Goal: Obtain resource: Download file/media

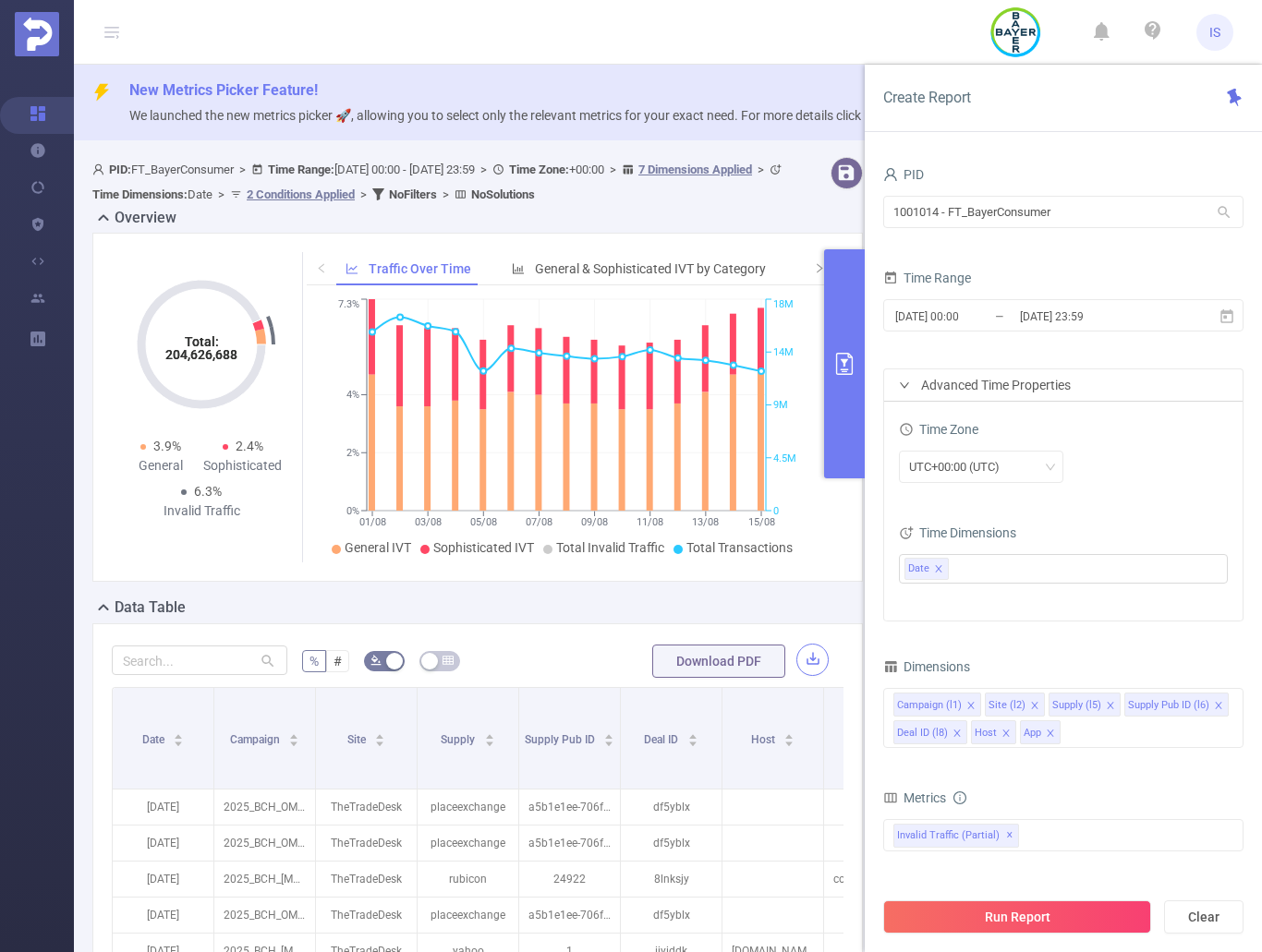
click at [798, 660] on button "button" at bounding box center [812, 659] width 32 height 32
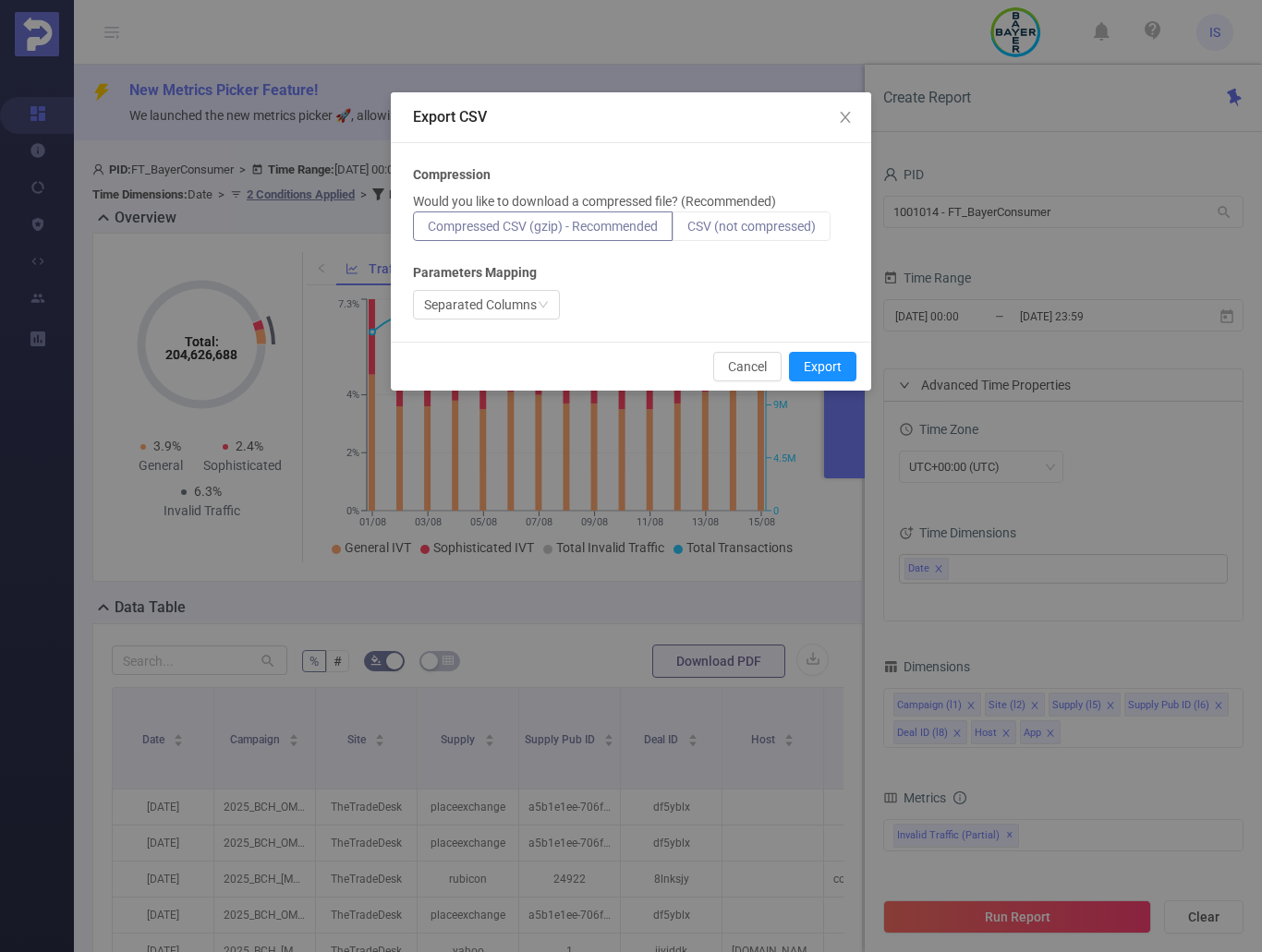
click at [771, 232] on span "CSV (not compressed)" at bounding box center [751, 226] width 129 height 15
click at [687, 231] on input "CSV (not compressed)" at bounding box center [687, 231] width 0 height 0
click at [820, 365] on button "Export" at bounding box center [822, 367] width 67 height 30
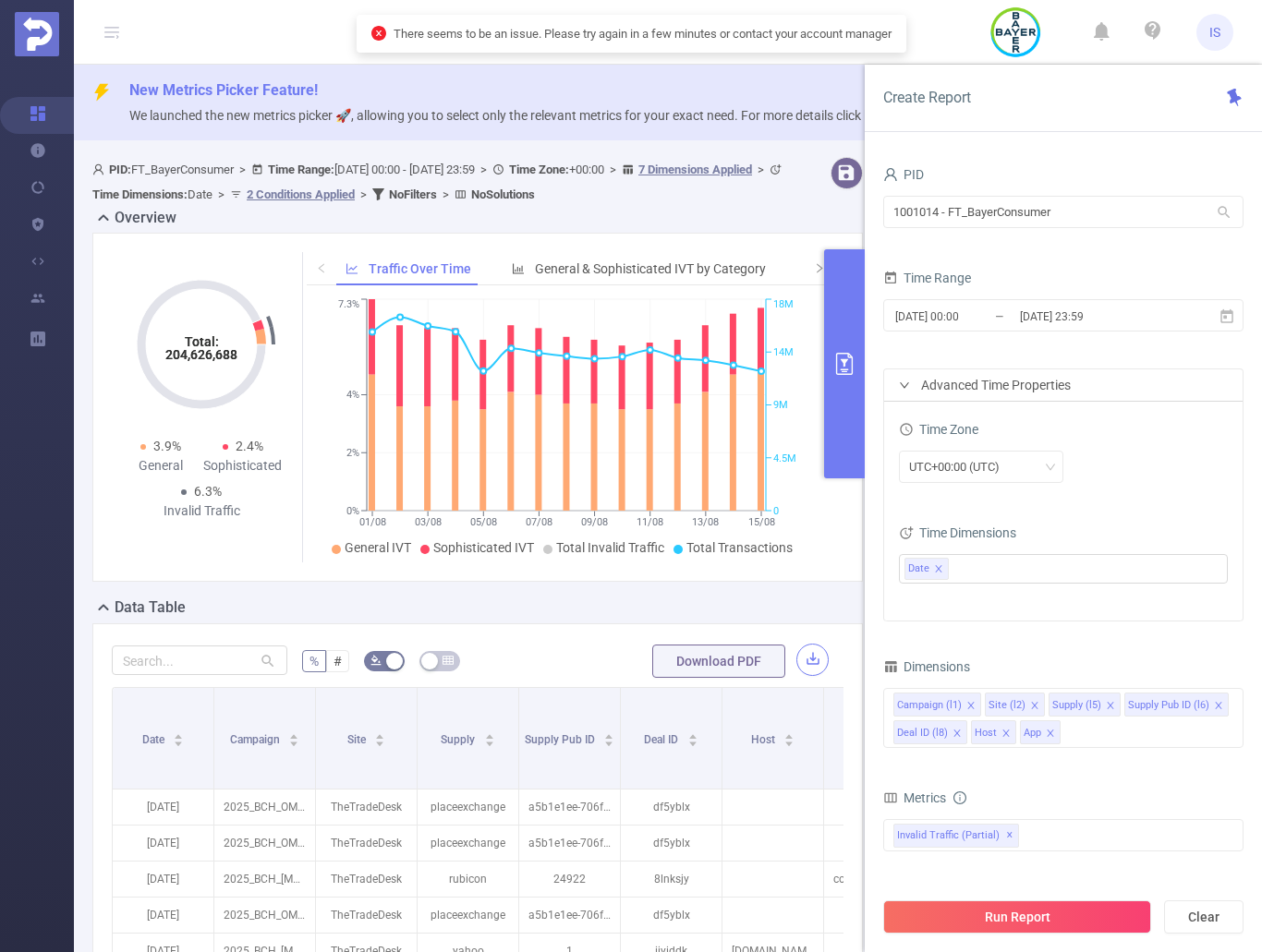
click at [807, 661] on button "button" at bounding box center [812, 659] width 32 height 32
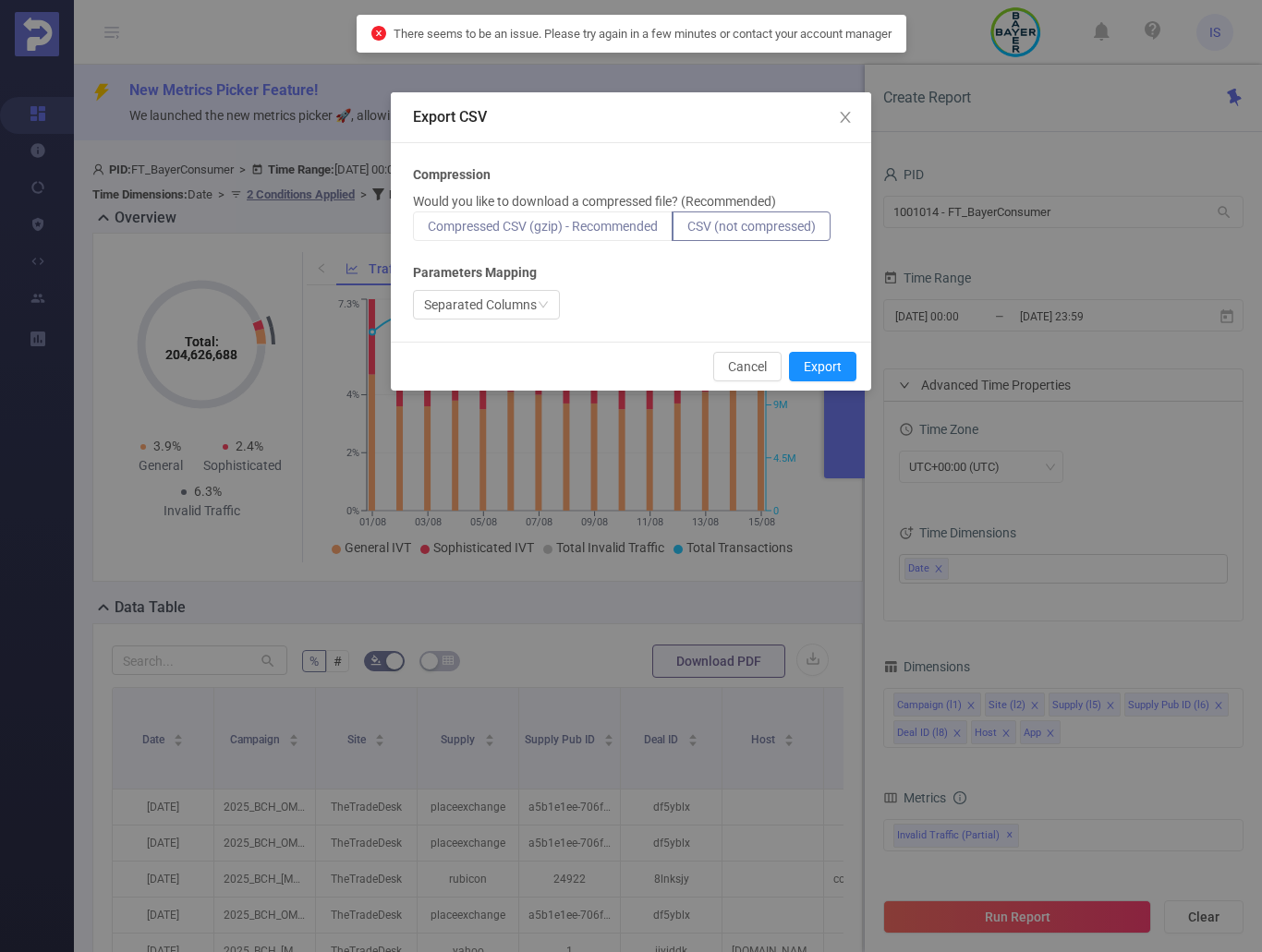
click at [622, 223] on span "Compressed CSV (gzip) - Recommended" at bounding box center [543, 226] width 230 height 15
click at [428, 231] on input "Compressed CSV (gzip) - Recommended" at bounding box center [428, 231] width 0 height 0
click at [834, 357] on button "Export" at bounding box center [822, 367] width 67 height 30
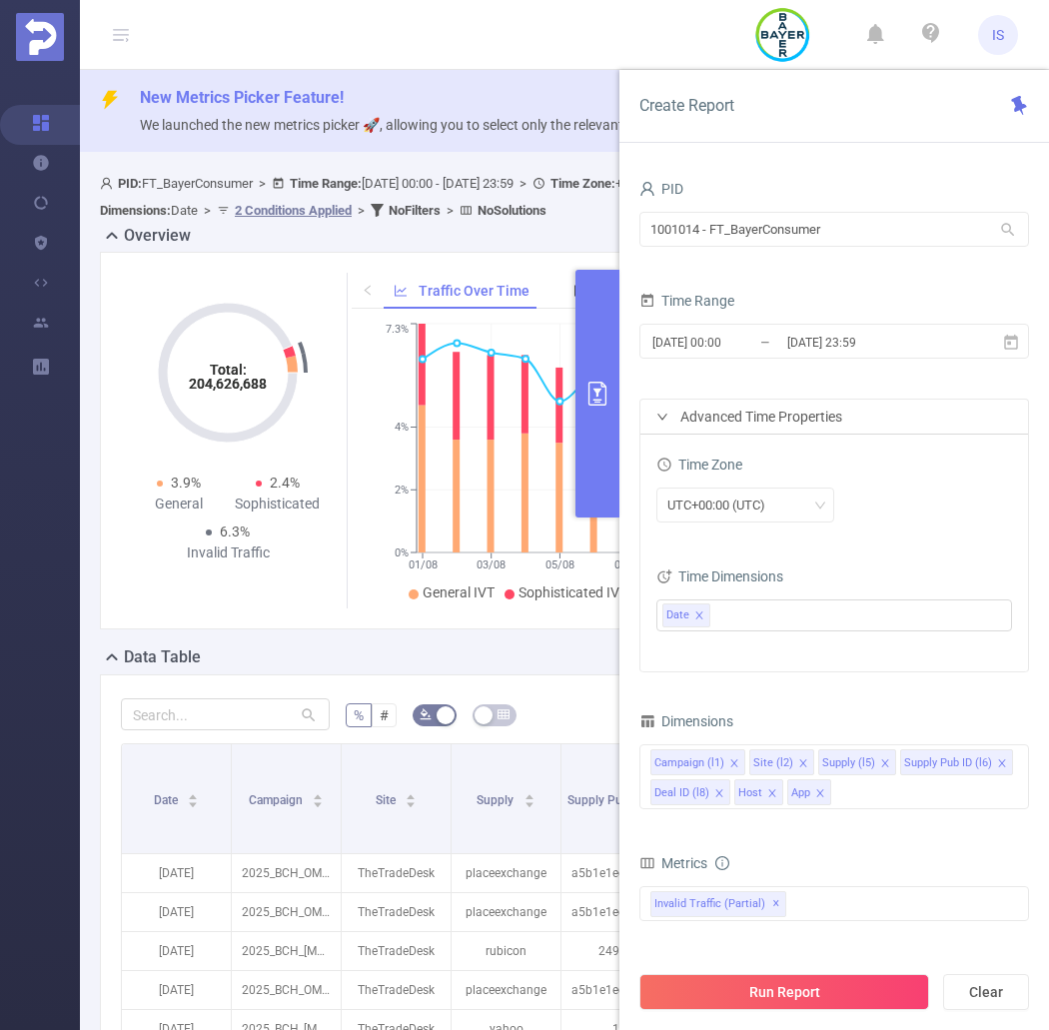
click at [565, 708] on form "% # Download PDF" at bounding box center [556, 715] width 871 height 40
click at [603, 459] on button "primary" at bounding box center [598, 394] width 44 height 248
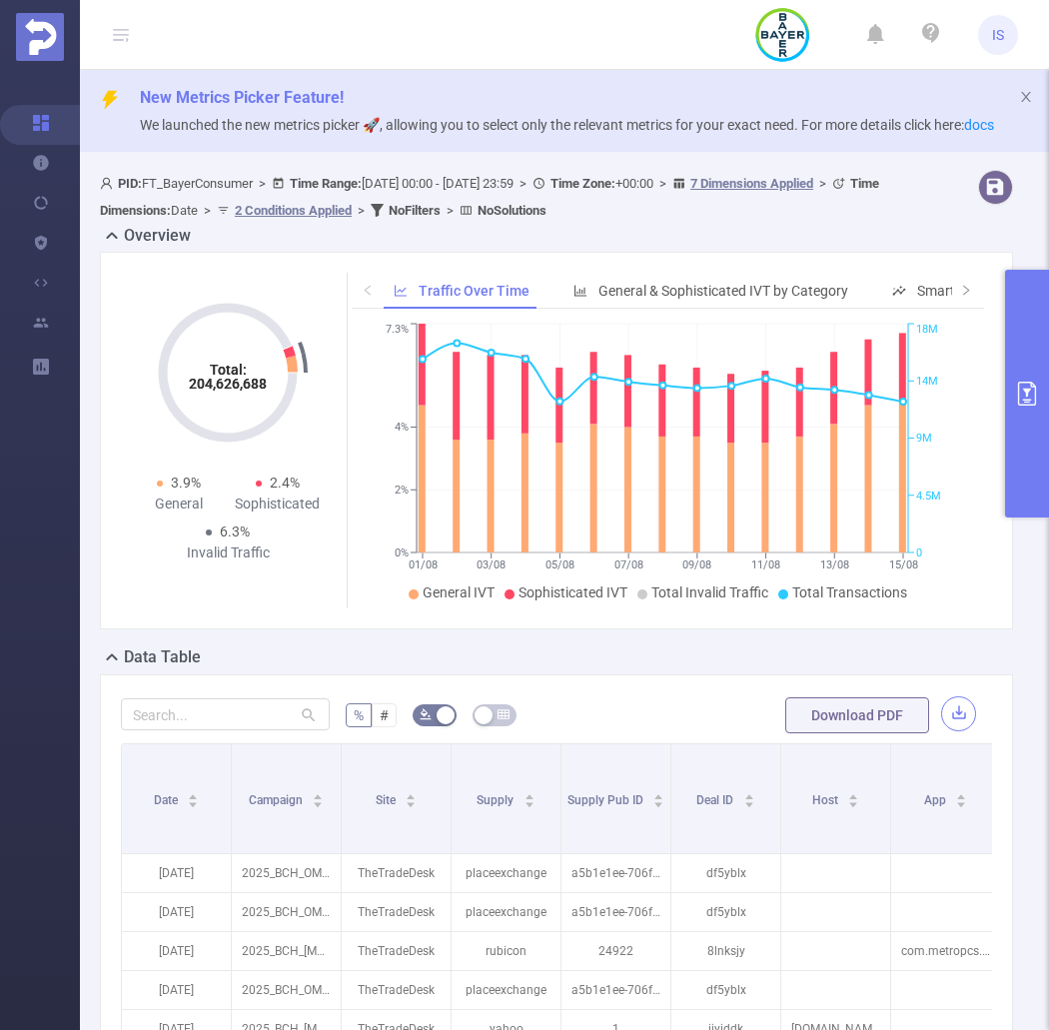
click at [950, 715] on button "button" at bounding box center [958, 713] width 35 height 35
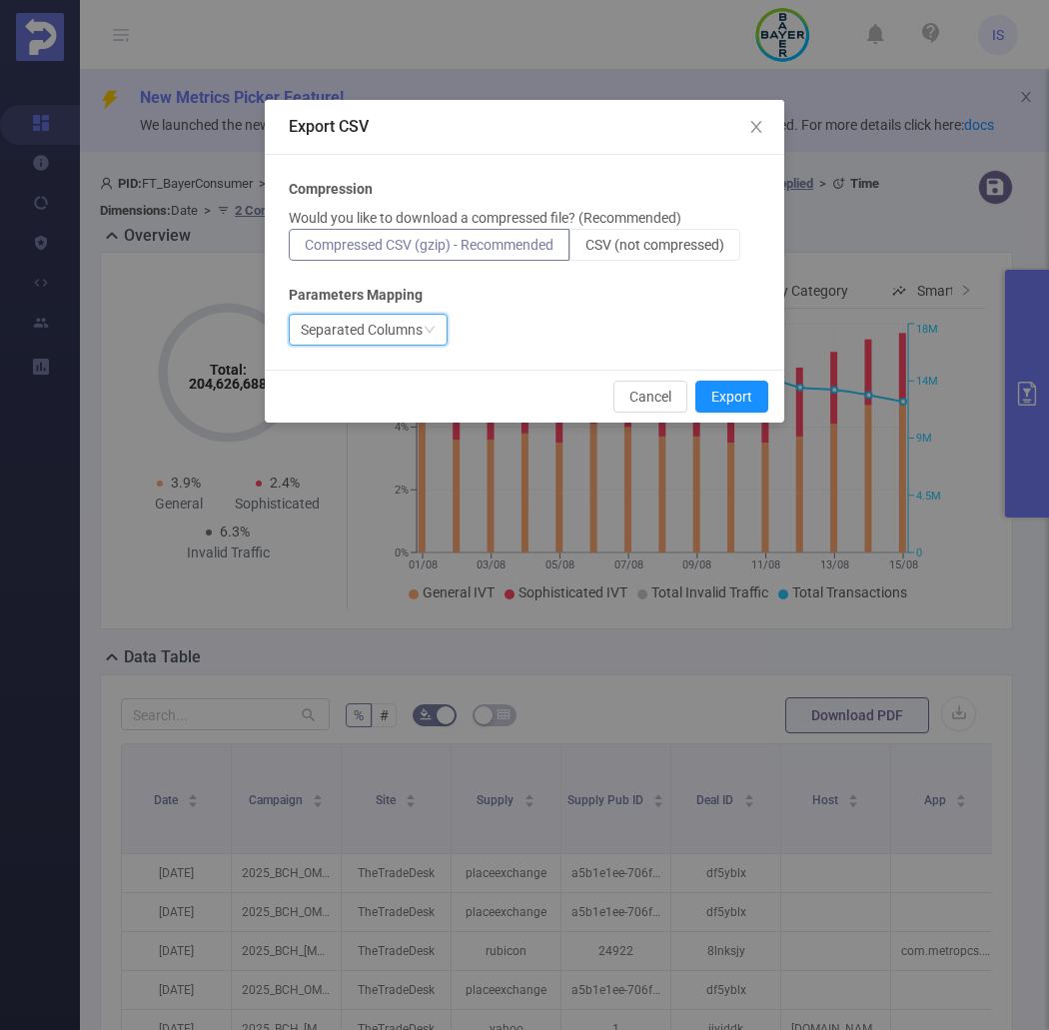
click at [407, 330] on div "Separated Columns" at bounding box center [362, 330] width 122 height 30
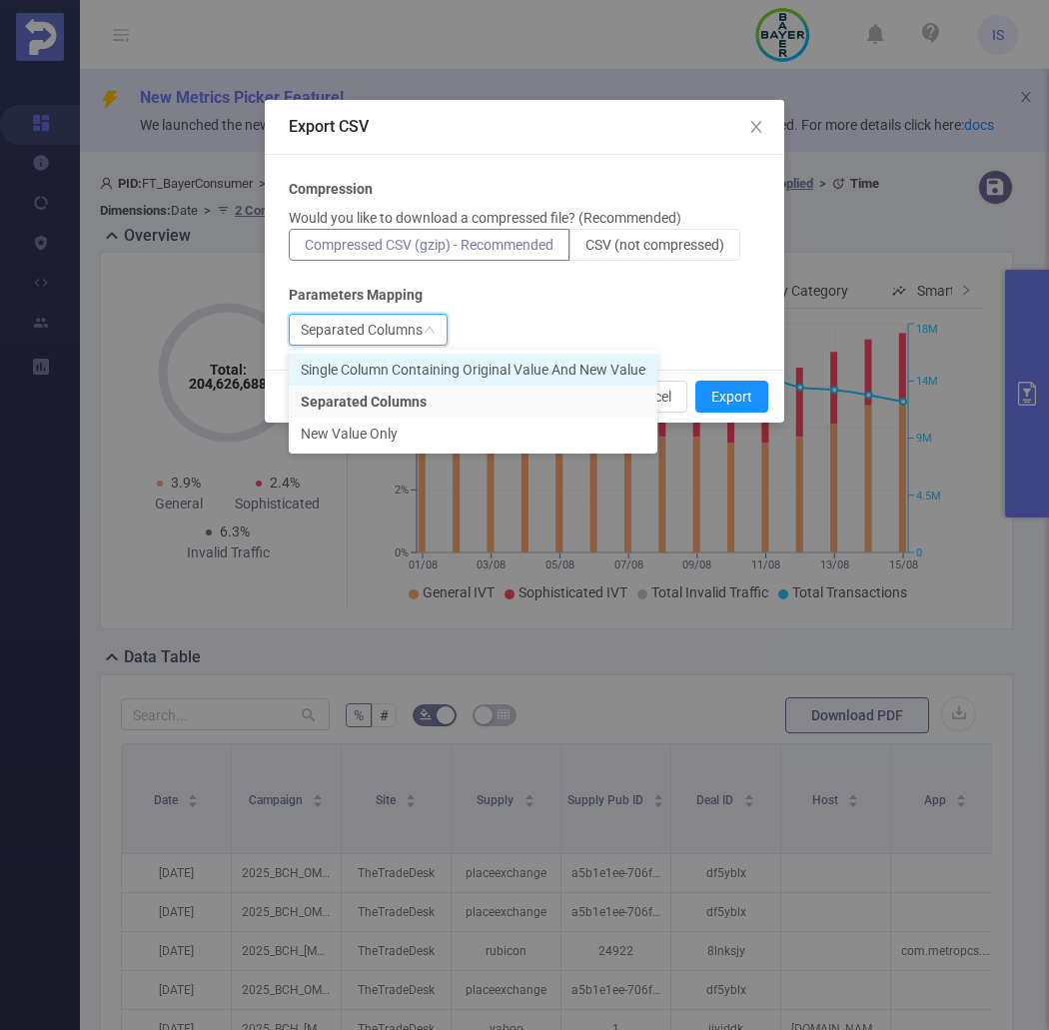
click at [461, 368] on li "Single Column Containing Original Value And New Value" at bounding box center [473, 370] width 369 height 32
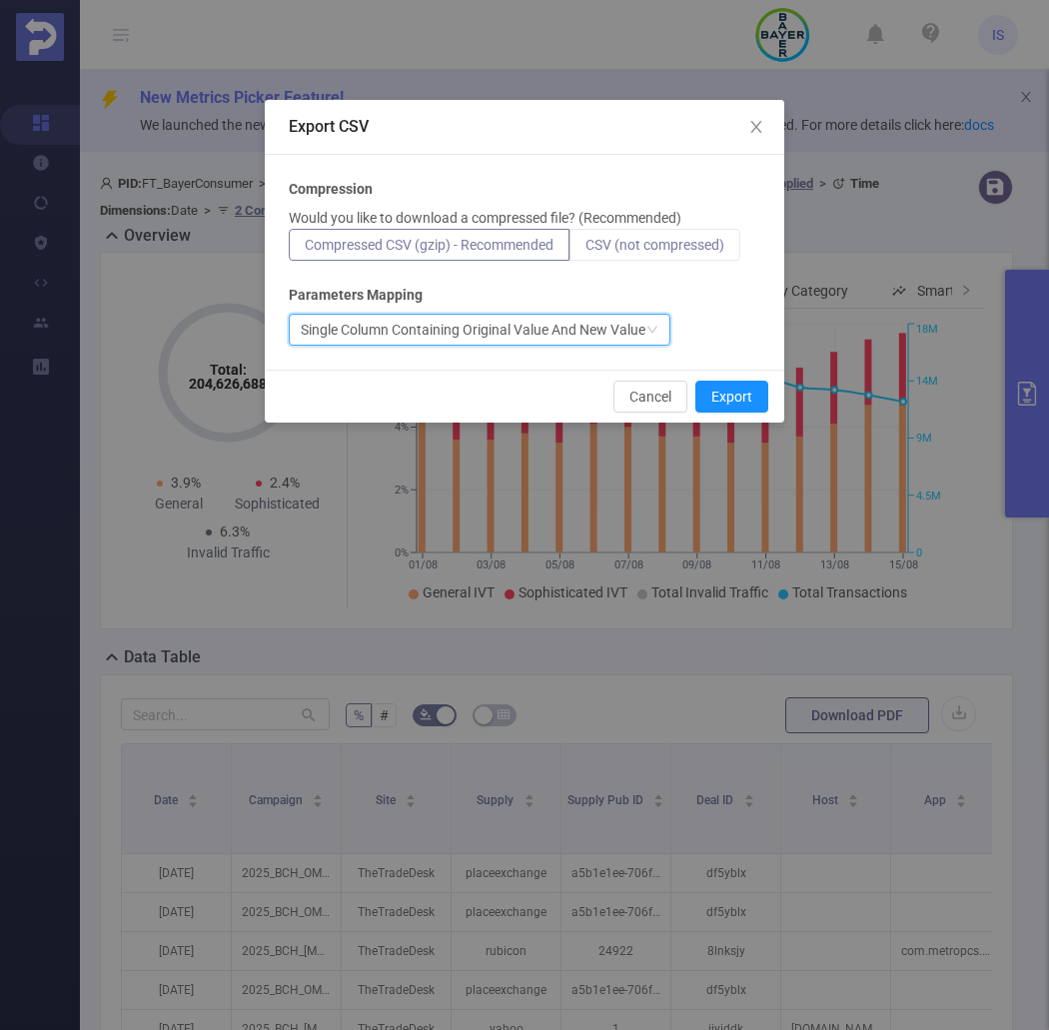
click at [736, 242] on label "CSV (not compressed)" at bounding box center [655, 245] width 171 height 32
click at [586, 250] on input "CSV (not compressed)" at bounding box center [586, 250] width 0 height 0
click at [746, 395] on button "Export" at bounding box center [731, 397] width 73 height 32
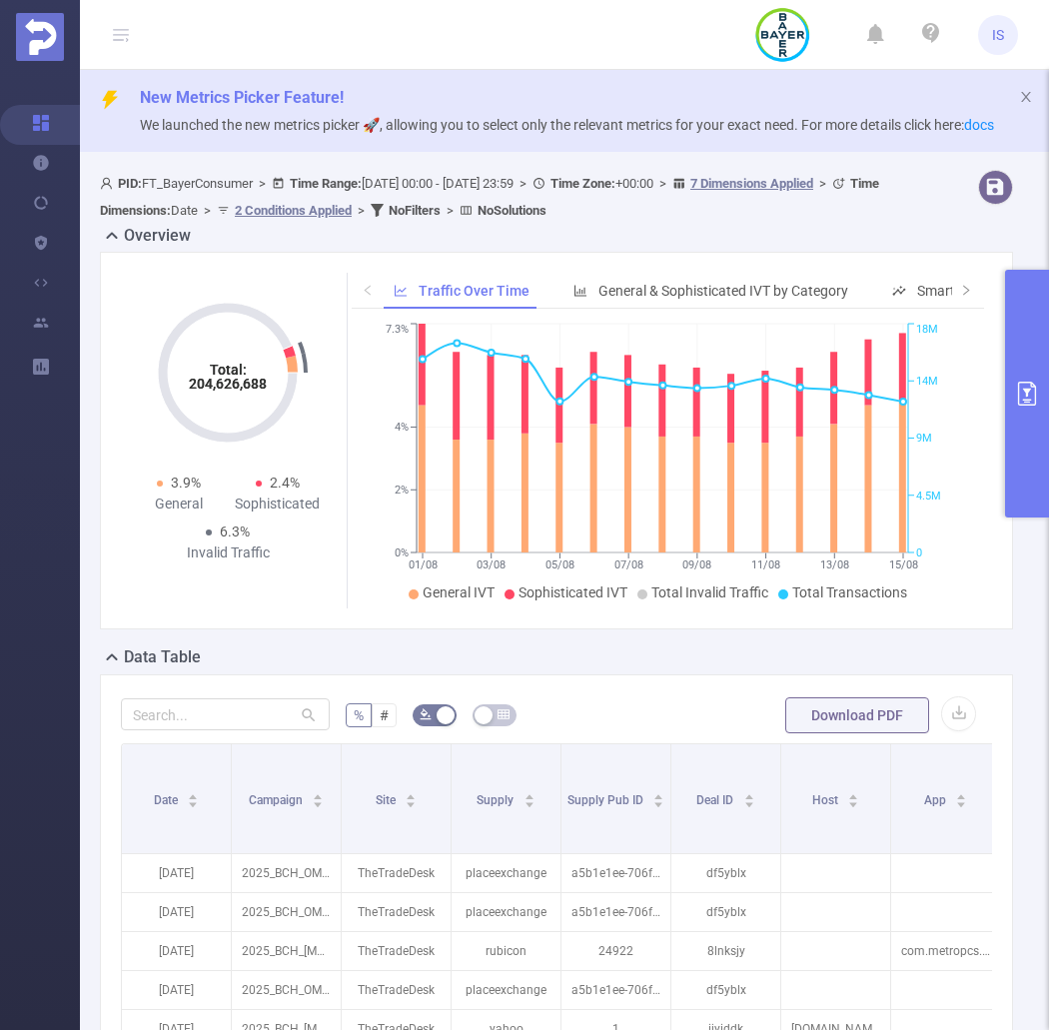
click at [1025, 448] on button "primary" at bounding box center [1027, 394] width 44 height 248
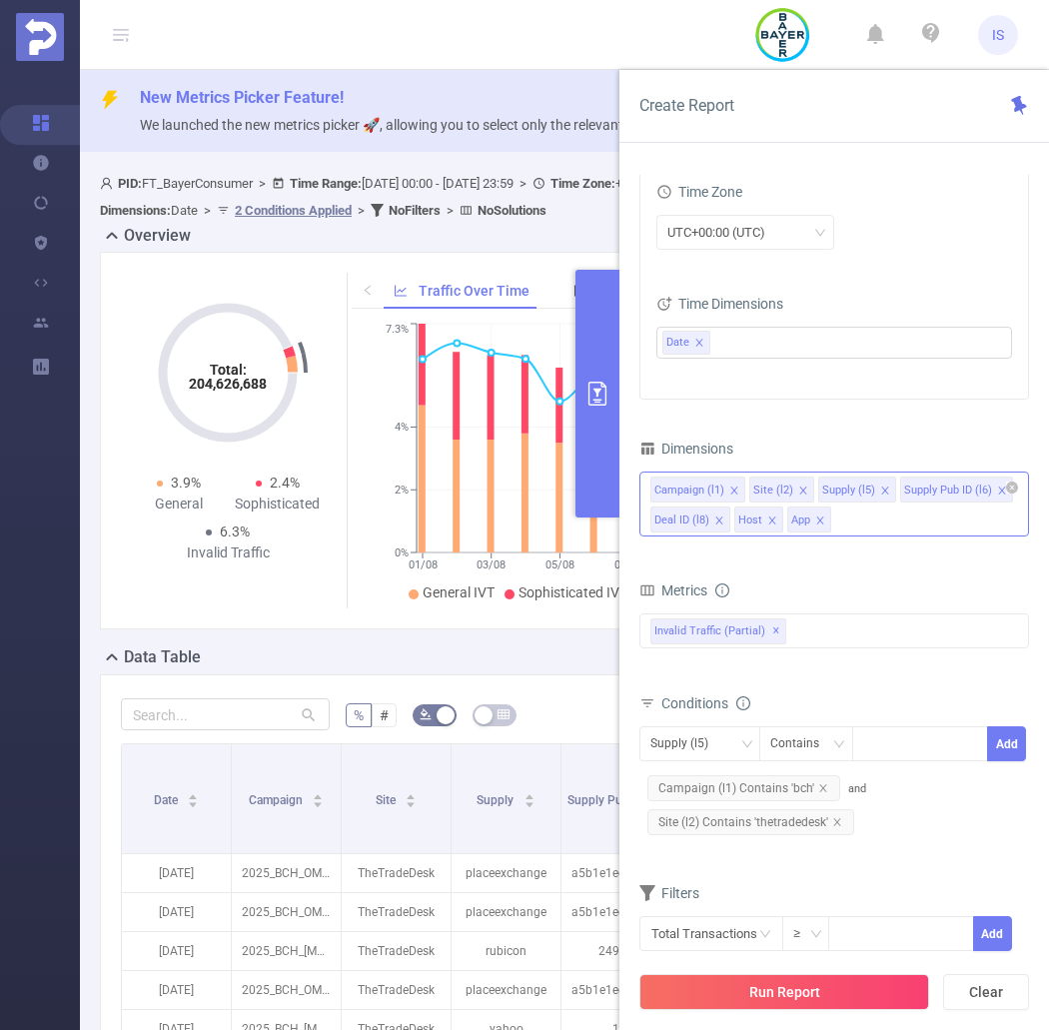
click at [891, 520] on div "Campaign (l1) Site (l2) Supply (l5) Supply Pub ID (l6) Deal ID (l8) Host App" at bounding box center [835, 504] width 390 height 65
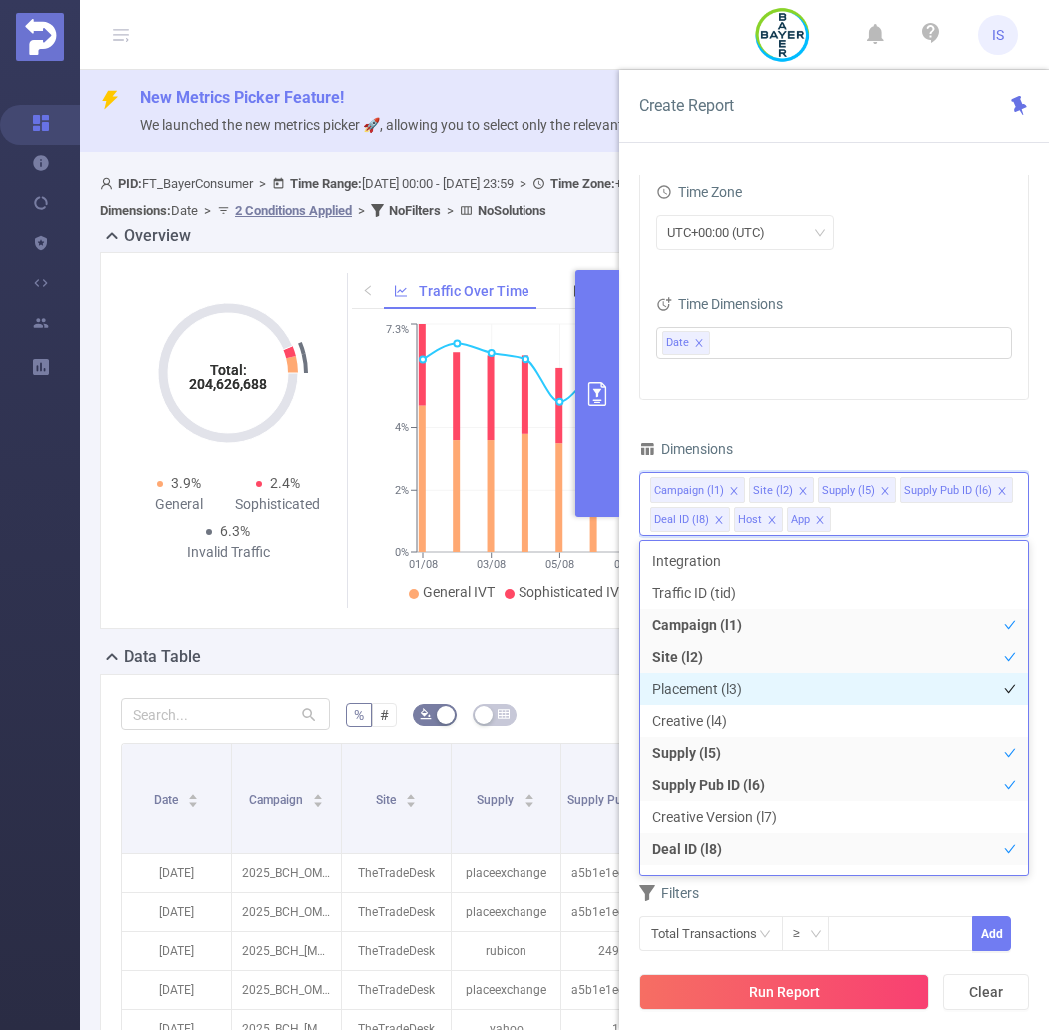
click at [690, 682] on li "Placement (l3)" at bounding box center [835, 690] width 388 height 32
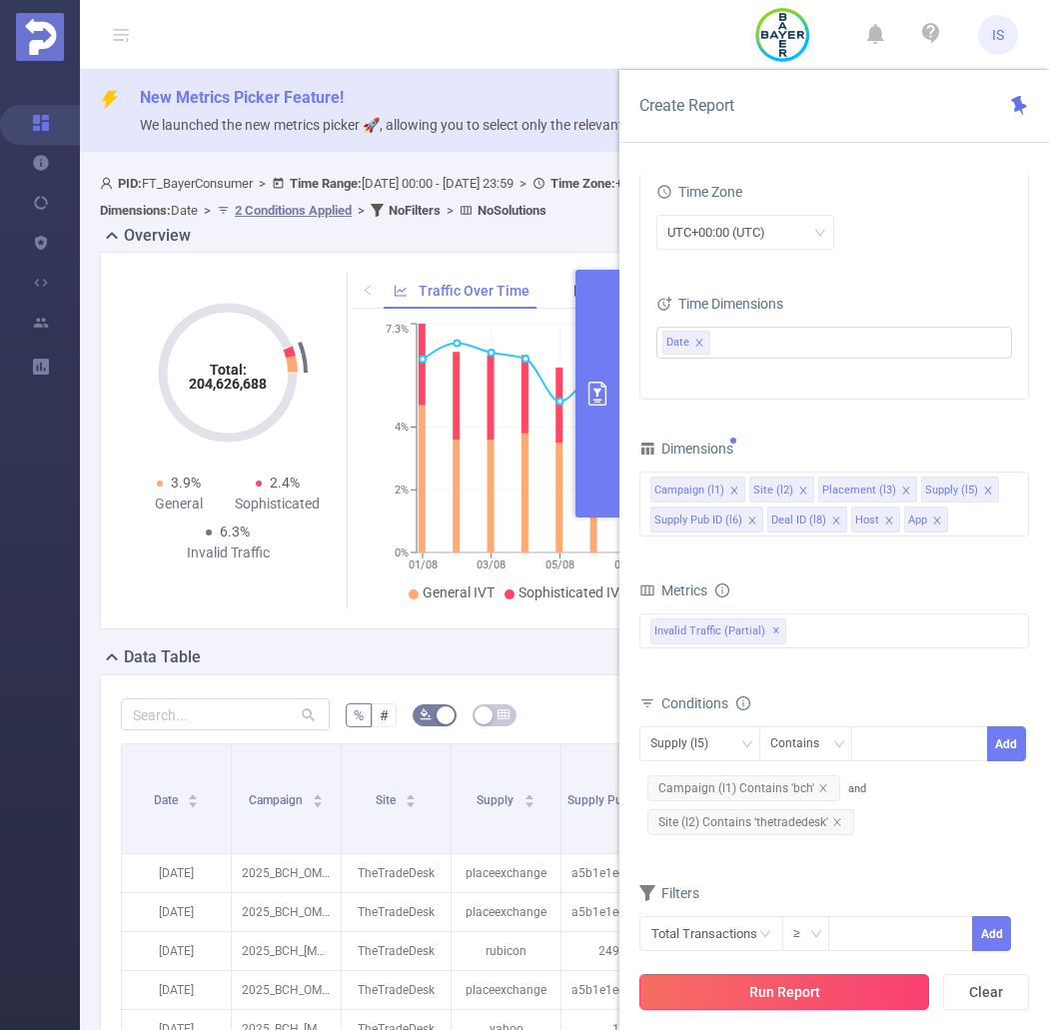
click at [841, 989] on button "Run Report" at bounding box center [785, 992] width 290 height 36
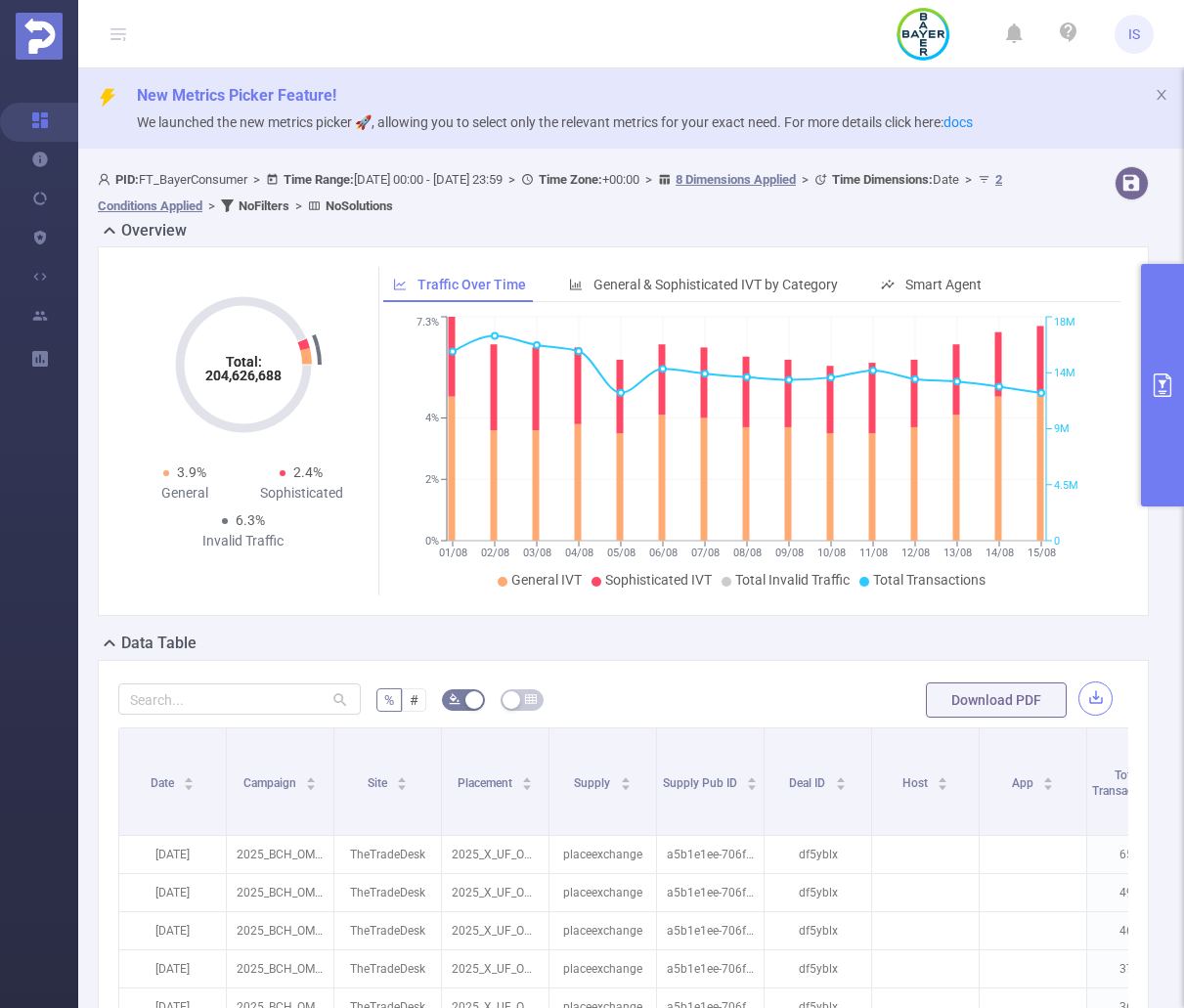
click at [1078, 711] on button "button" at bounding box center [1095, 698] width 34 height 34
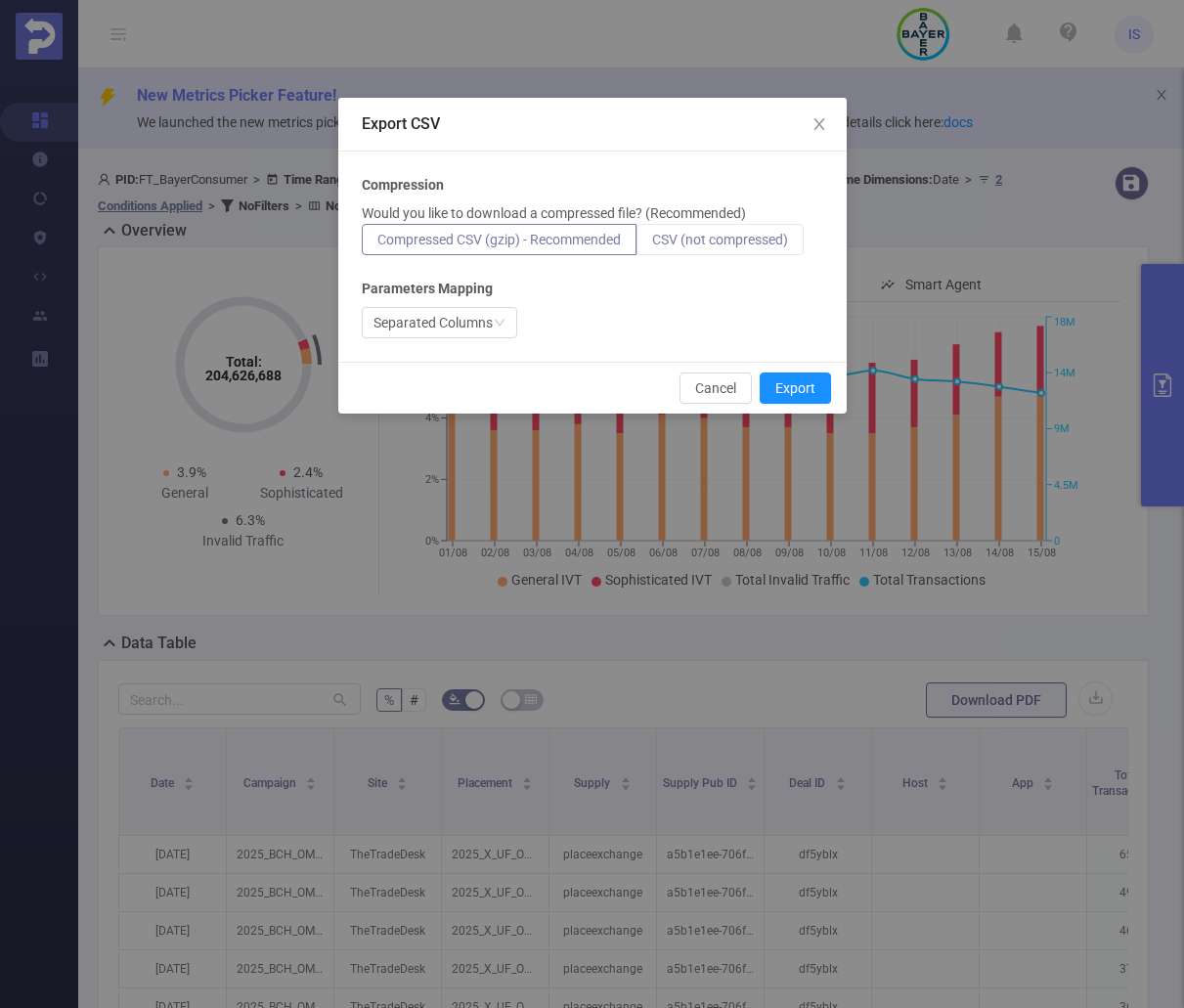
click at [750, 245] on span "CSV (not compressed)" at bounding box center [720, 240] width 136 height 16
click at [653, 245] on input "CSV (not compressed)" at bounding box center [653, 245] width 0 height 0
click at [806, 384] on button "Export" at bounding box center [795, 389] width 71 height 31
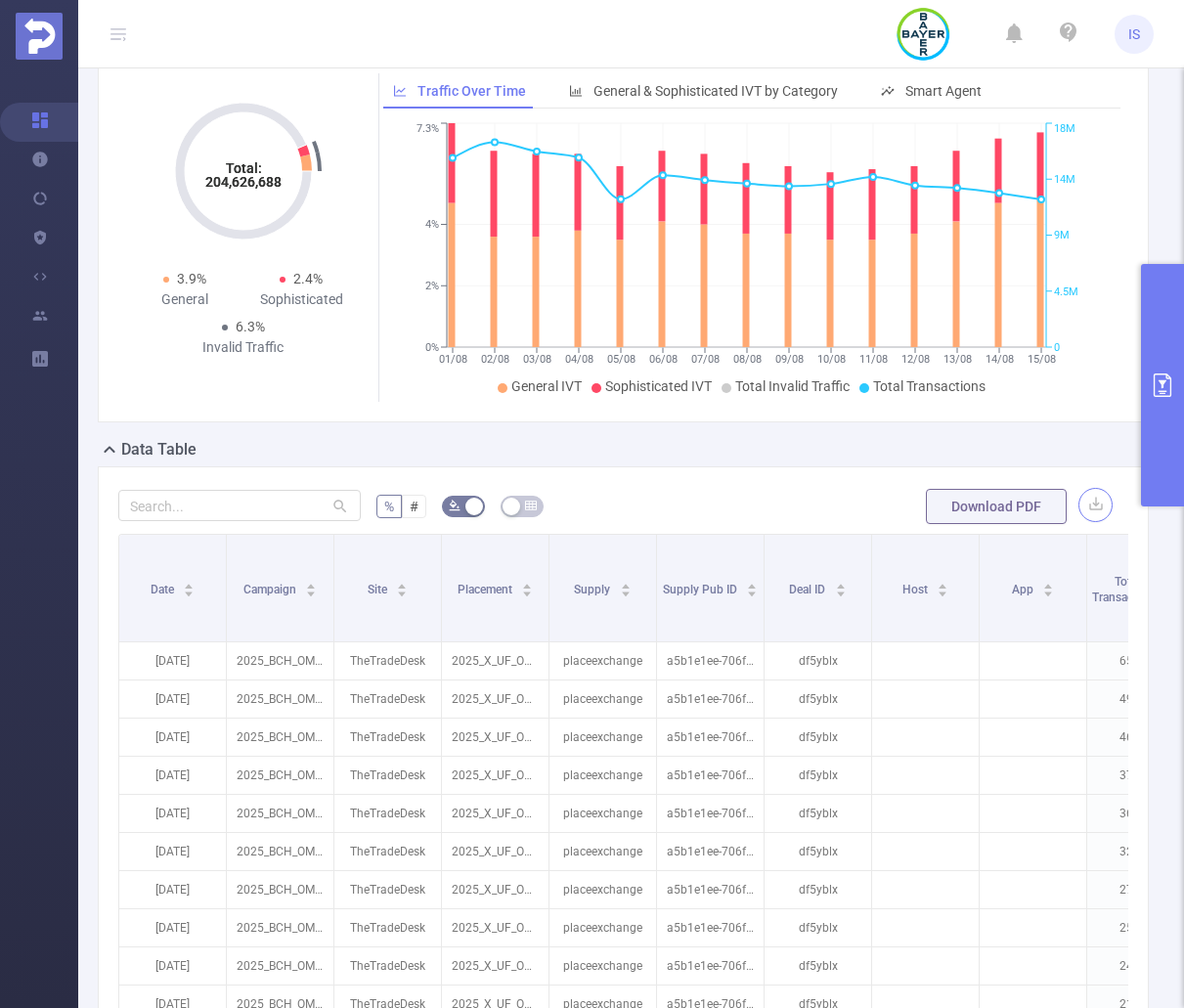
scroll to position [196, 0]
click at [1157, 393] on icon "primary" at bounding box center [1162, 386] width 23 height 23
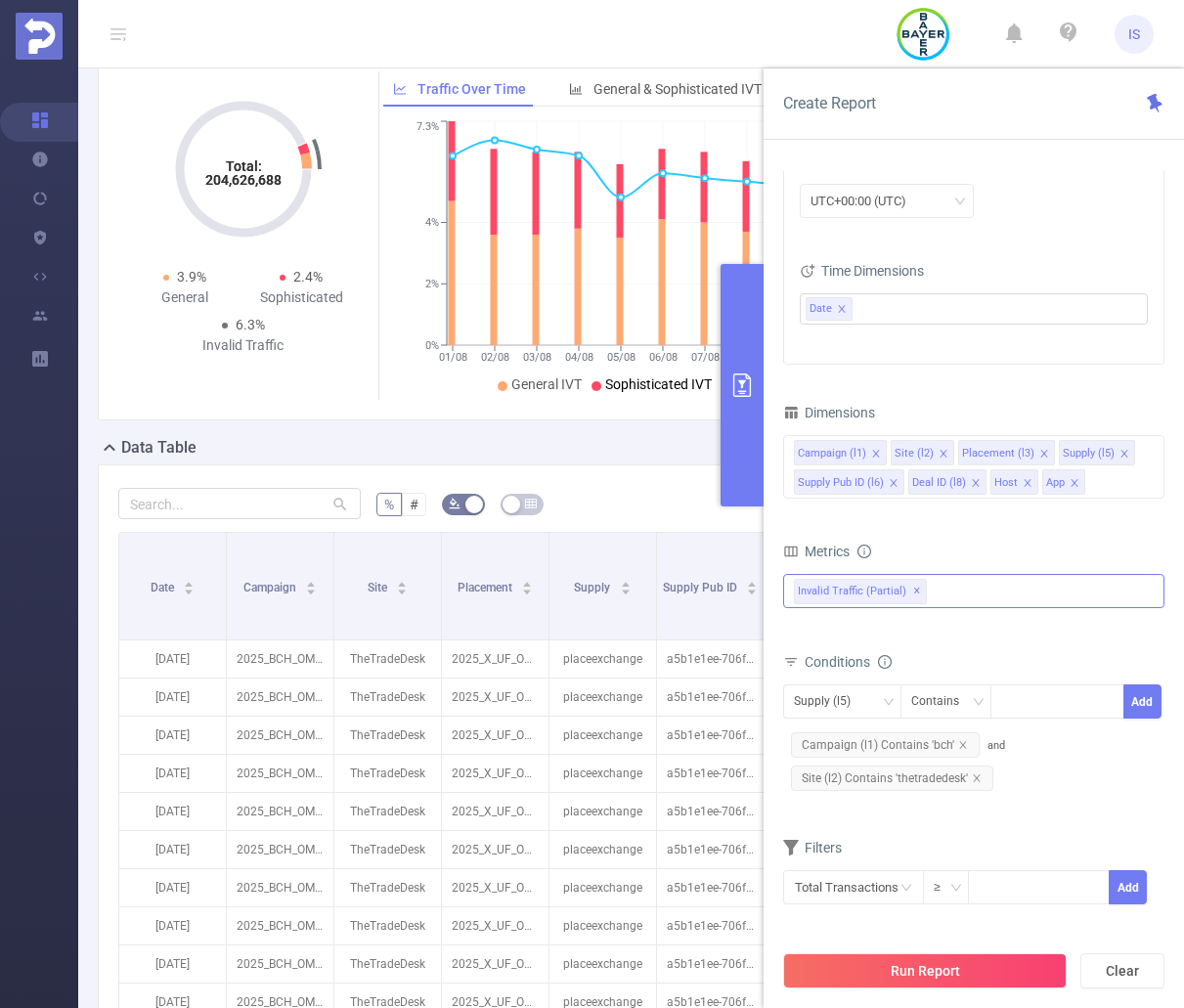
click at [982, 590] on div "Invalid Traffic (partial) ✕" at bounding box center [974, 591] width 382 height 34
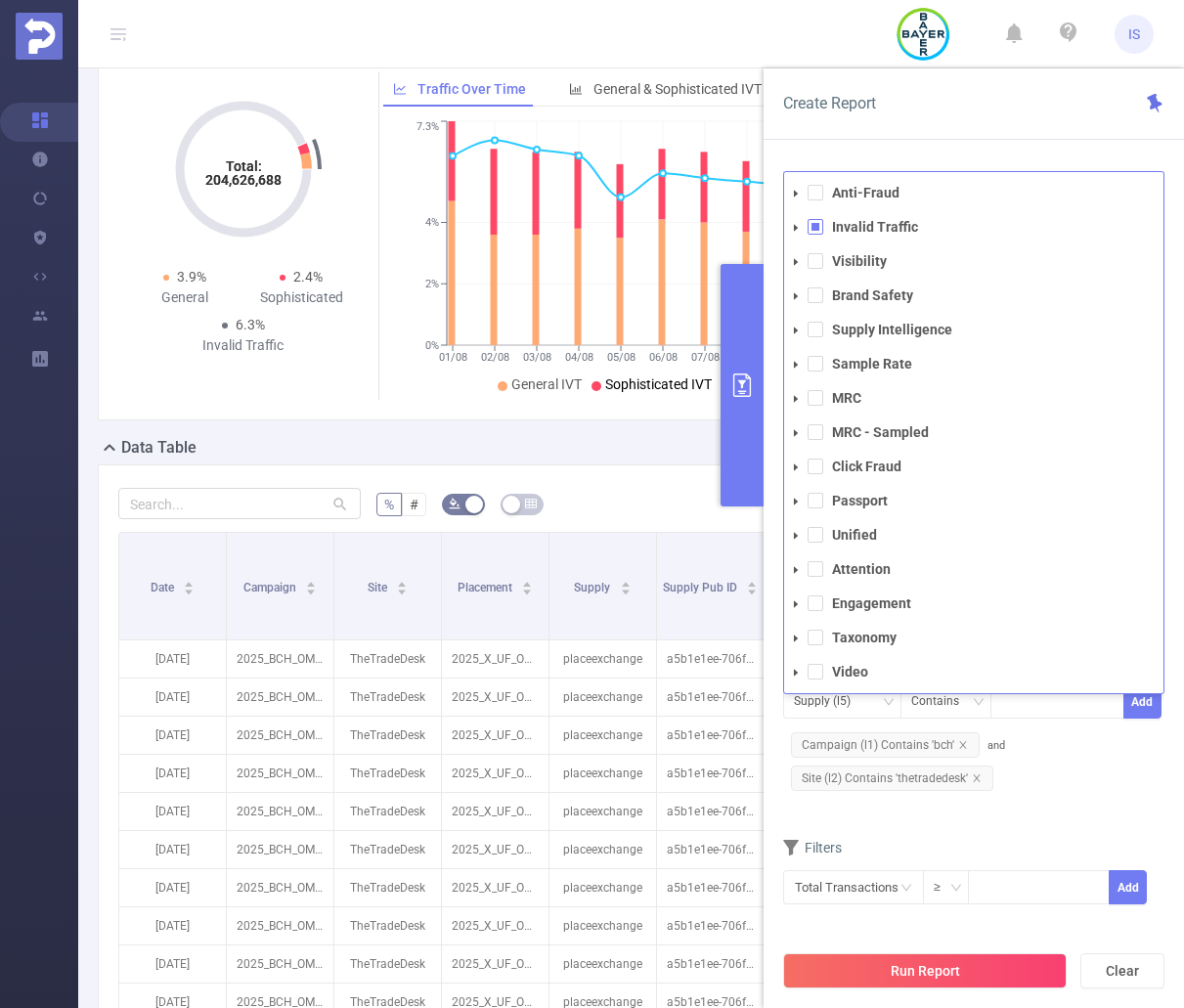
click at [1067, 740] on div "Supply (l5) Contains Add Campaign (l1) Contains 'bch' and Site (l2) Contains 't…" at bounding box center [974, 739] width 382 height 111
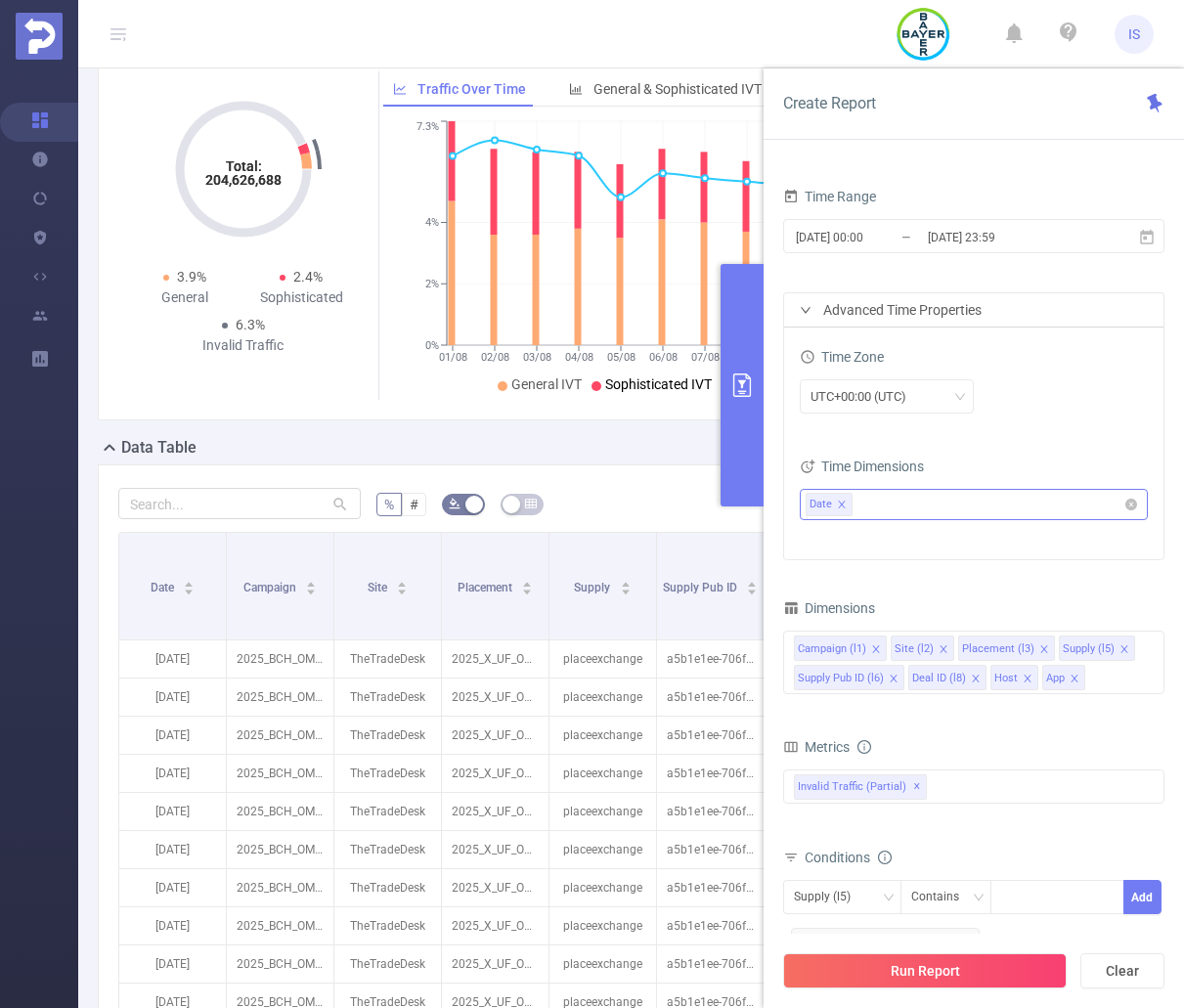
click at [842, 502] on icon "icon: close" at bounding box center [842, 505] width 10 height 10
click at [974, 568] on div "PID 1001014 - FT_BayerConsumer 1001014 - FT_BayerConsumer Time Range 2025-08-01…" at bounding box center [974, 599] width 382 height 1052
click at [978, 968] on button "Run Report" at bounding box center [925, 971] width 284 height 35
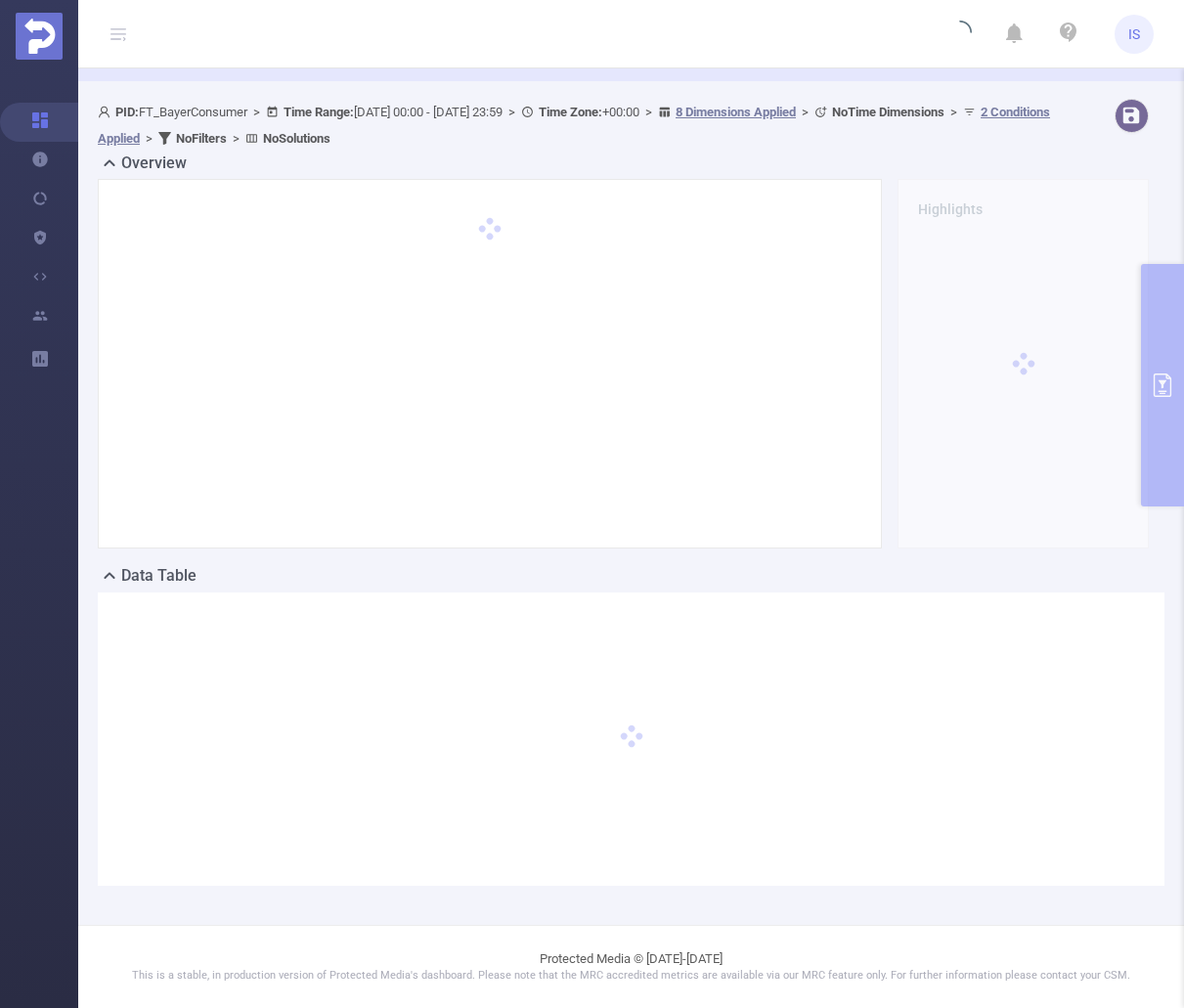
scroll to position [68, 0]
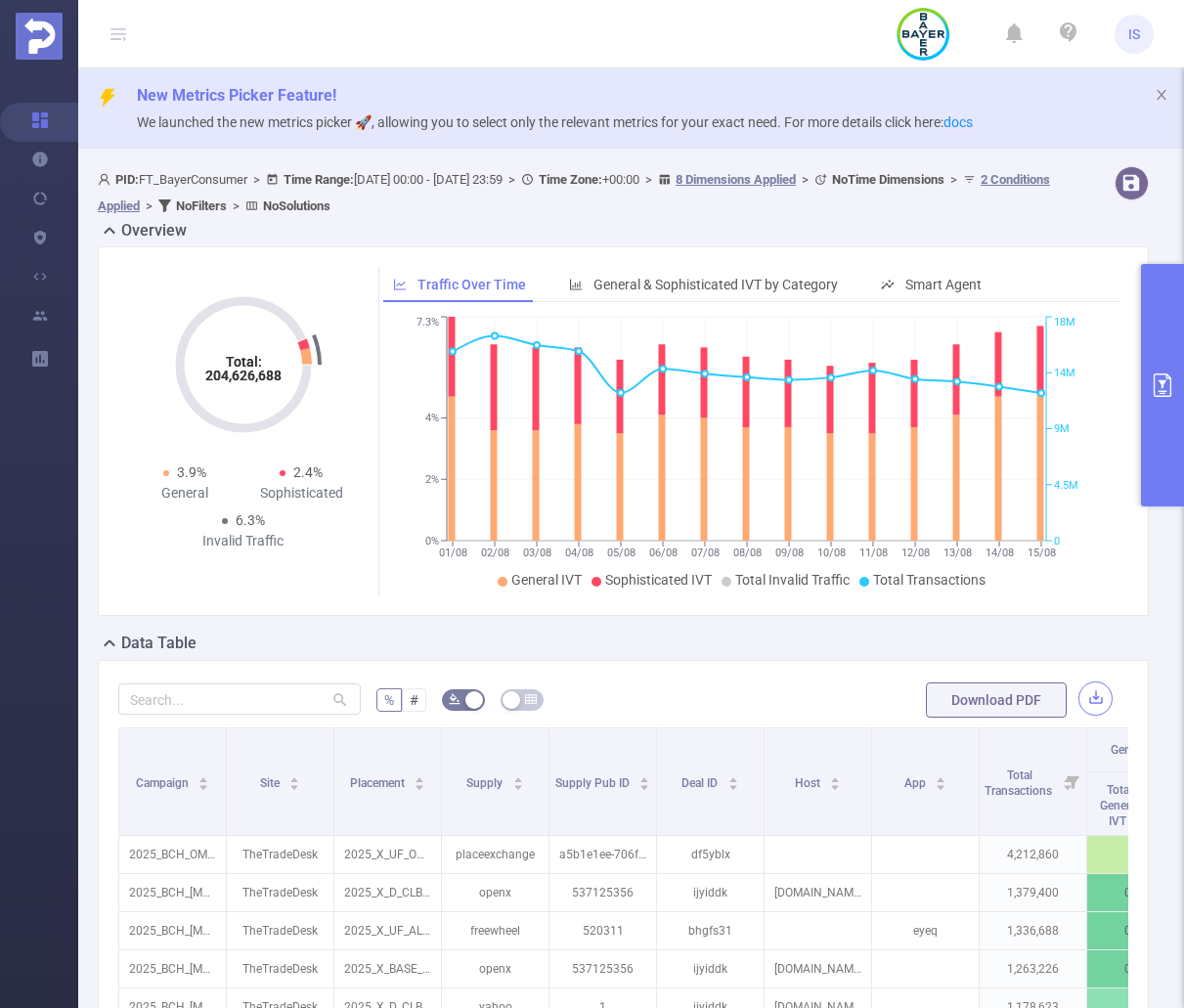
click at [1084, 700] on button "button" at bounding box center [1095, 698] width 34 height 34
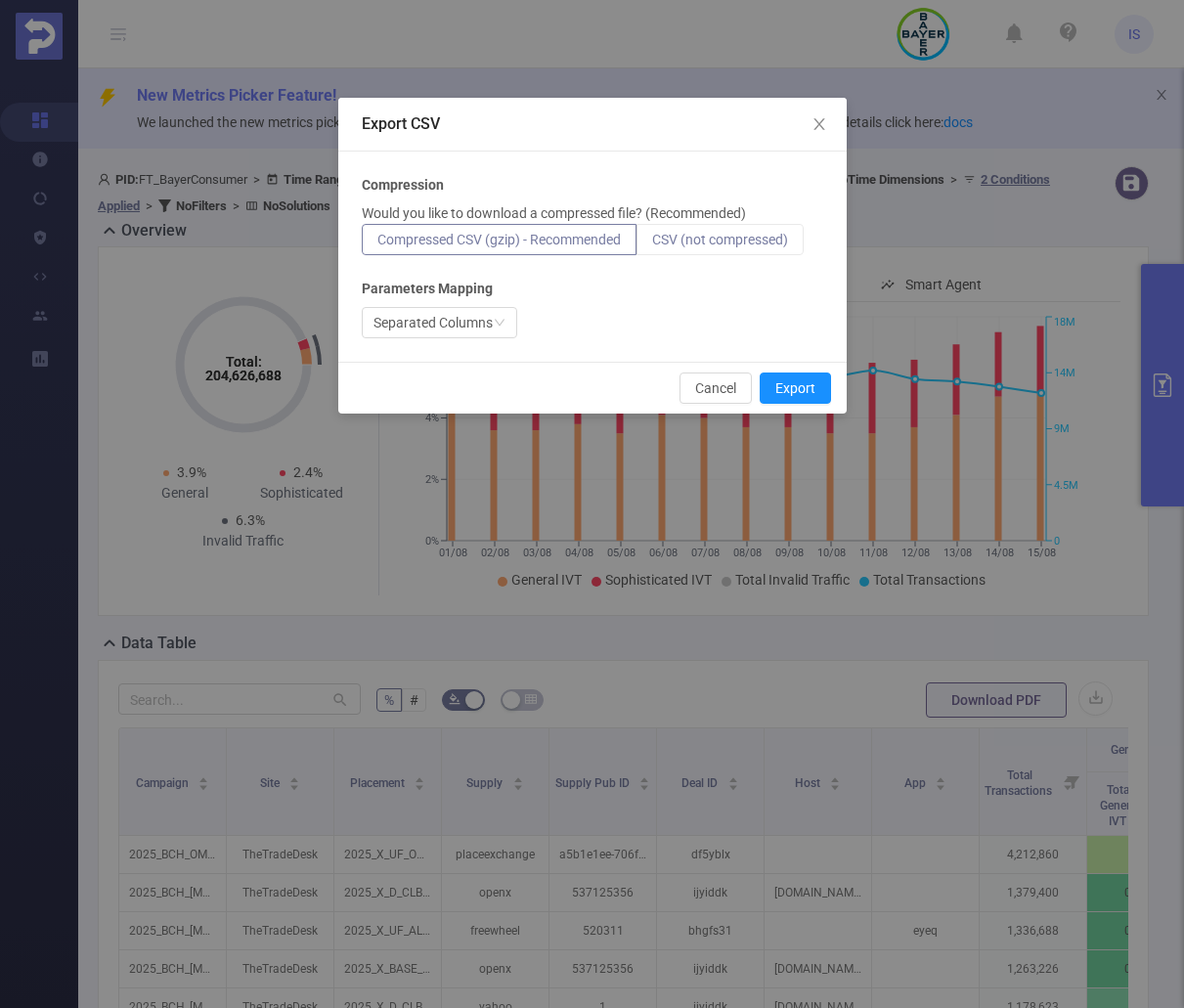
click at [743, 245] on span "CSV (not compressed)" at bounding box center [720, 240] width 136 height 16
click at [653, 245] on input "CSV (not compressed)" at bounding box center [653, 245] width 0 height 0
click at [810, 382] on button "Export" at bounding box center [795, 389] width 71 height 31
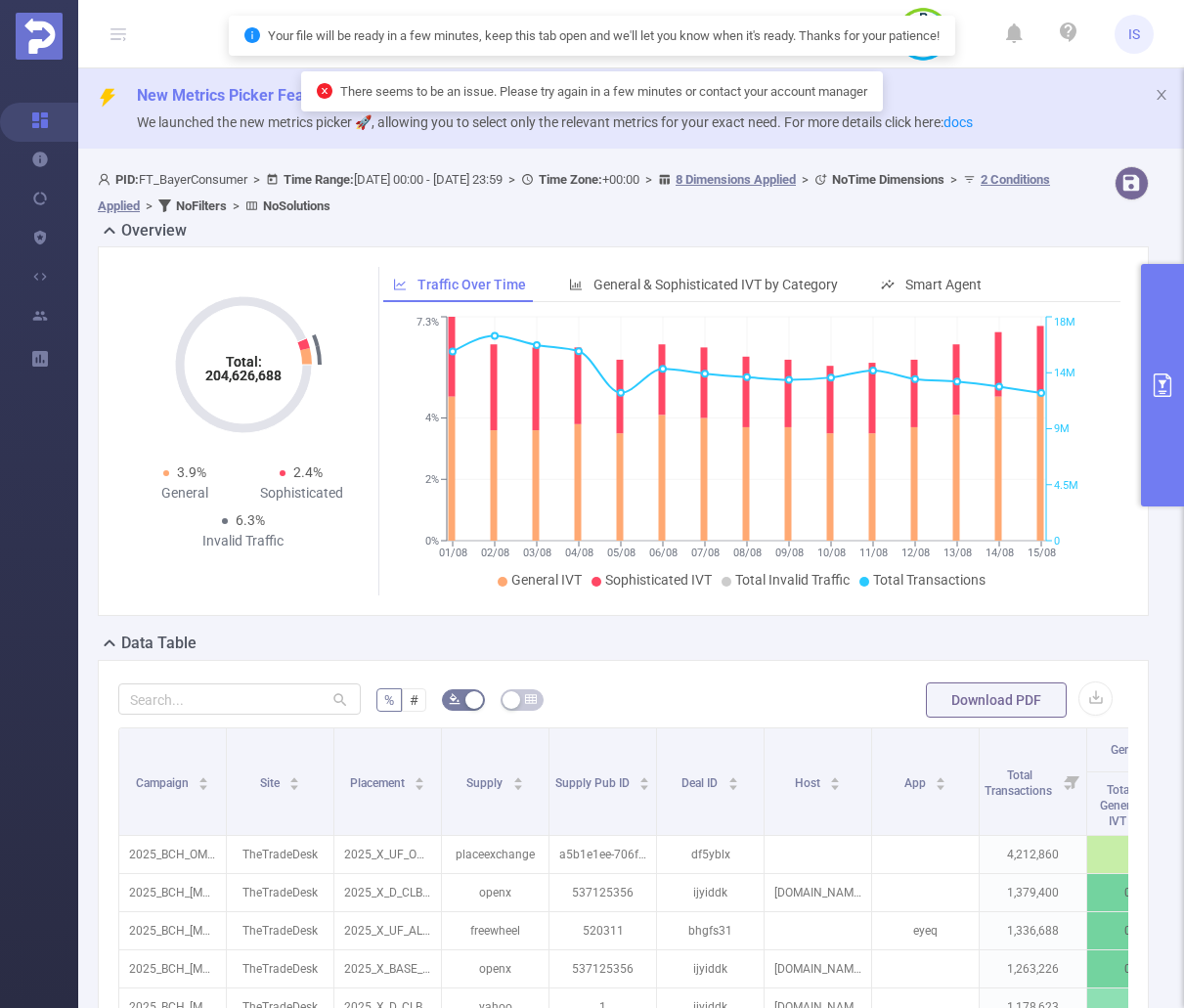
click at [1153, 404] on button "primary" at bounding box center [1162, 386] width 43 height 243
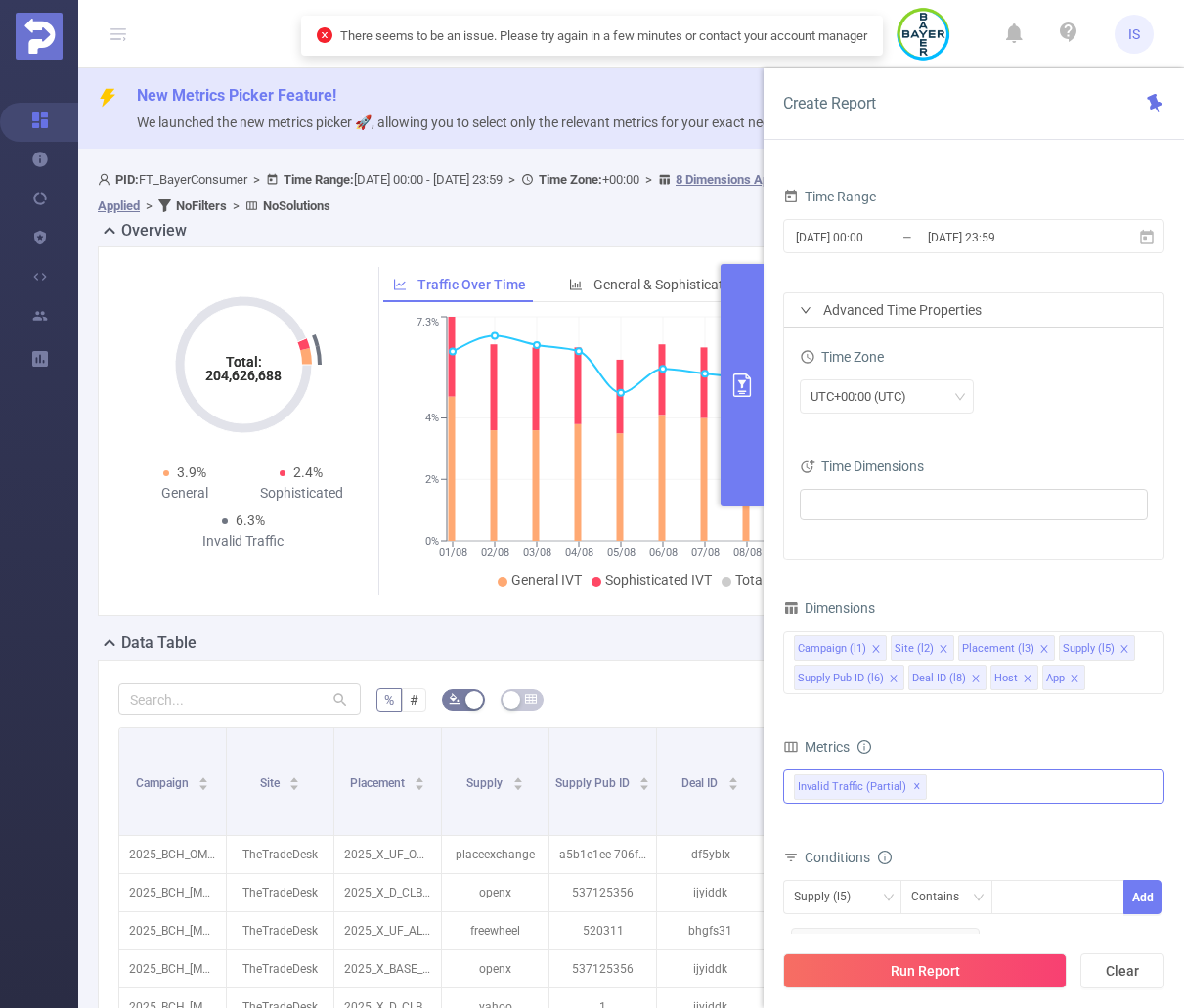
click at [939, 779] on div "Invalid Traffic (partial) ✕ Anti-Fraud Invalid Traffic Visibility Brand Safety …" at bounding box center [974, 786] width 382 height 34
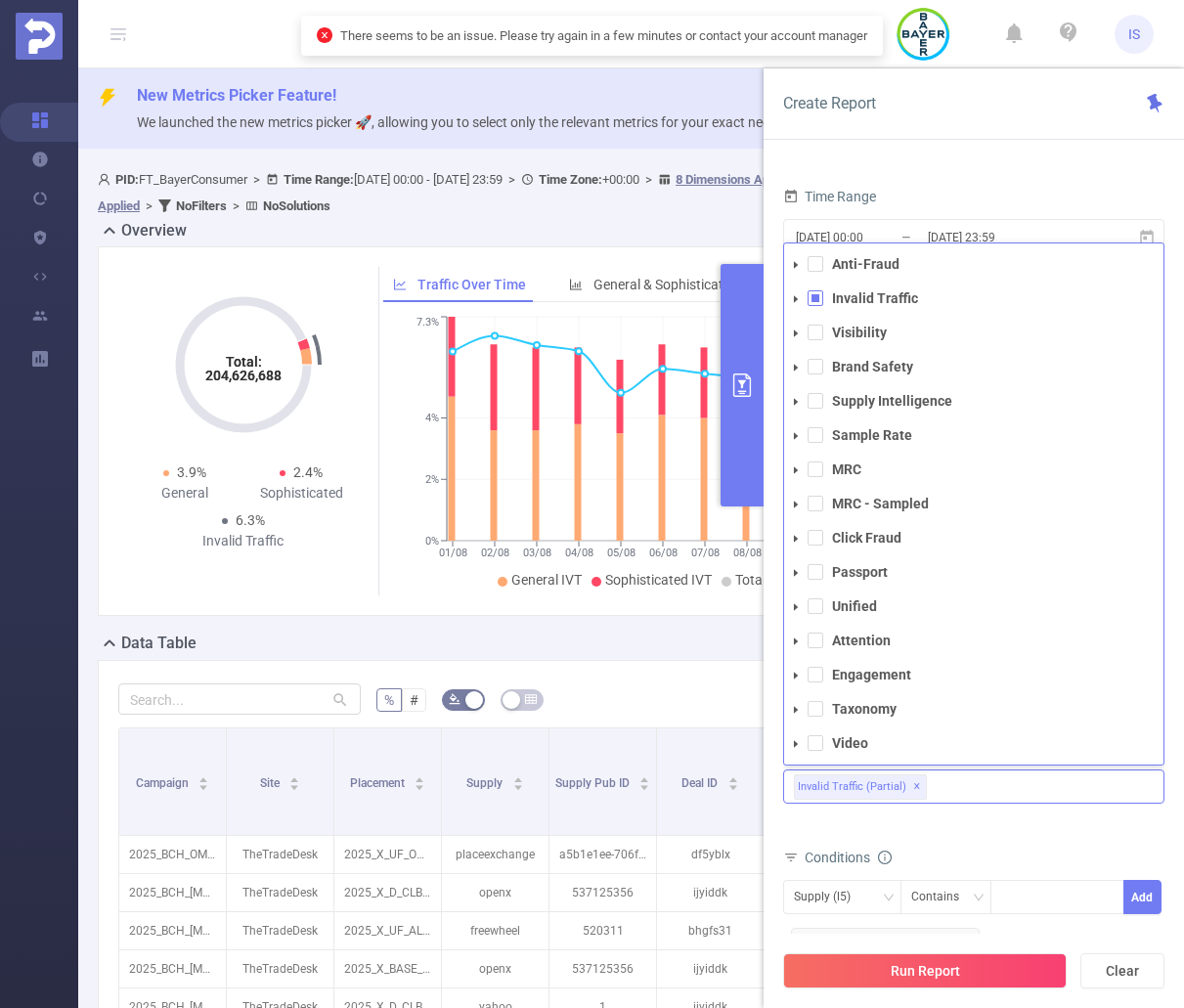
click at [795, 300] on icon "icon: caret-down" at bounding box center [796, 298] width 4 height 7
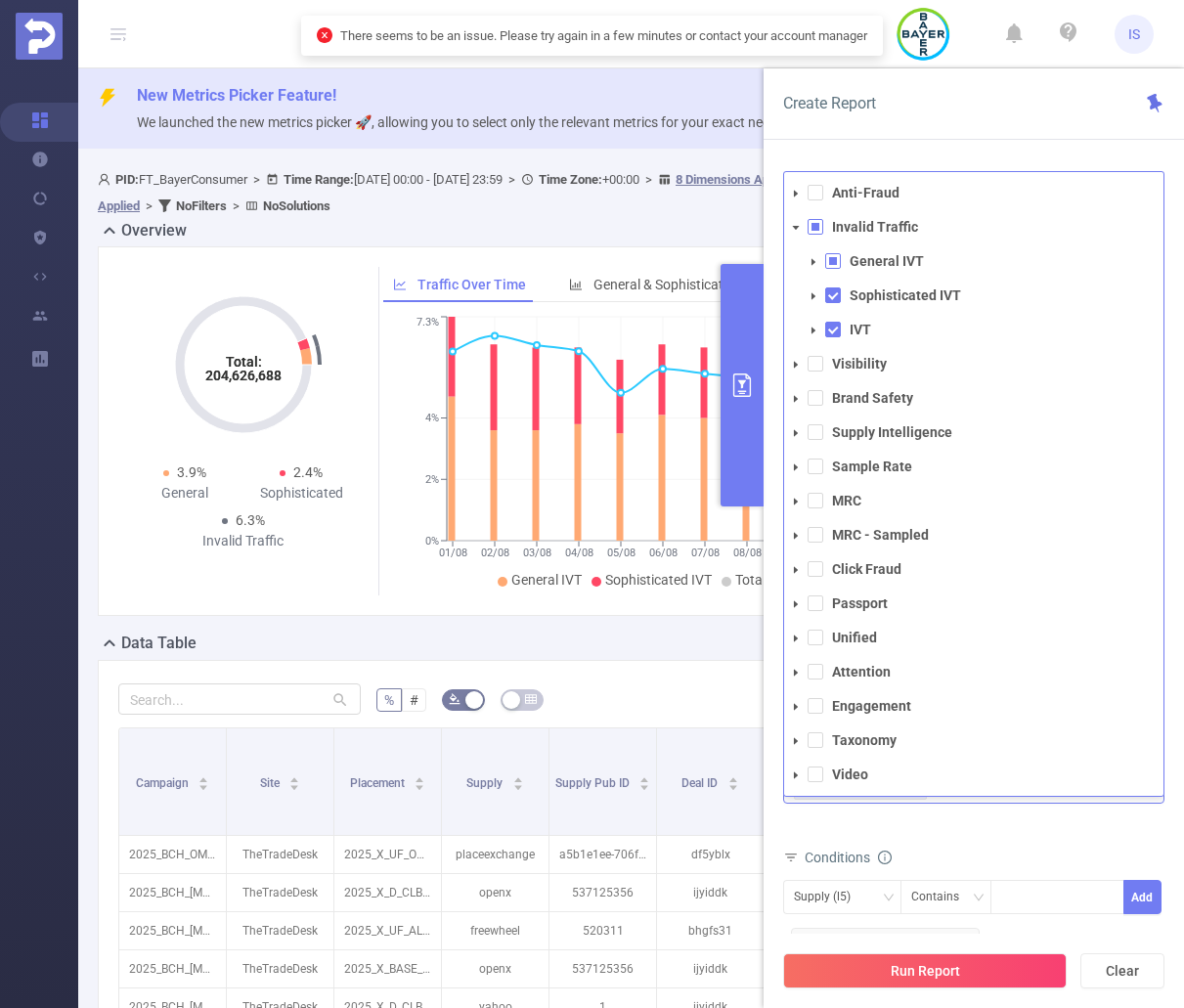
click at [836, 259] on span at bounding box center [833, 261] width 16 height 16
click at [1031, 838] on div "Metrics Total General IVT Data Centers Disclosed Bots Known Crawlers Irregular …" at bounding box center [974, 788] width 382 height 110
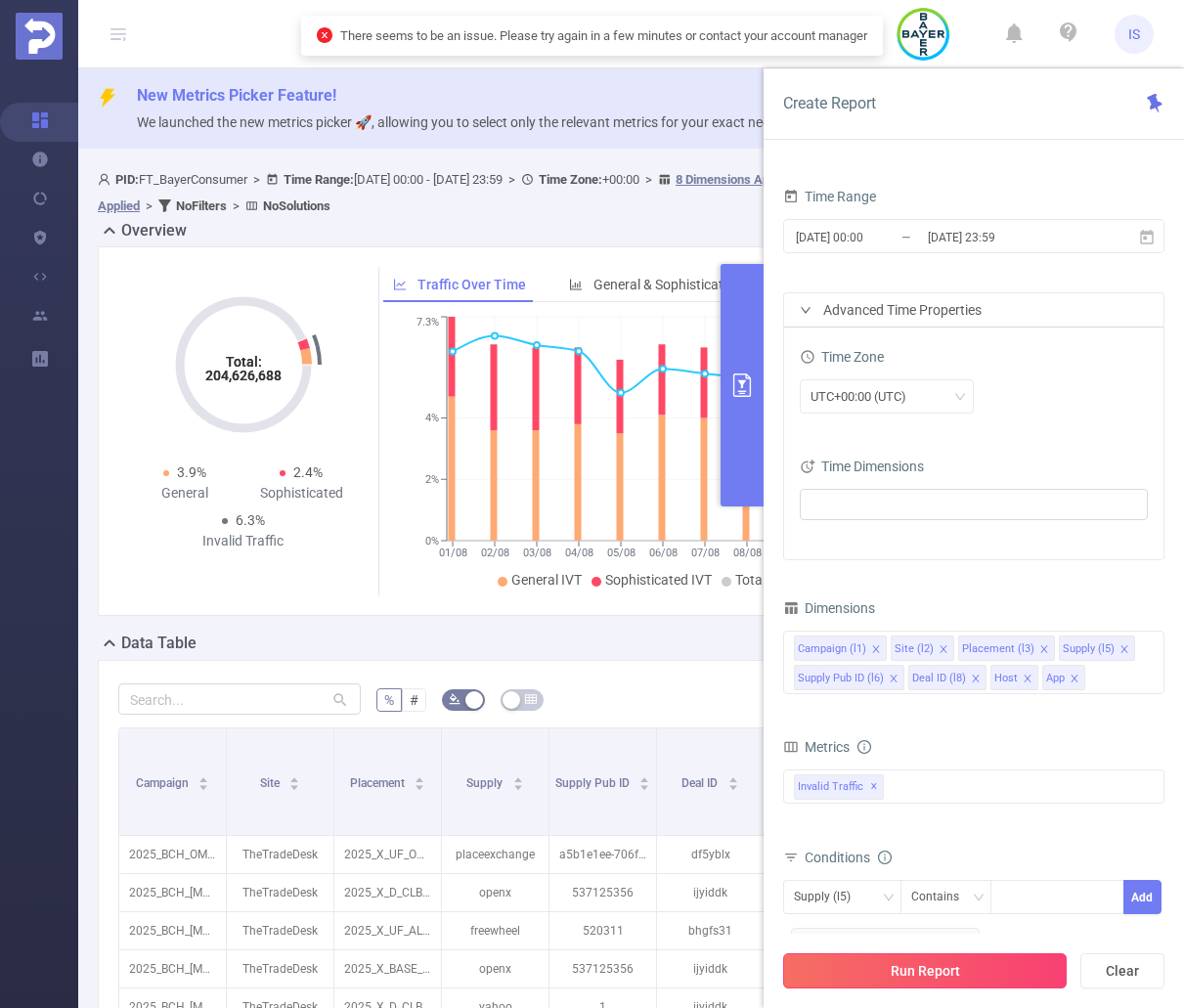
click at [957, 977] on button "Run Report" at bounding box center [925, 971] width 284 height 35
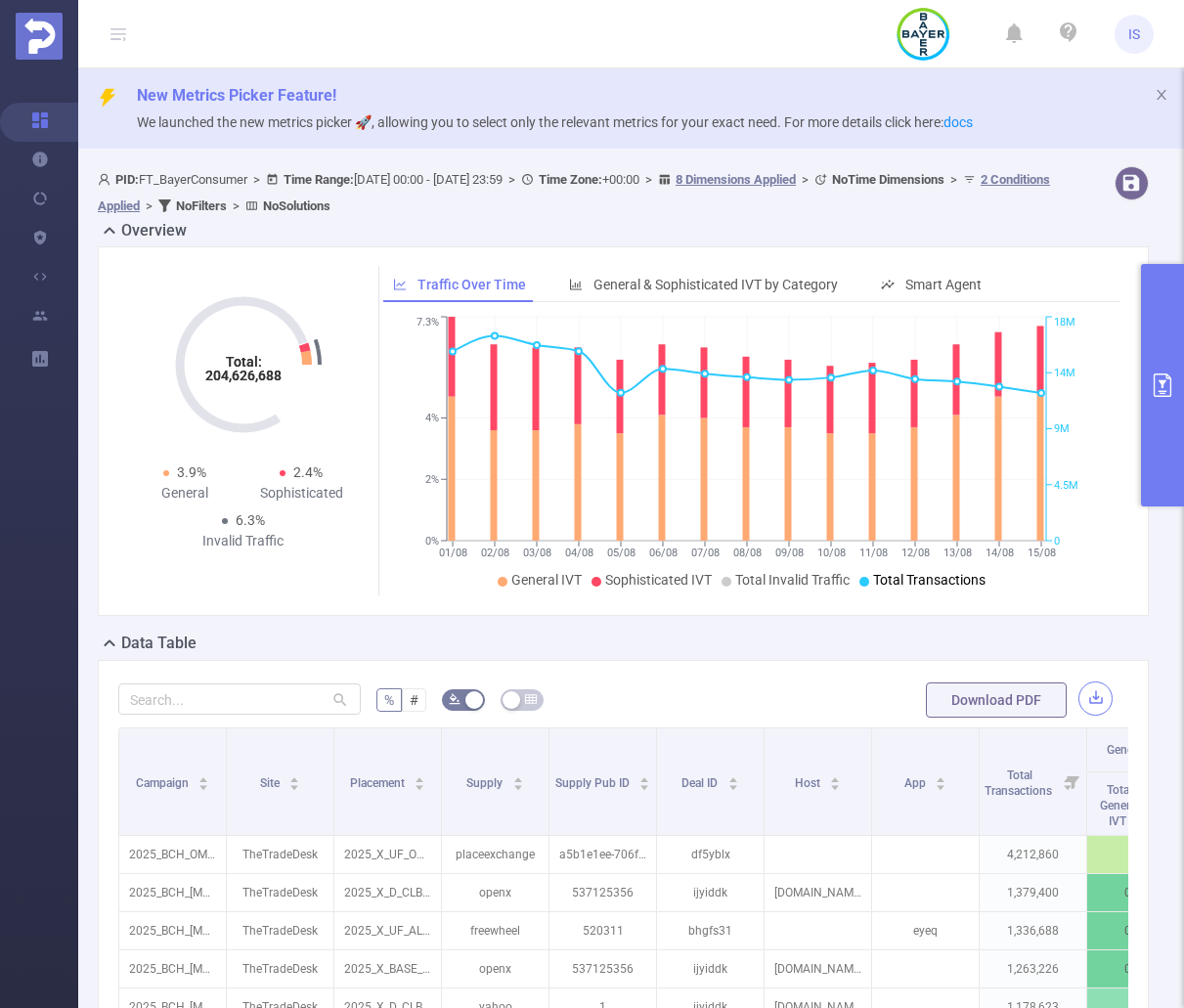
click at [1078, 696] on button "button" at bounding box center [1095, 698] width 34 height 34
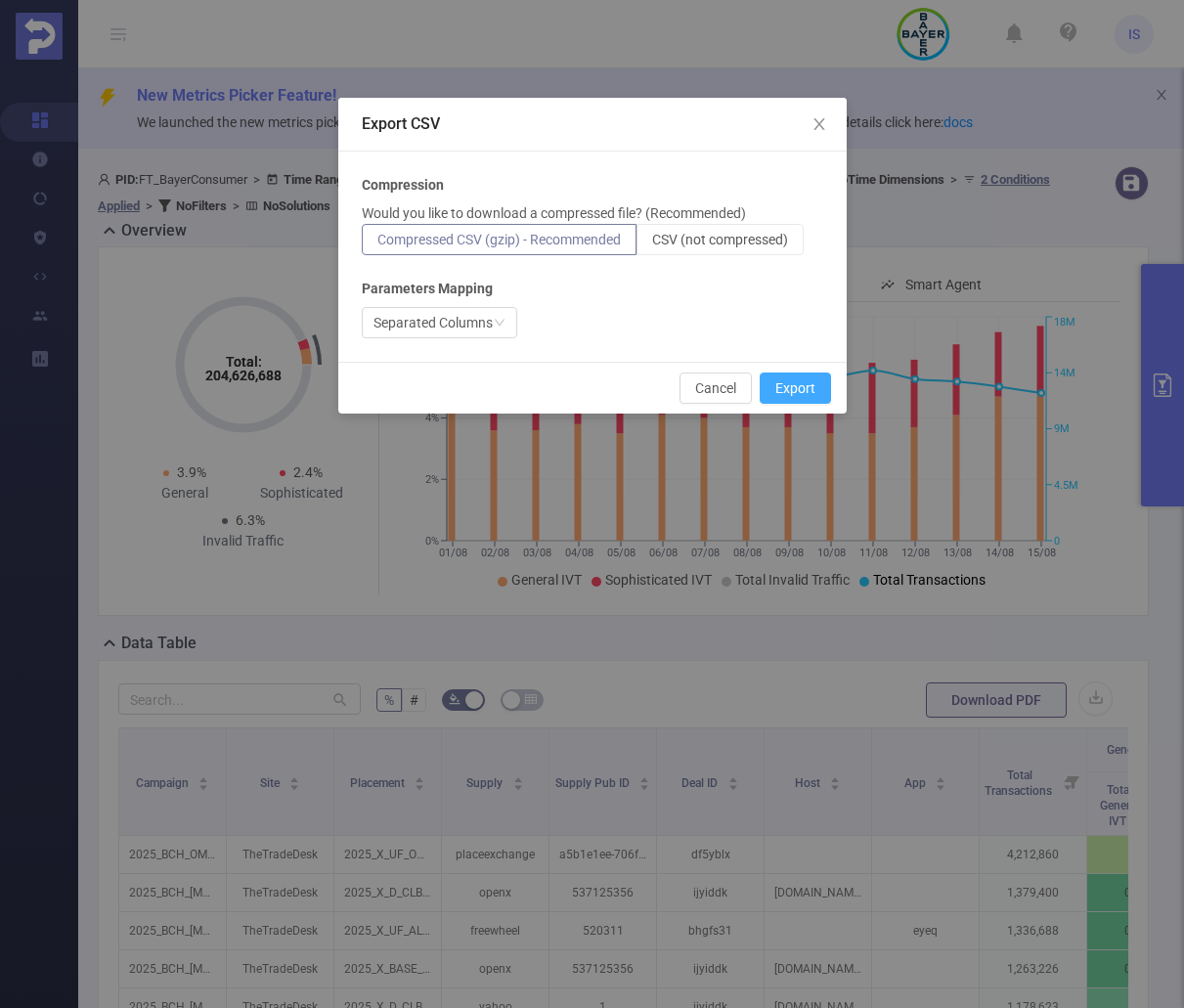
click at [802, 388] on button "Export" at bounding box center [795, 389] width 71 height 31
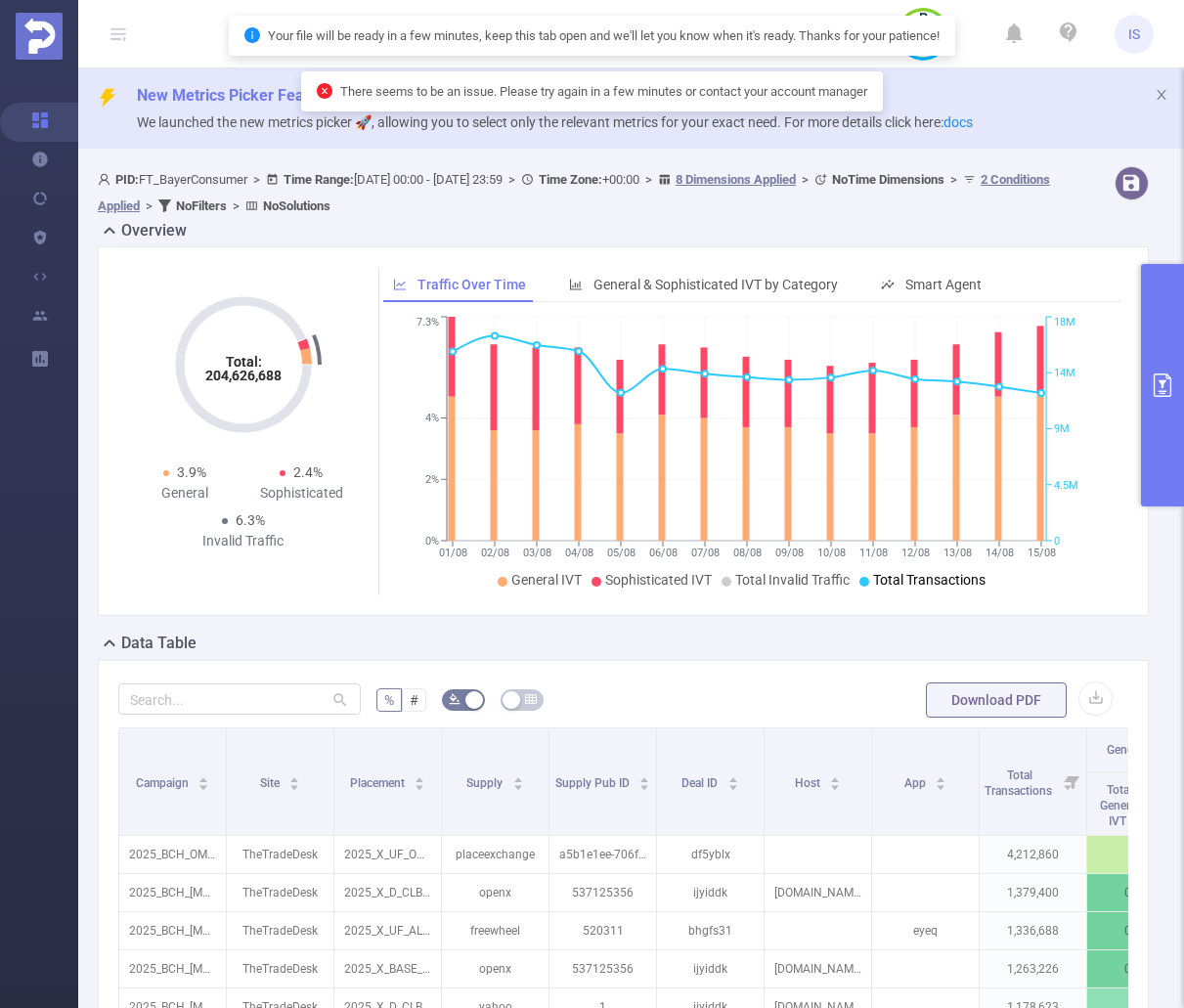
click at [1180, 404] on button "primary" at bounding box center [1162, 386] width 43 height 243
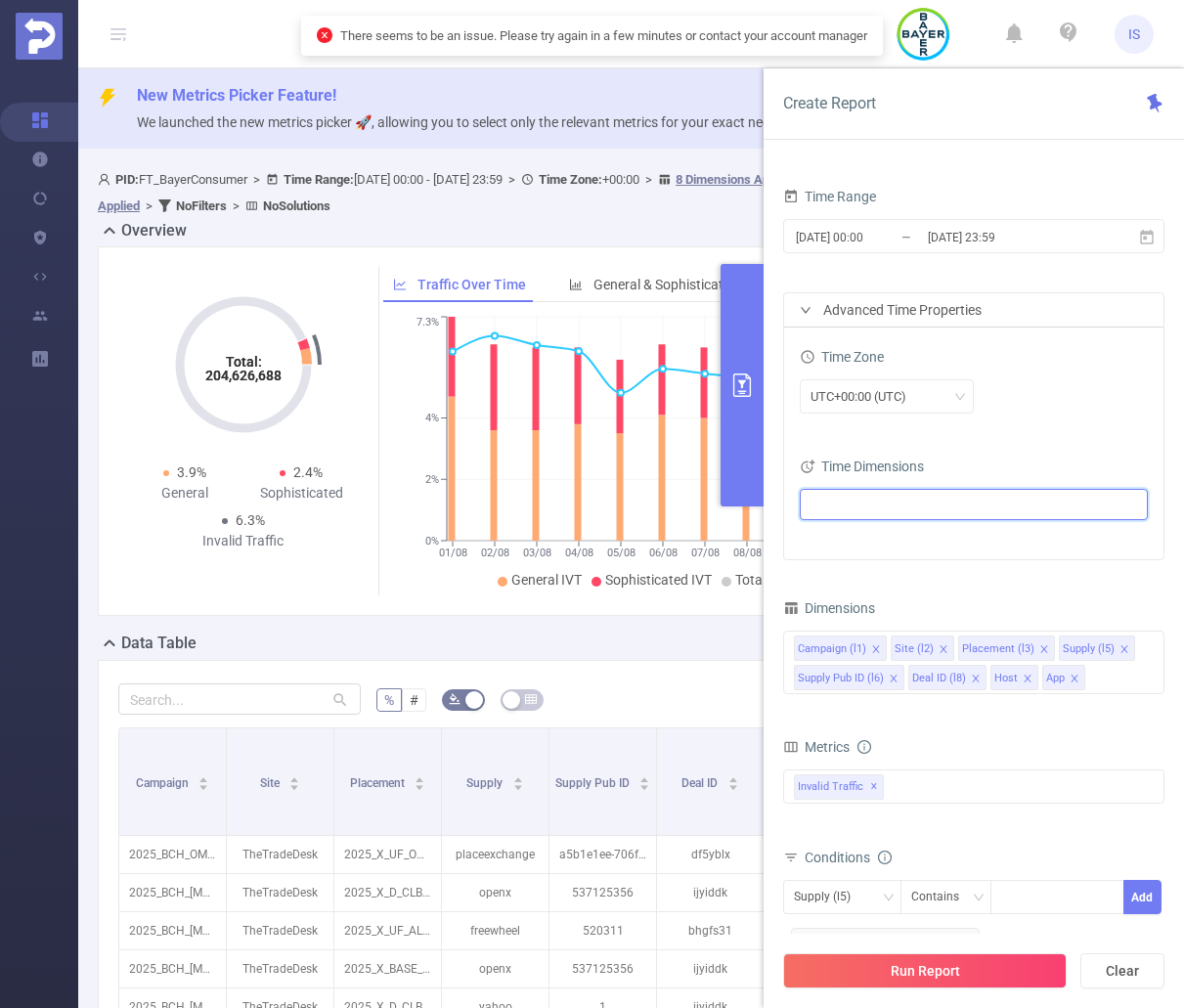
click at [936, 495] on ul at bounding box center [966, 505] width 322 height 29
click at [838, 537] on span at bounding box center [835, 541] width 16 height 16
click at [1040, 465] on div "Time Dimensions" at bounding box center [974, 469] width 348 height 32
click at [874, 783] on span "✕" at bounding box center [874, 787] width 8 height 23
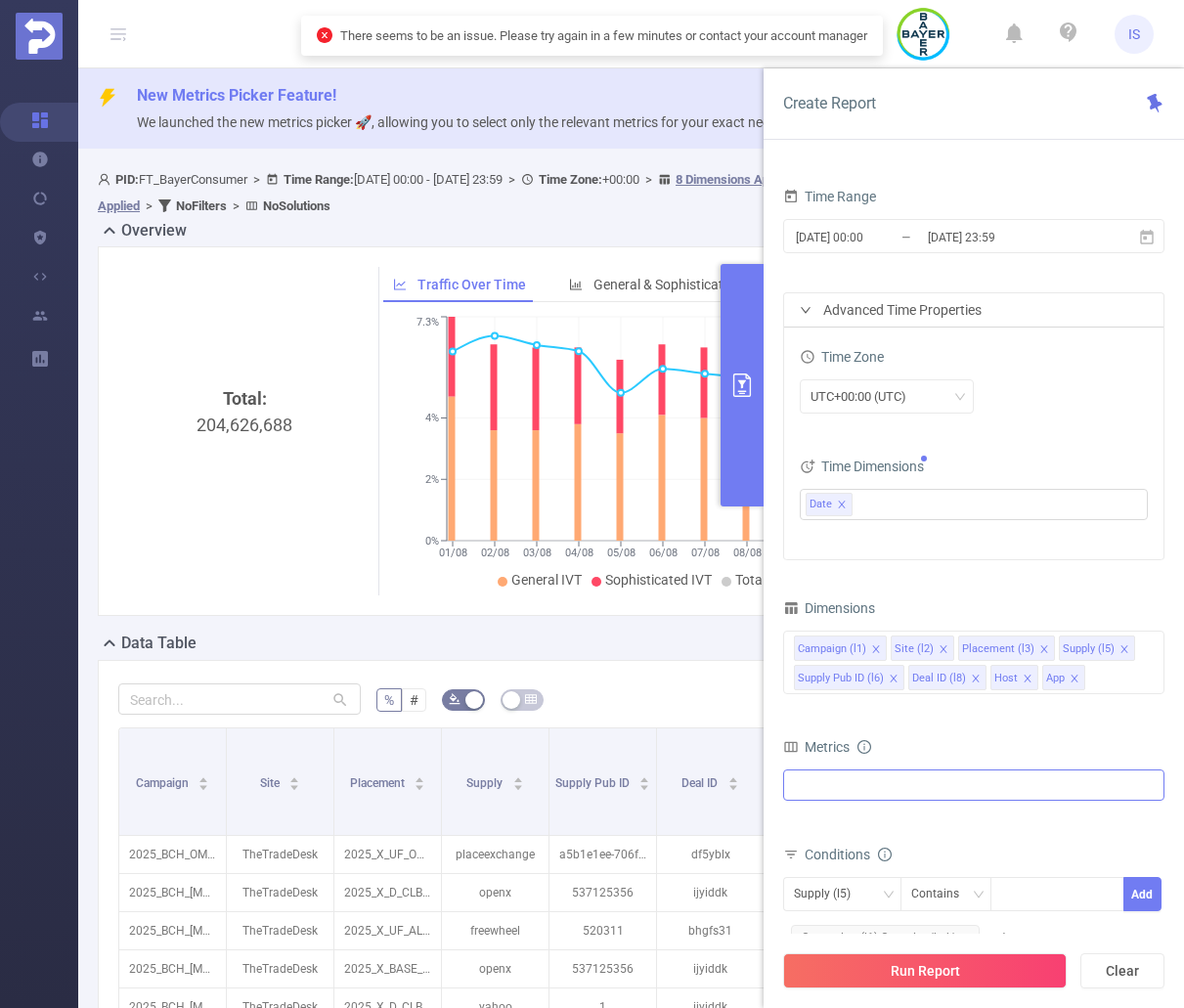
click at [881, 789] on div "Anti-Fraud Invalid Traffic General IVT Sophisticated IVT IVT Visibility Brand S…" at bounding box center [974, 785] width 382 height 31
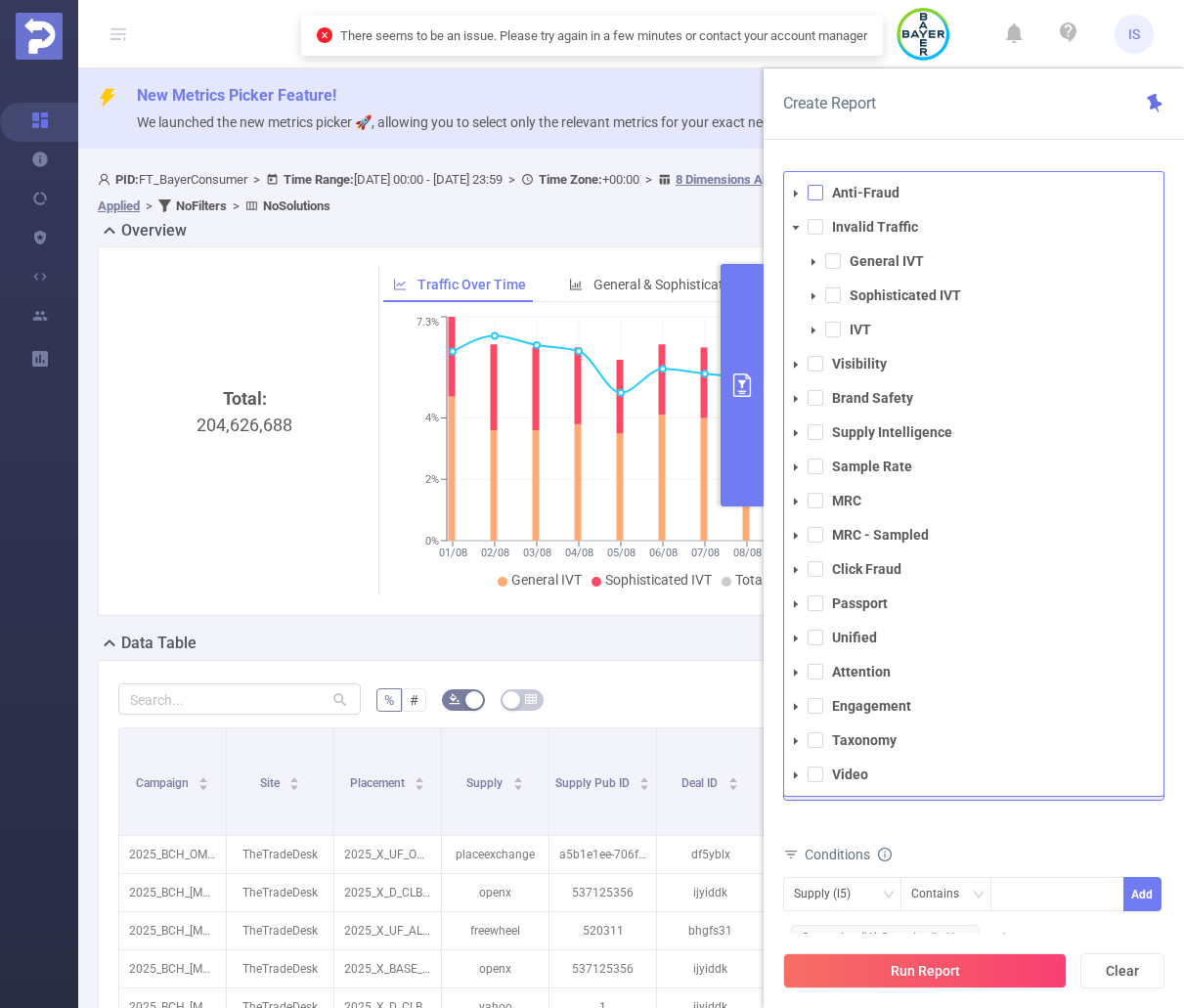
click at [813, 192] on span at bounding box center [815, 193] width 16 height 16
click at [816, 223] on span at bounding box center [815, 227] width 16 height 16
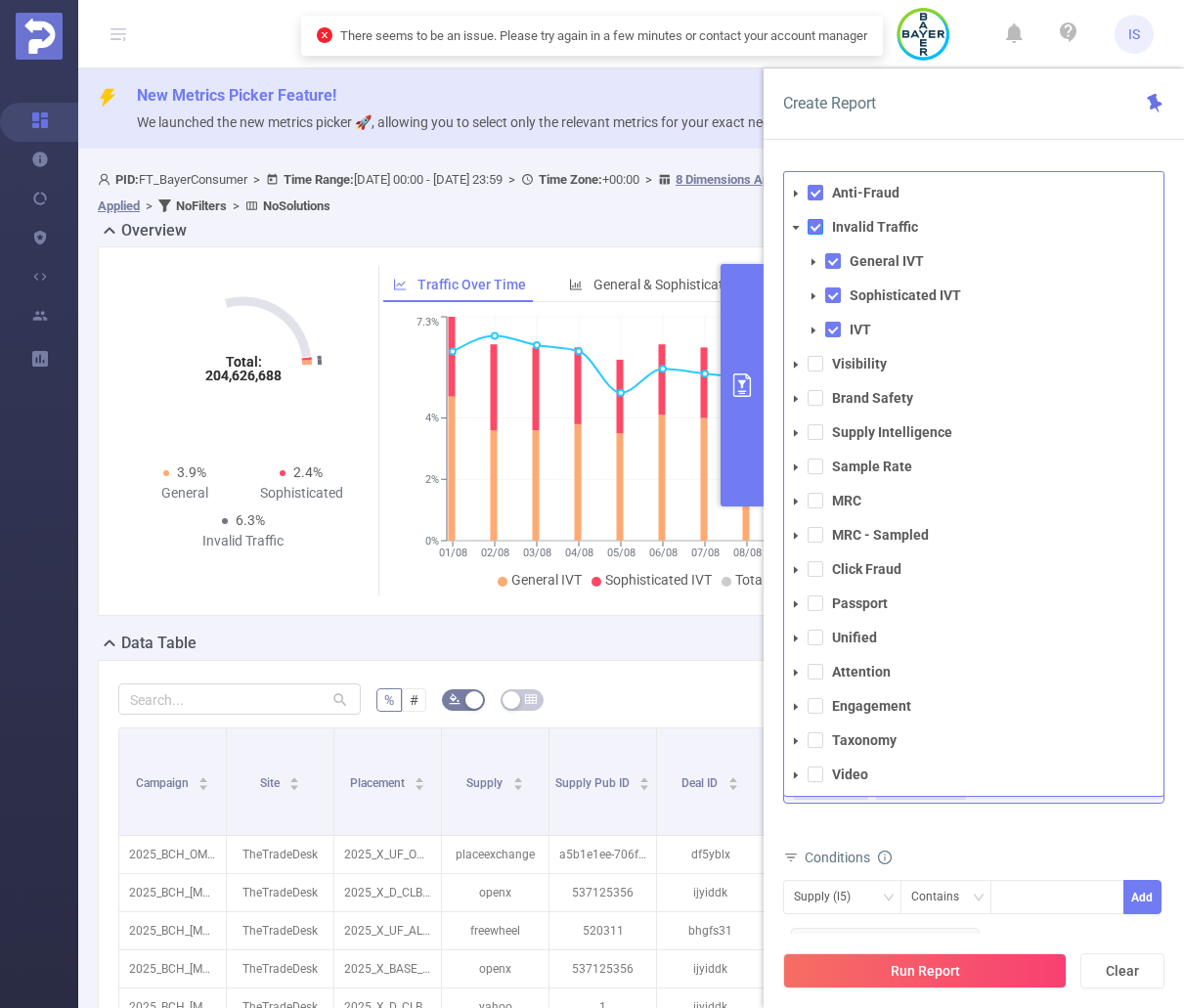
click at [813, 226] on span at bounding box center [815, 227] width 16 height 16
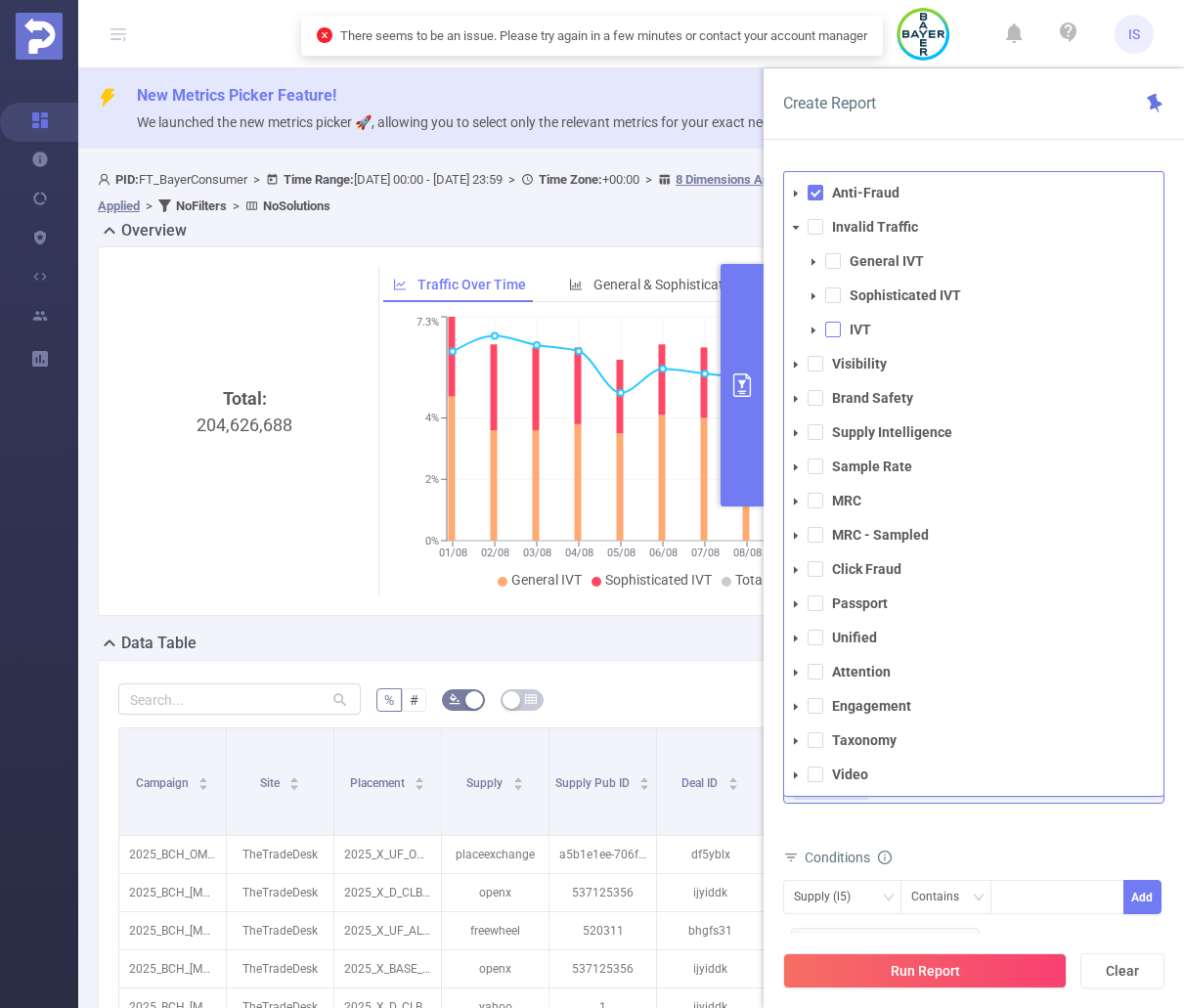
click at [836, 338] on span at bounding box center [833, 330] width 16 height 16
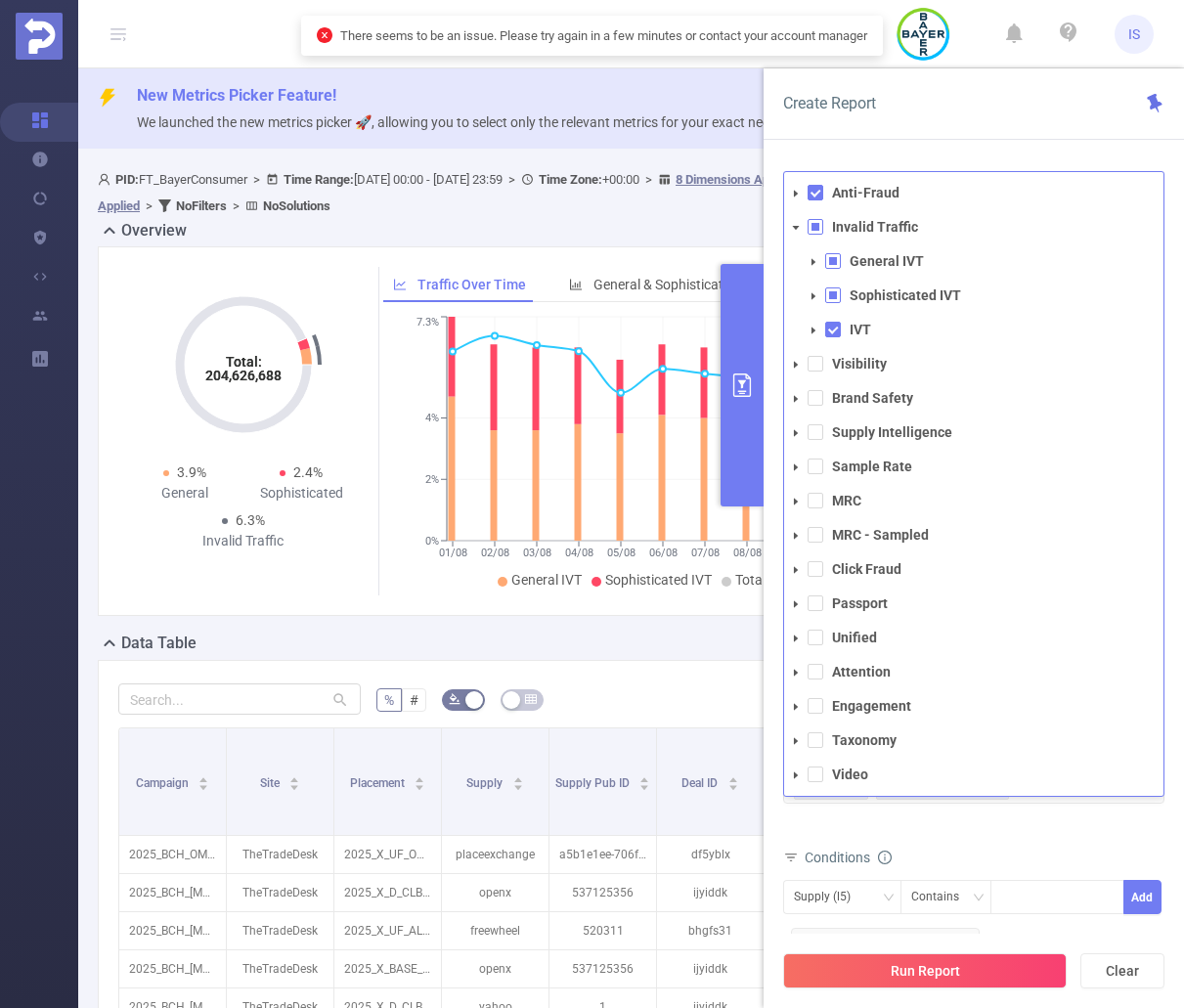
click at [1062, 829] on div "Total Fraudulent Bot/Virus Hostile Tools Tunneled Traffic Non Malicious Bots Vi…" at bounding box center [974, 800] width 382 height 69
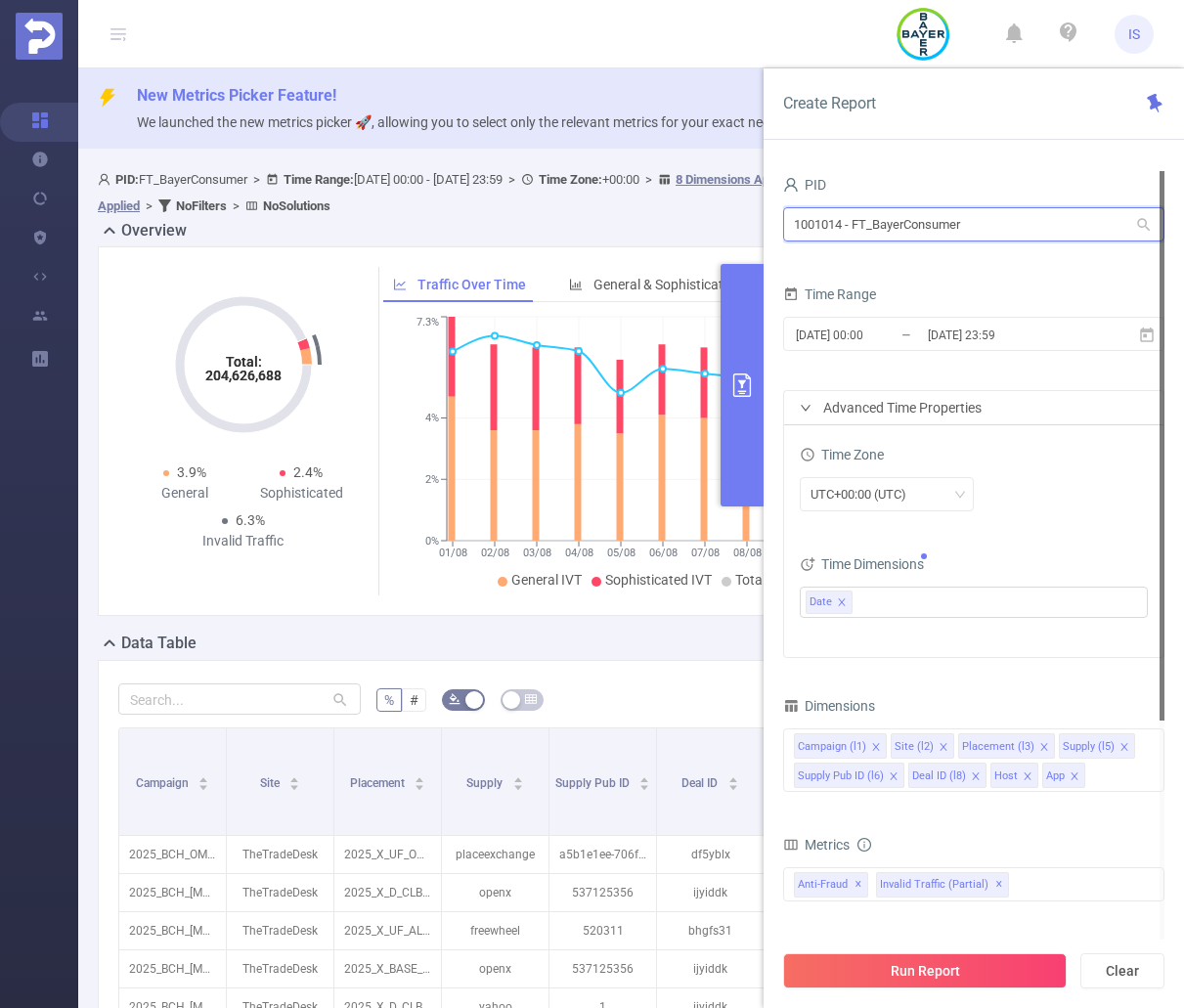
click at [1005, 233] on input "1001014 - FT_BayerConsumer" at bounding box center [974, 224] width 382 height 34
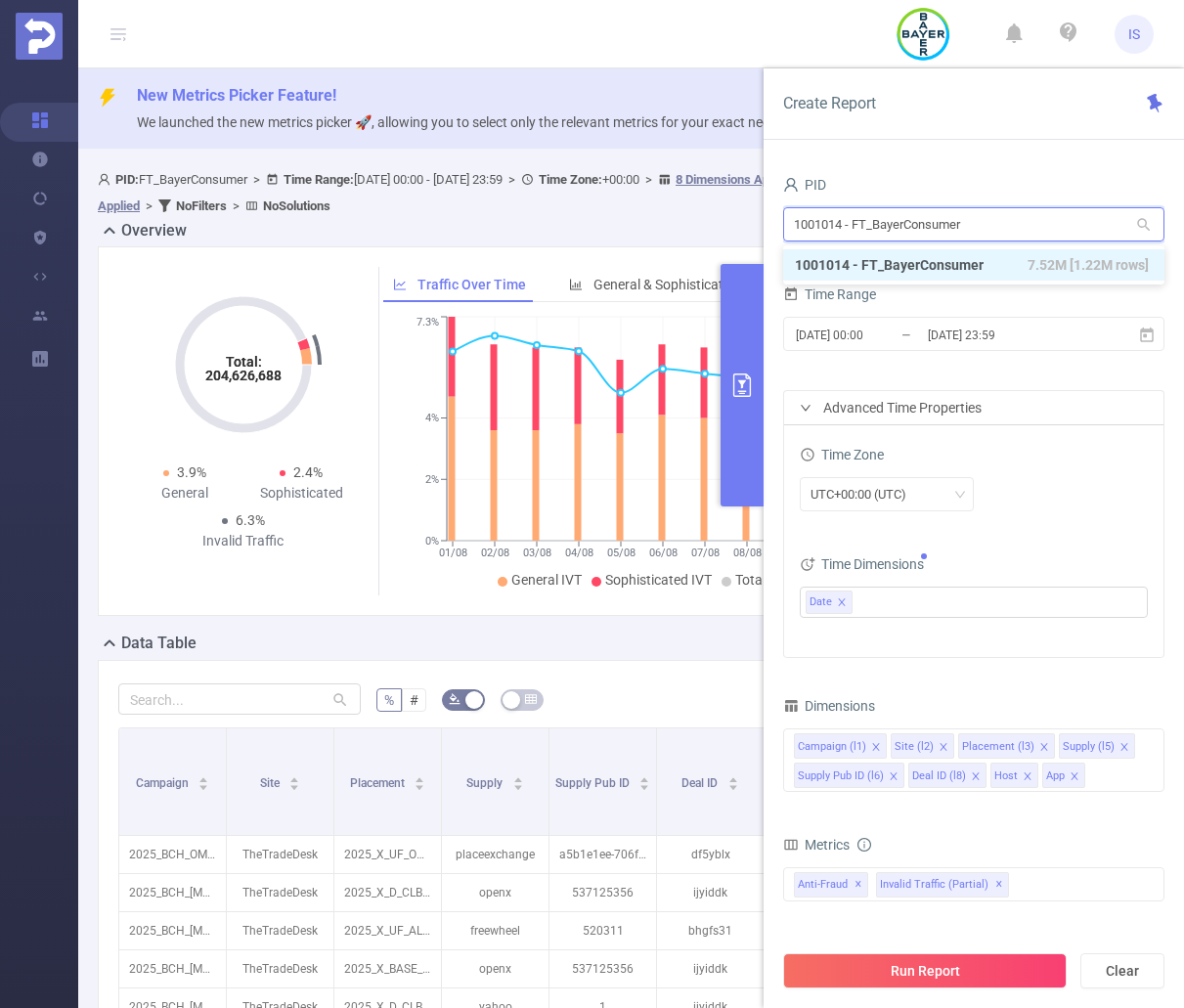
drag, startPoint x: 889, startPoint y: 213, endPoint x: 788, endPoint y: 207, distance: 101.2
click at [788, 207] on input "1001014 - FT_BayerConsumer" at bounding box center [974, 224] width 382 height 34
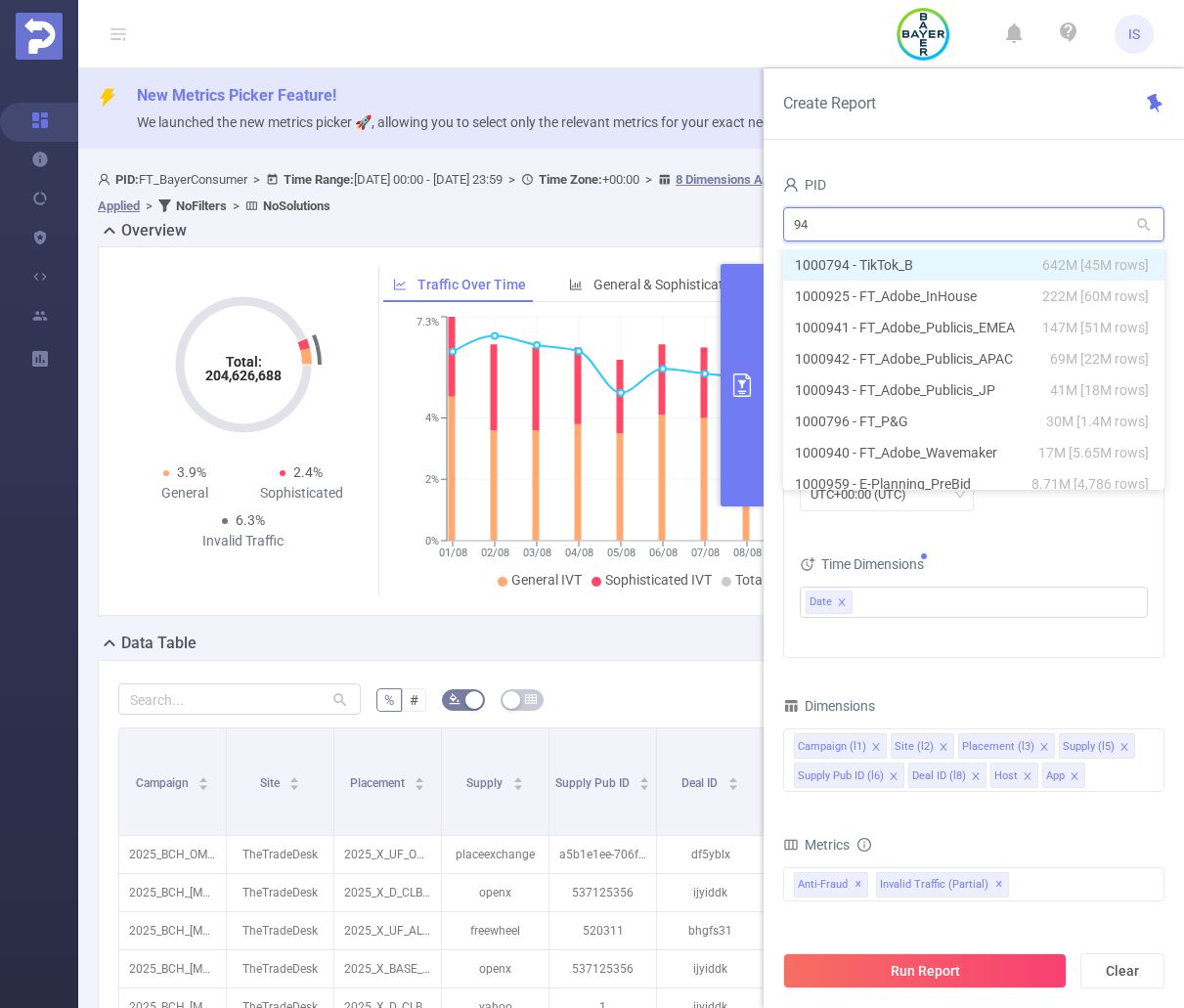
type input "945"
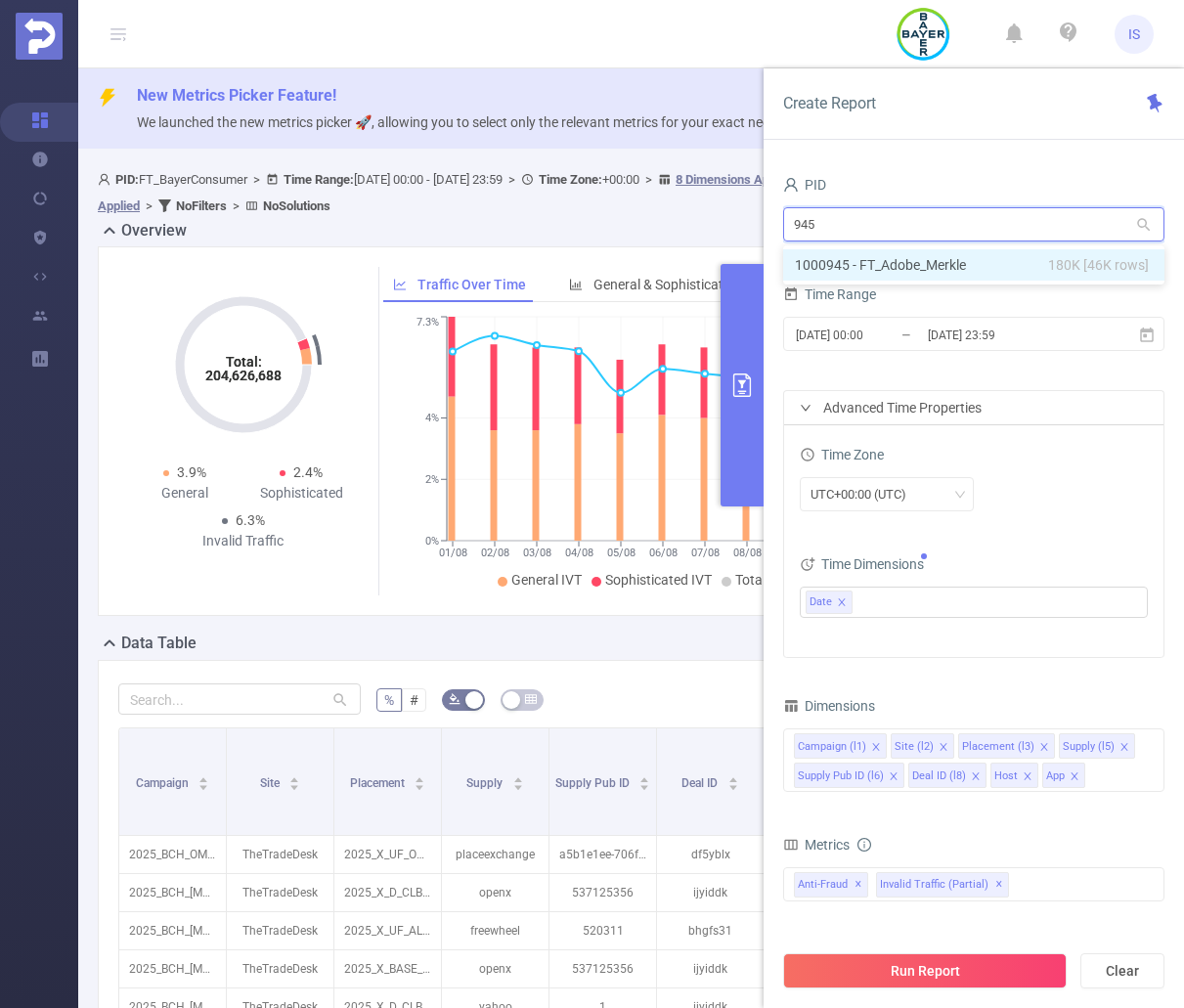
click at [940, 267] on li "1000945 - FT_Adobe_Merkle 180K [46K rows]" at bounding box center [974, 265] width 382 height 31
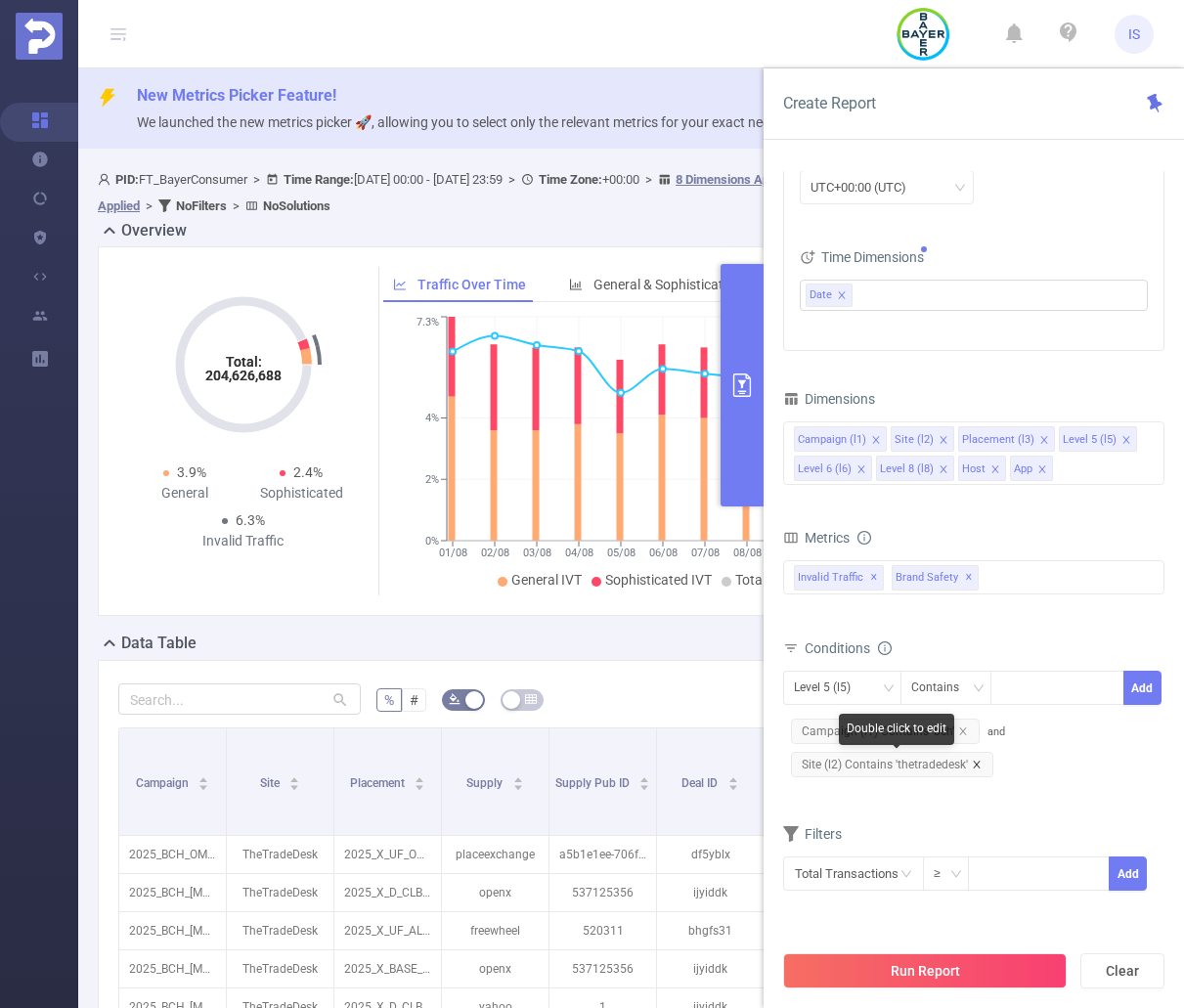
click at [978, 766] on icon "icon: close" at bounding box center [976, 763] width 7 height 7
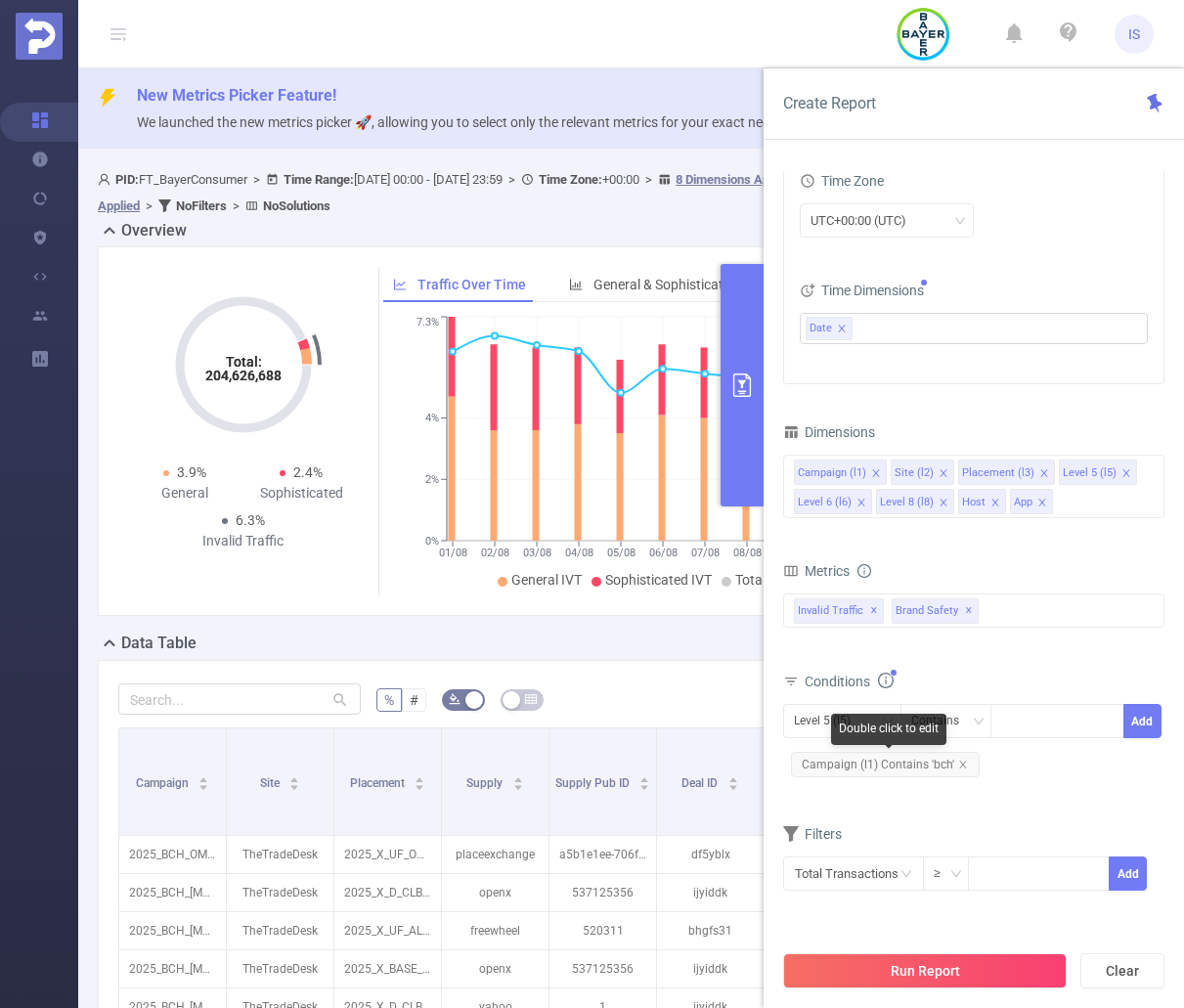
click at [964, 764] on span "Campaign (l1) Contains 'bch'" at bounding box center [885, 764] width 189 height 25
click at [960, 766] on icon "icon: close" at bounding box center [963, 764] width 10 height 10
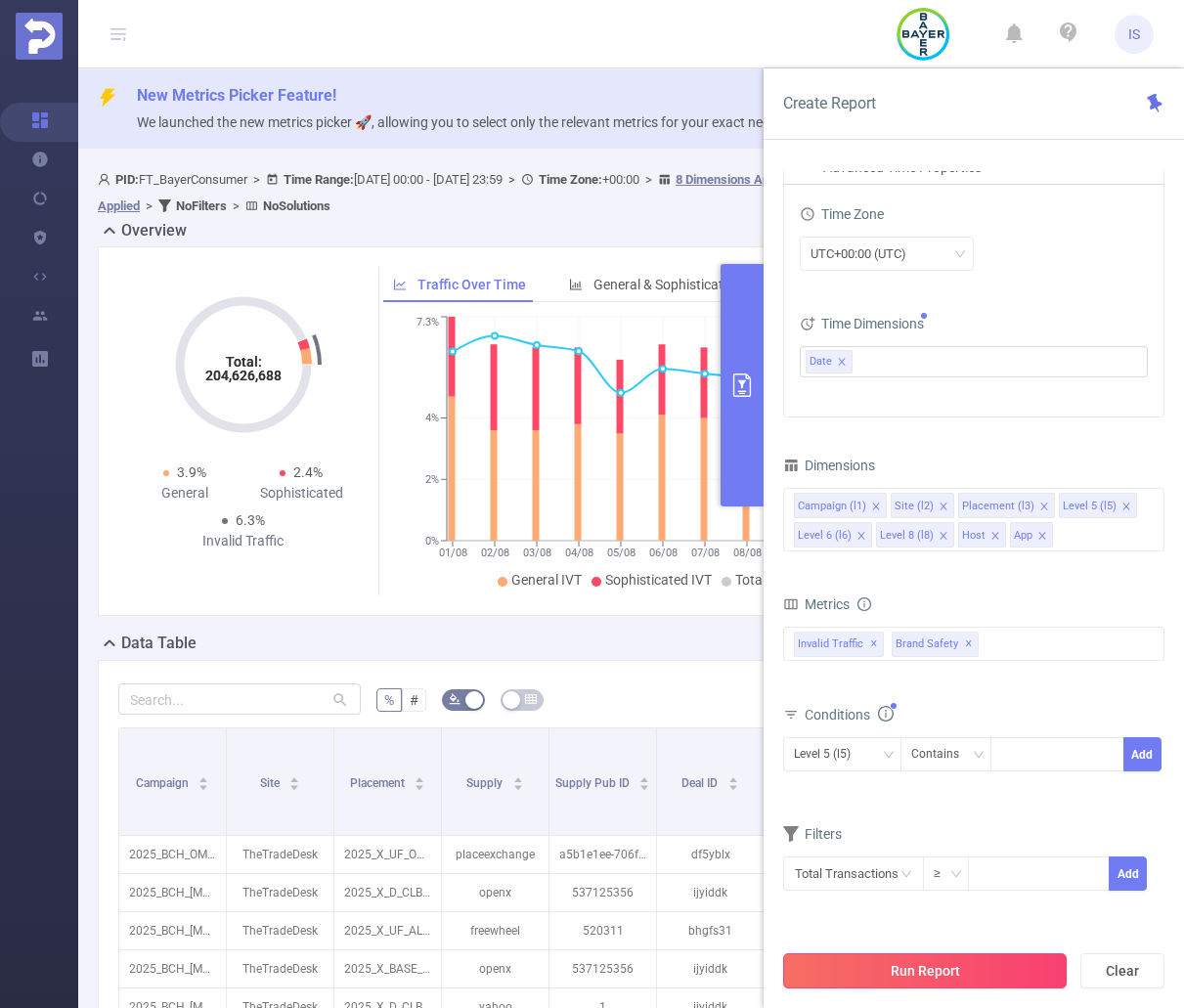
click at [930, 971] on button "Run Report" at bounding box center [925, 971] width 284 height 35
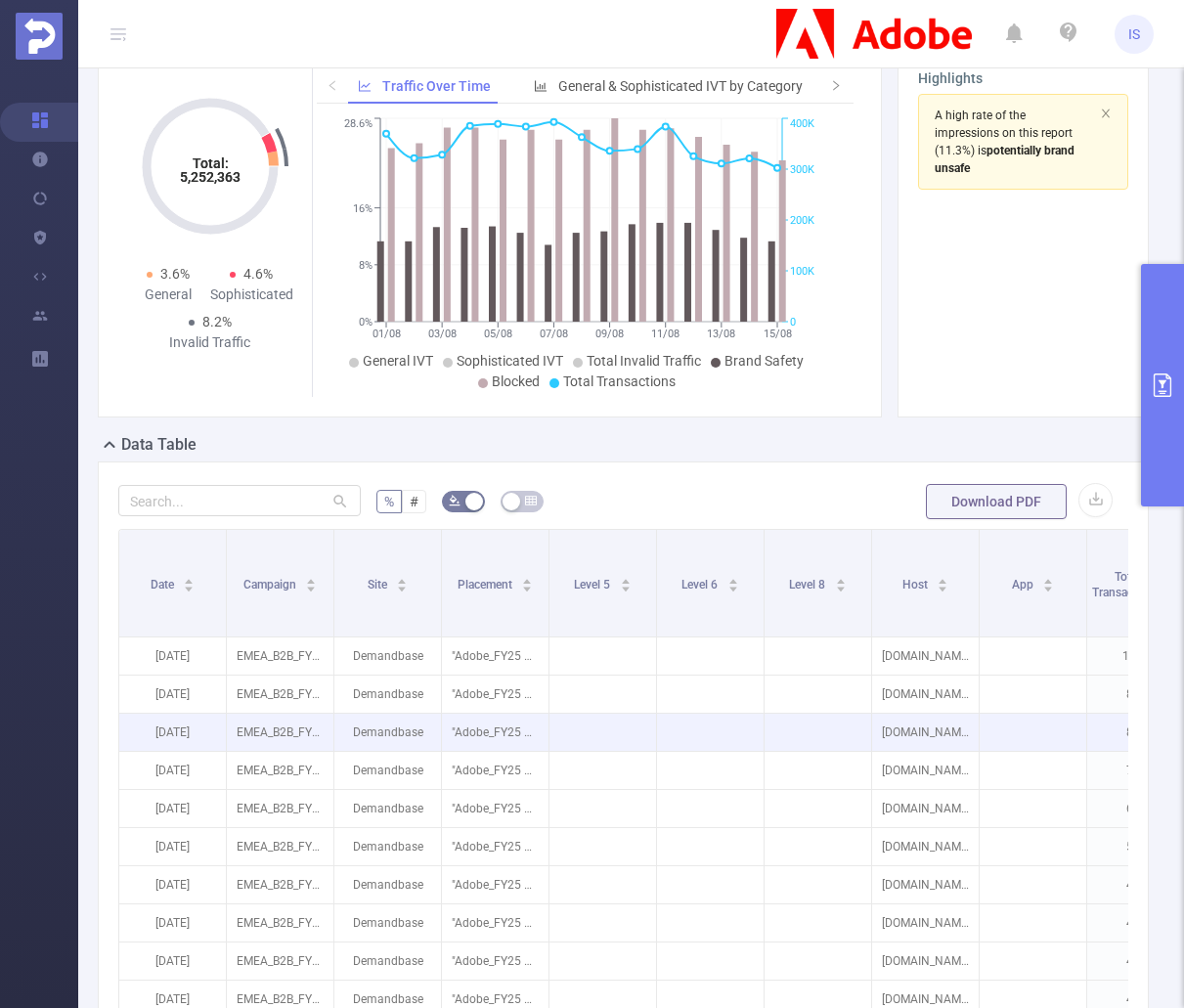
scroll to position [294, 0]
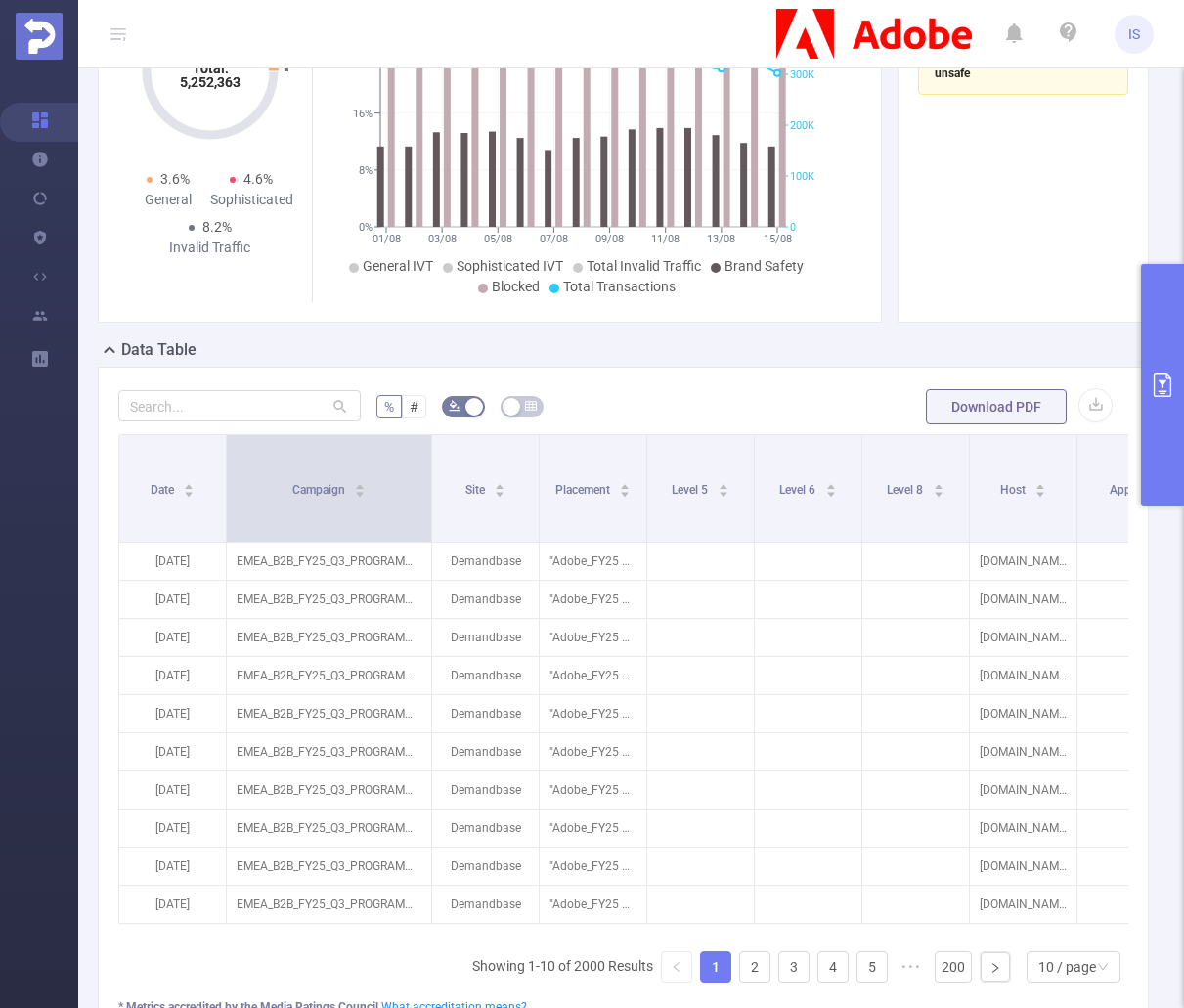
drag, startPoint x: 334, startPoint y: 485, endPoint x: 432, endPoint y: 520, distance: 104.1
click at [432, 520] on span at bounding box center [432, 488] width 10 height 107
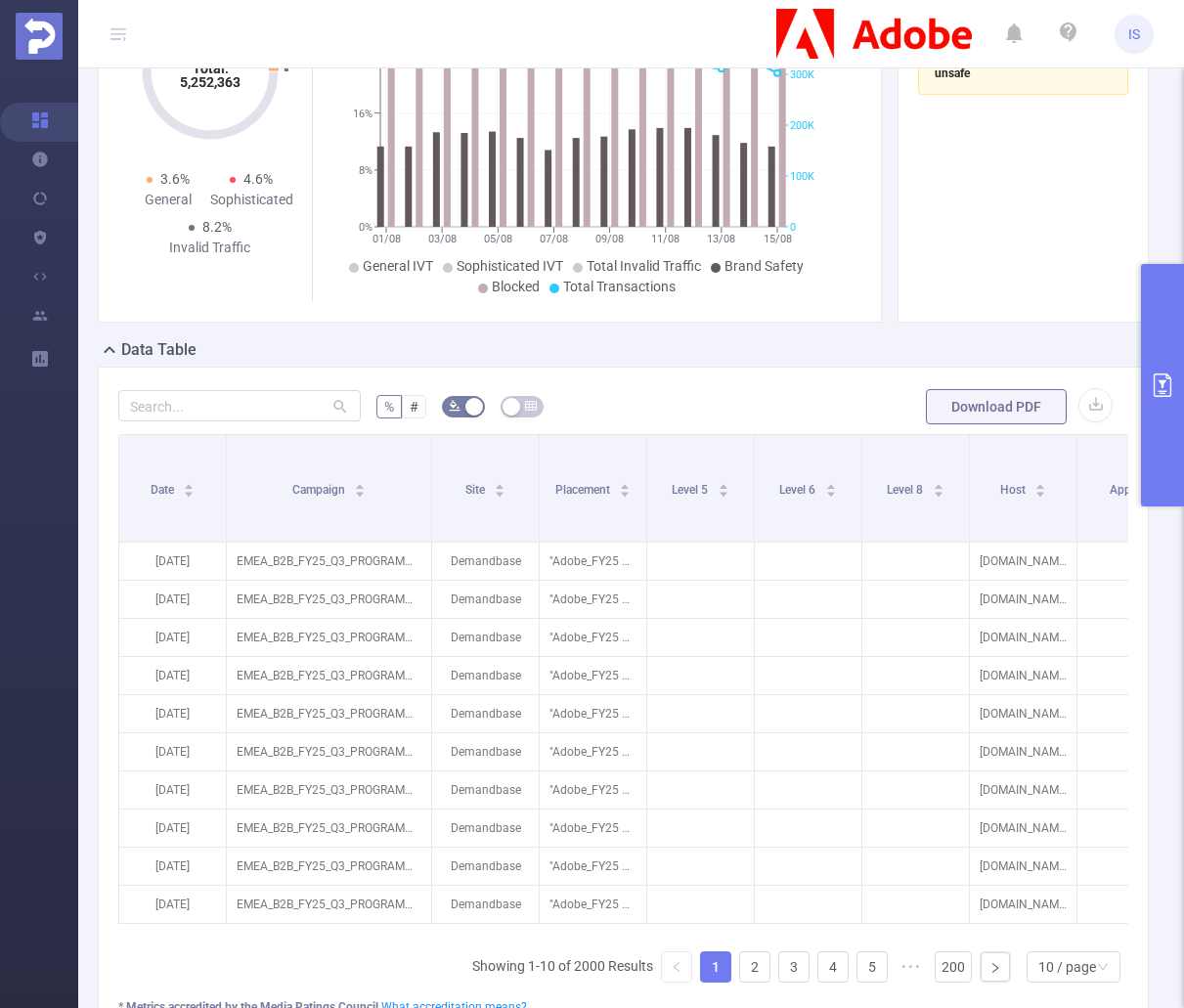
click at [1161, 403] on button "primary" at bounding box center [1162, 386] width 43 height 243
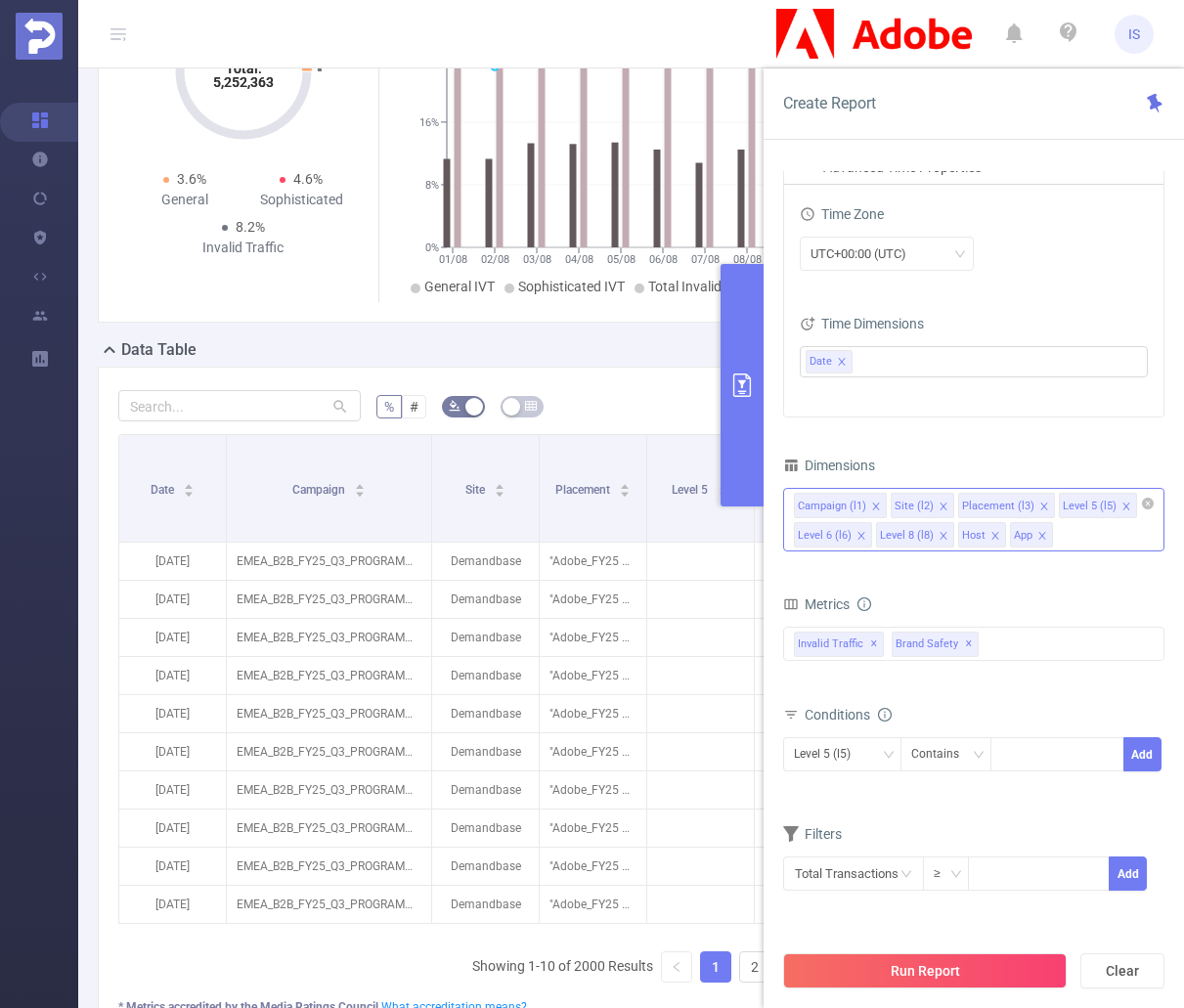
click at [1078, 527] on div "Campaign (l1) Site (l2) Placement (l3) Level 5 (l5) Level 6 (l6) Level 8 (l8) H…" at bounding box center [974, 520] width 382 height 64
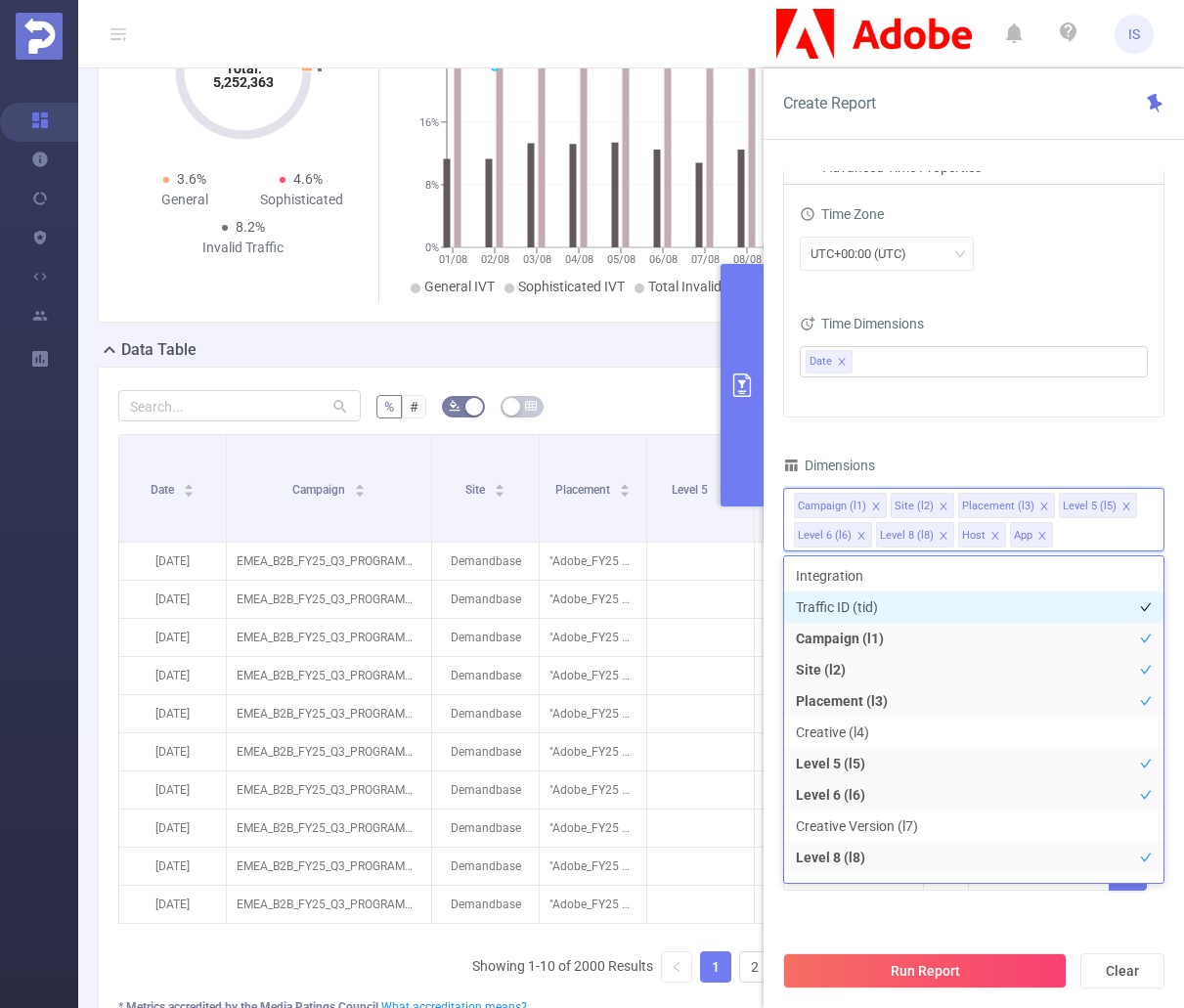
click at [856, 605] on li "Traffic ID (tid)" at bounding box center [974, 608] width 380 height 31
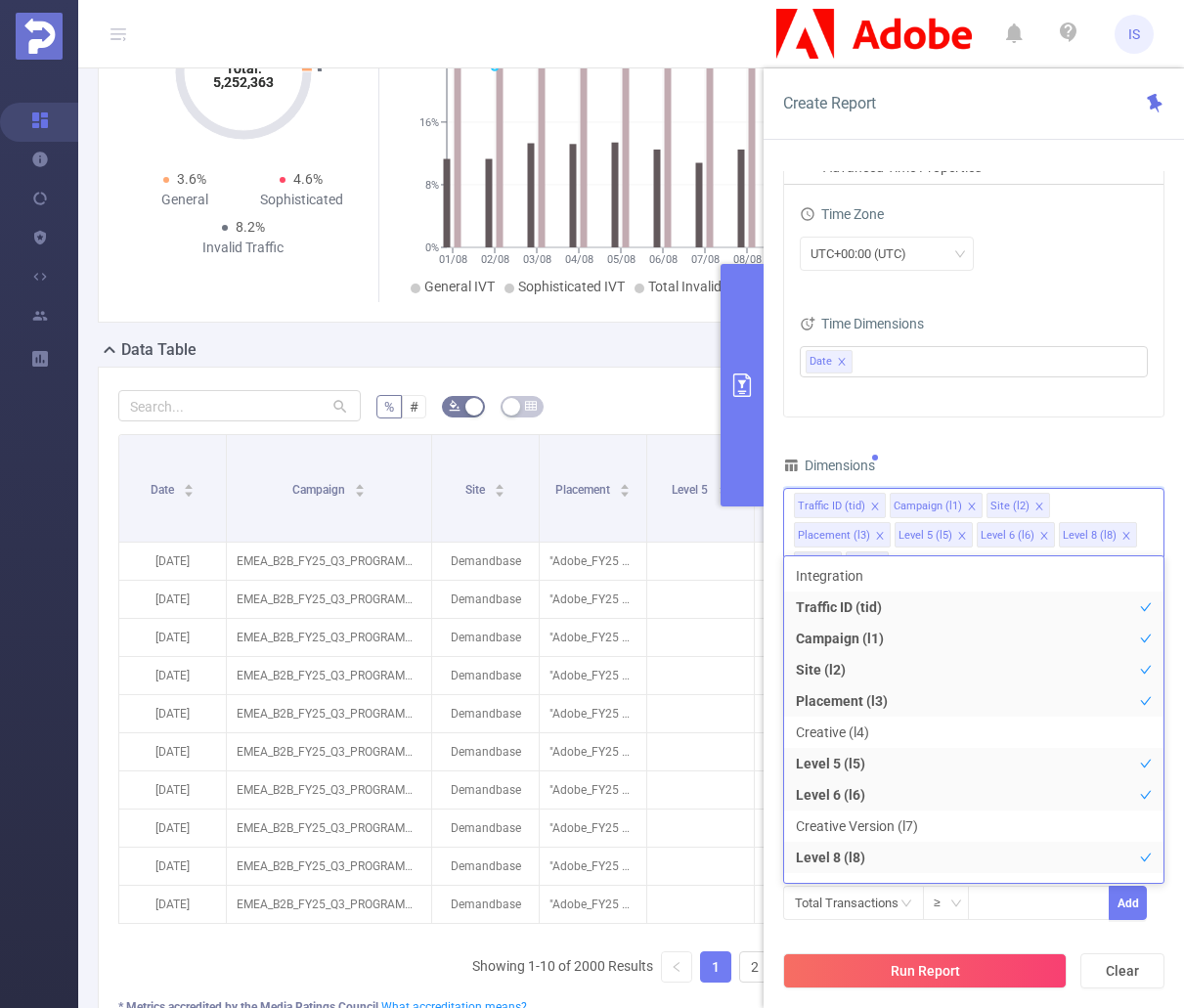
scroll to position [22, 0]
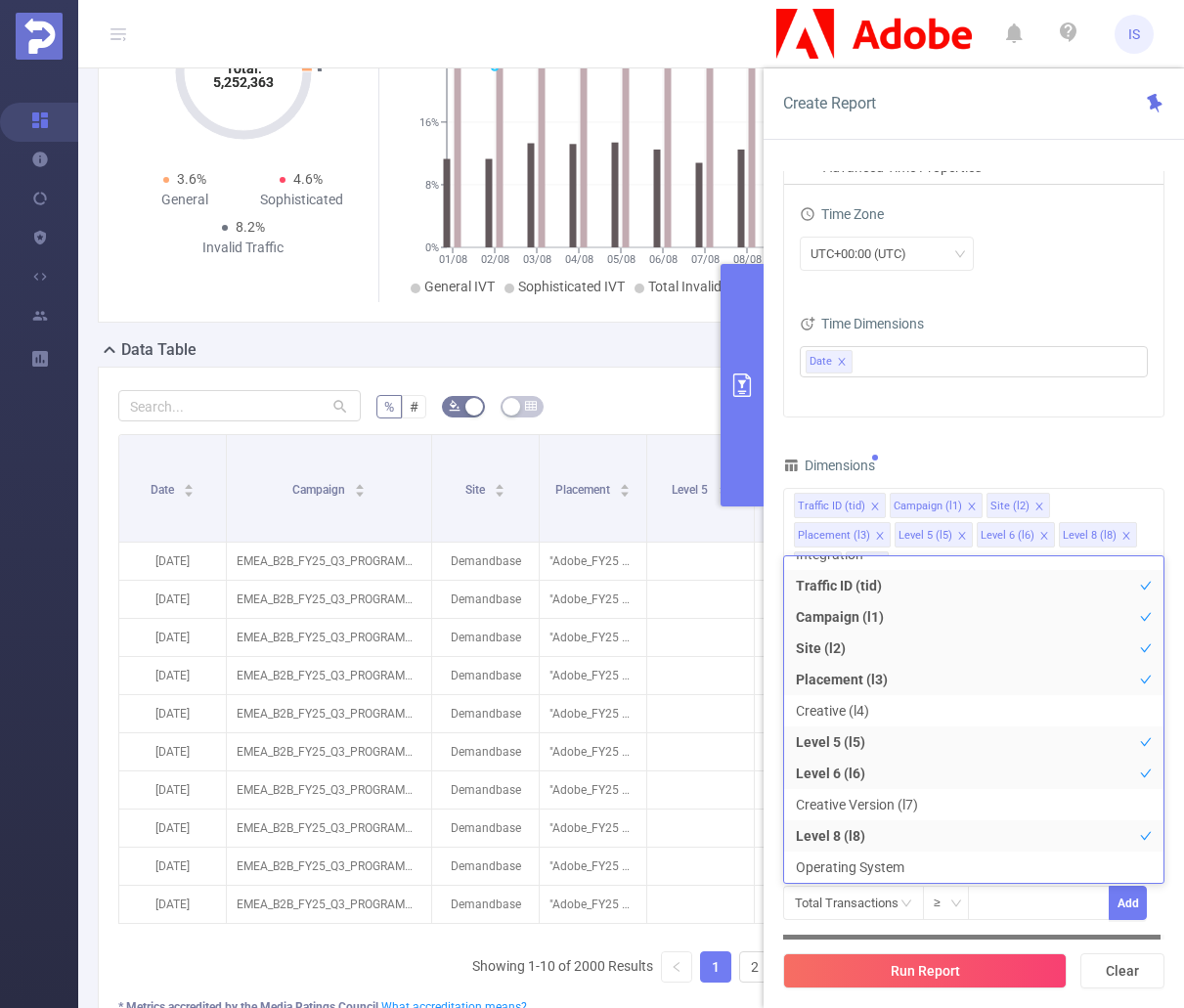
click at [981, 936] on div at bounding box center [972, 937] width 378 height 5
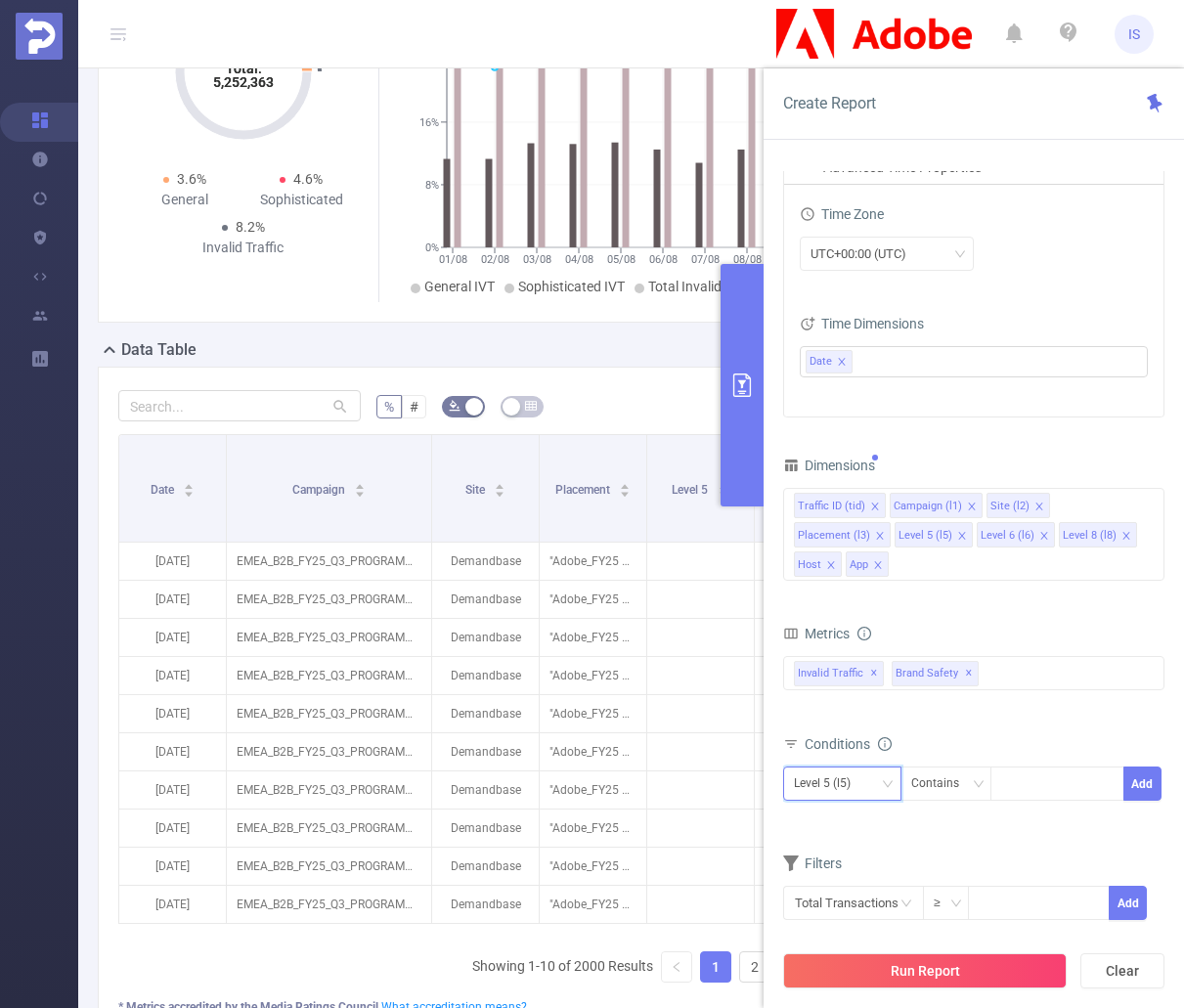
click at [868, 767] on div "Level 5 (l5)" at bounding box center [842, 783] width 97 height 32
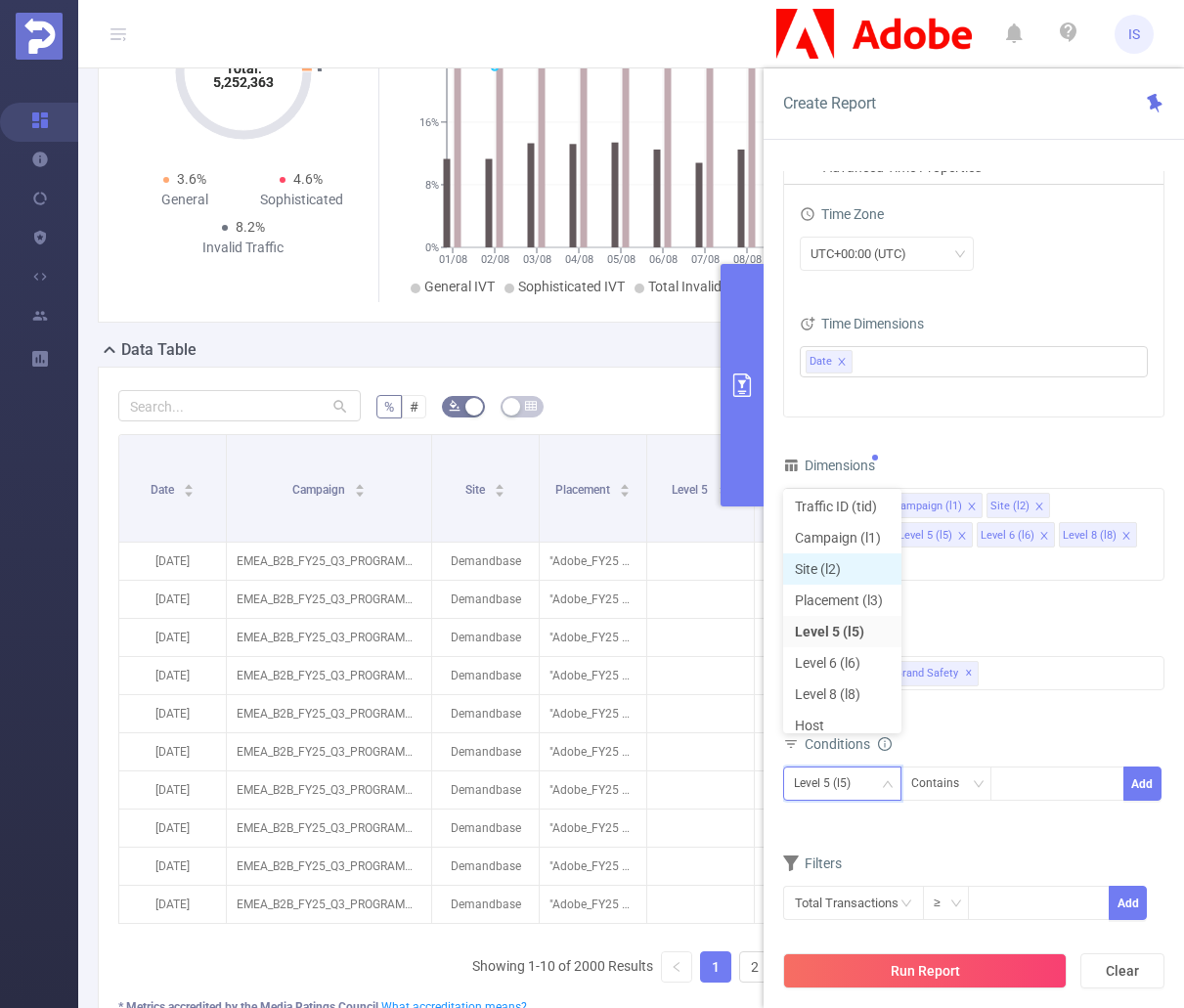
scroll to position [0, 0]
click at [835, 505] on li "Traffic ID (tid)" at bounding box center [842, 509] width 118 height 31
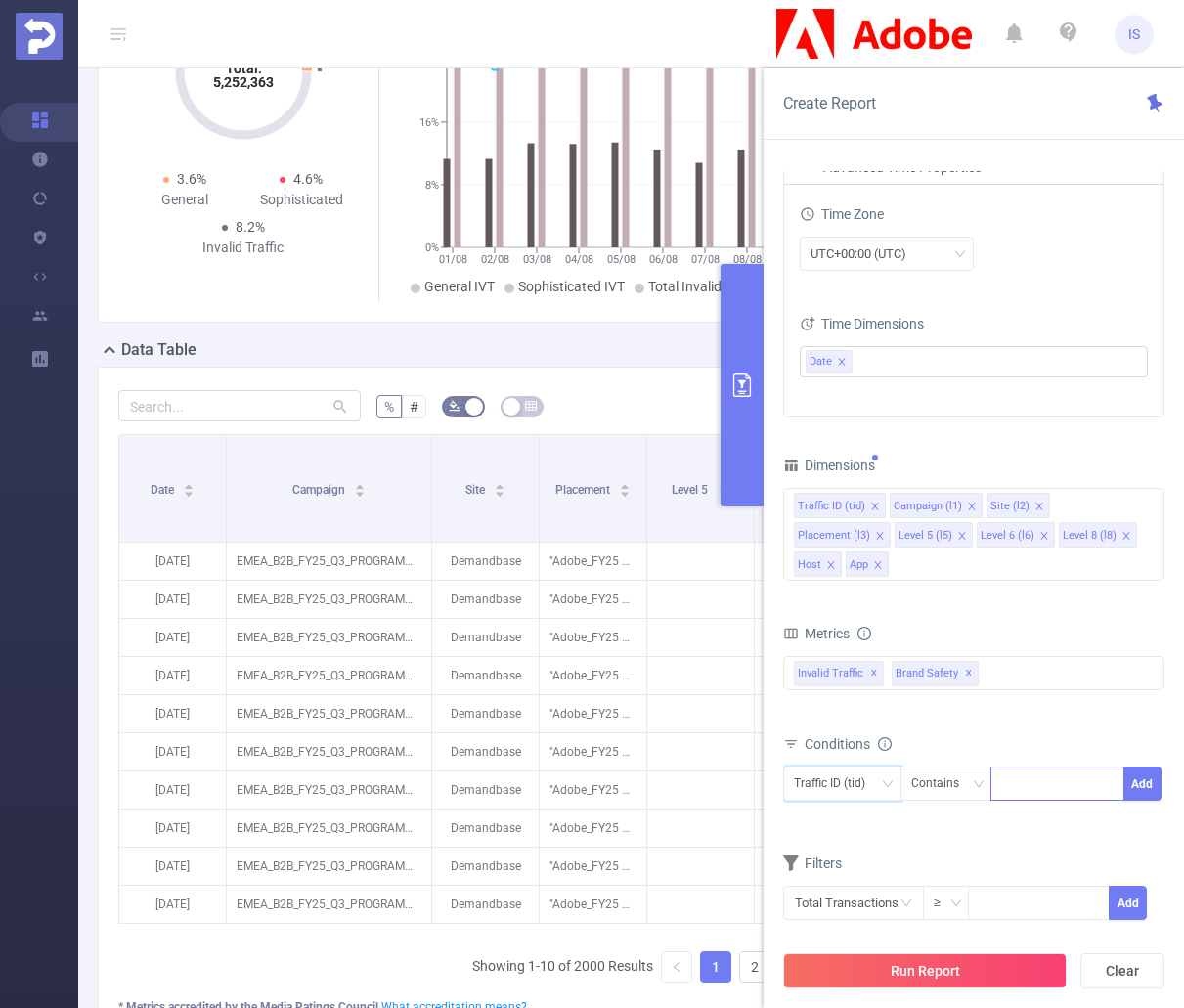
click at [1039, 767] on div at bounding box center [1057, 783] width 113 height 32
type input "Tier 3"
click at [1050, 793] on li "Tier 3" at bounding box center [1057, 795] width 134 height 31
click at [1129, 766] on button "Add" at bounding box center [1142, 783] width 38 height 34
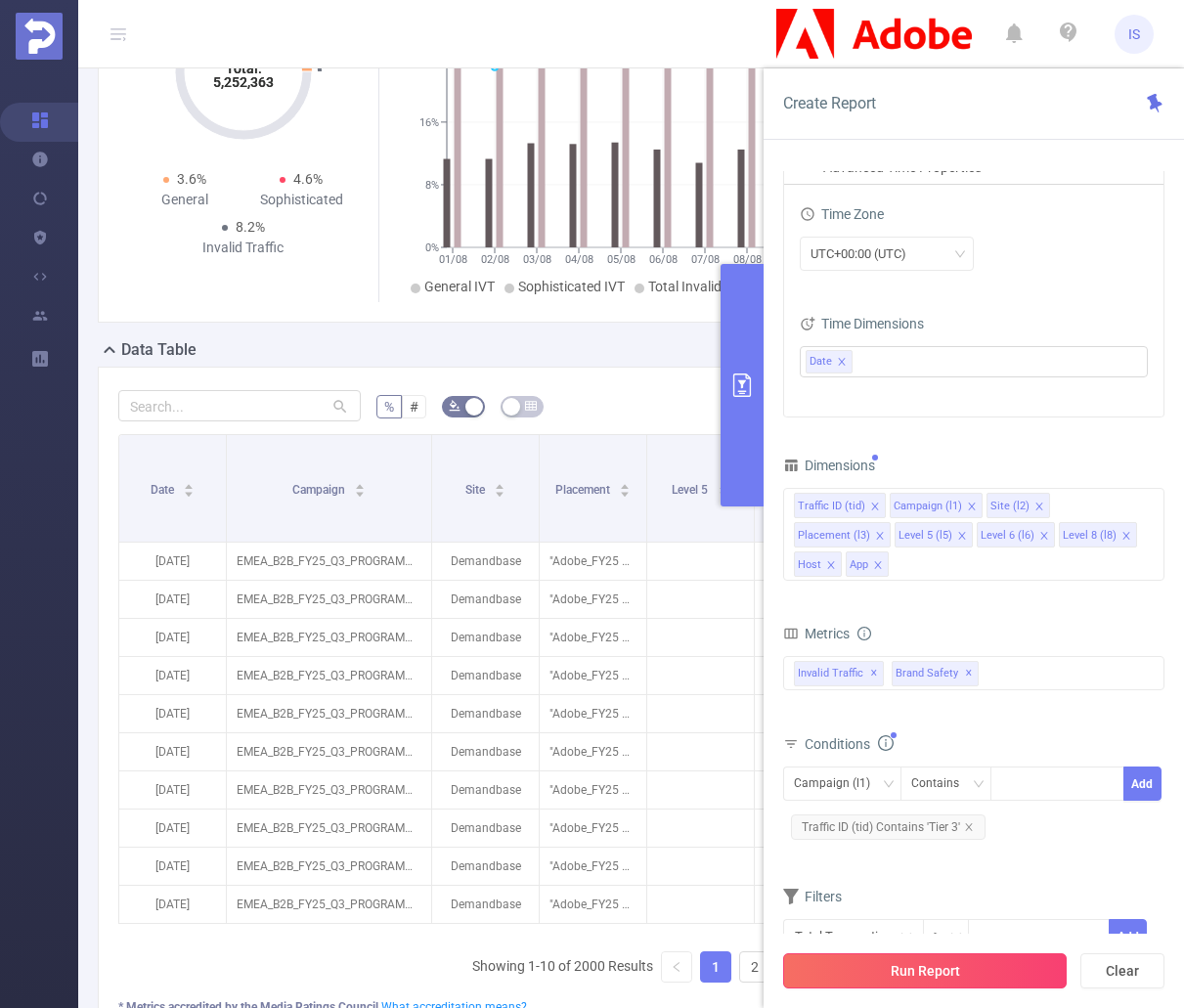
click at [960, 964] on button "Run Report" at bounding box center [925, 971] width 284 height 35
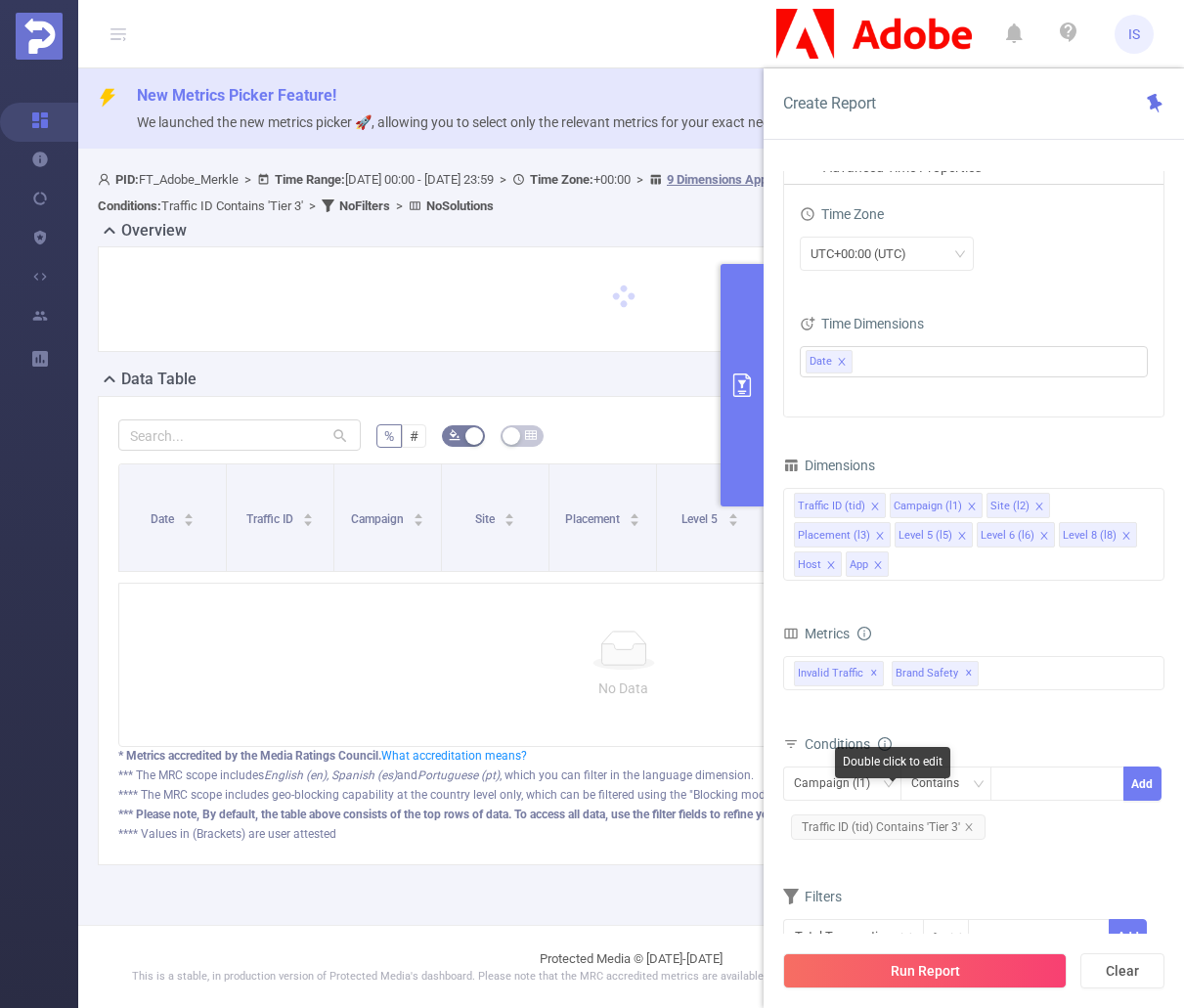
drag, startPoint x: 975, startPoint y: 796, endPoint x: 958, endPoint y: 799, distance: 17.3
click at [975, 814] on span "Traffic ID (tid) Contains 'Tier 3'" at bounding box center [888, 827] width 195 height 25
click at [966, 823] on icon "icon: close" at bounding box center [968, 826] width 7 height 7
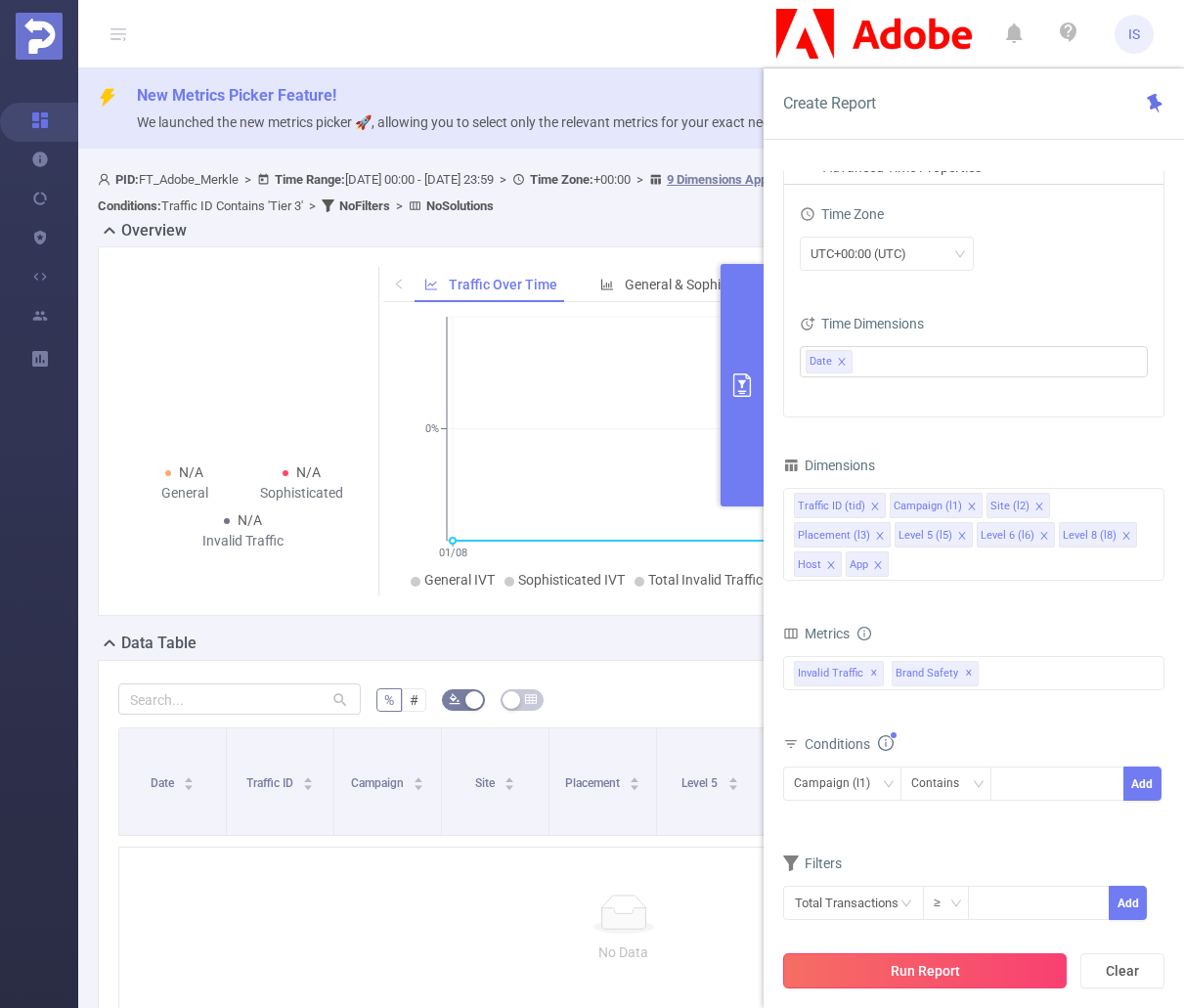
click at [949, 964] on button "Run Report" at bounding box center [925, 971] width 284 height 35
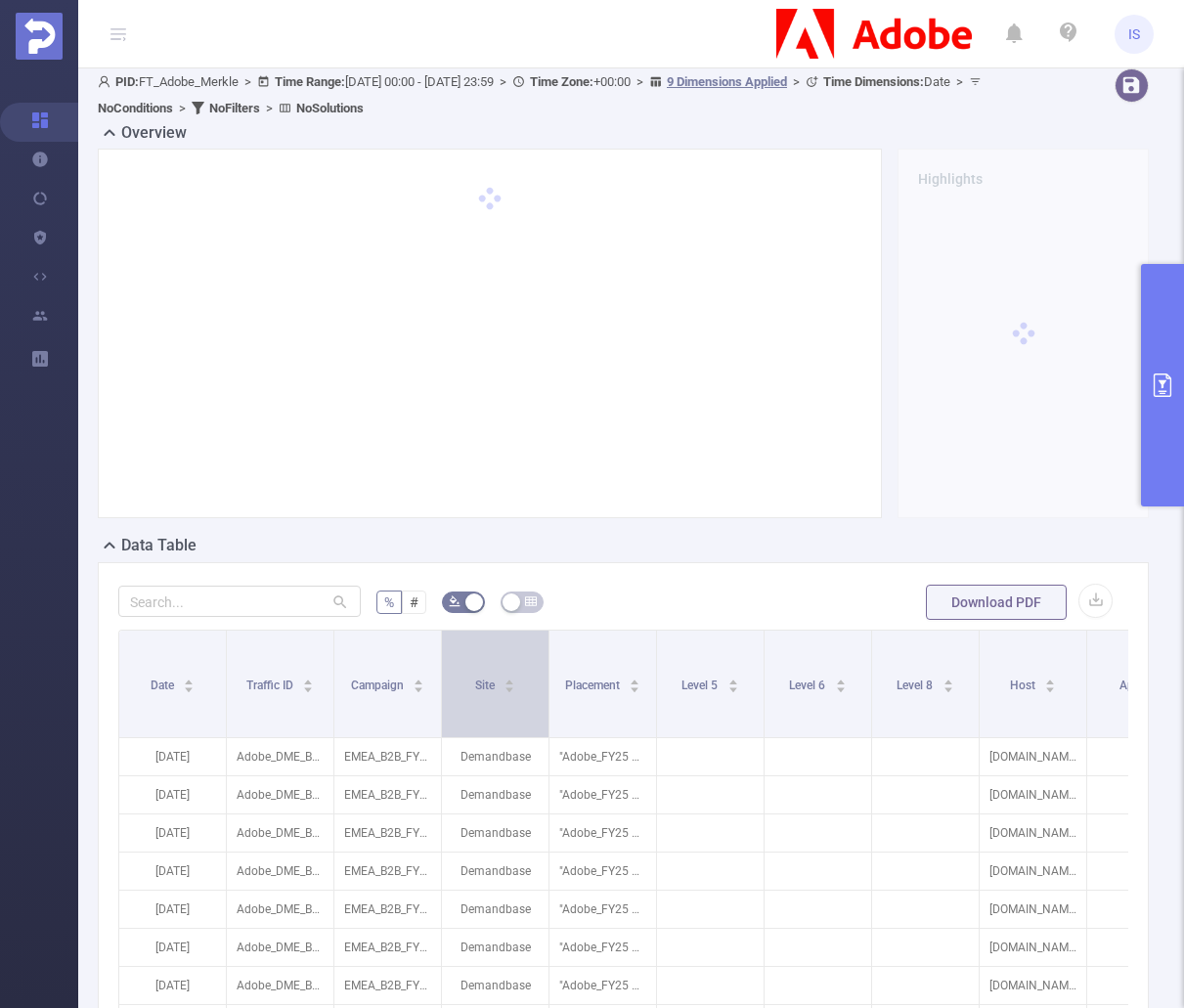
scroll to position [489, 0]
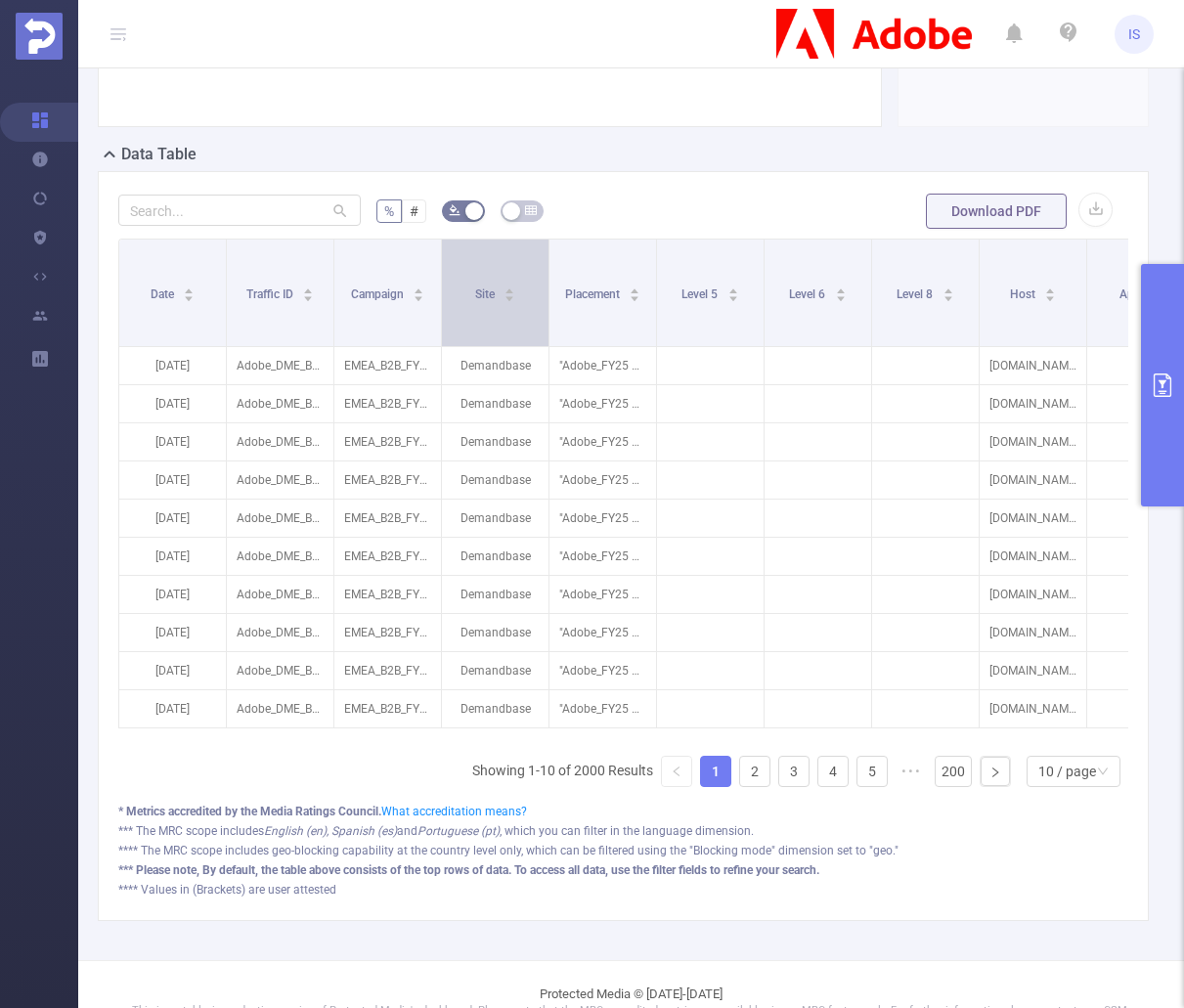
drag, startPoint x: 342, startPoint y: 320, endPoint x: 501, endPoint y: 323, distance: 159.0
click at [501, 284] on tr "Date Traffic ID Campaign Site Placement Level 5 Level 6 Level 8 Host App Total …" at bounding box center [1087, 261] width 1936 height 44
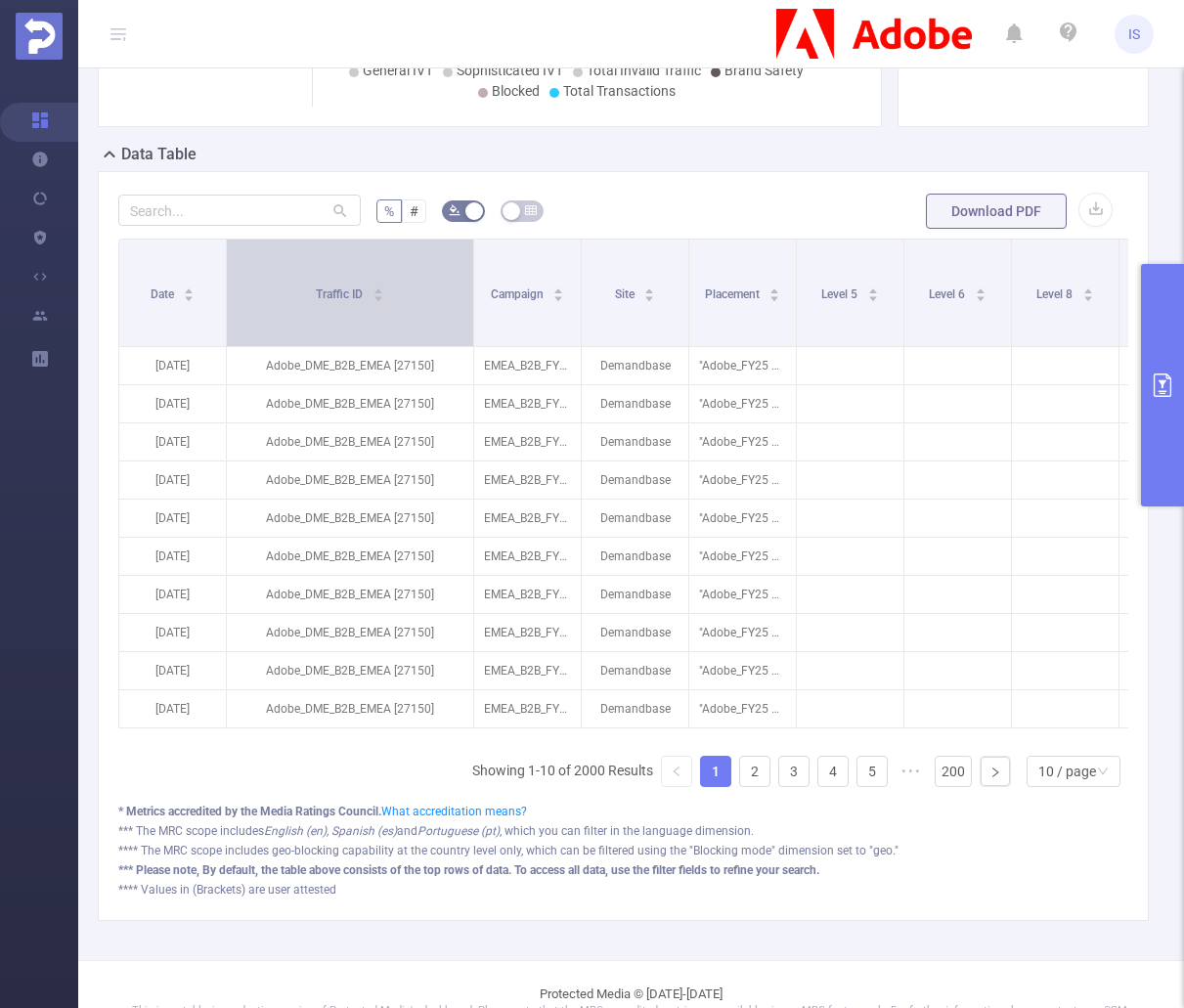
drag, startPoint x: 331, startPoint y: 299, endPoint x: 471, endPoint y: 298, distance: 140.0
click at [471, 298] on span at bounding box center [474, 293] width 10 height 107
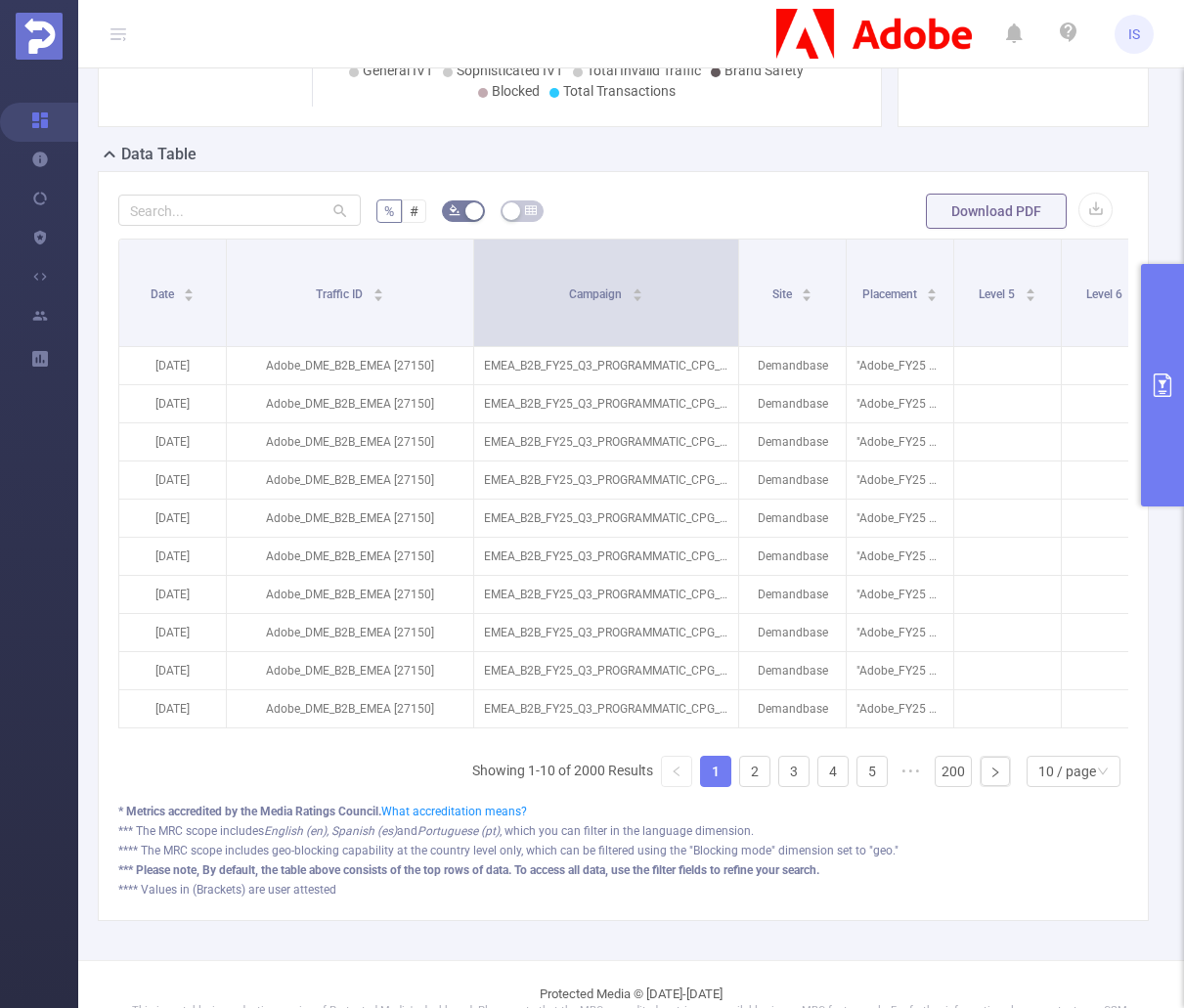
drag, startPoint x: 578, startPoint y: 320, endPoint x: 735, endPoint y: 333, distance: 157.5
click at [735, 333] on span at bounding box center [738, 293] width 10 height 107
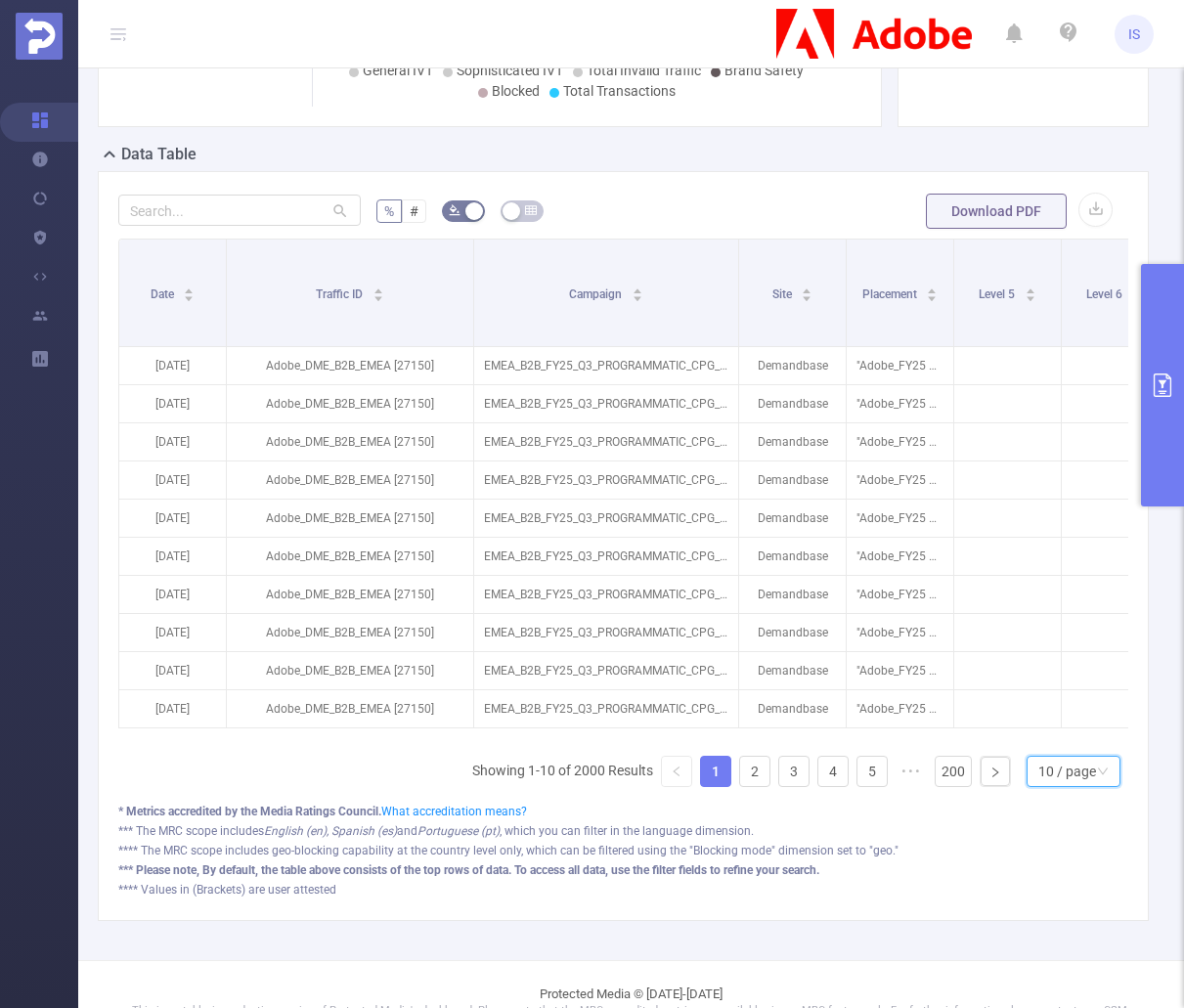
click at [1068, 786] on div "10 / page" at bounding box center [1067, 771] width 58 height 29
click at [1069, 747] on li "50 / page" at bounding box center [1058, 751] width 94 height 31
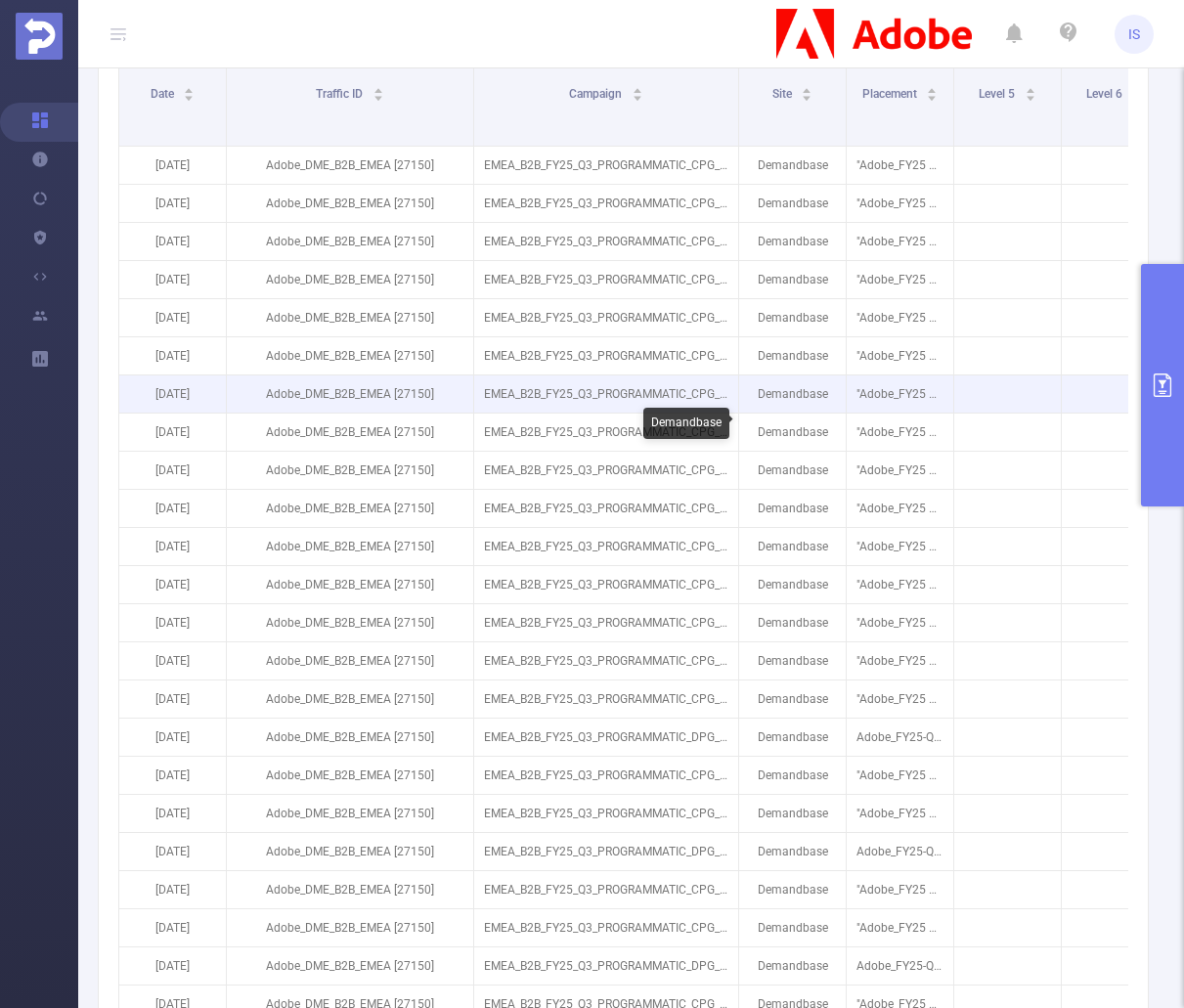
scroll to position [684, 0]
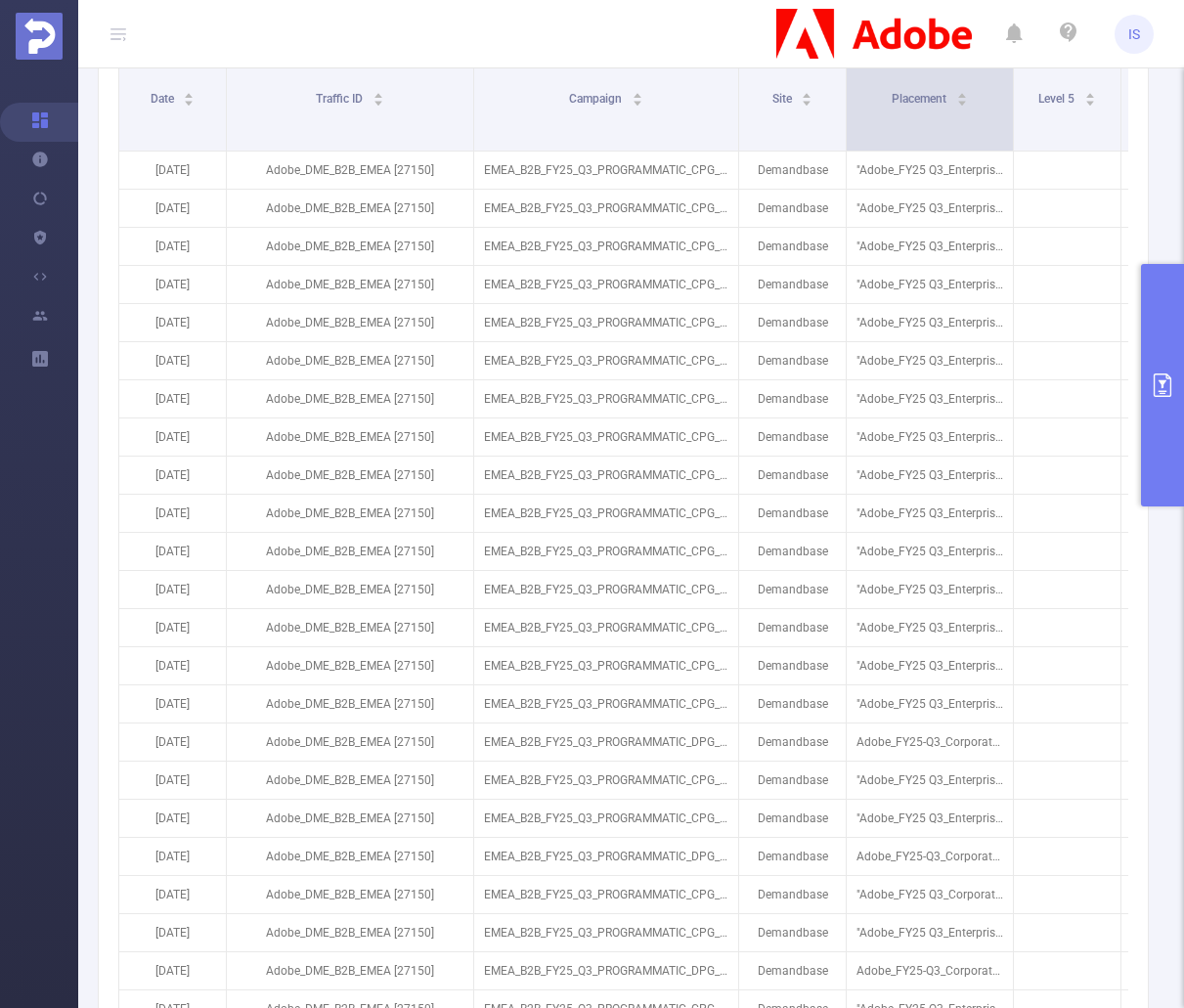
drag, startPoint x: 950, startPoint y: 116, endPoint x: 1010, endPoint y: 131, distance: 61.8
click at [1010, 131] on span at bounding box center [1013, 97] width 10 height 107
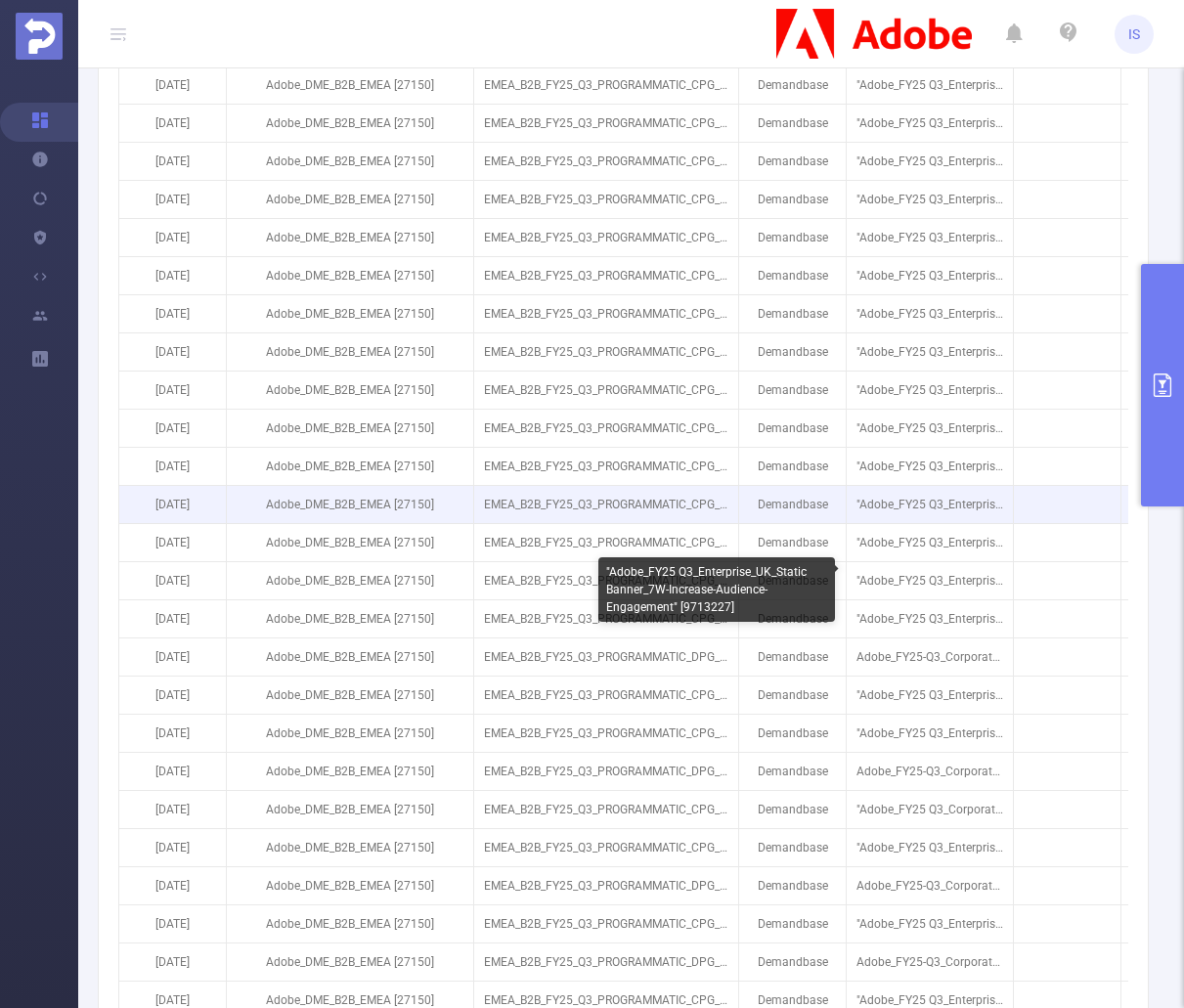
scroll to position [782, 0]
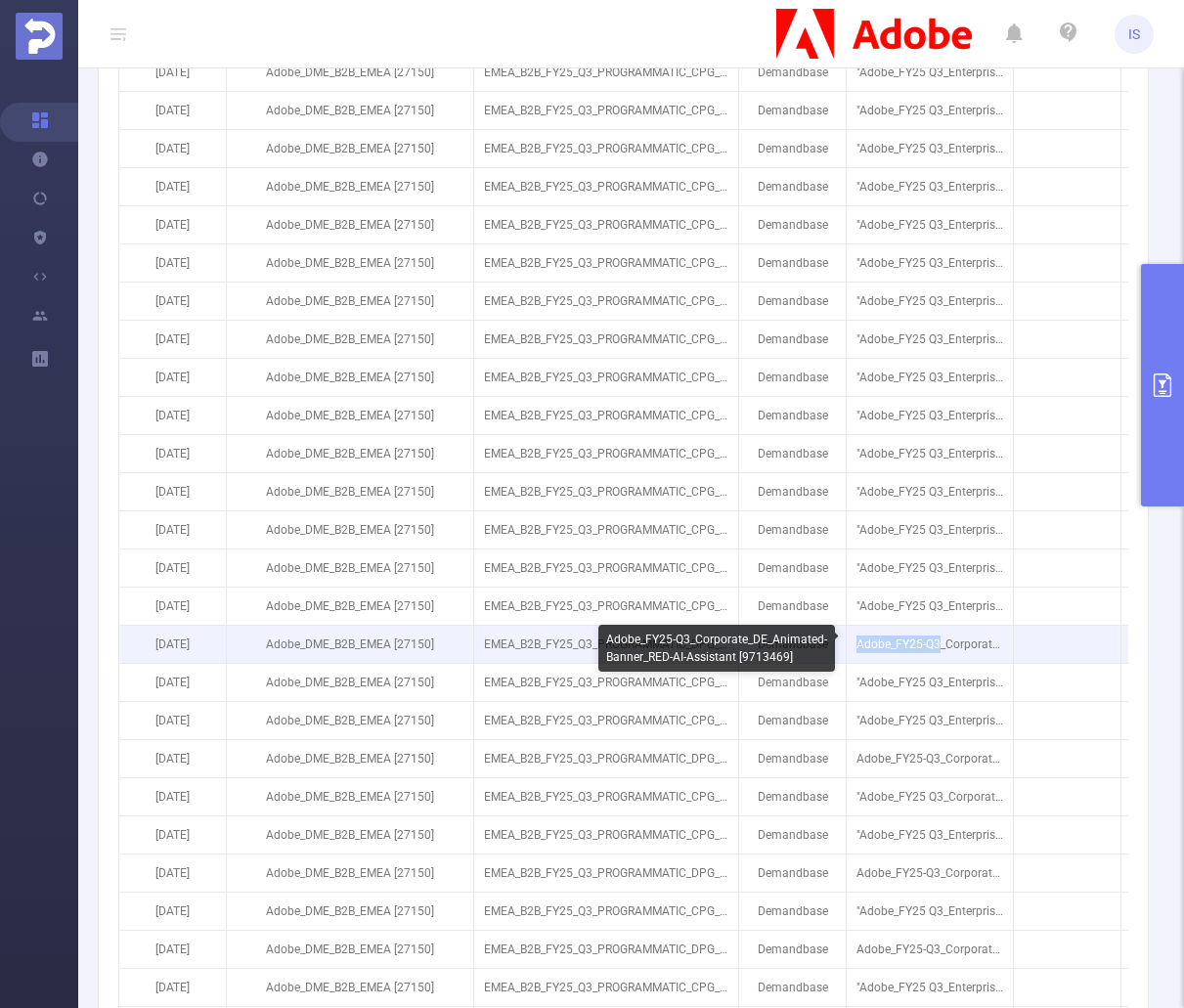
drag, startPoint x: 937, startPoint y: 644, endPoint x: 848, endPoint y: 643, distance: 89.0
click at [848, 643] on p "Adobe_FY25-Q3_Corporate_DE_Animated-Banner_RED-AI-Assistant [9713469]" at bounding box center [930, 645] width 166 height 37
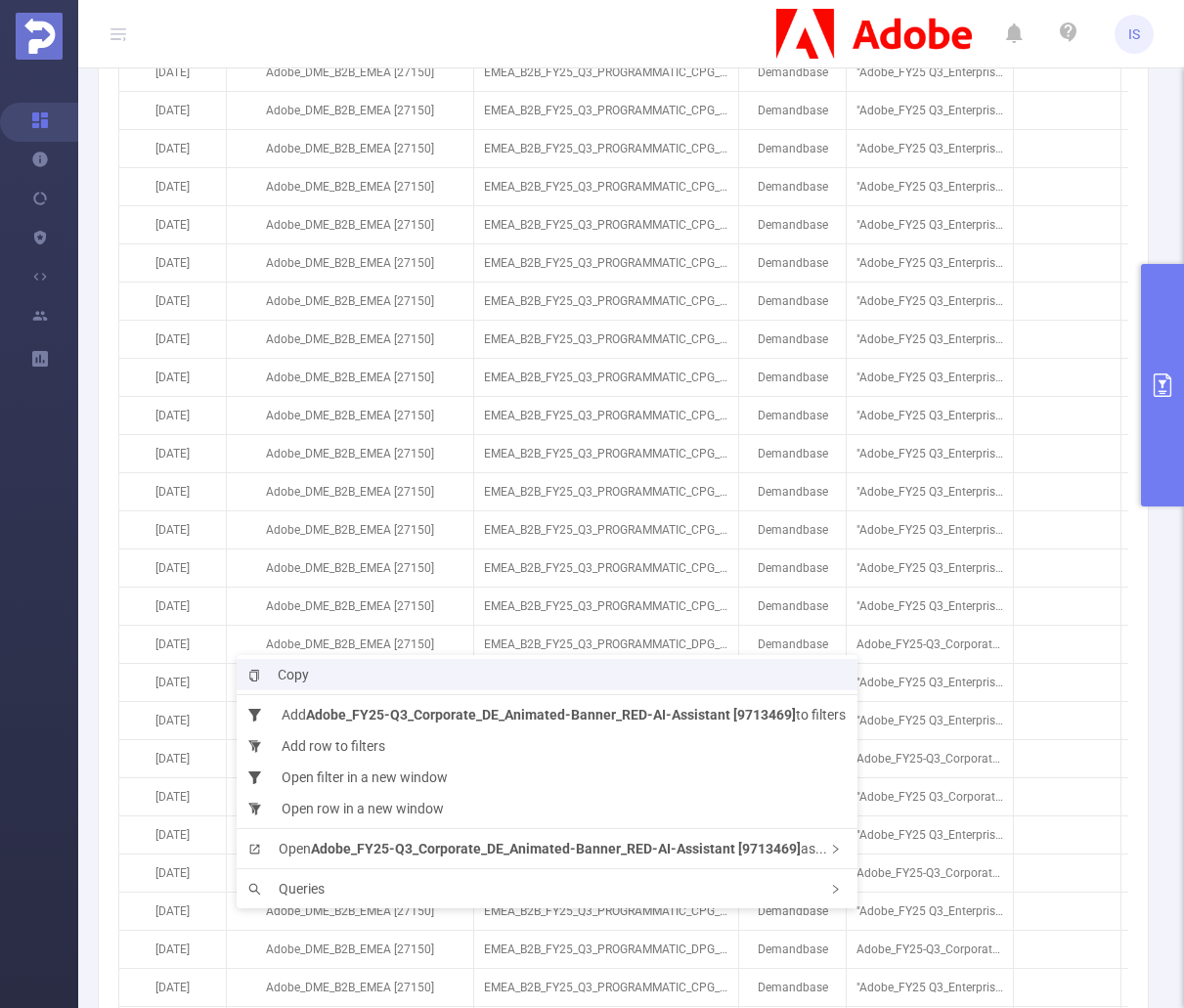
click at [747, 677] on li "Copy" at bounding box center [547, 675] width 621 height 31
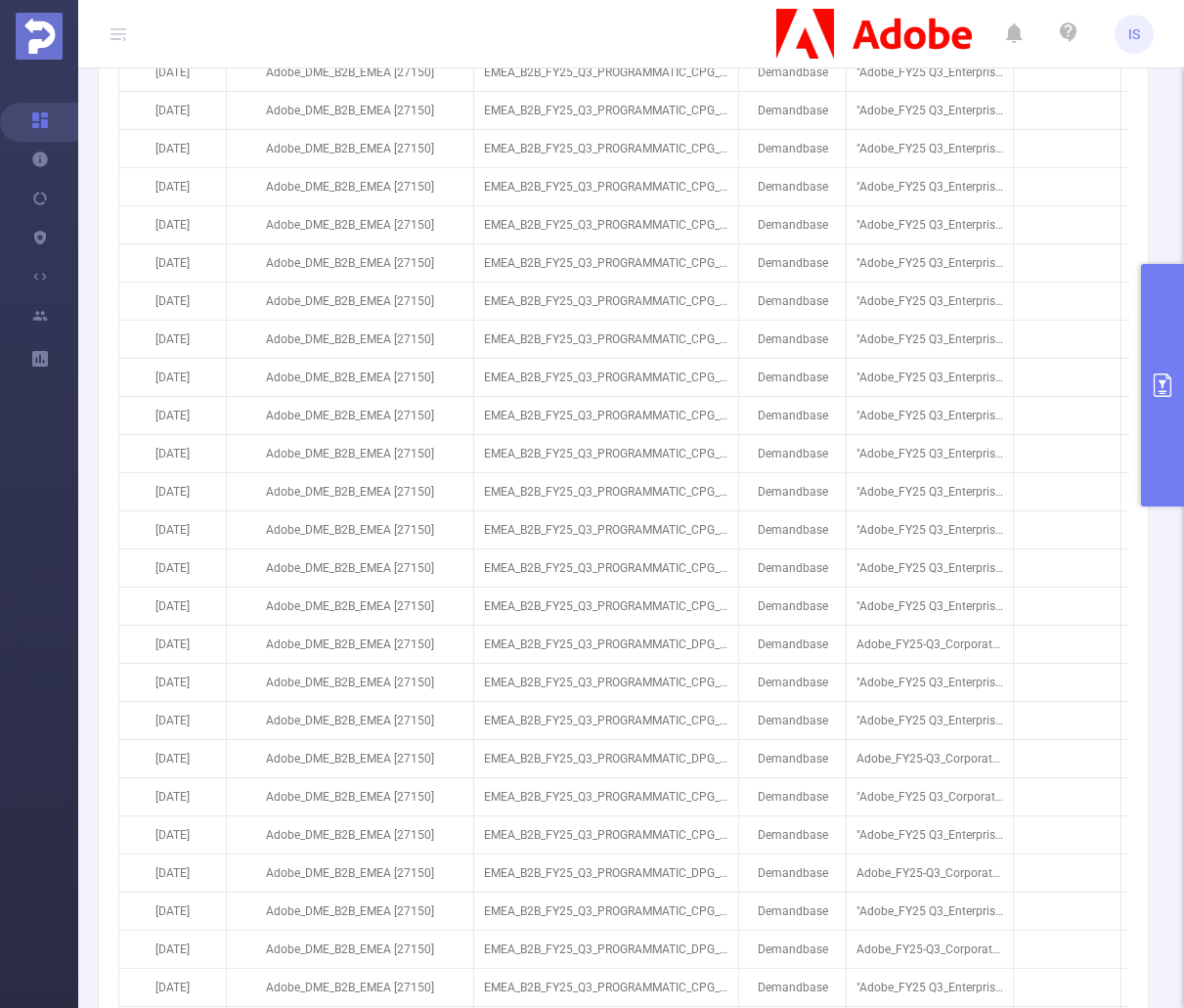
click at [1178, 387] on button "primary" at bounding box center [1162, 386] width 43 height 243
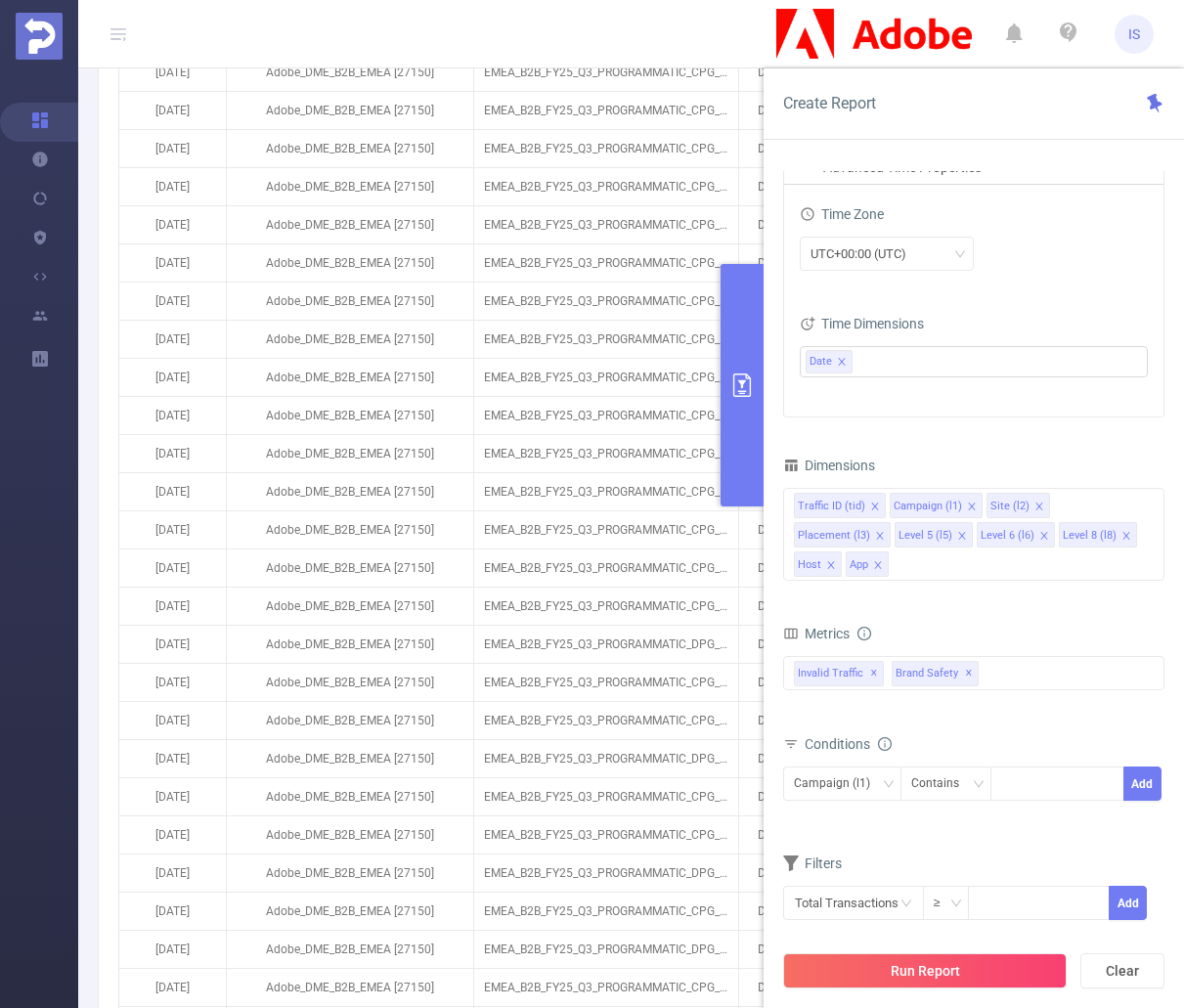
click at [743, 433] on button "primary" at bounding box center [742, 386] width 43 height 243
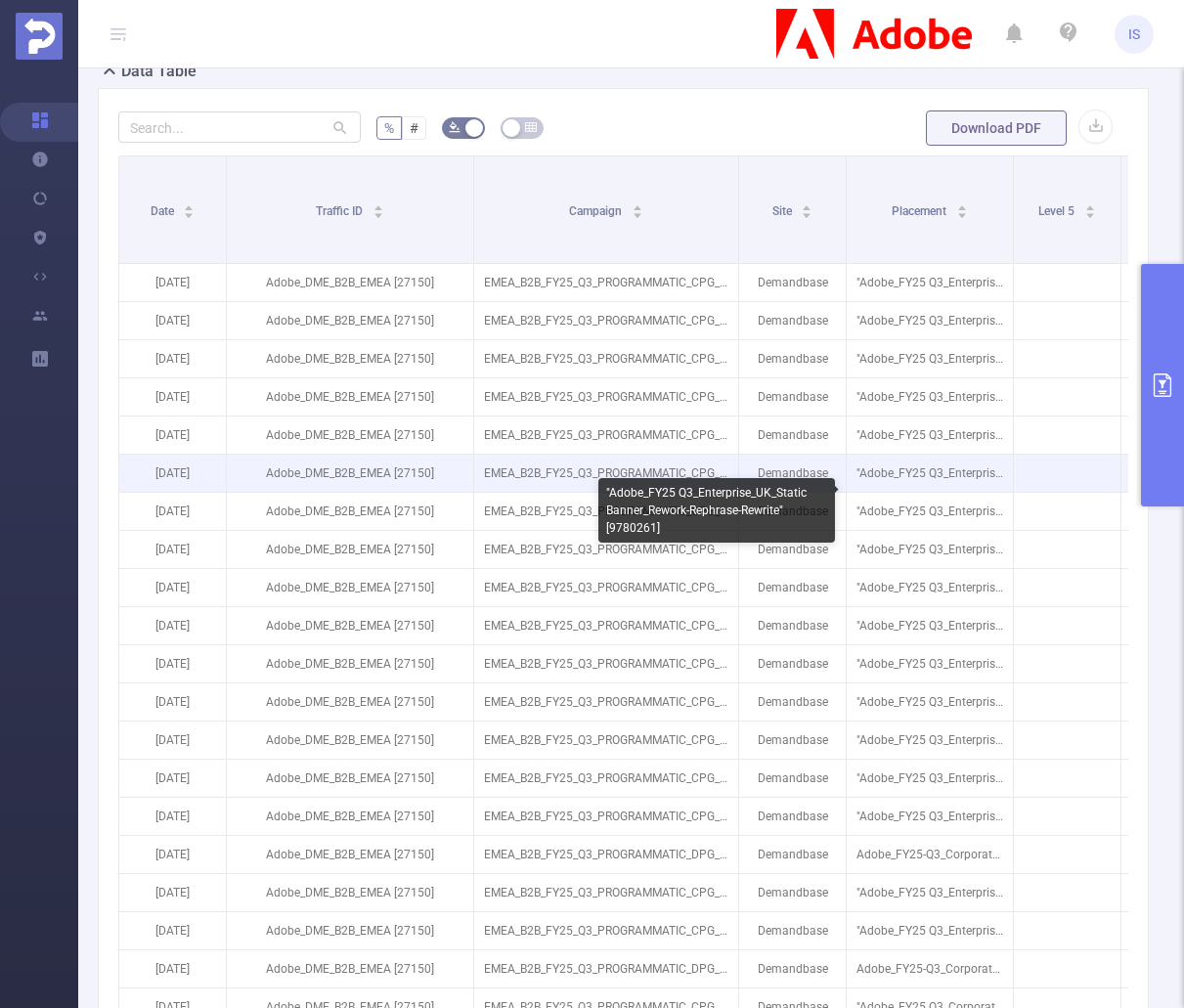
scroll to position [489, 0]
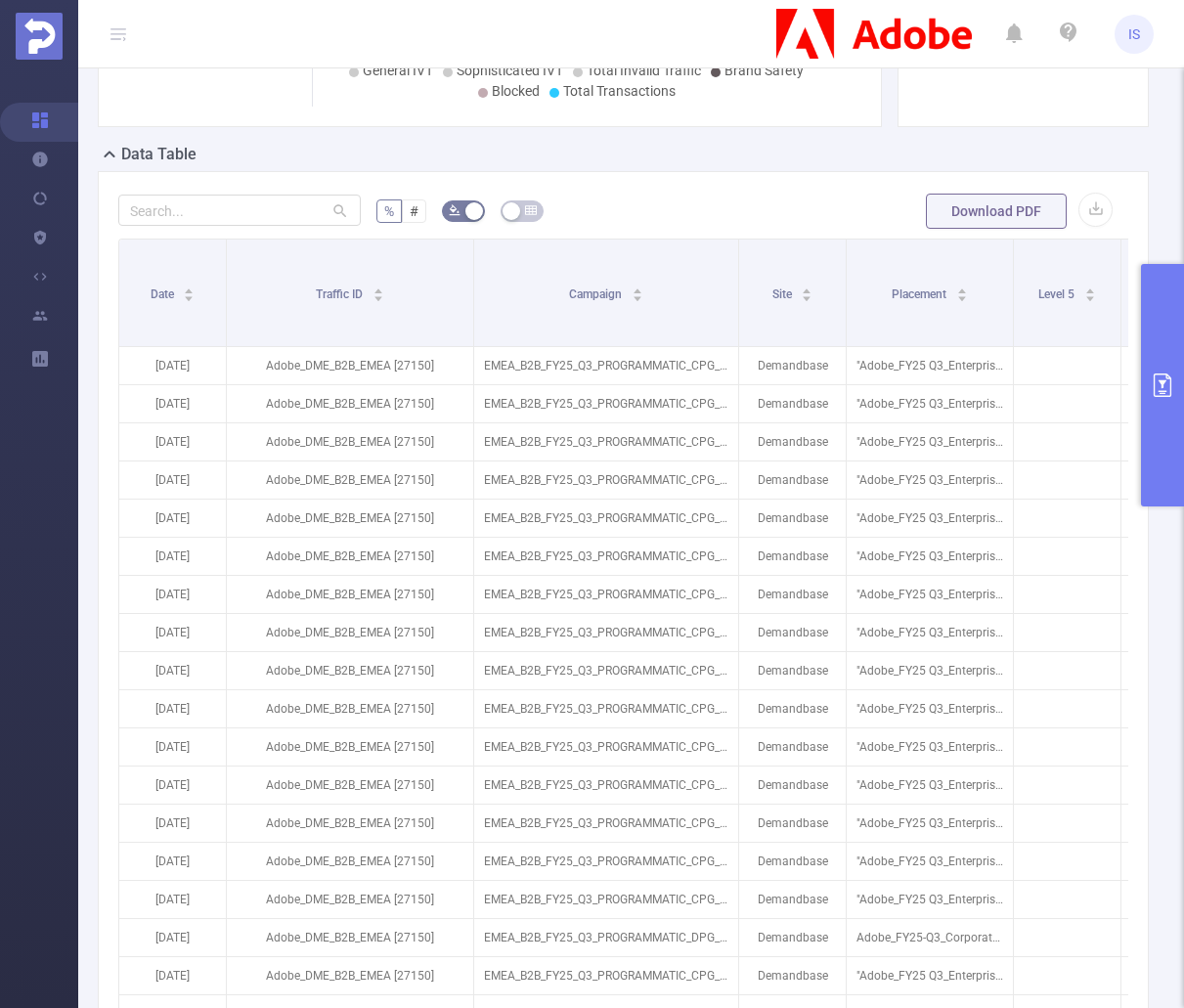
click at [1166, 398] on button "primary" at bounding box center [1162, 386] width 43 height 243
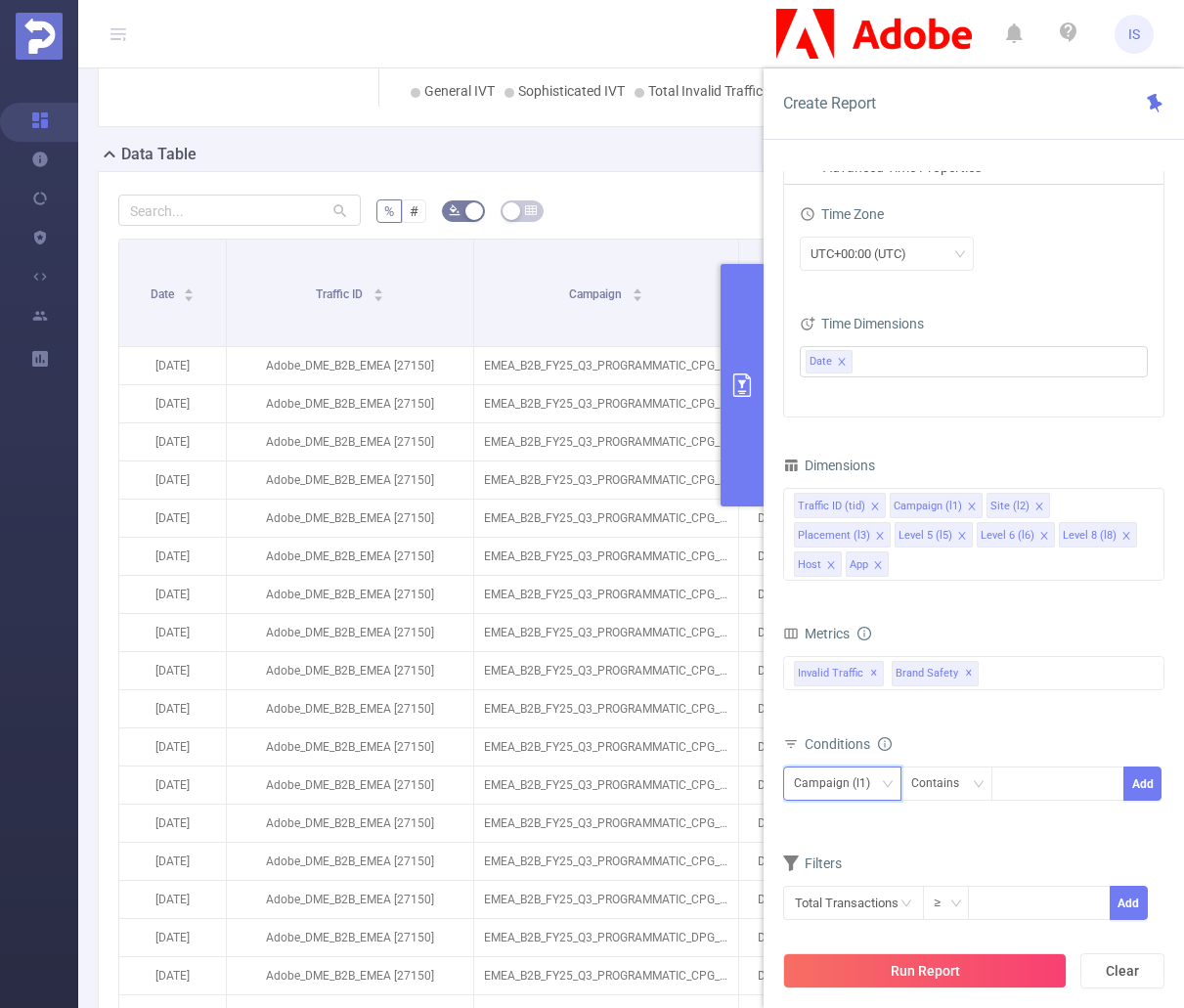
click at [864, 767] on div "Campaign (l1)" at bounding box center [839, 783] width 90 height 32
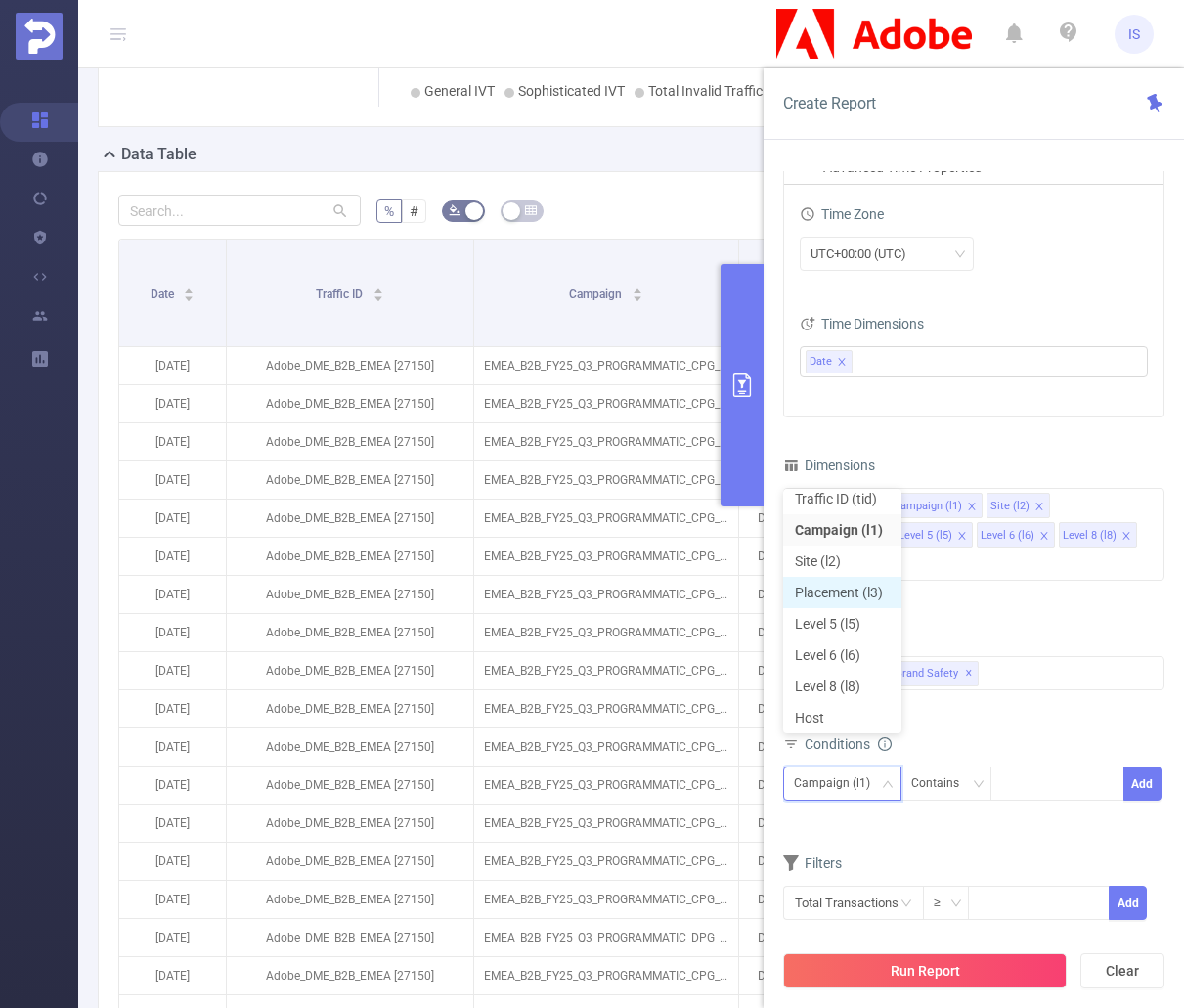
click at [851, 591] on li "Placement (l3)" at bounding box center [842, 593] width 118 height 31
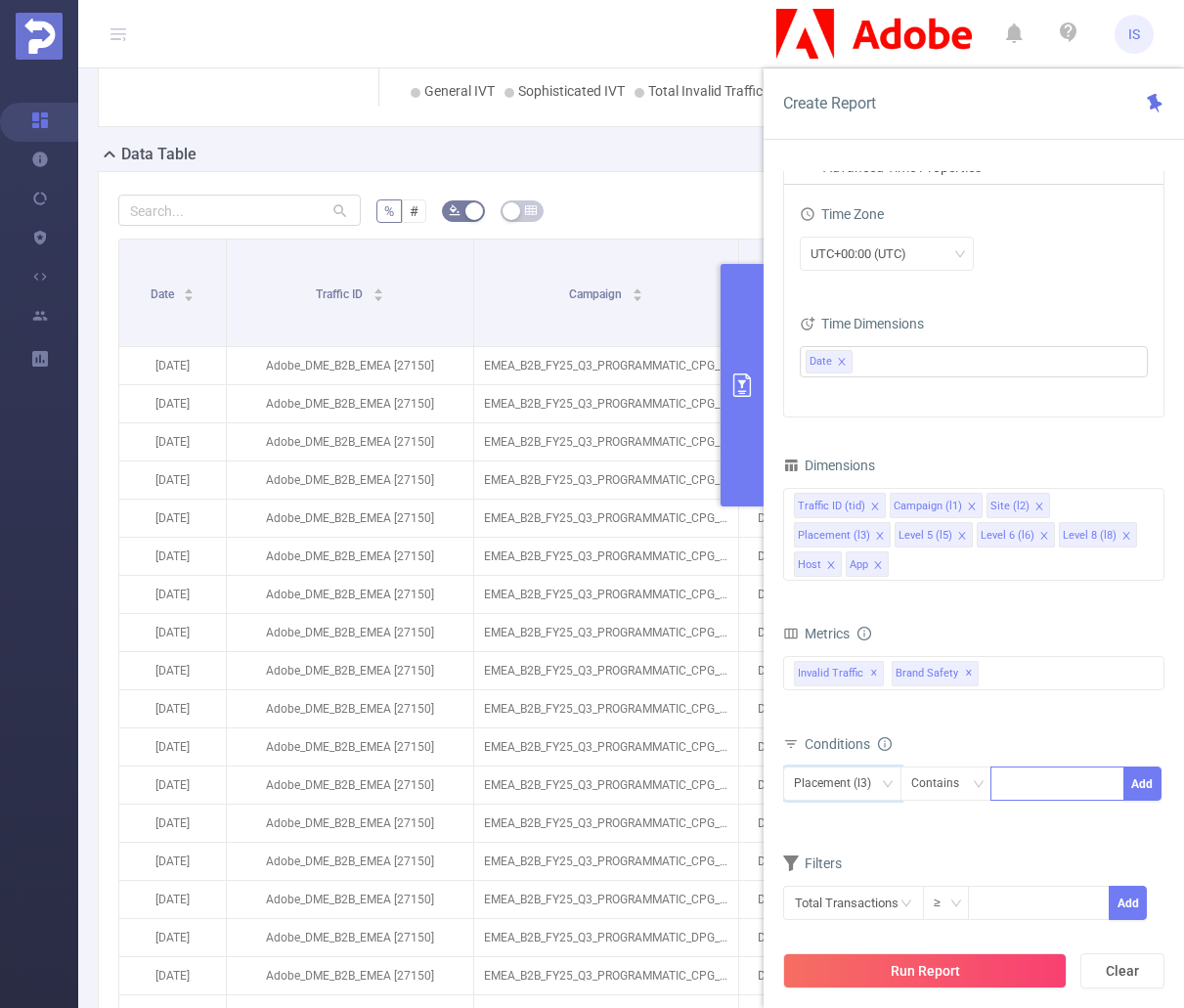
click at [1026, 767] on div at bounding box center [1057, 783] width 113 height 32
paste input
drag, startPoint x: 1108, startPoint y: 756, endPoint x: 1096, endPoint y: 756, distance: 12.0
click at [1108, 776] on icon "icon: close-circle" at bounding box center [1108, 782] width 12 height 12
click at [745, 366] on button "primary" at bounding box center [742, 386] width 43 height 243
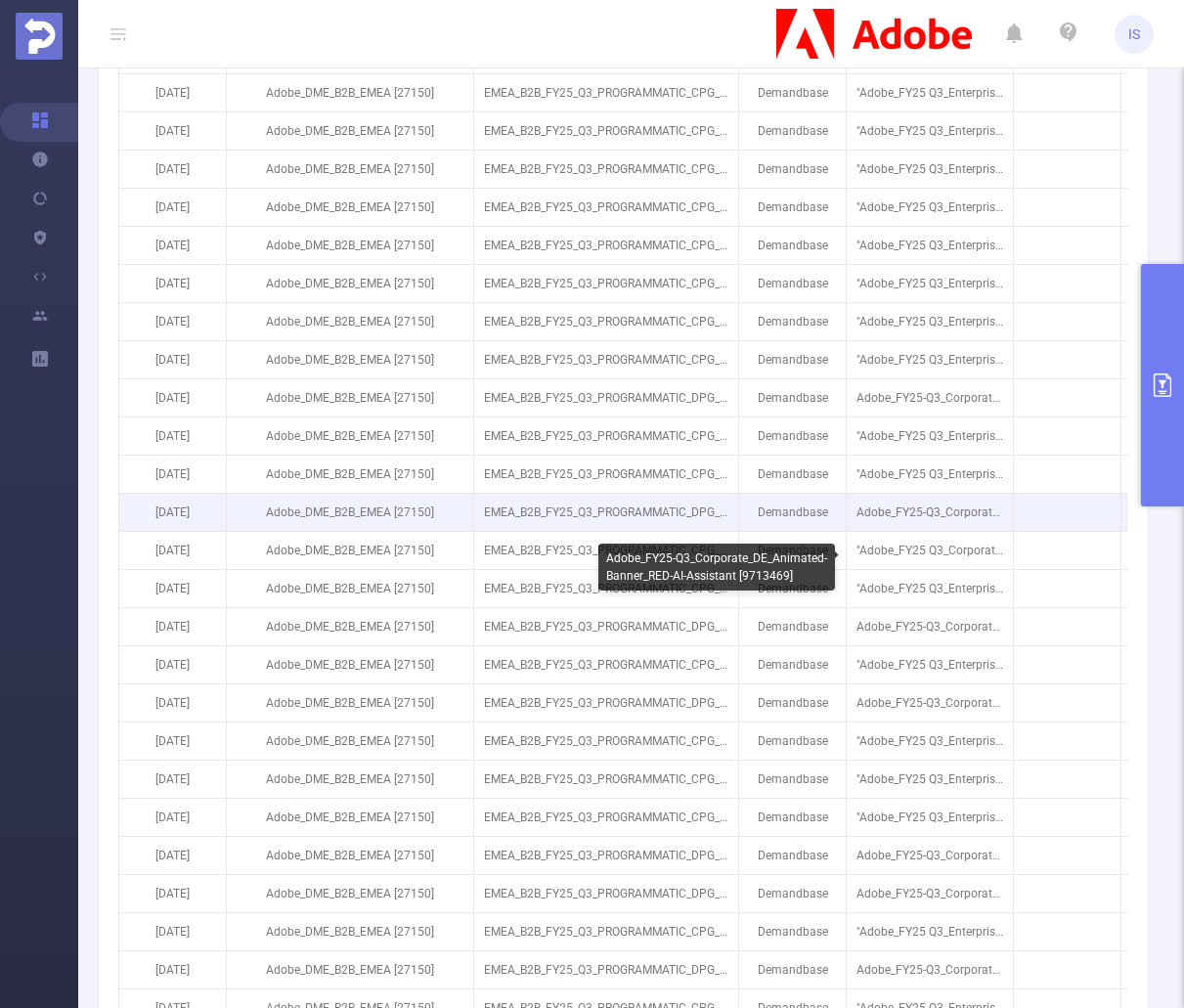
scroll to position [1076, 0]
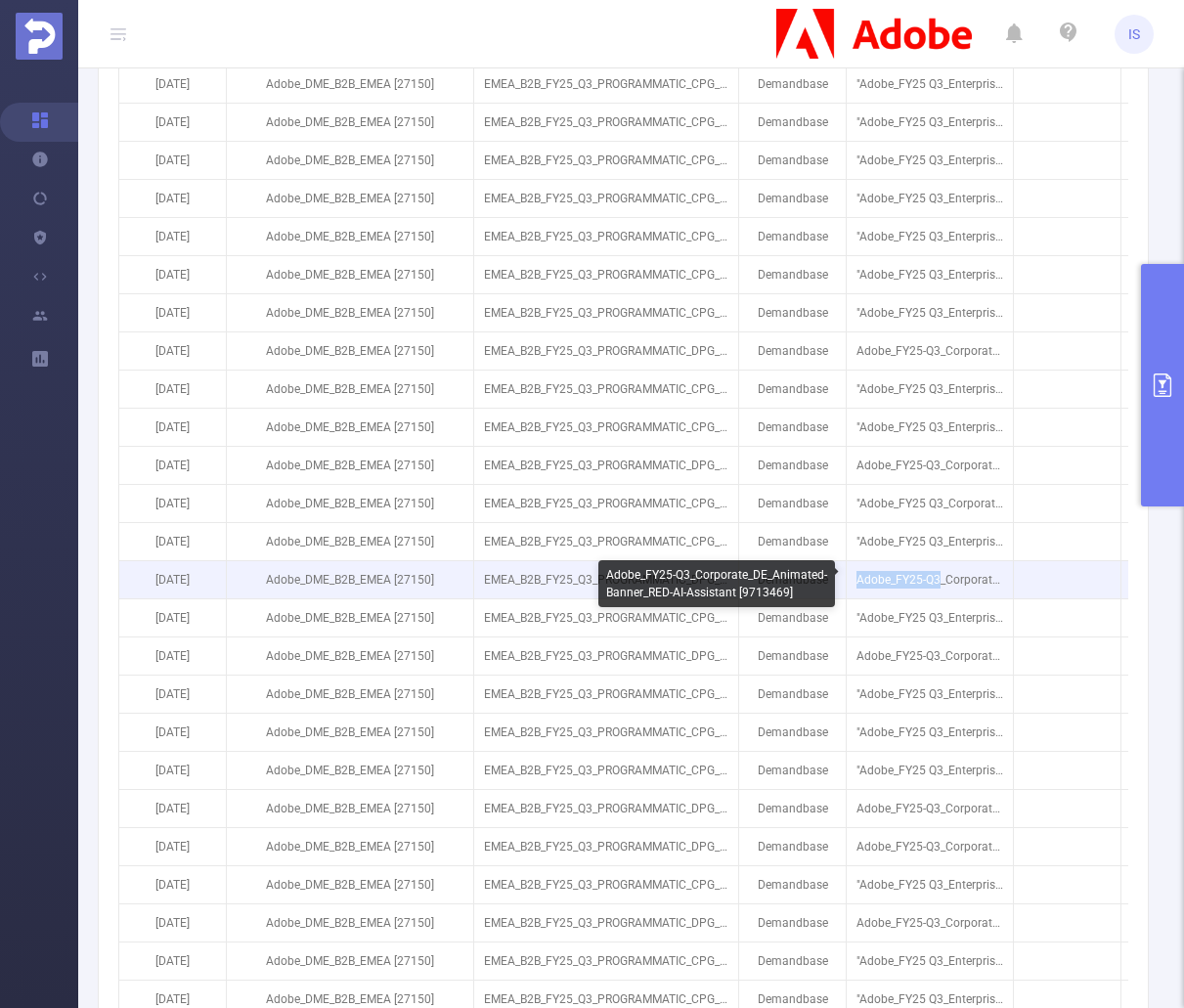
drag, startPoint x: 938, startPoint y: 582, endPoint x: 856, endPoint y: 580, distance: 82.0
click at [856, 580] on p "Adobe_FY25-Q3_Corporate_DE_Animated-Banner_RED-AI-Assistant [9713469]" at bounding box center [930, 580] width 166 height 37
copy p "Adobe_FY25-Q3"
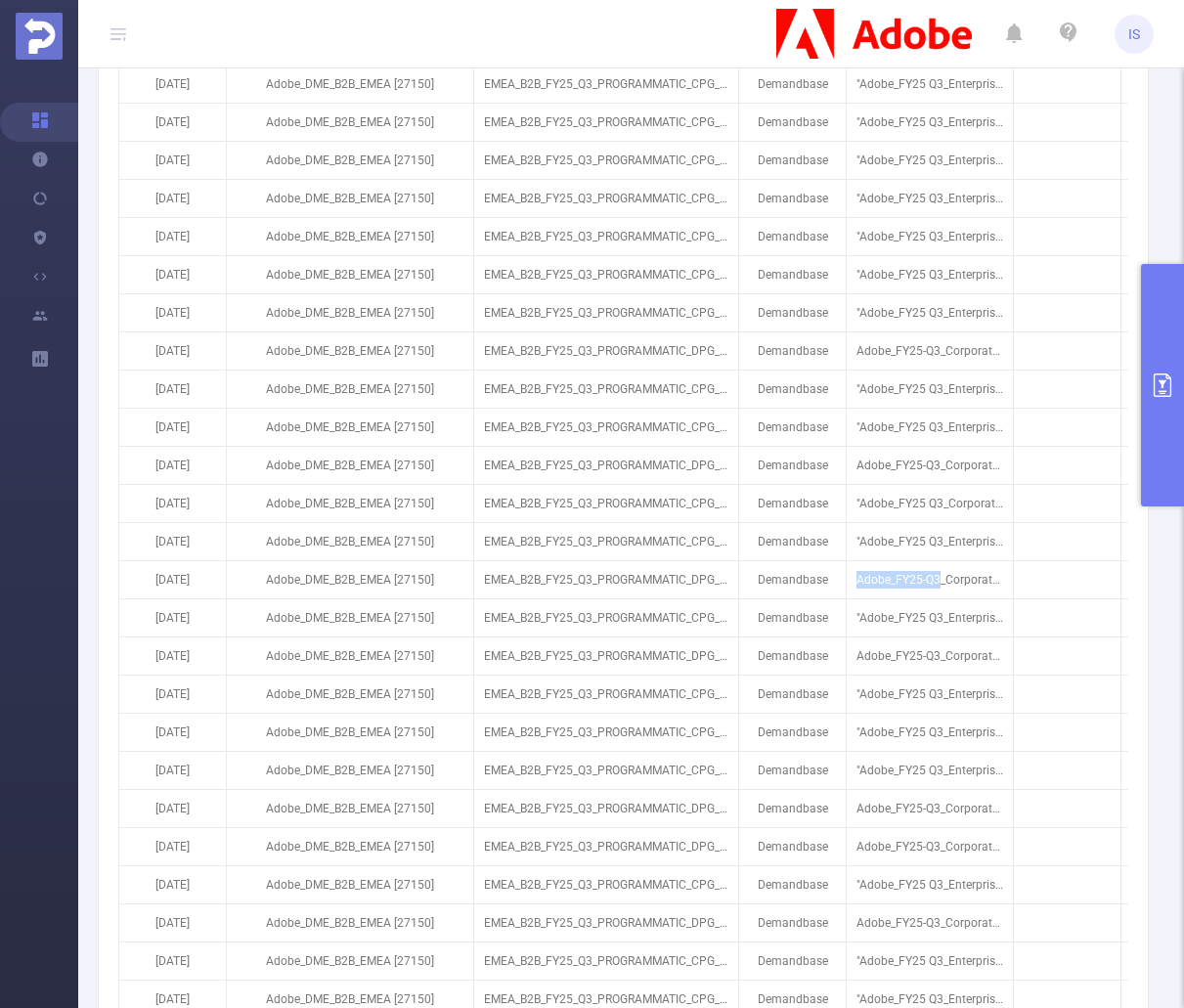
click at [1155, 372] on button "primary" at bounding box center [1162, 386] width 43 height 243
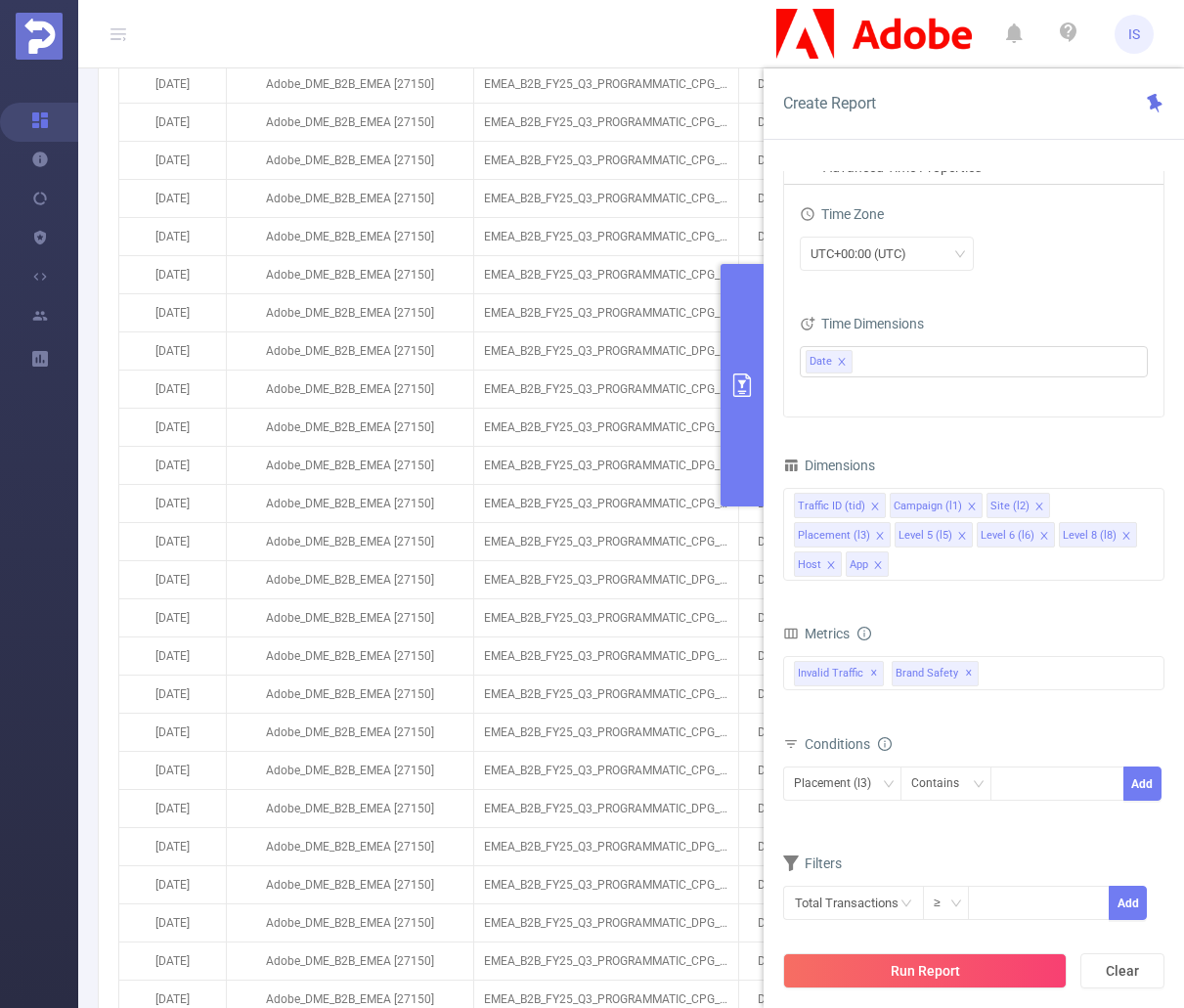
click at [1024, 762] on div "Placement (l3) Contains Add" at bounding box center [974, 790] width 382 height 56
click at [1027, 767] on div at bounding box center [1057, 783] width 113 height 32
paste input "Adobe_FY25-Q3"
type input "Adobe_FY25-Q3"
click at [1112, 789] on icon "icon: check" at bounding box center [1114, 795] width 12 height 12
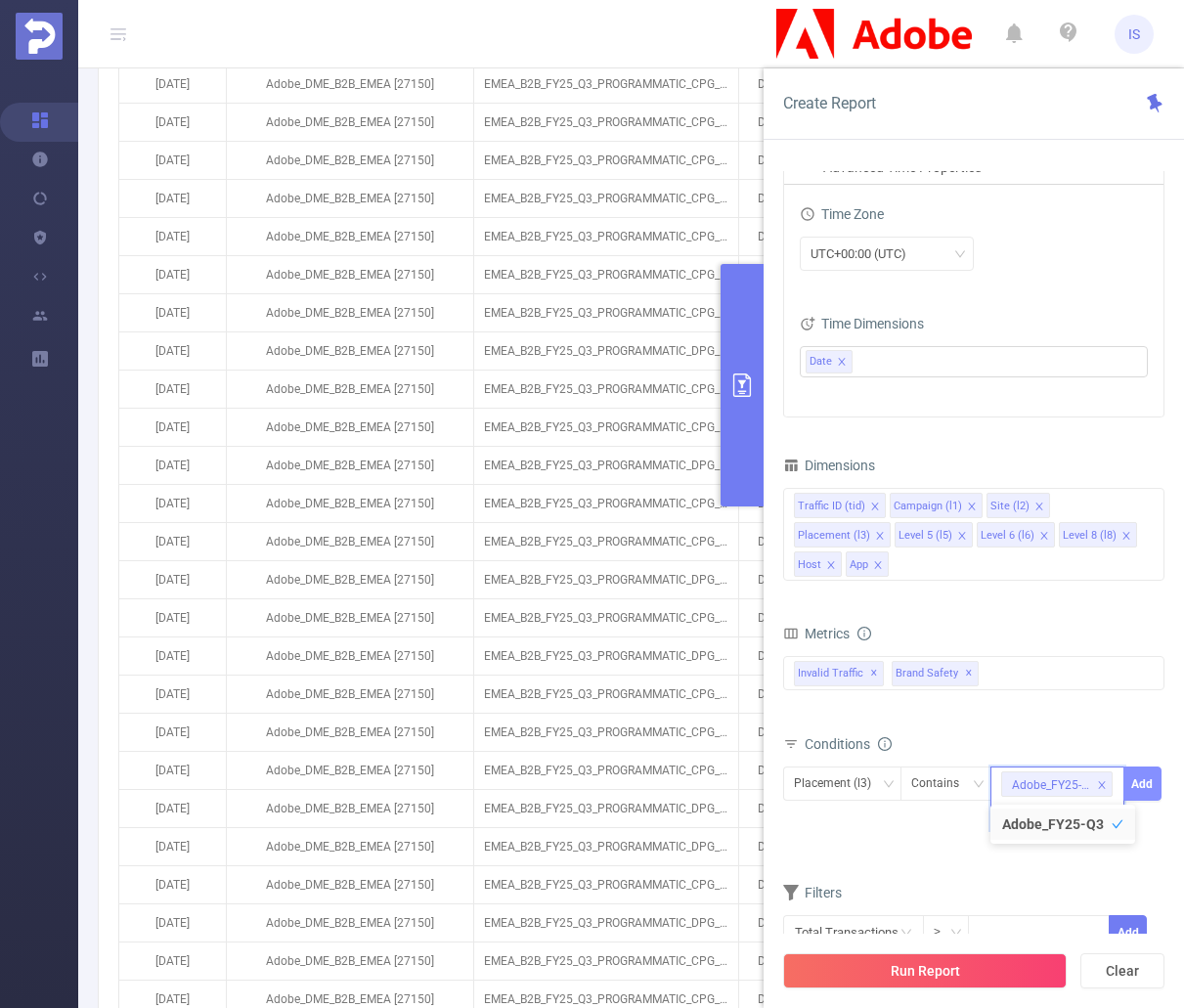
click at [1144, 766] on button "Add" at bounding box center [1142, 783] width 38 height 34
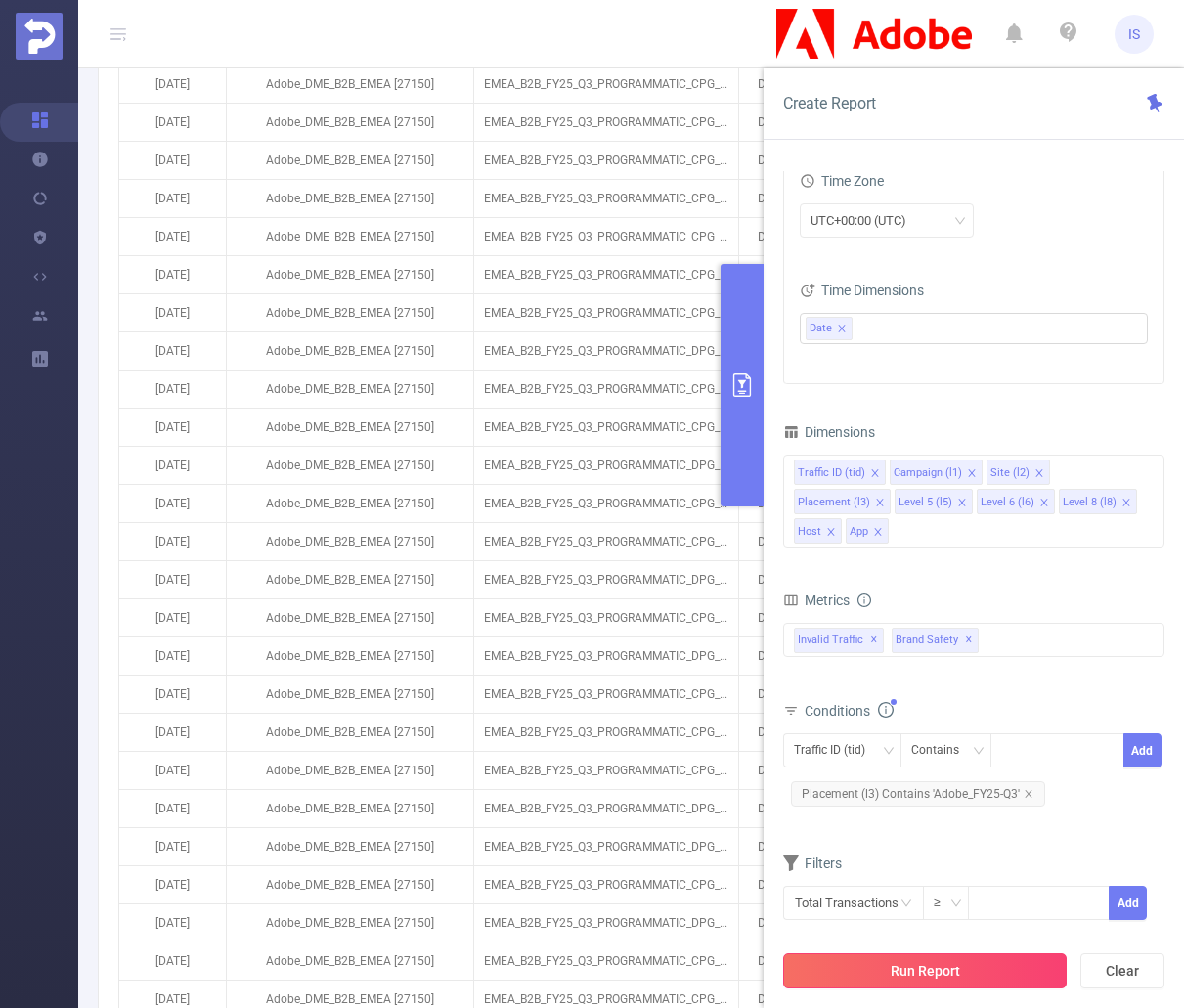
click at [969, 962] on button "Run Report" at bounding box center [925, 971] width 284 height 35
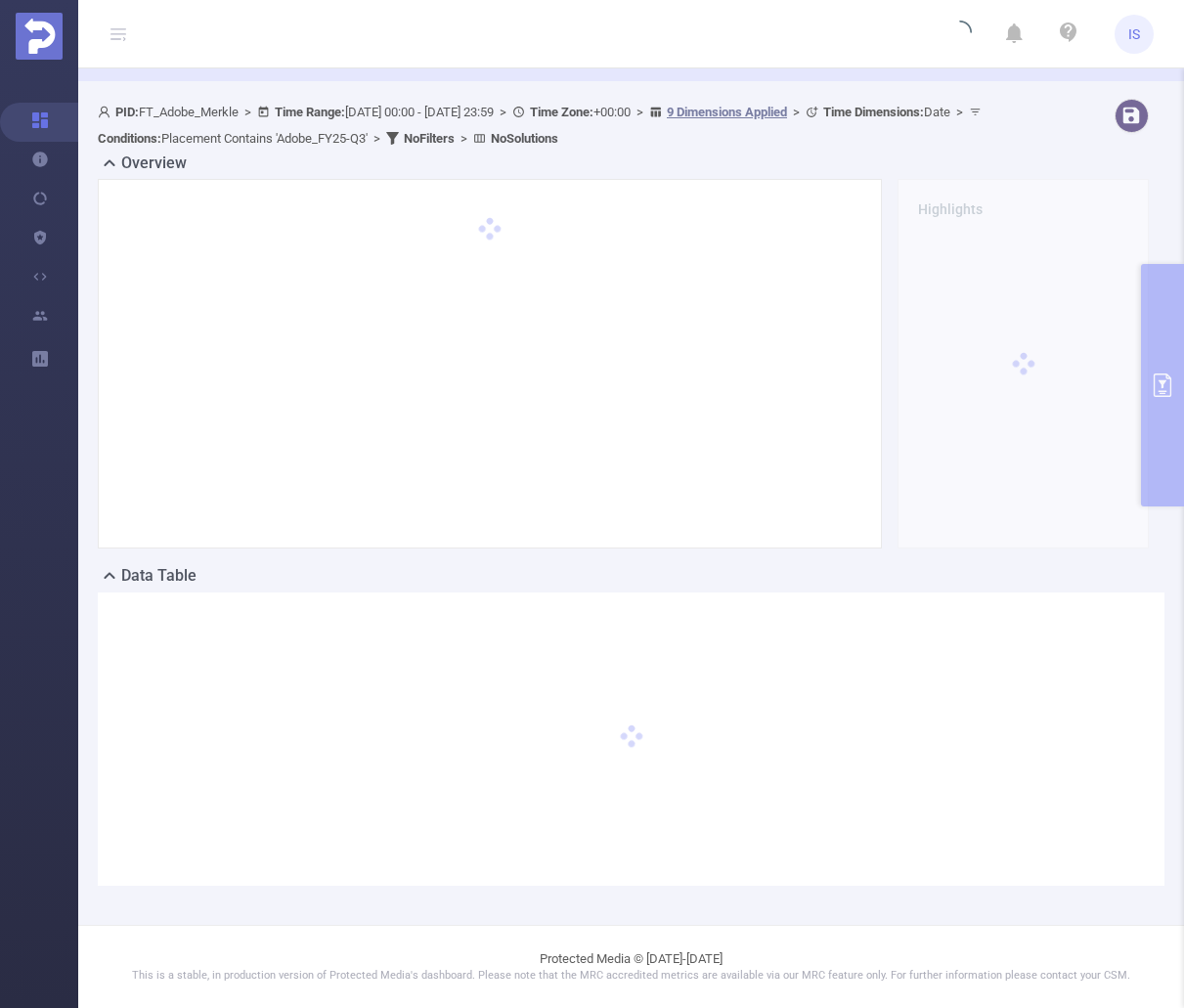
scroll to position [68, 0]
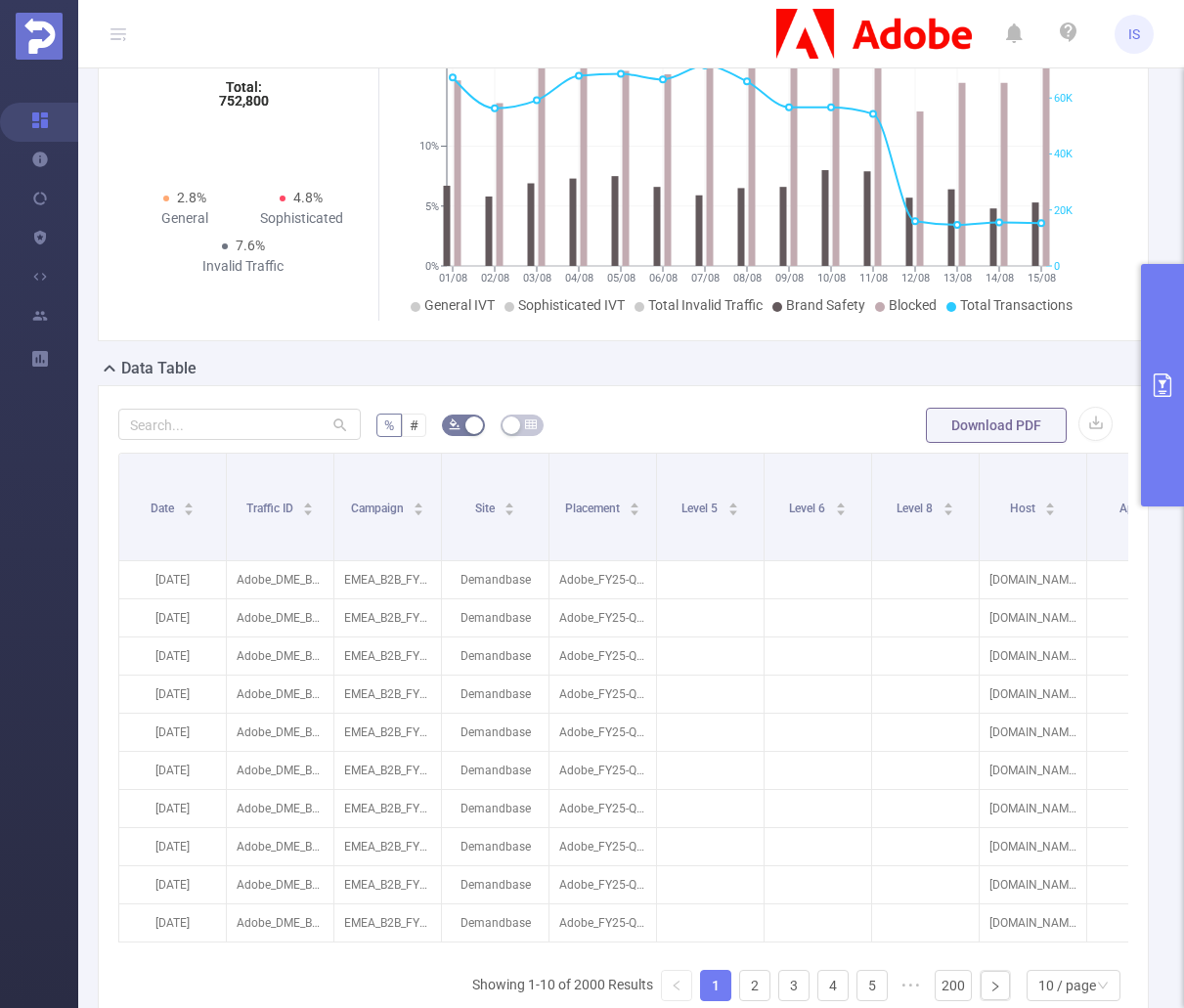
scroll to position [539, 0]
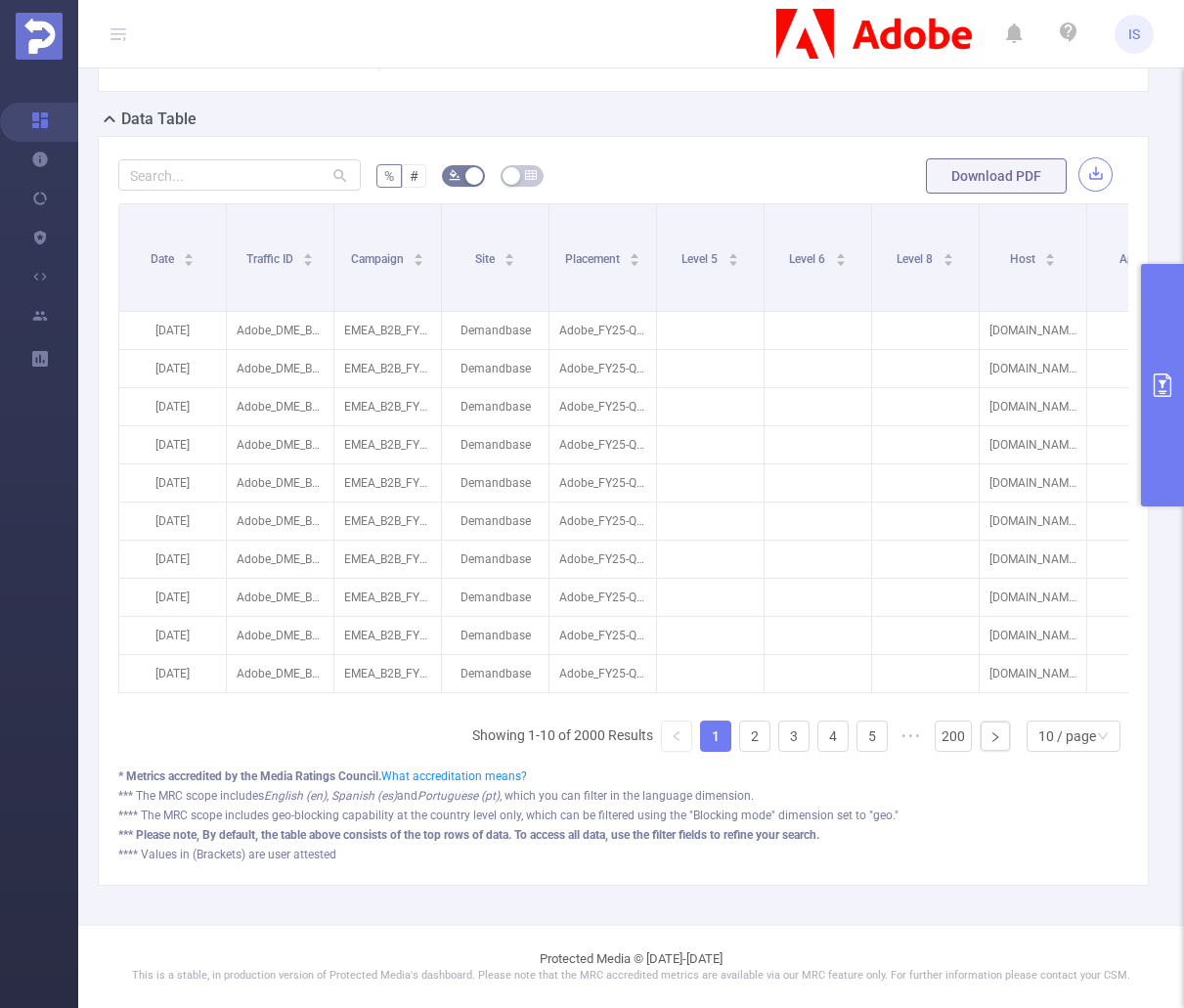
click at [1085, 158] on button "button" at bounding box center [1095, 174] width 34 height 34
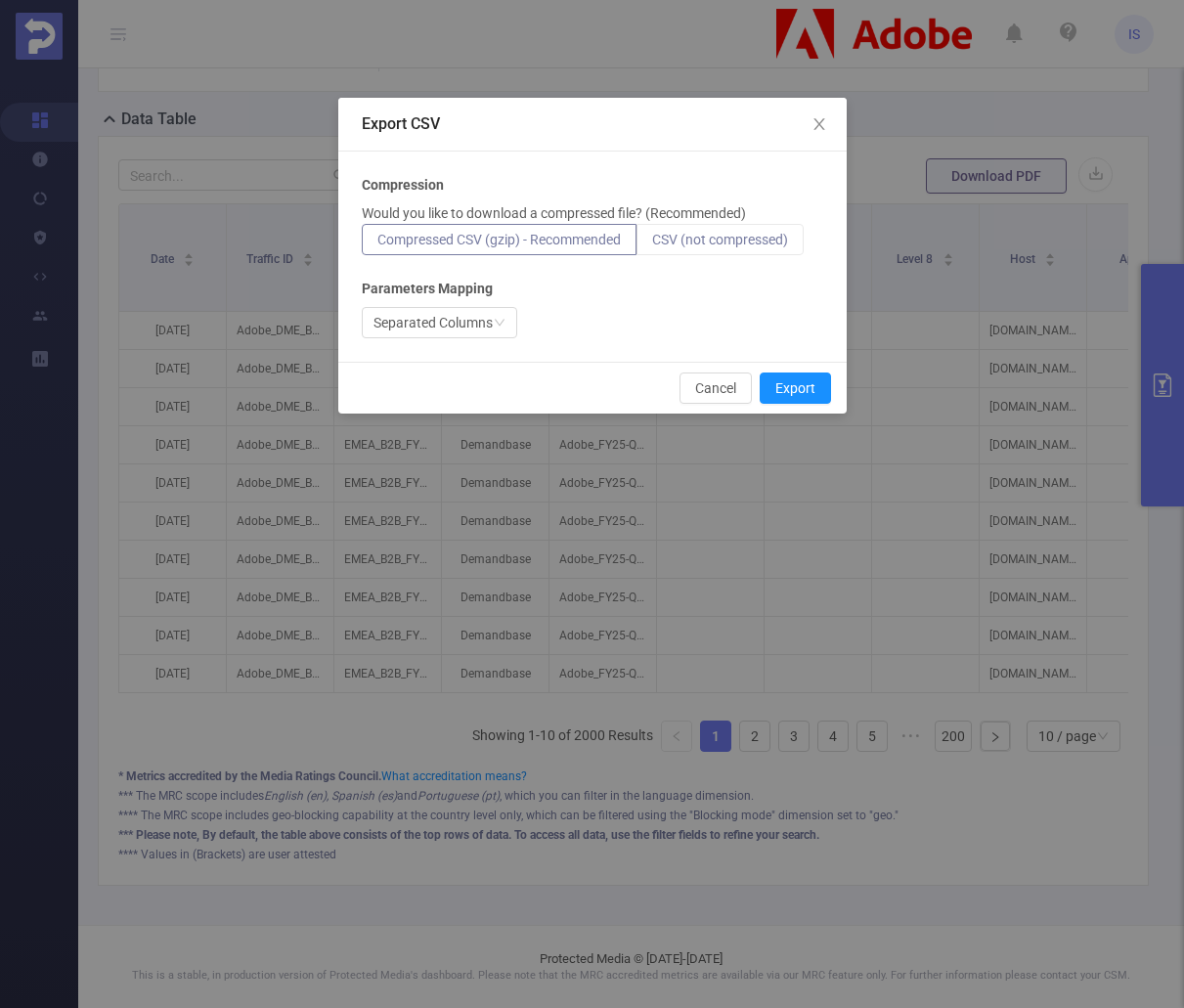
click at [767, 238] on span "CSV (not compressed)" at bounding box center [720, 240] width 136 height 16
click at [653, 245] on input "CSV (not compressed)" at bounding box center [653, 245] width 0 height 0
drag, startPoint x: 801, startPoint y: 388, endPoint x: 818, endPoint y: 430, distance: 45.3
click at [802, 388] on button "Export" at bounding box center [795, 389] width 71 height 31
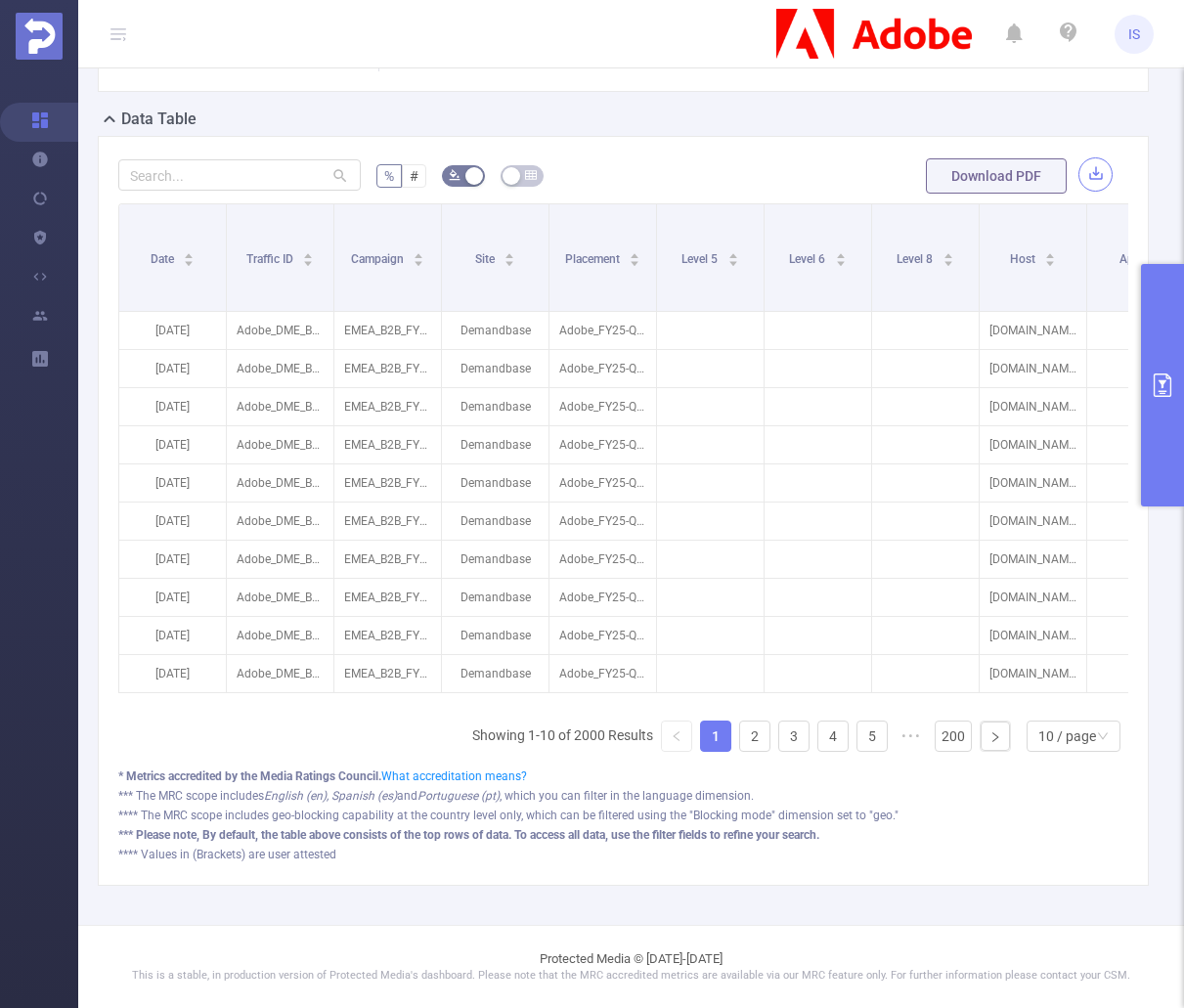
click at [1084, 158] on button "button" at bounding box center [1095, 174] width 34 height 34
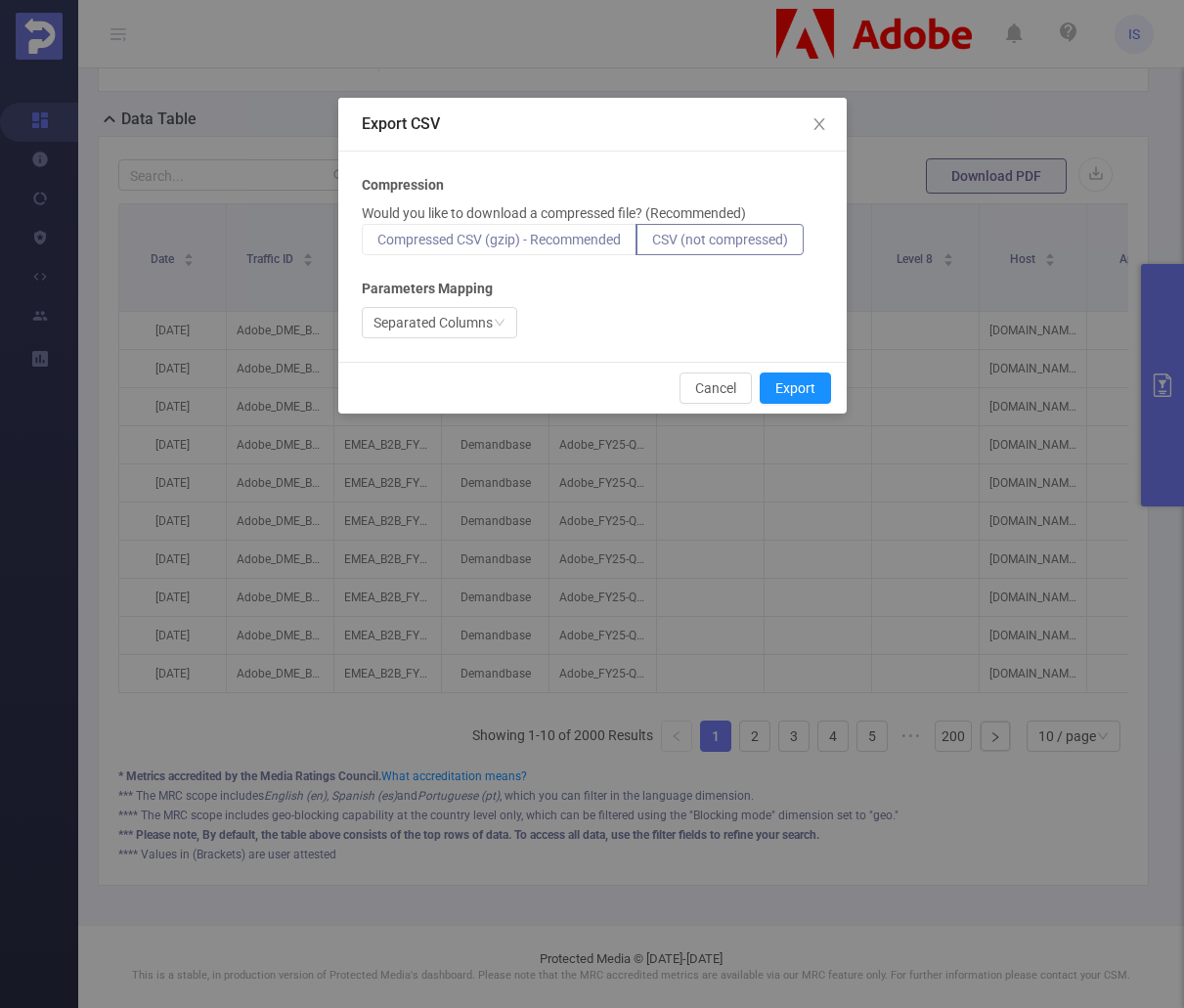
click at [537, 235] on span "Compressed CSV (gzip) - Recommended" at bounding box center [499, 240] width 244 height 16
click at [378, 245] on input "Compressed CSV (gzip) - Recommended" at bounding box center [378, 245] width 0 height 0
click at [794, 384] on button "Export" at bounding box center [795, 389] width 71 height 31
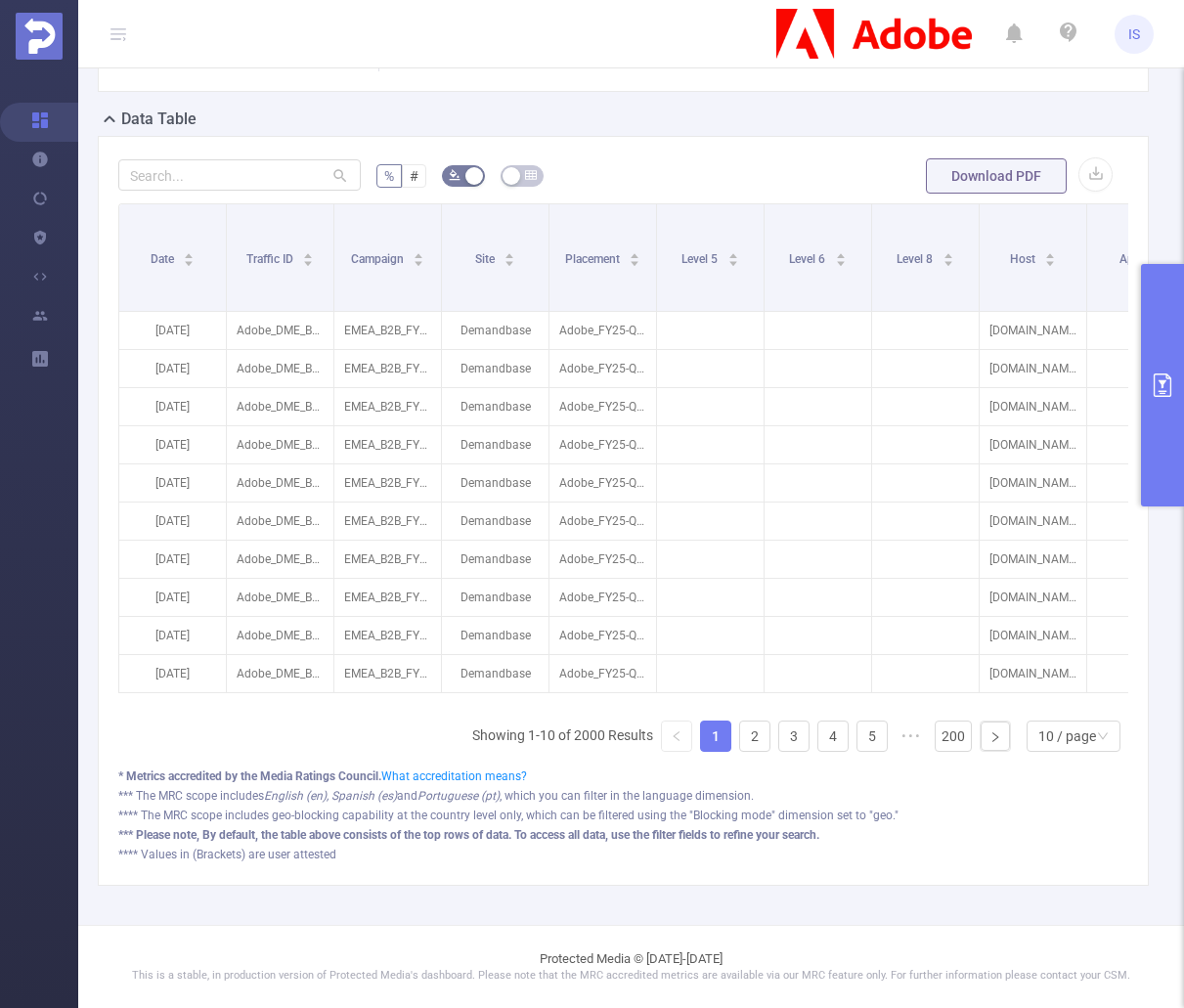
click at [1158, 426] on button "primary" at bounding box center [1162, 386] width 43 height 243
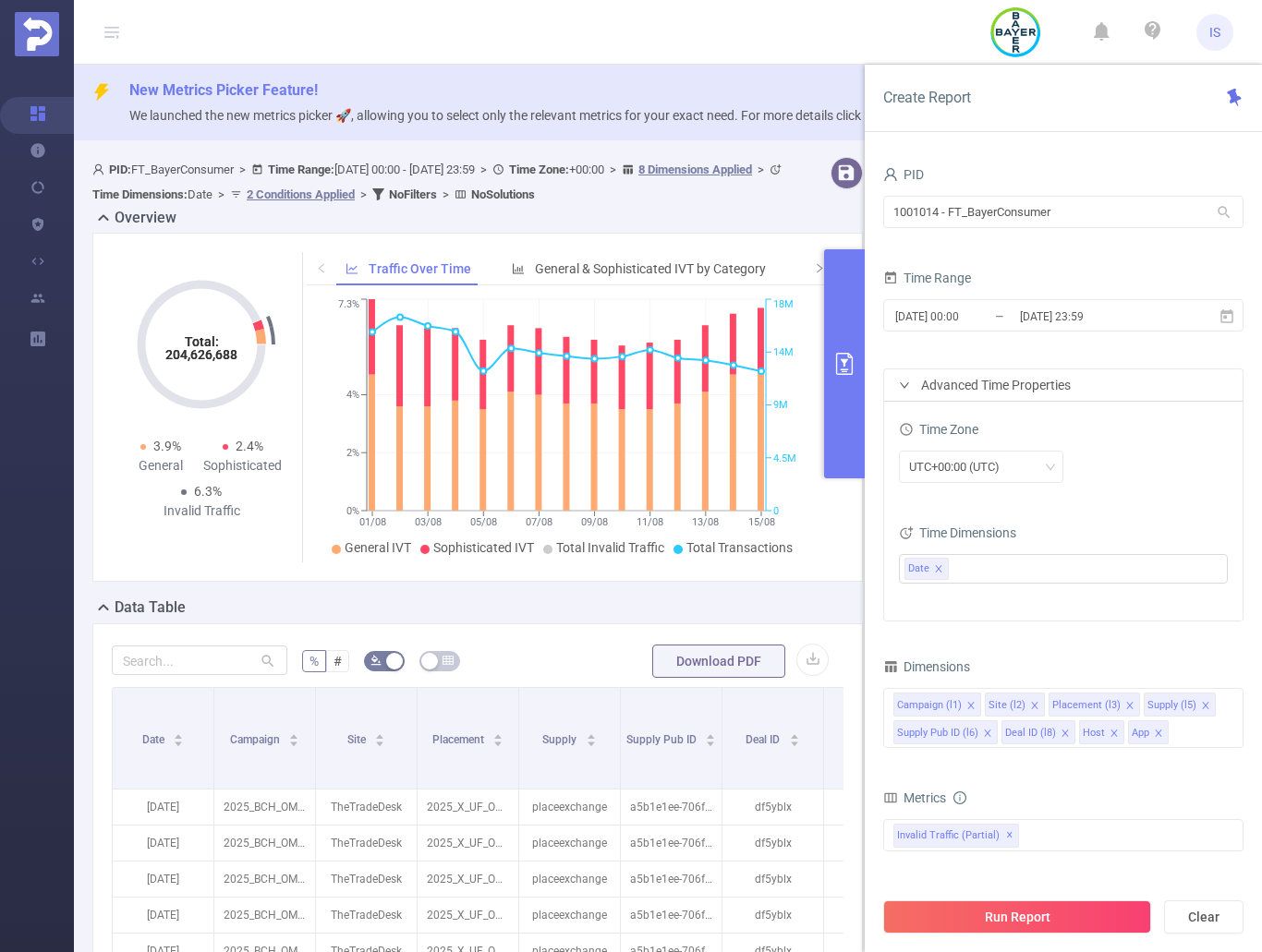
click at [841, 436] on button "primary" at bounding box center [844, 364] width 41 height 229
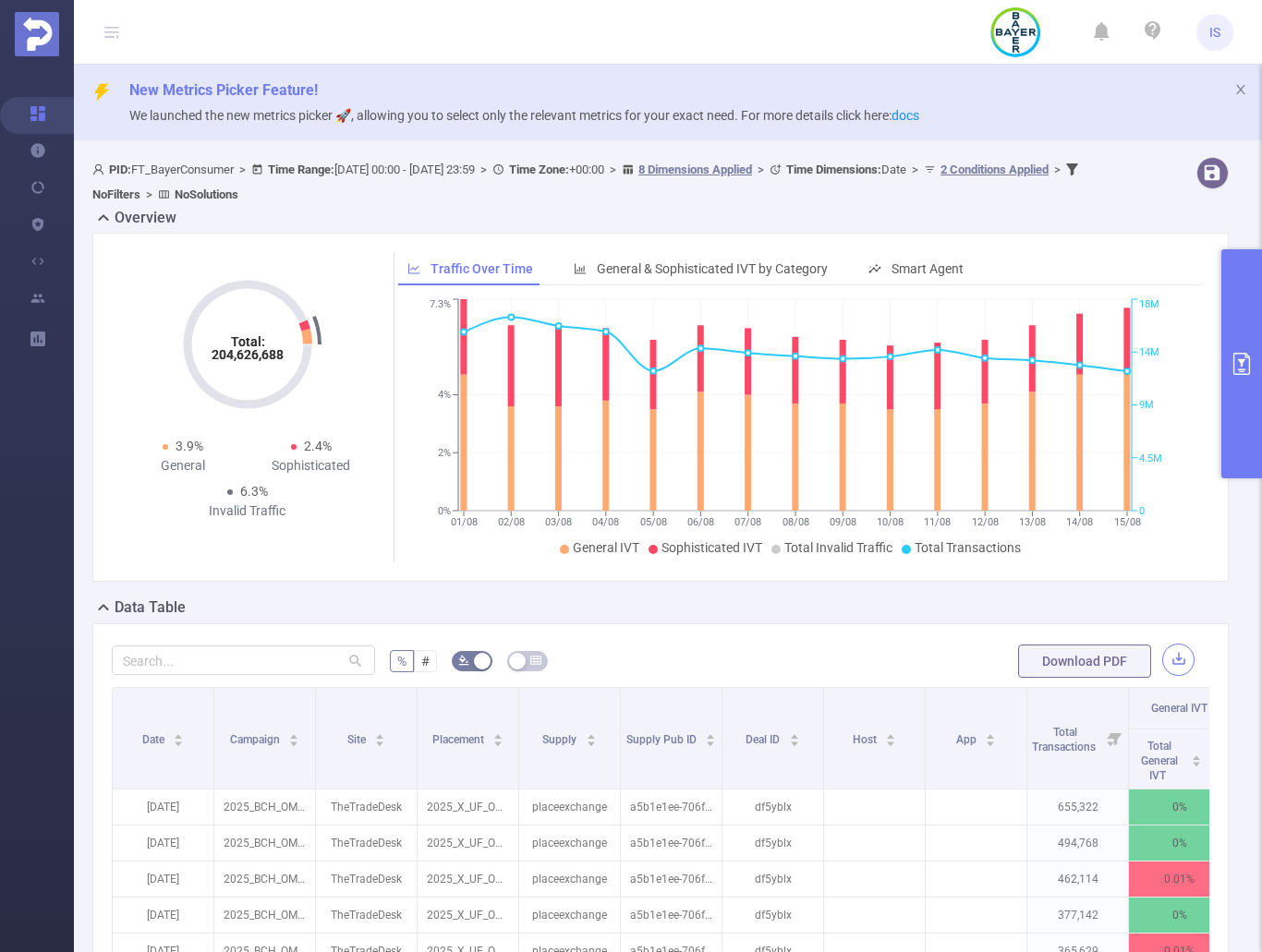
click at [1167, 656] on button "button" at bounding box center [1178, 659] width 32 height 32
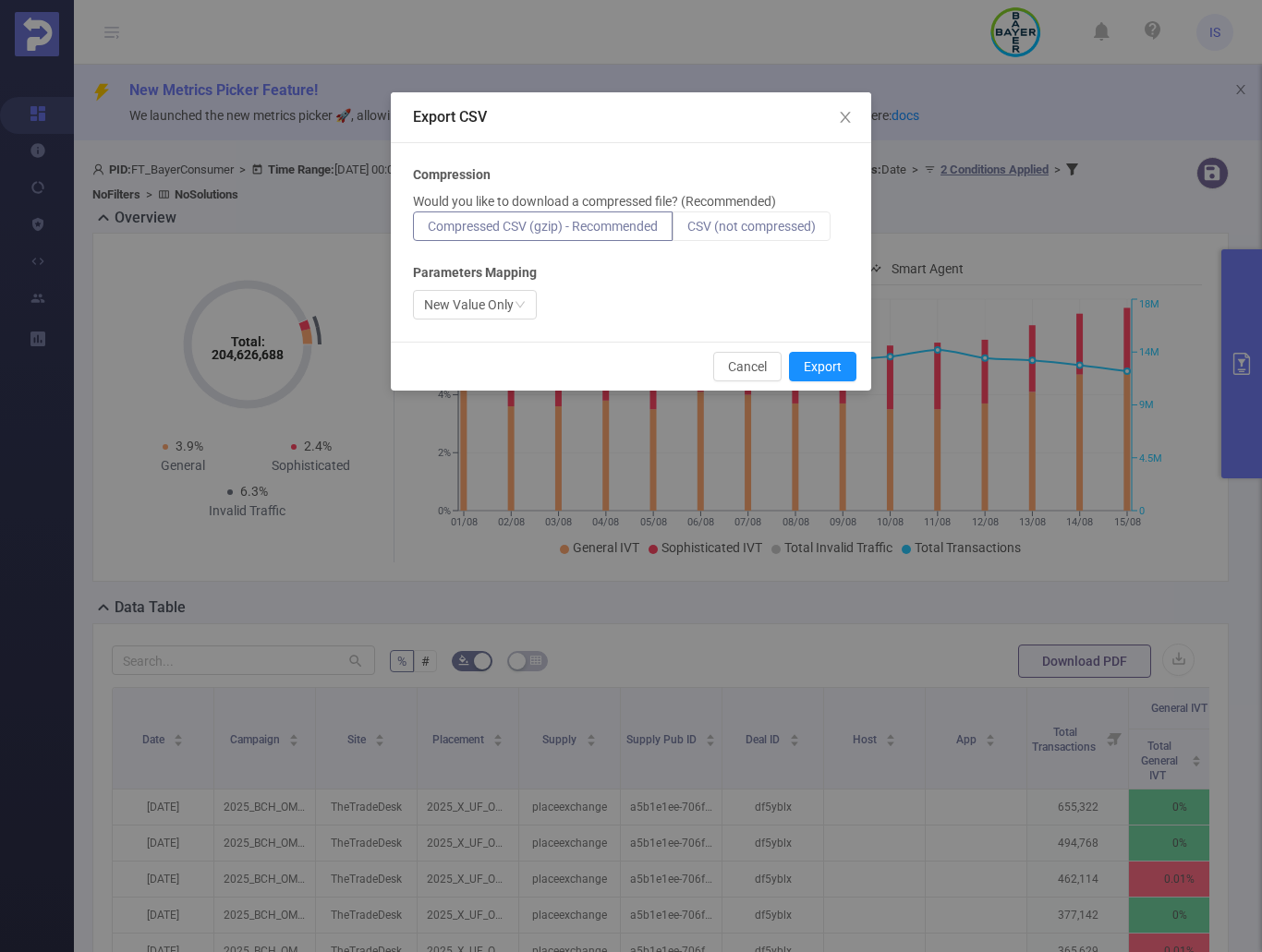
click at [799, 214] on label "CSV (not compressed)" at bounding box center [751, 226] width 158 height 30
click at [687, 231] on input "CSV (not compressed)" at bounding box center [687, 231] width 0 height 0
click at [520, 303] on icon "icon: down" at bounding box center [521, 305] width 11 height 11
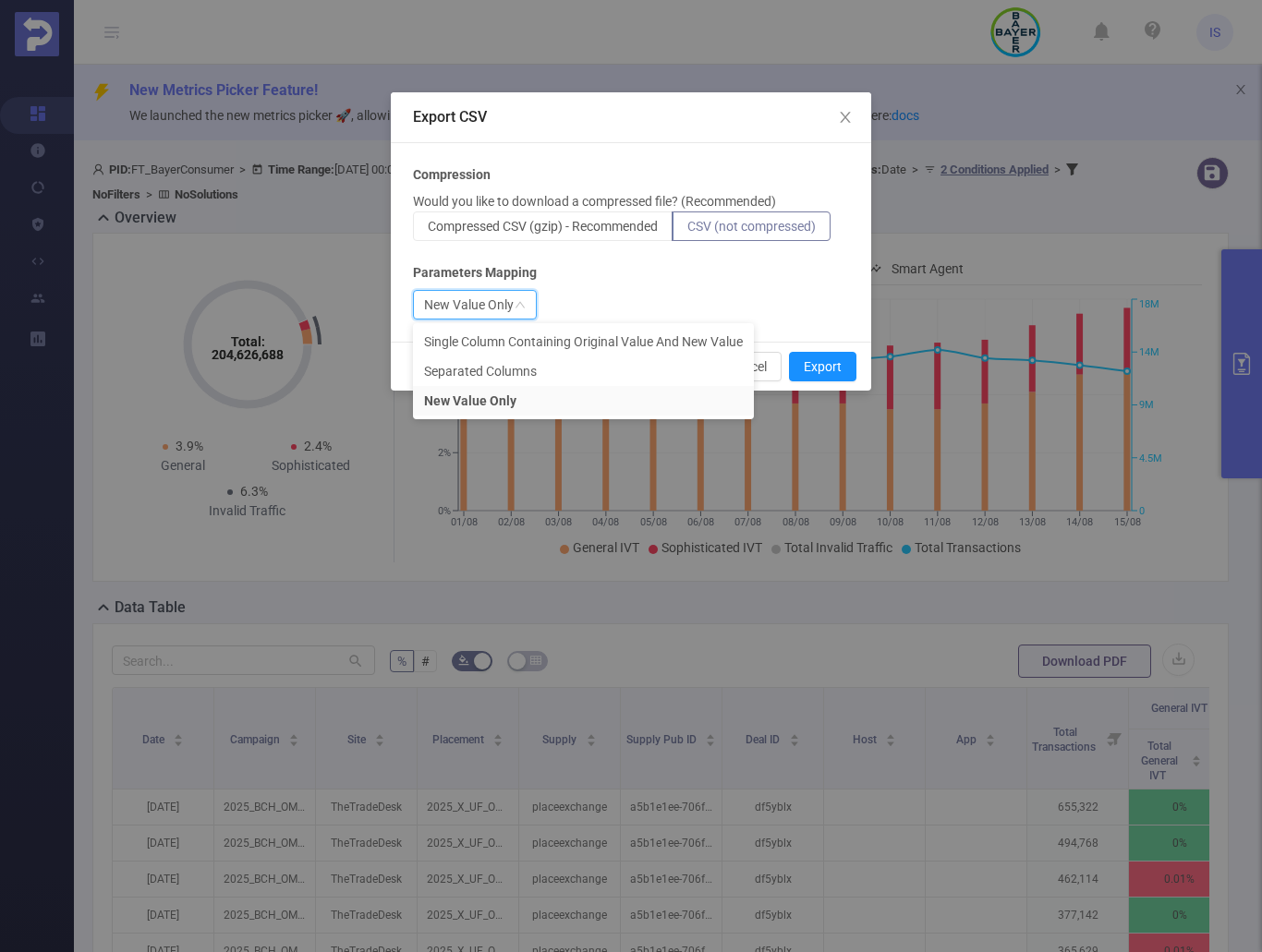
click at [614, 285] on div "Compression Would you like to download a compressed file? (Recommended) Compres…" at bounding box center [631, 242] width 436 height 154
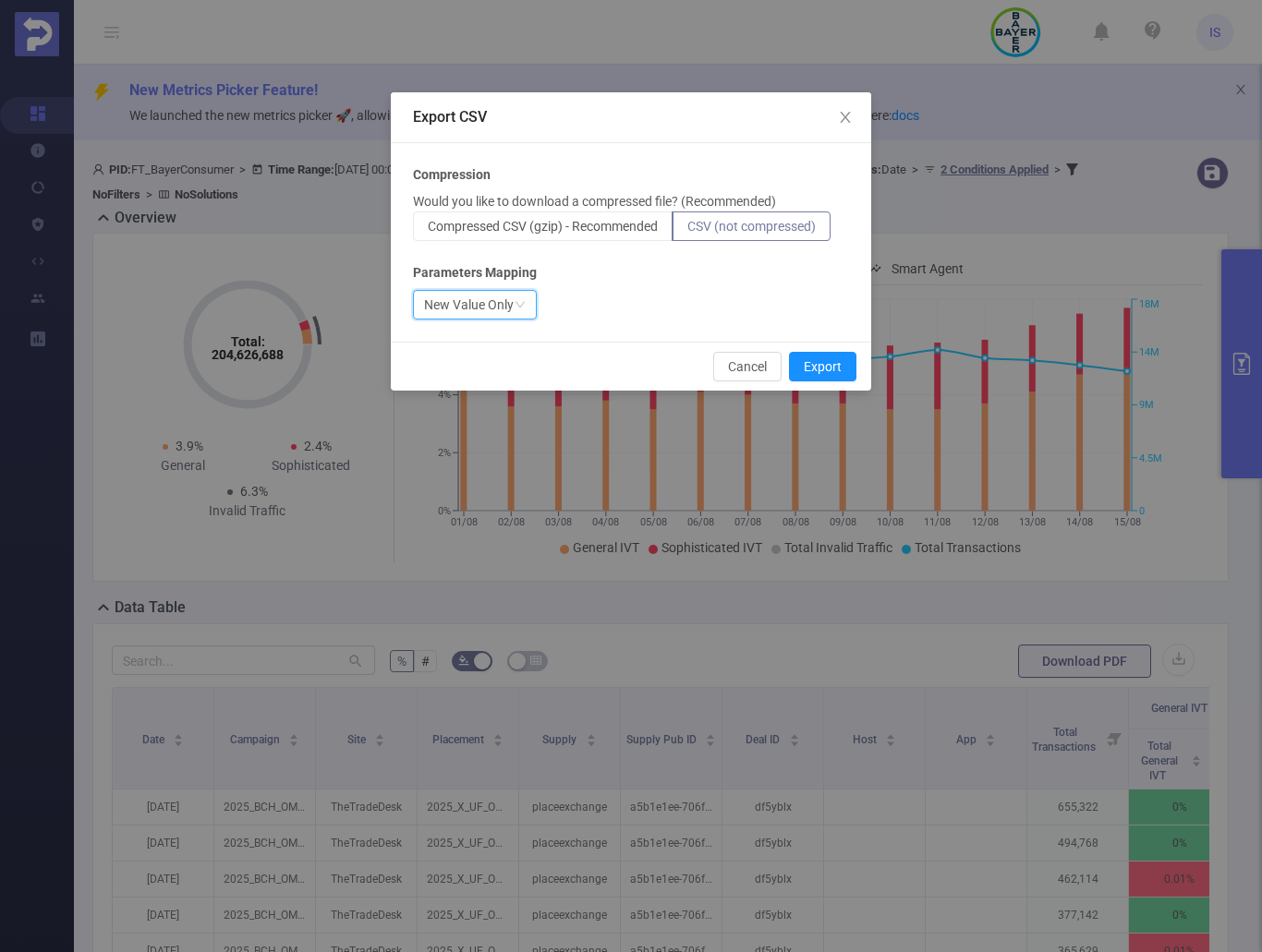
click at [517, 303] on icon "icon: down" at bounding box center [521, 305] width 9 height 6
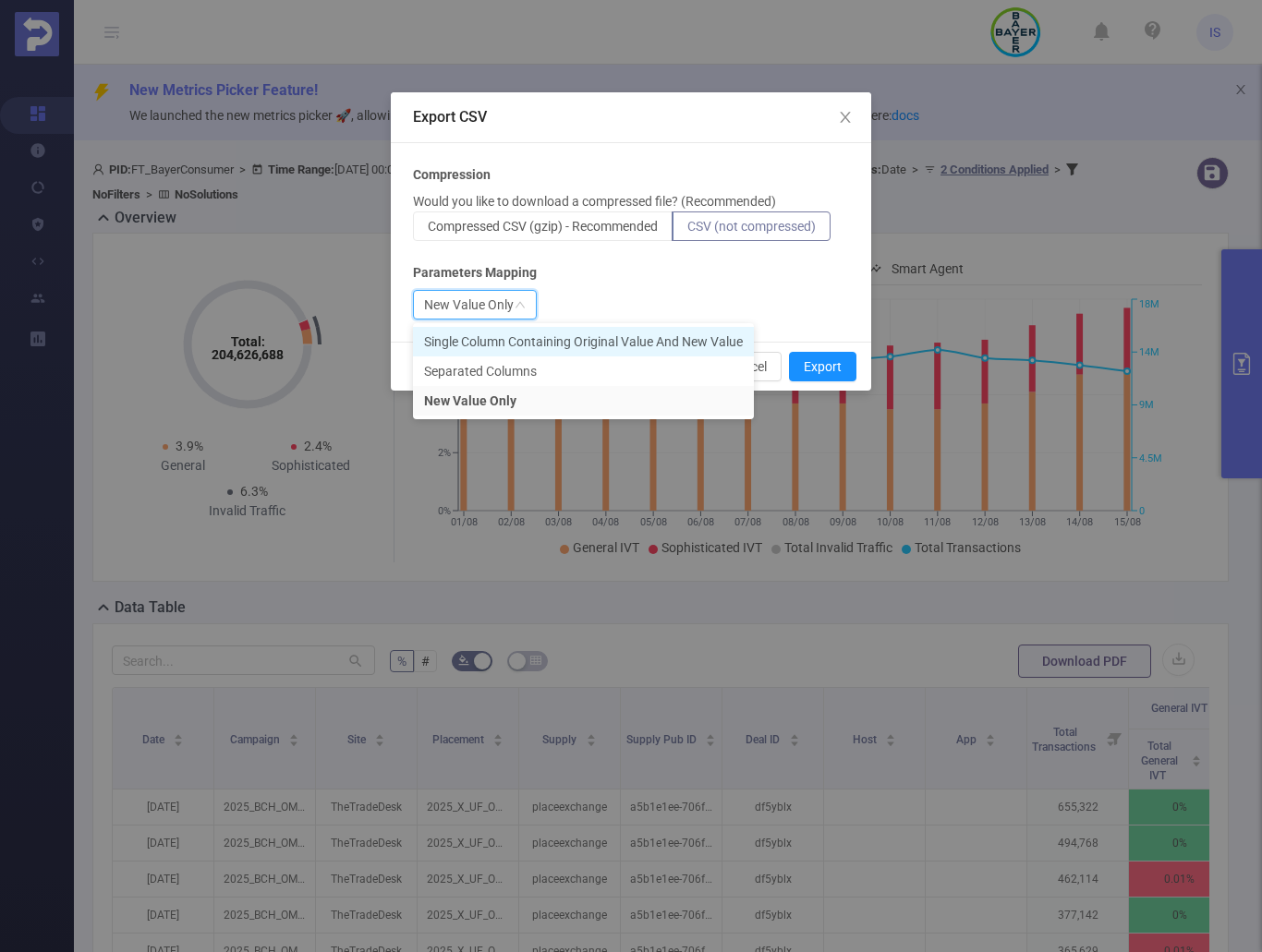
click at [524, 345] on li "Single Column Containing Original Value And New Value" at bounding box center [583, 342] width 341 height 30
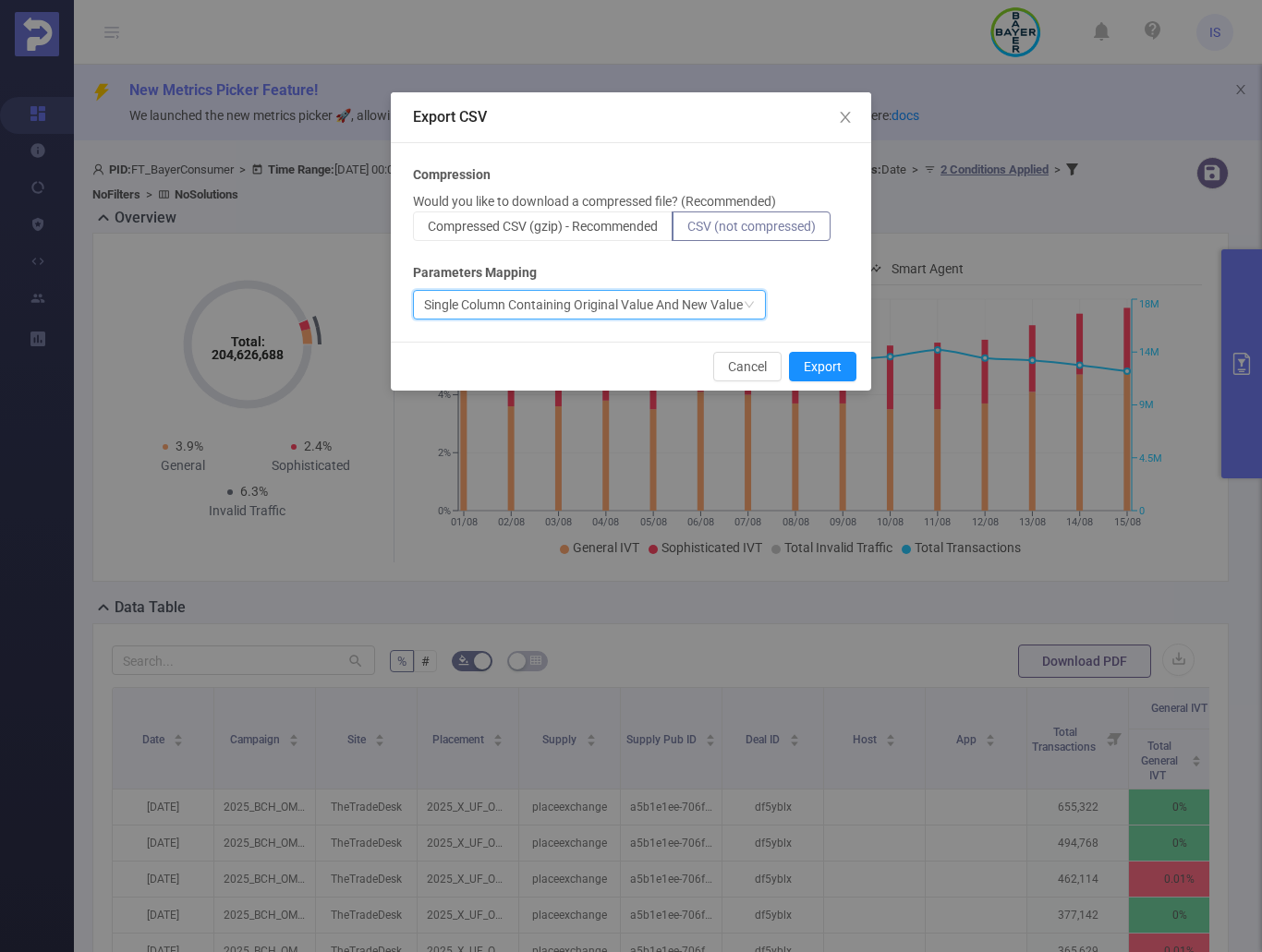
click at [690, 304] on div "Single Column Containing Original Value And New Value" at bounding box center [583, 305] width 319 height 28
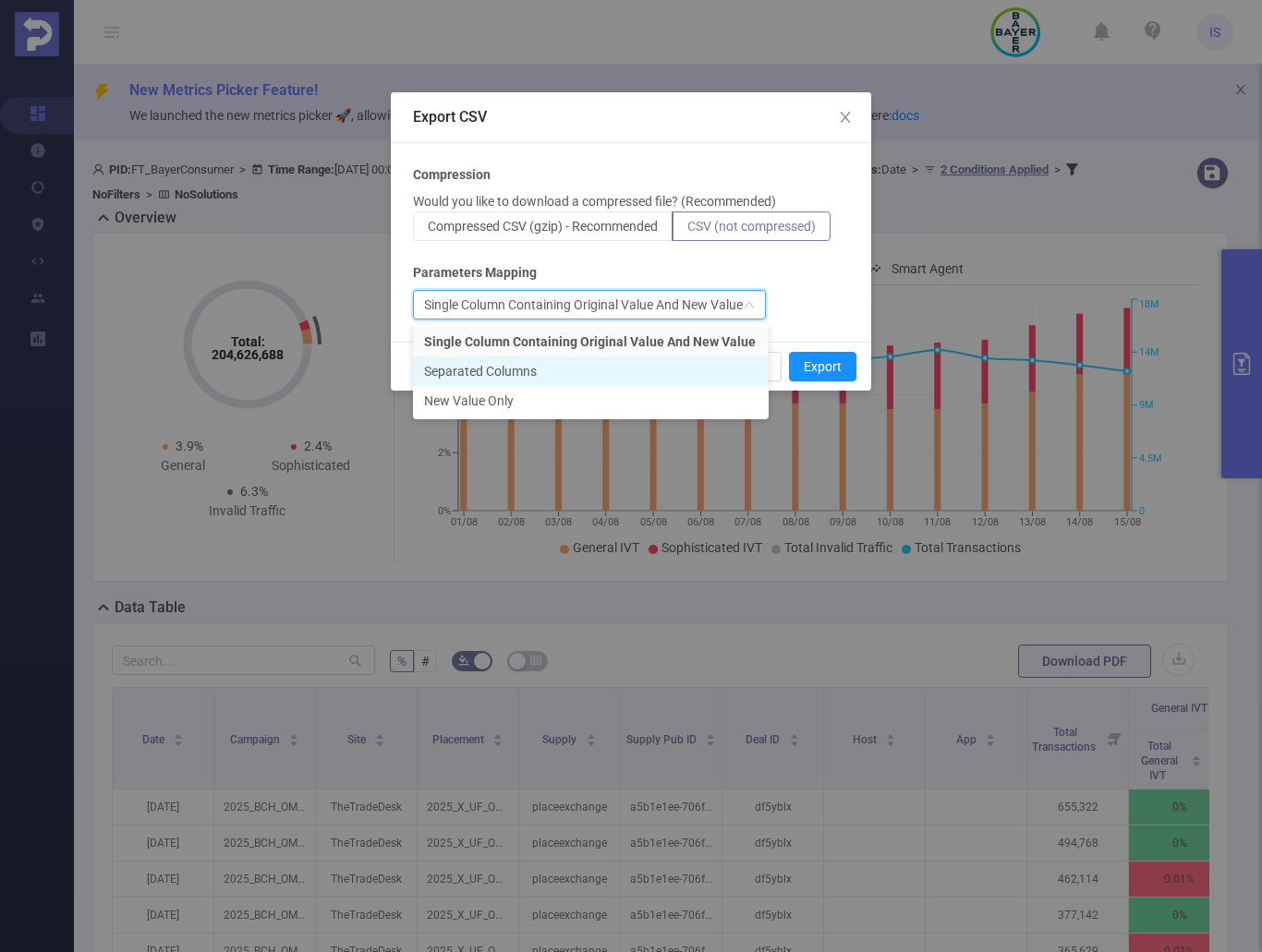
click at [502, 372] on li "Separated Columns" at bounding box center [591, 372] width 356 height 30
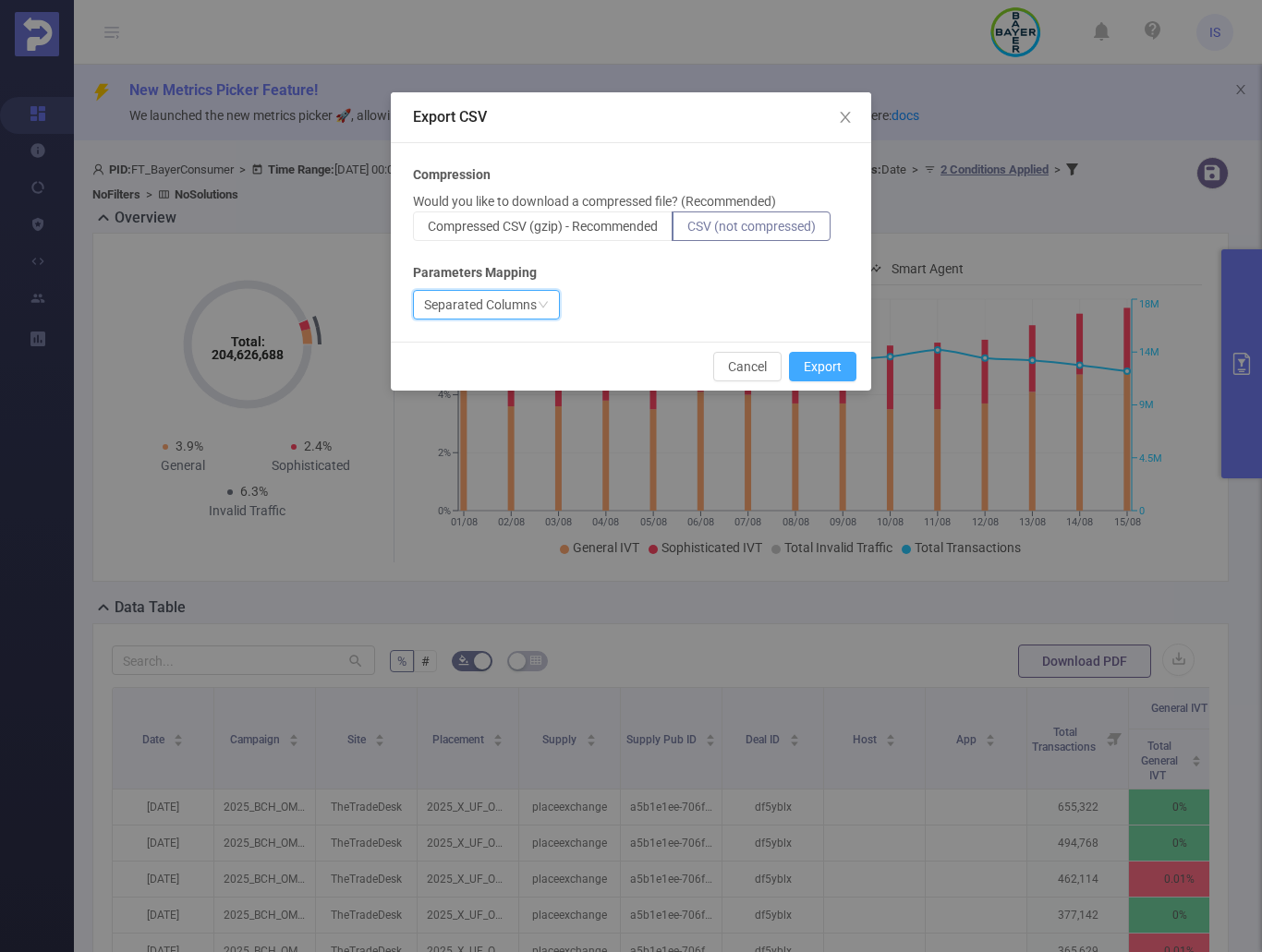
click at [817, 361] on button "Export" at bounding box center [822, 367] width 67 height 30
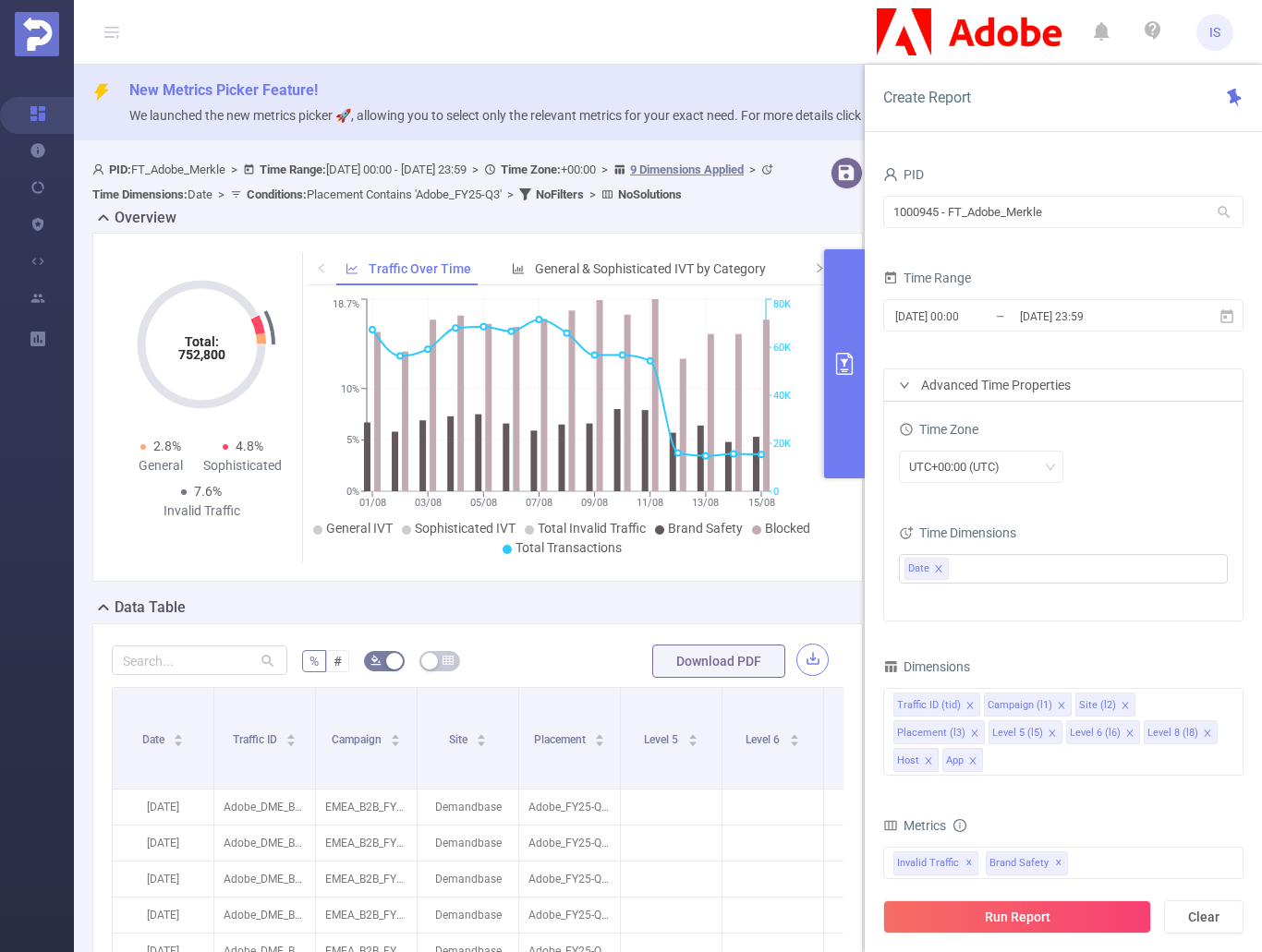
click at [796, 675] on button "button" at bounding box center [812, 659] width 32 height 32
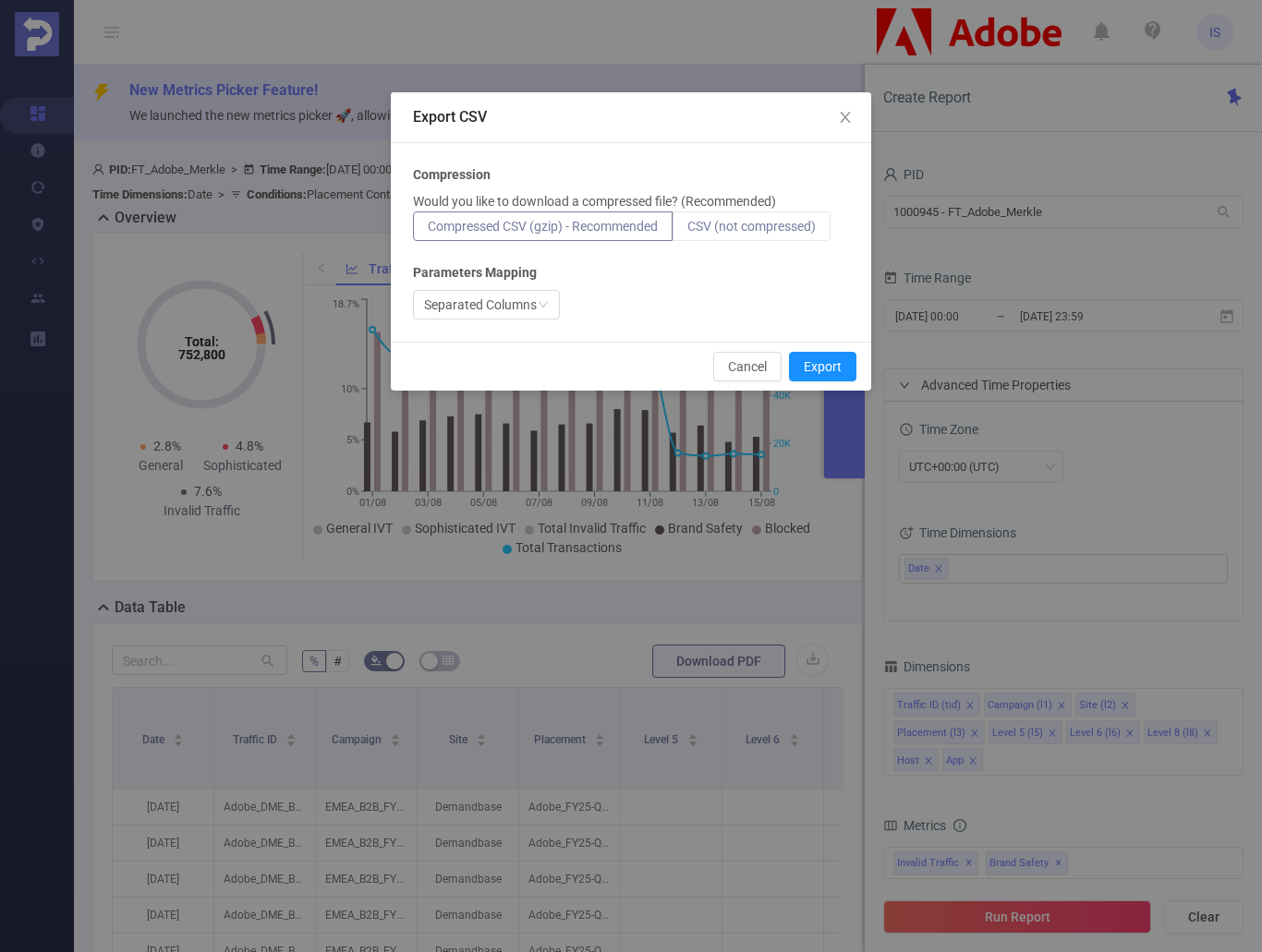
click at [781, 212] on label "CSV (not compressed)" at bounding box center [751, 226] width 158 height 30
click at [687, 231] on input "CSV (not compressed)" at bounding box center [687, 231] width 0 height 0
click at [818, 366] on button "Export" at bounding box center [822, 367] width 67 height 30
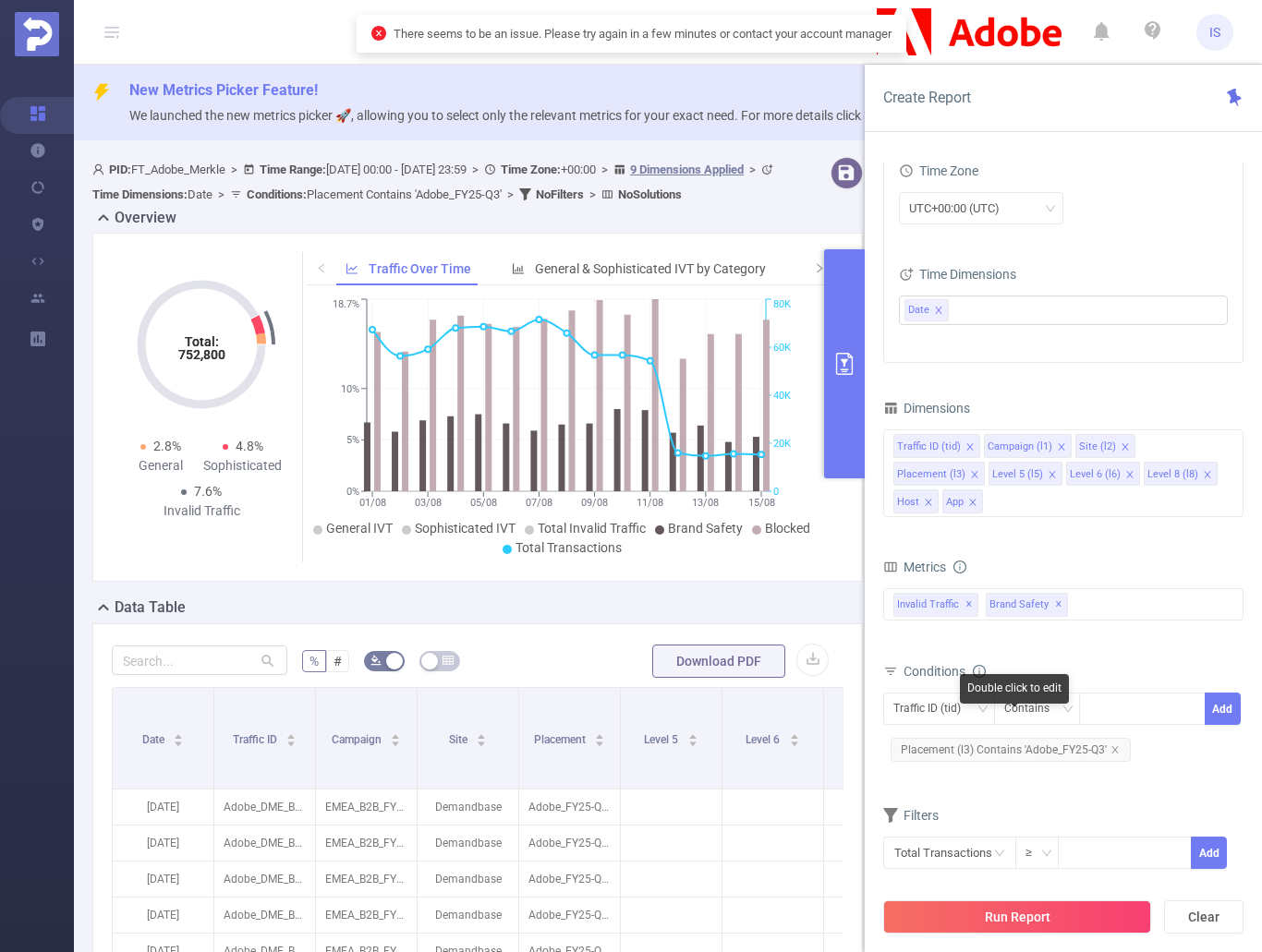
click at [1121, 738] on span "Placement (l3) Contains 'Adobe_FY25-Q3'" at bounding box center [1011, 750] width 240 height 24
click at [1114, 745] on icon "icon: close" at bounding box center [1115, 750] width 9 height 9
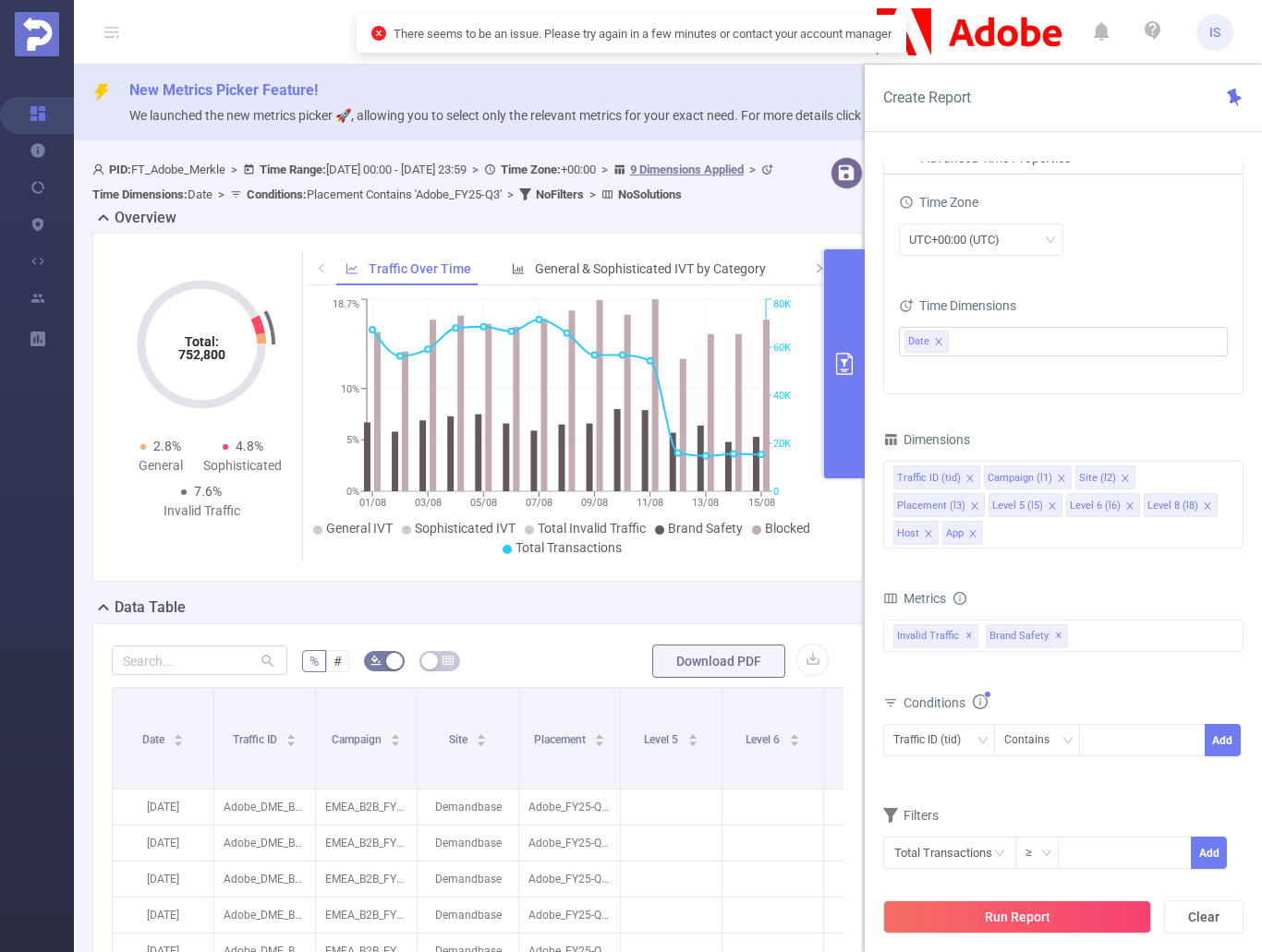
click at [1029, 931] on button "Run Report" at bounding box center [1017, 917] width 268 height 33
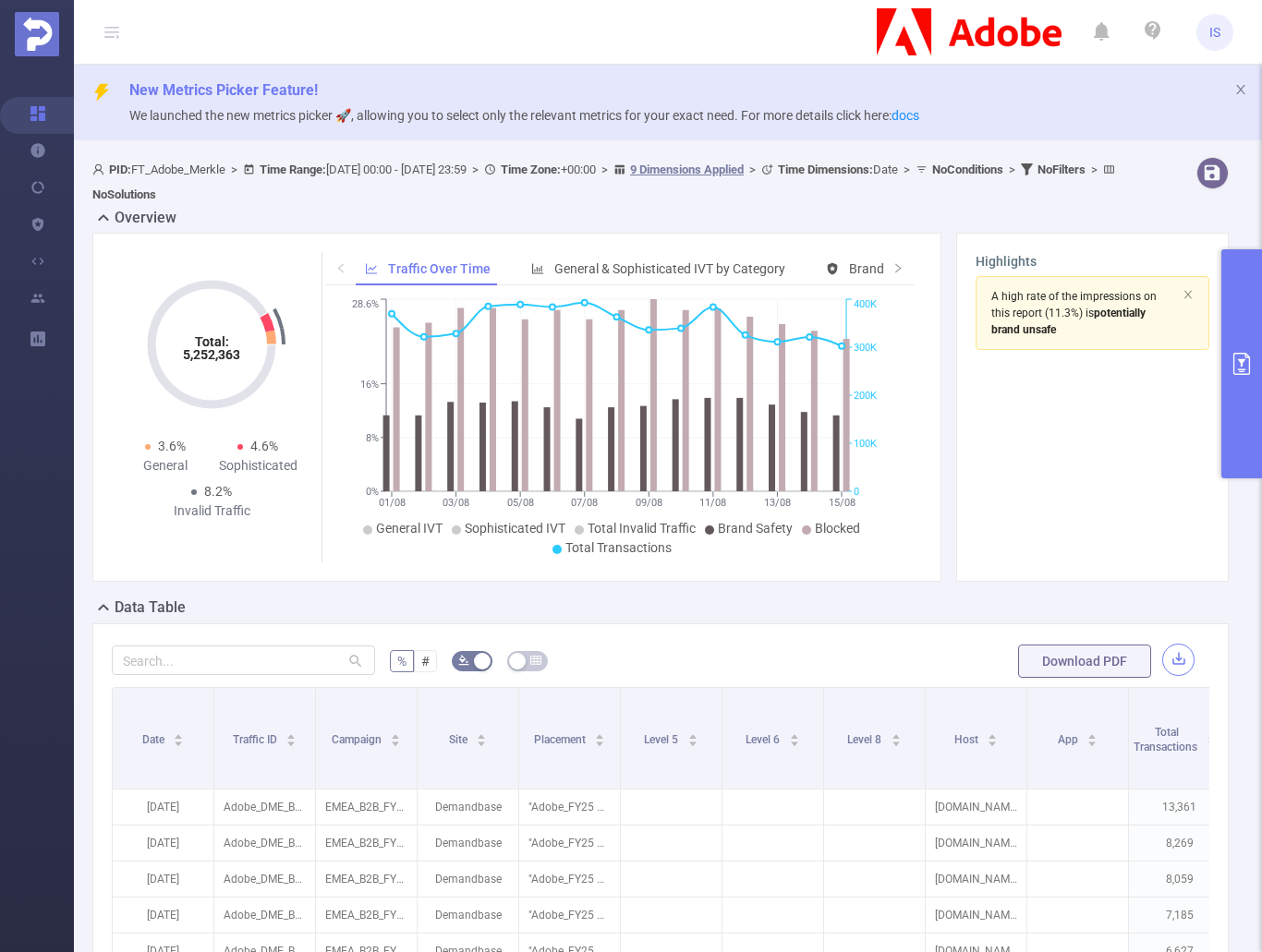
click at [1175, 658] on button "button" at bounding box center [1178, 659] width 32 height 32
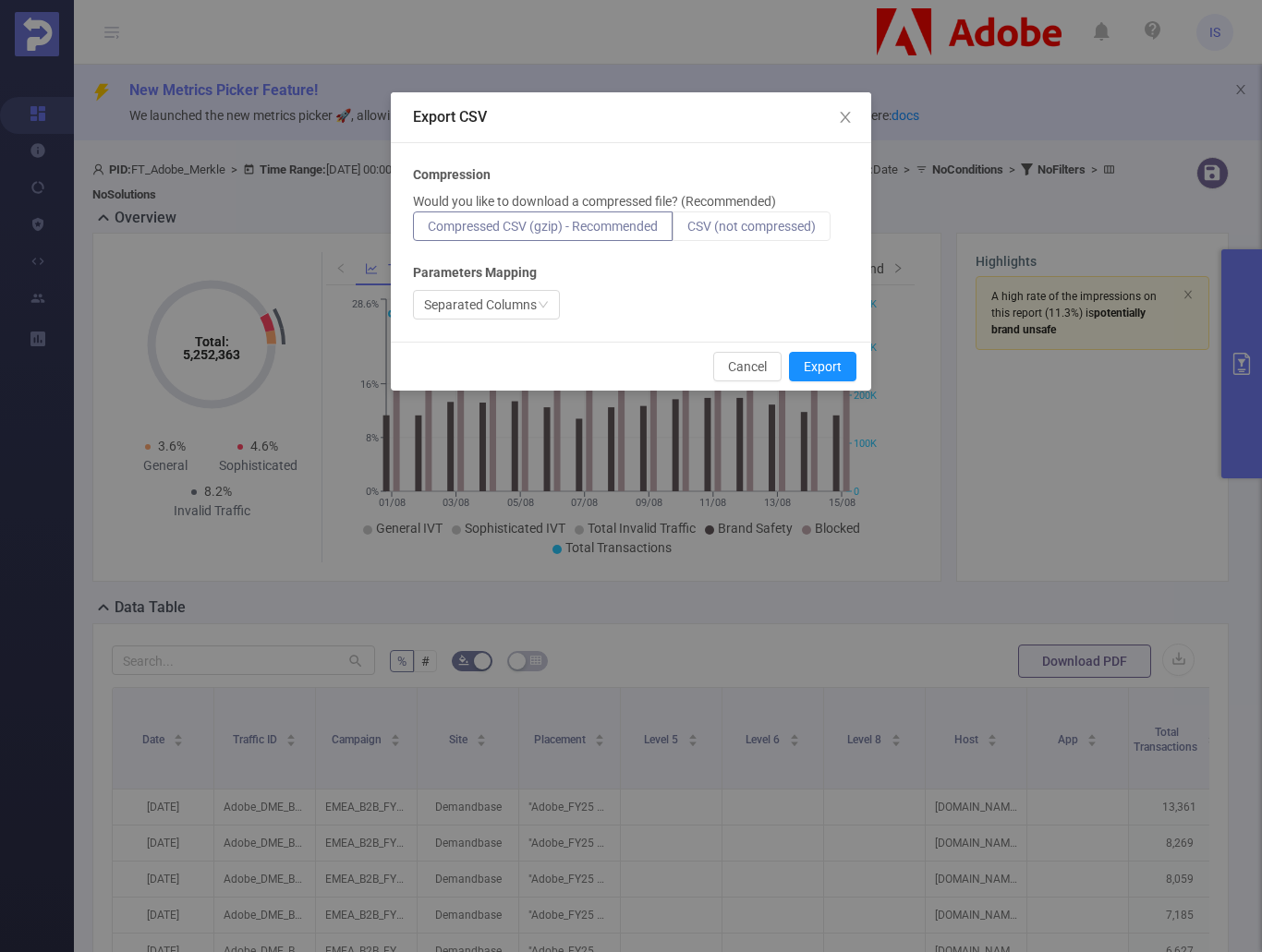
click at [759, 227] on span "CSV (not compressed)" at bounding box center [751, 226] width 129 height 15
click at [687, 231] on input "CSV (not compressed)" at bounding box center [687, 231] width 0 height 0
click at [823, 358] on button "Export" at bounding box center [822, 367] width 67 height 30
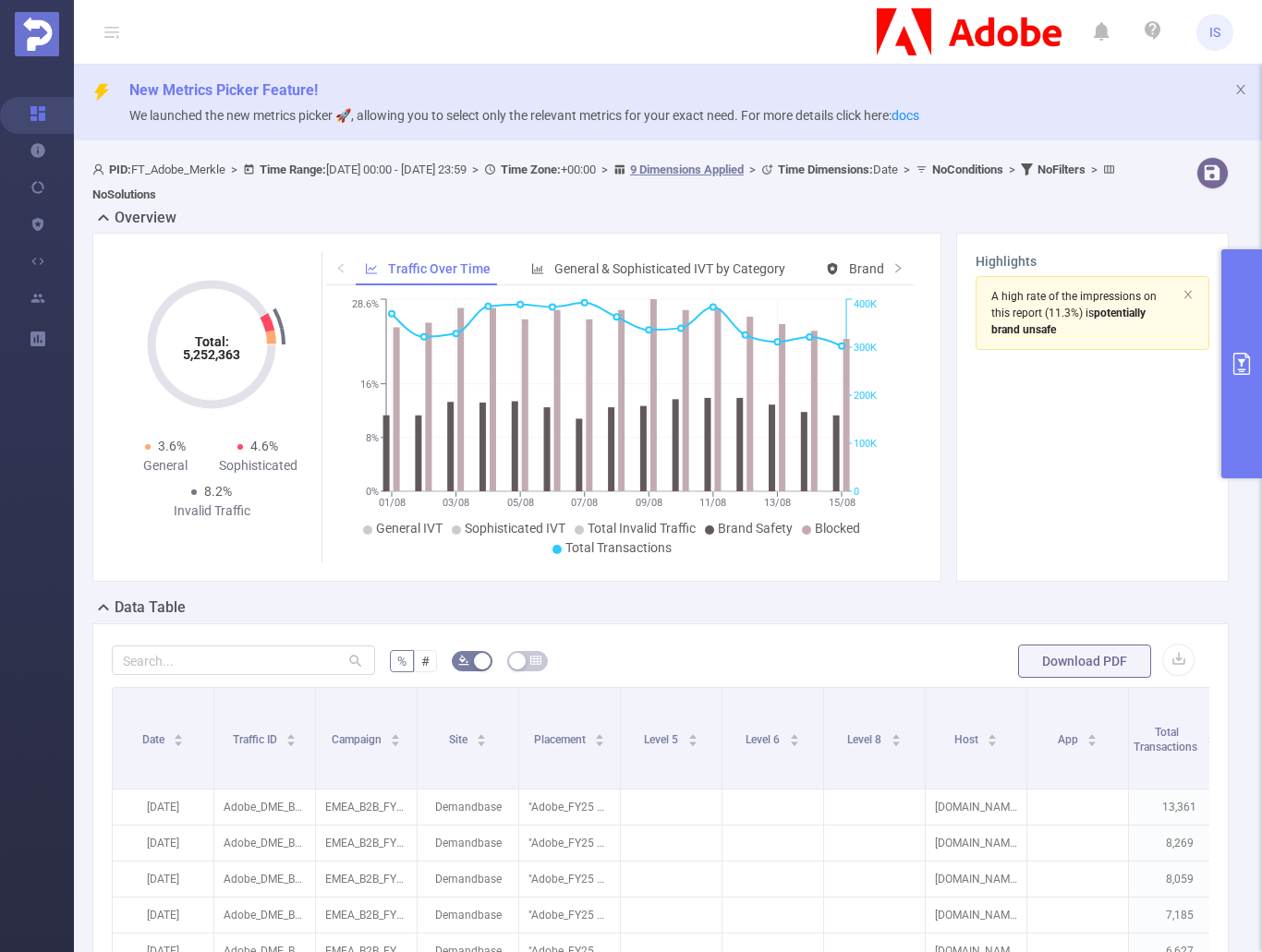
click at [1239, 388] on button "primary" at bounding box center [1242, 364] width 41 height 229
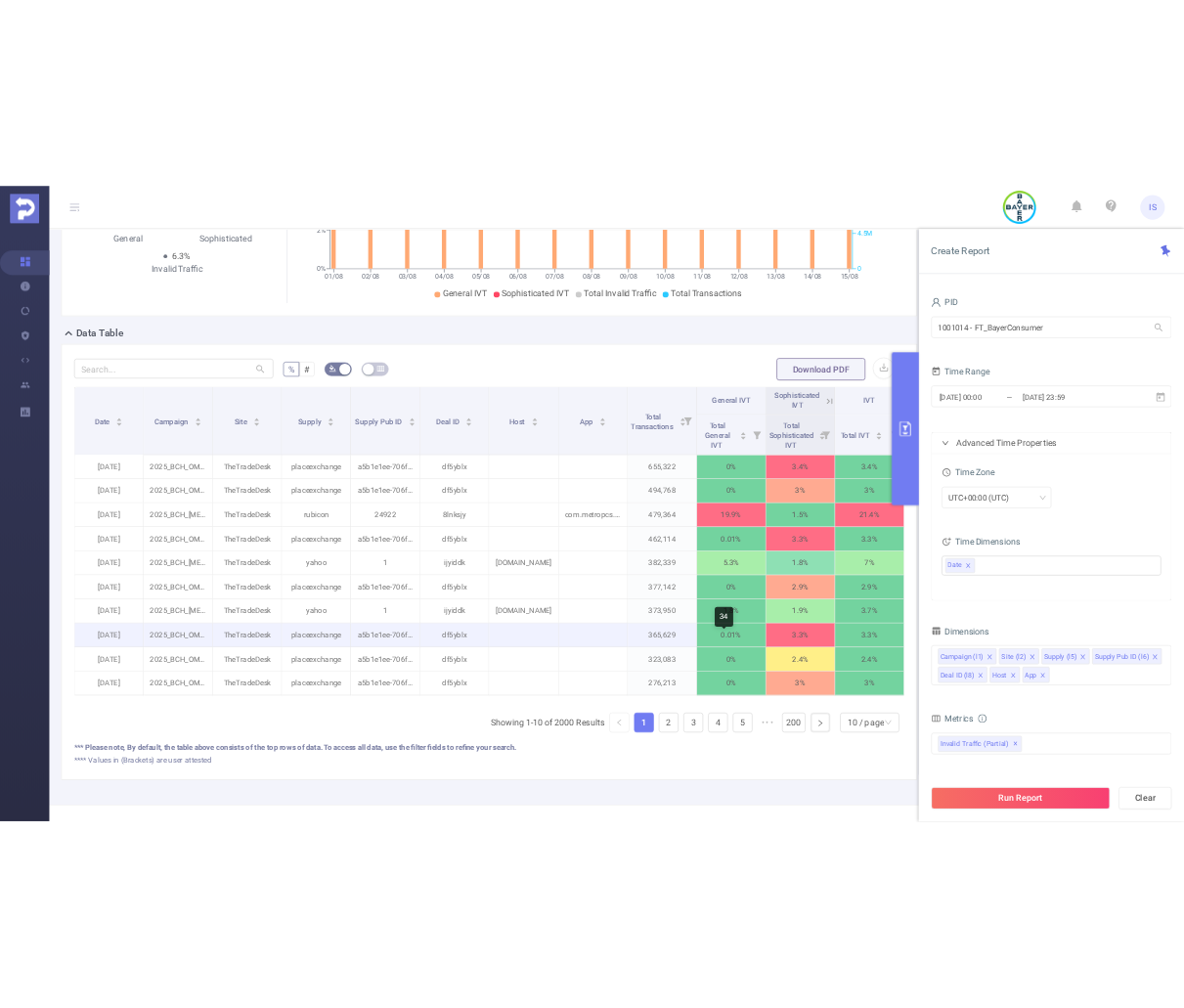
scroll to position [294, 0]
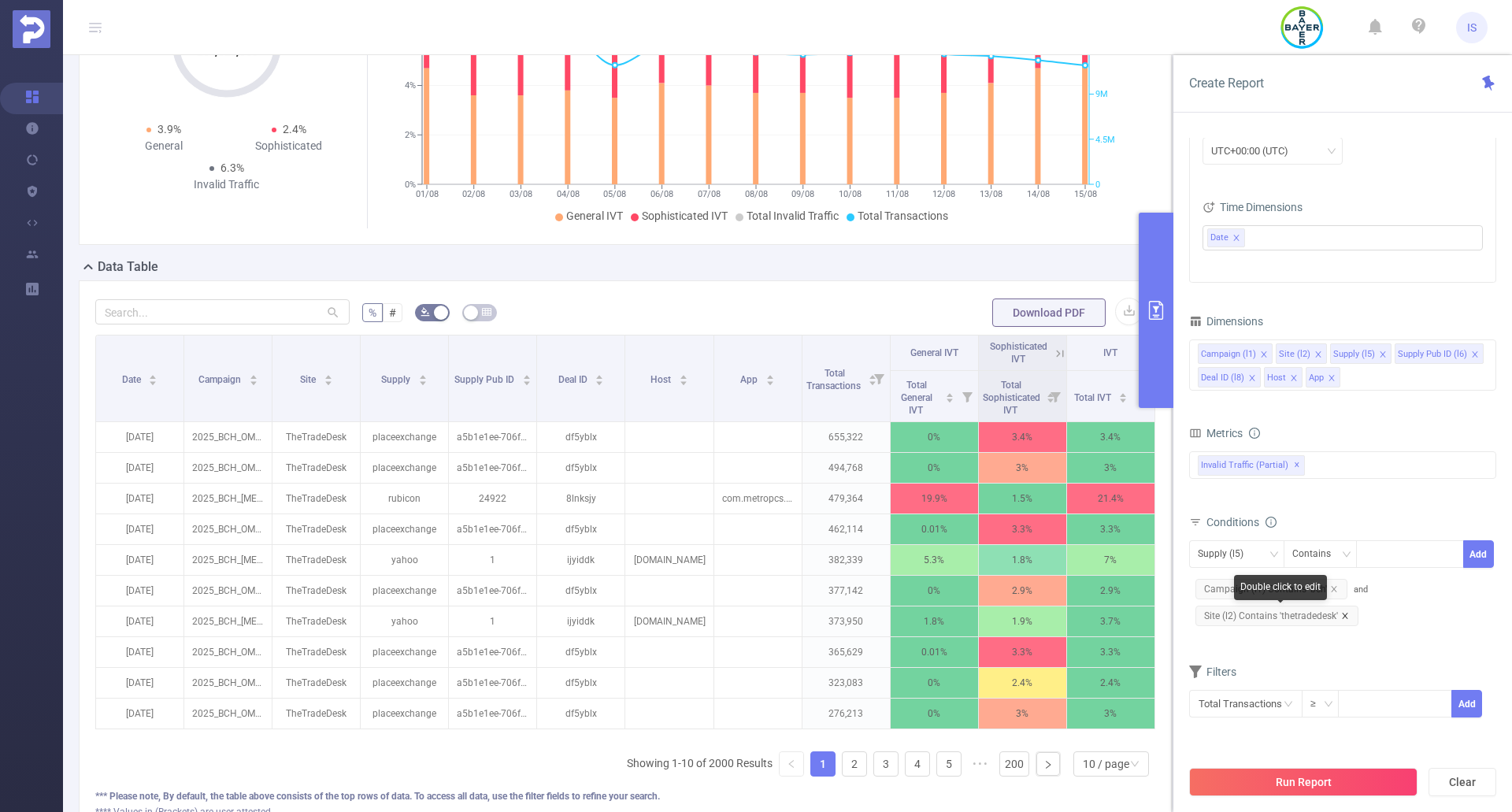
click at [1346, 612] on icon "icon: close" at bounding box center [1345, 616] width 8 height 8
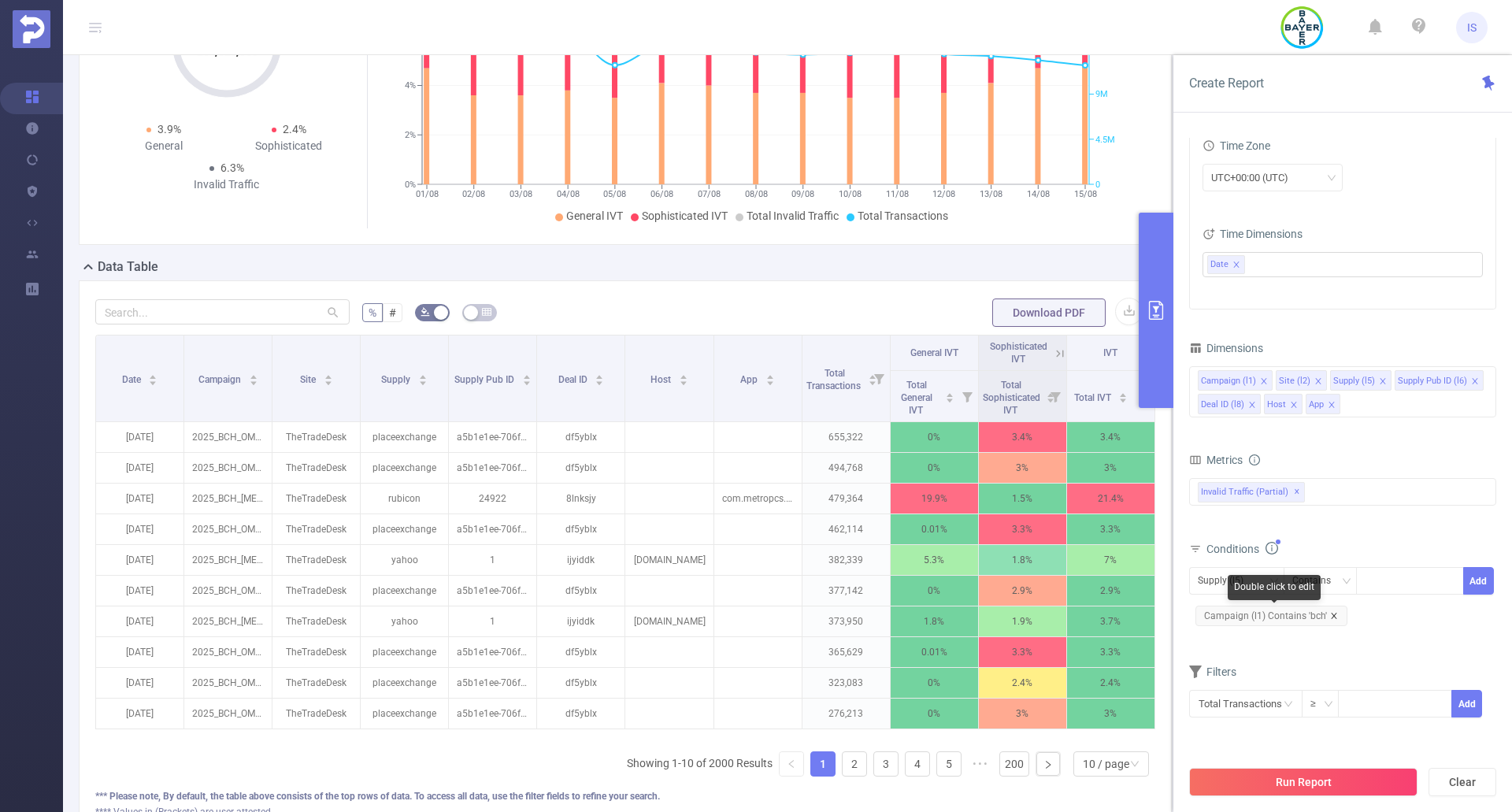
click at [1332, 613] on icon "icon: close" at bounding box center [1334, 616] width 8 height 8
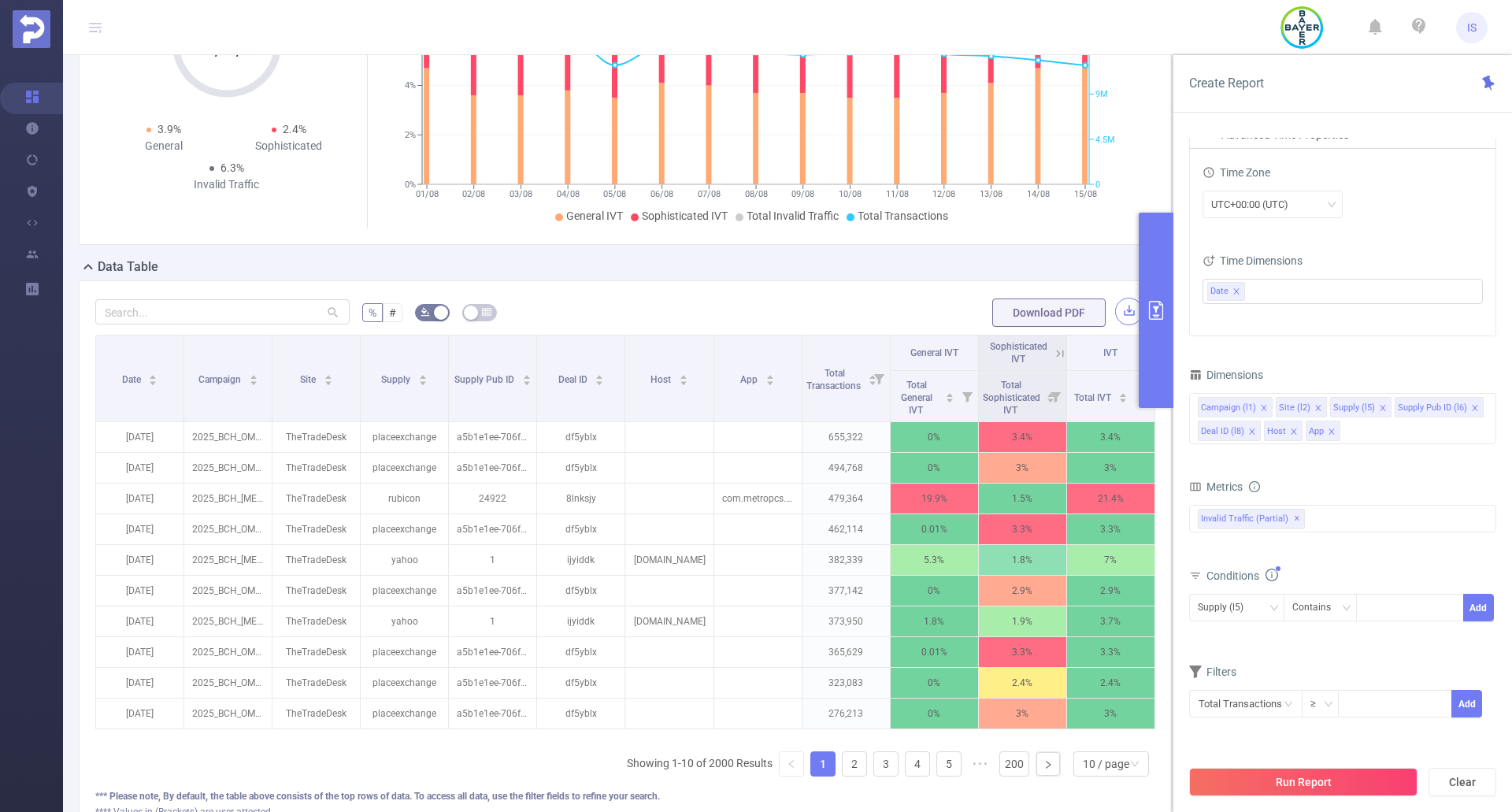
click at [1120, 319] on button "button" at bounding box center [1128, 311] width 28 height 28
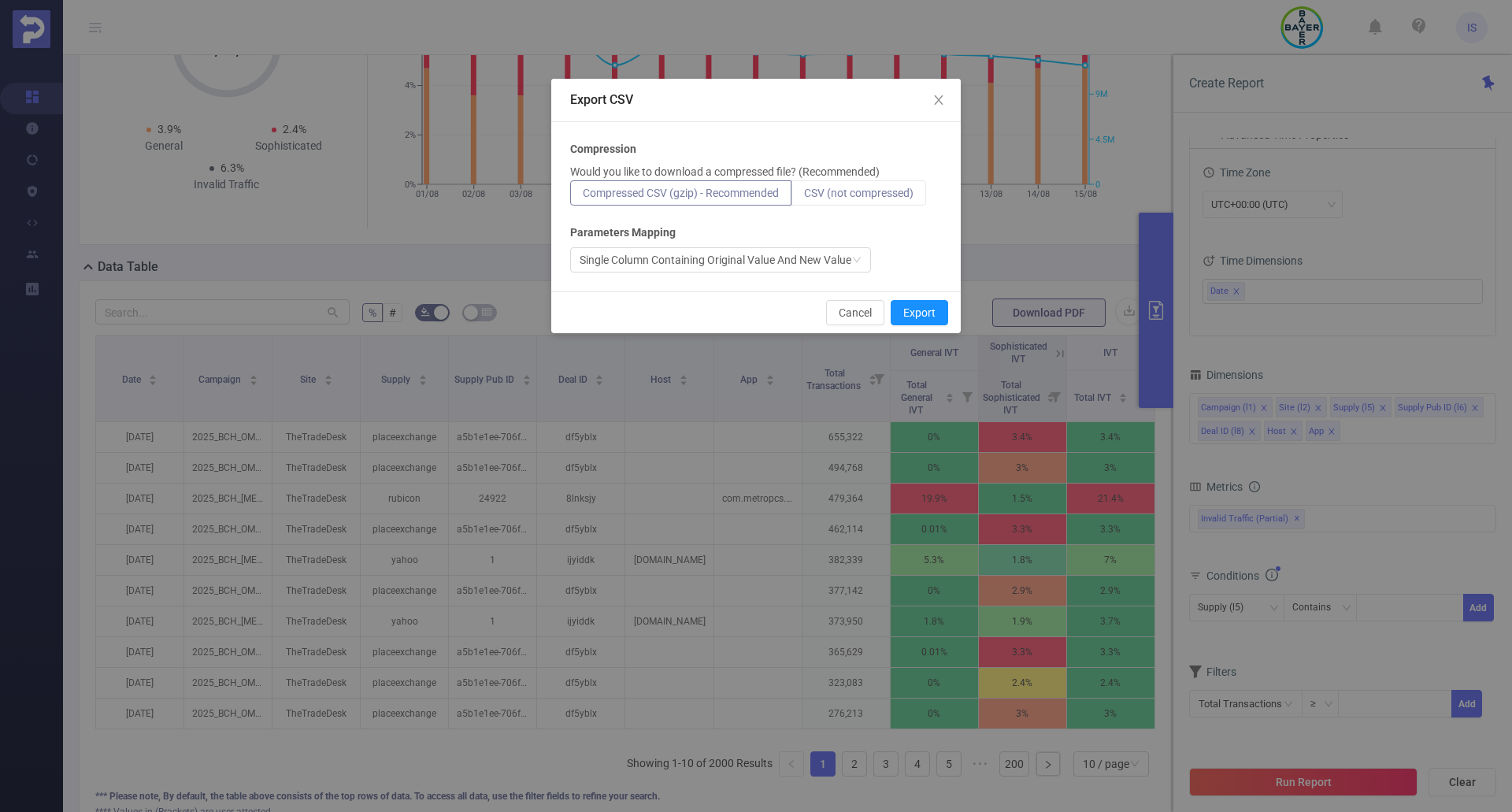
click at [862, 194] on span "CSV (not compressed)" at bounding box center [858, 193] width 110 height 13
click at [804, 197] on input "CSV (not compressed)" at bounding box center [804, 197] width 0 height 0
click at [919, 314] on button "Export" at bounding box center [919, 313] width 58 height 25
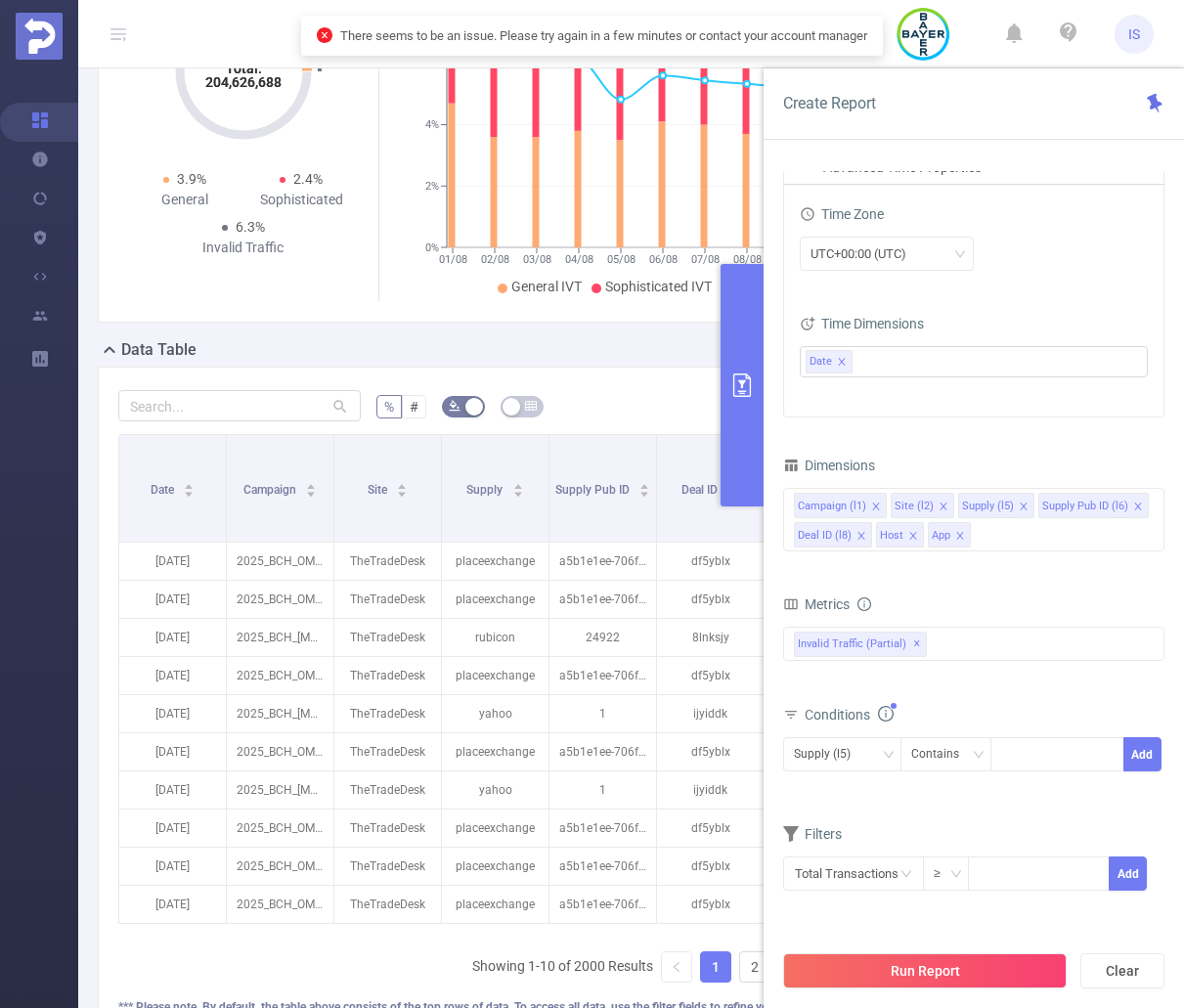
scroll to position [0, 300]
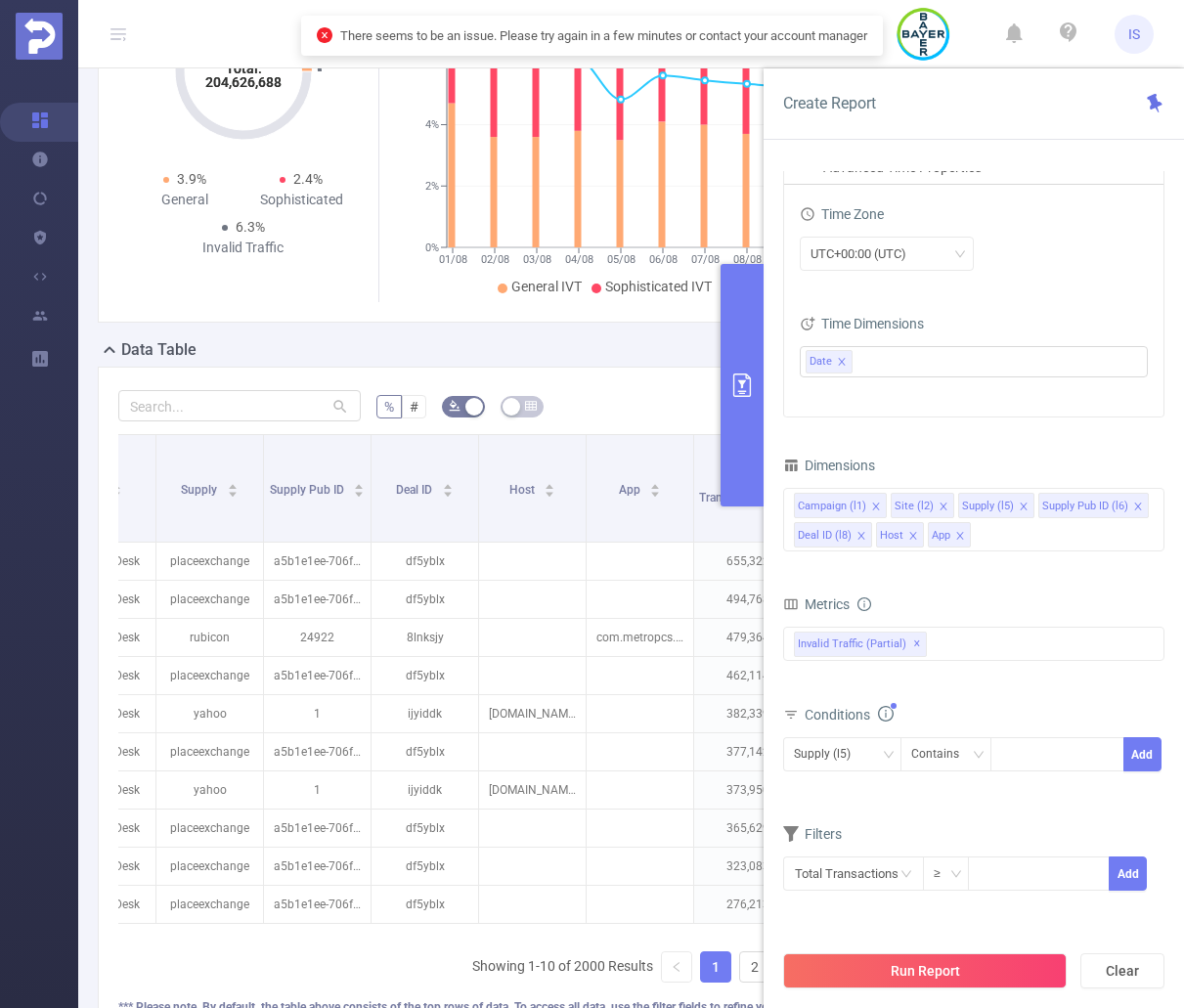
click at [739, 412] on button "primary" at bounding box center [742, 386] width 43 height 243
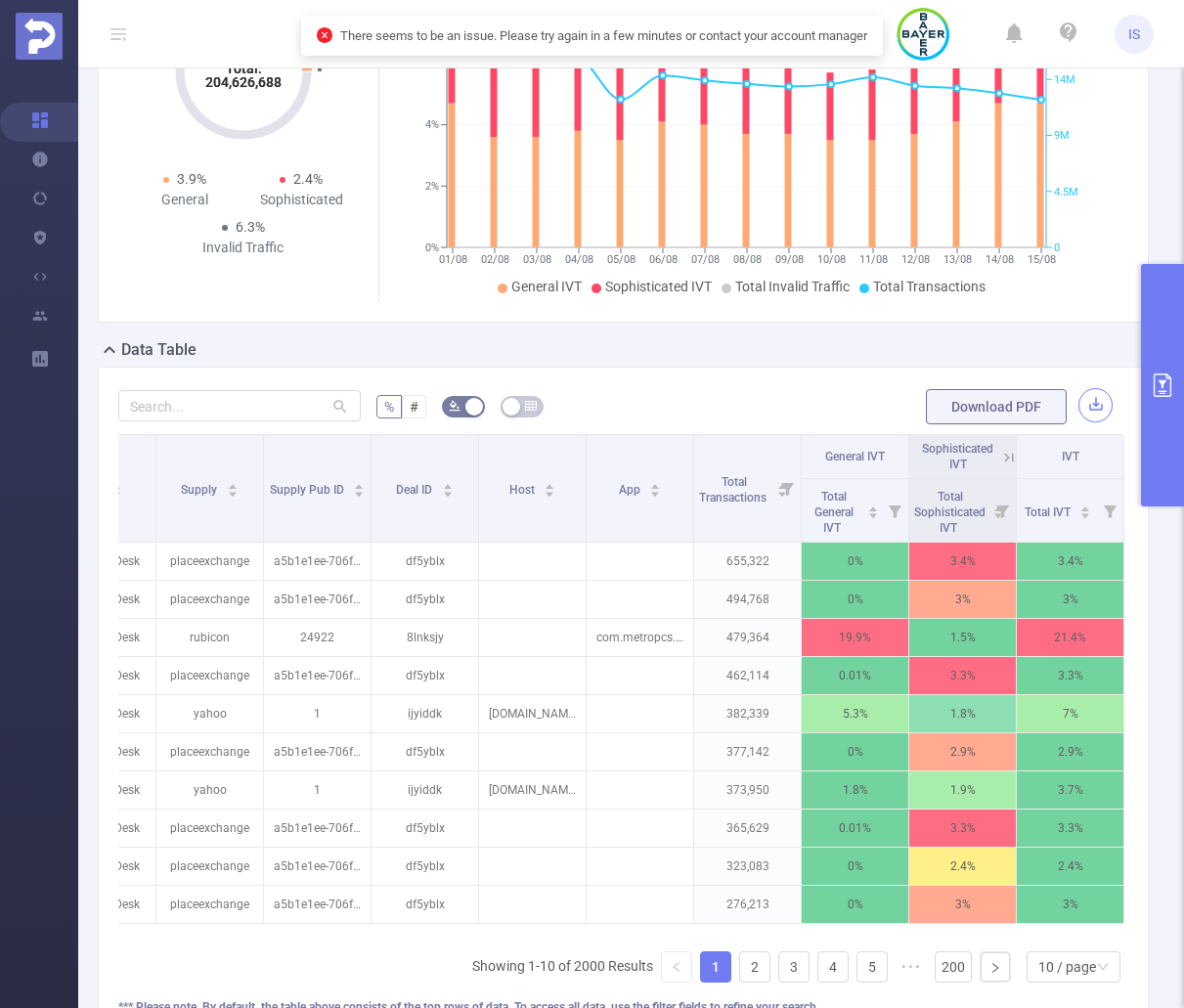
click at [1089, 407] on button "button" at bounding box center [1095, 405] width 34 height 34
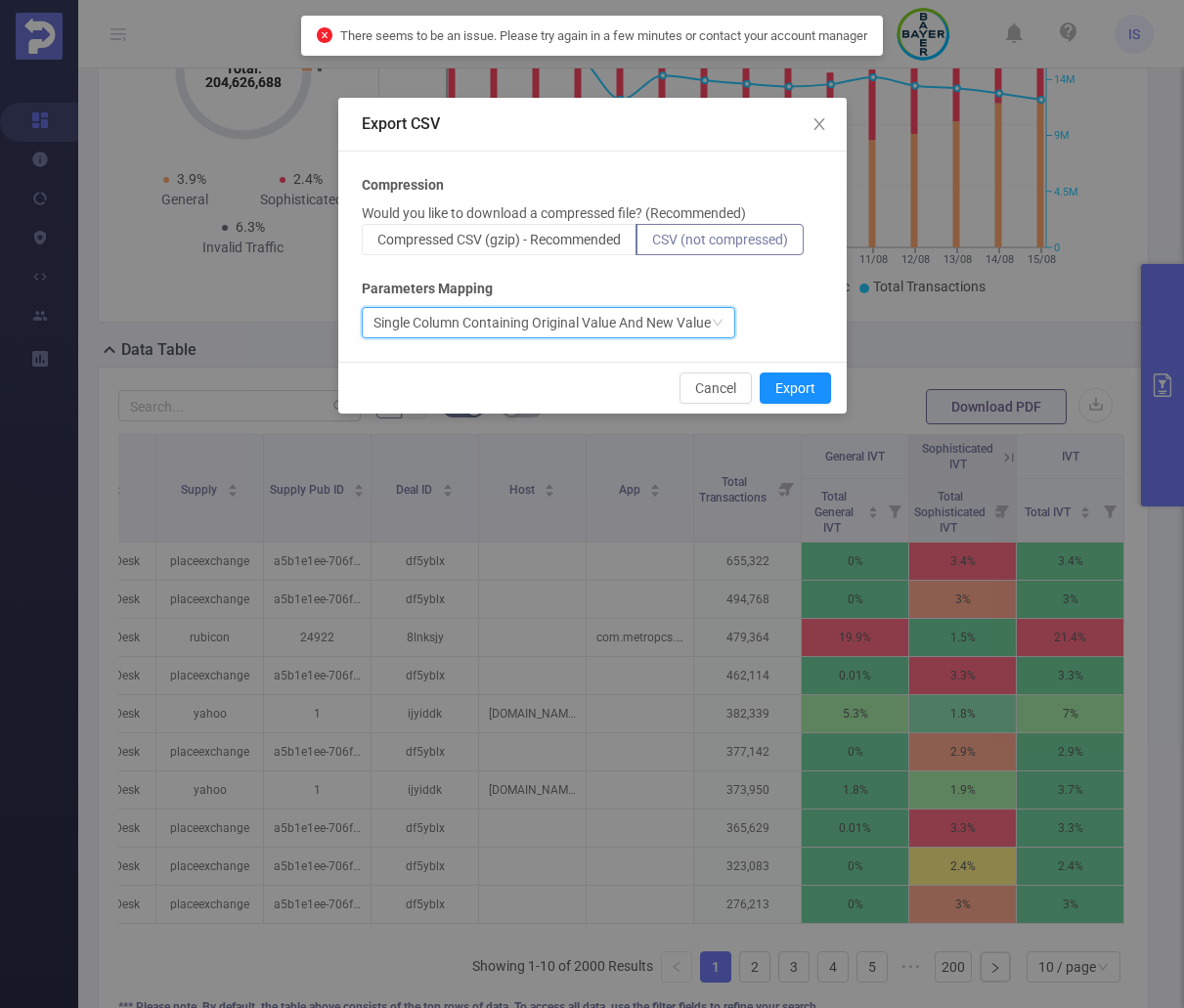
click at [635, 331] on div "Single Column Containing Original Value And New Value" at bounding box center [542, 323] width 338 height 29
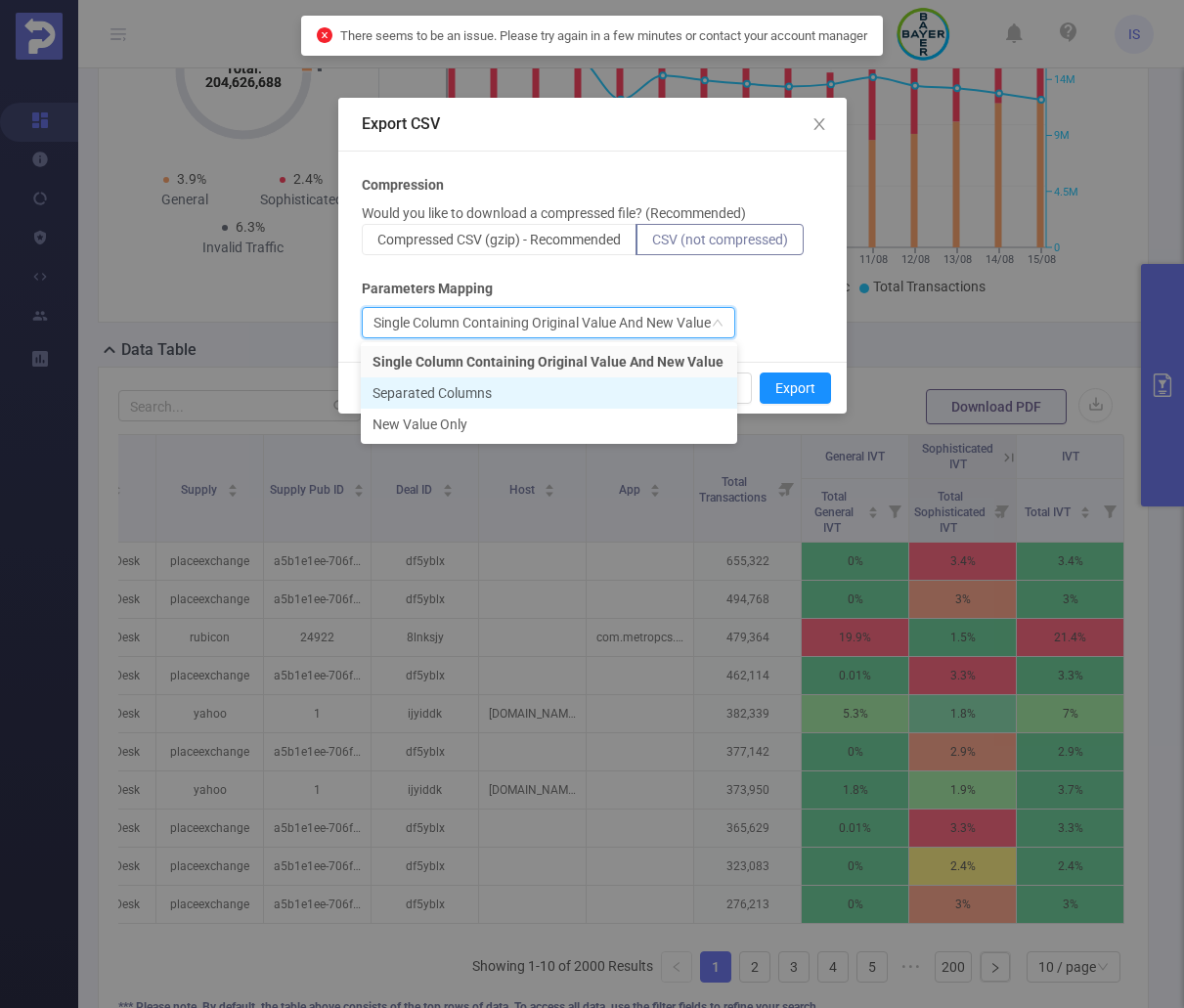
click at [538, 382] on li "Separated Columns" at bounding box center [549, 393] width 377 height 31
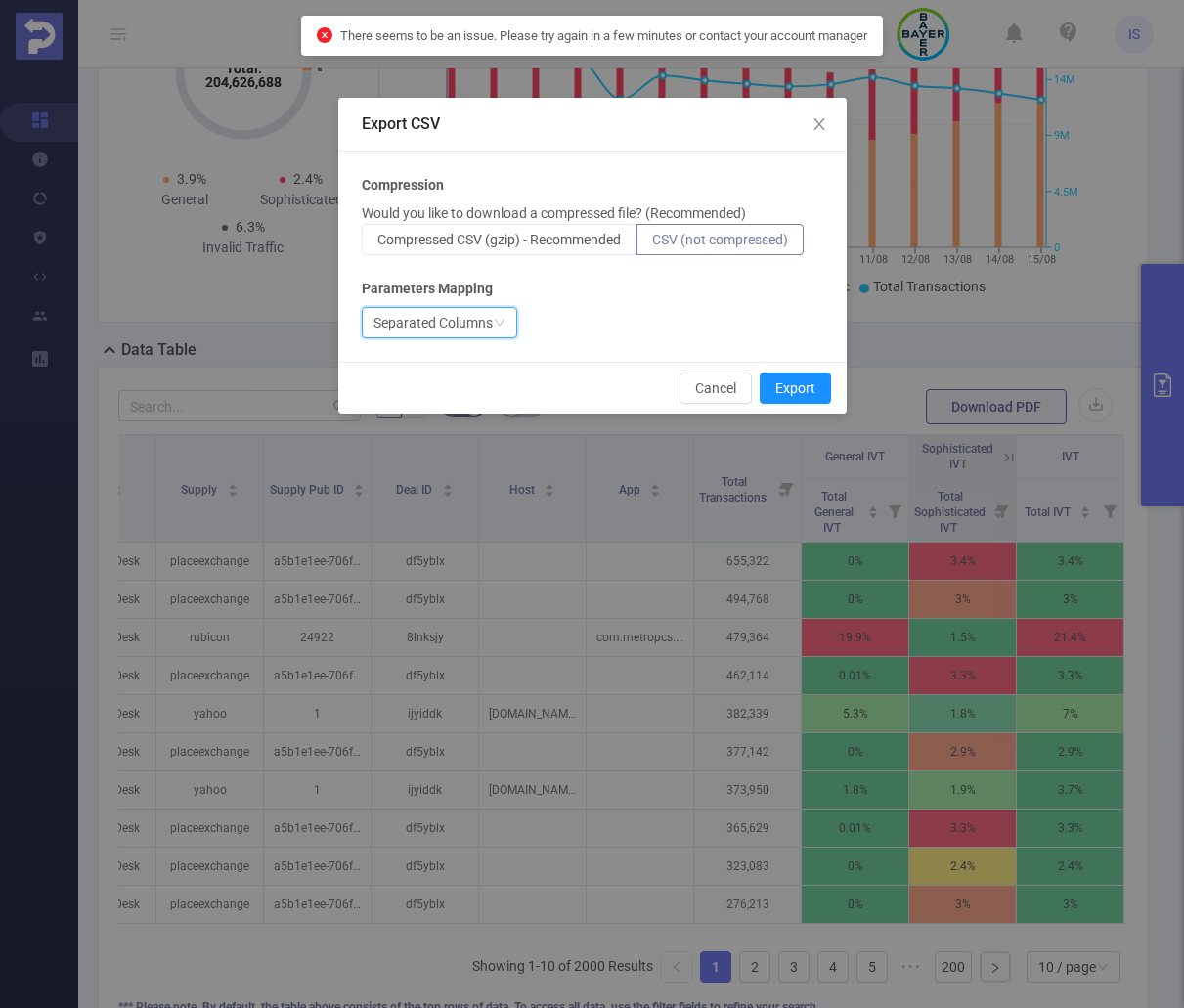
click at [480, 323] on div "Separated Columns" at bounding box center [433, 323] width 119 height 29
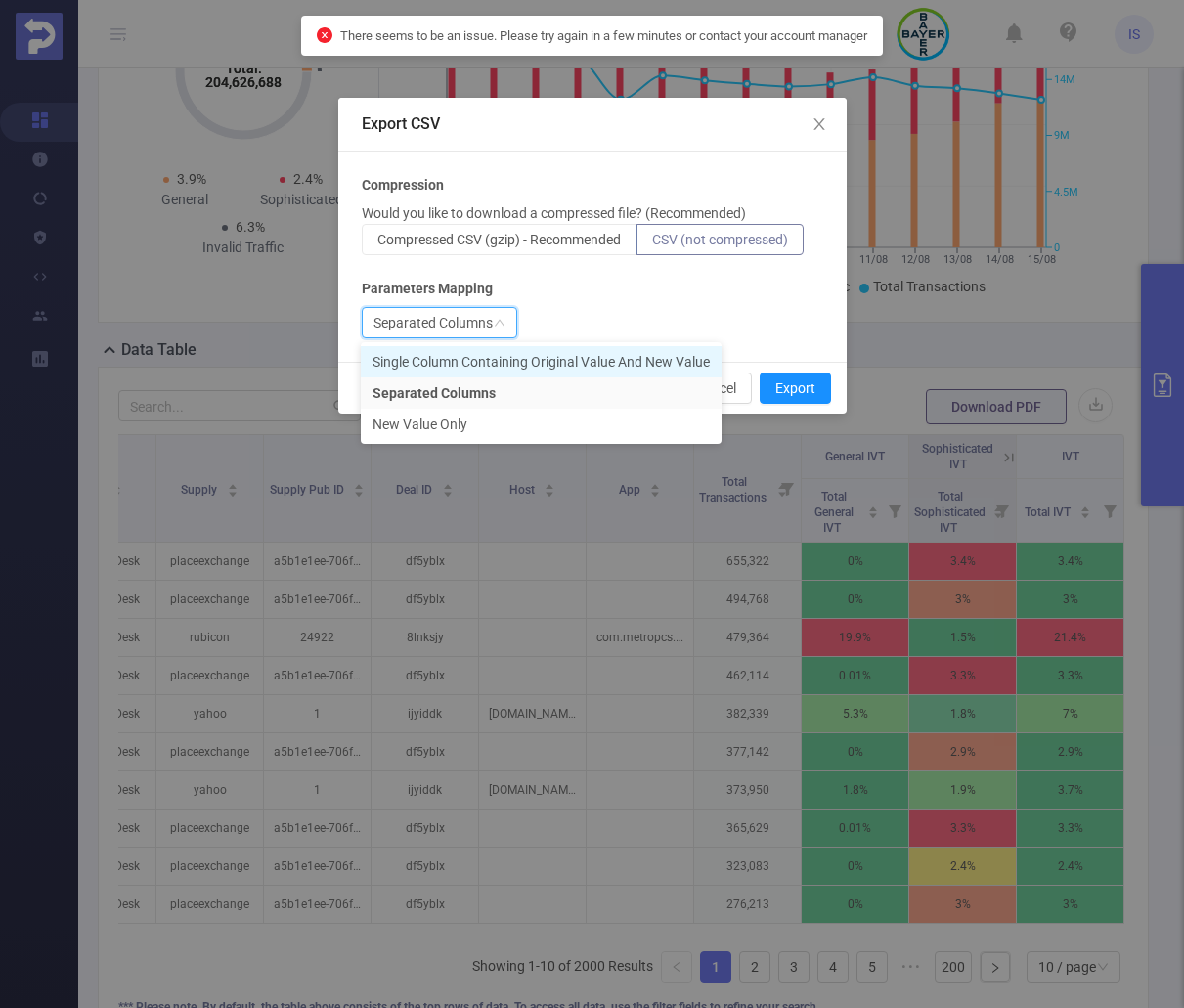
click at [516, 361] on li "Single Column Containing Original Value And New Value" at bounding box center [541, 362] width 361 height 31
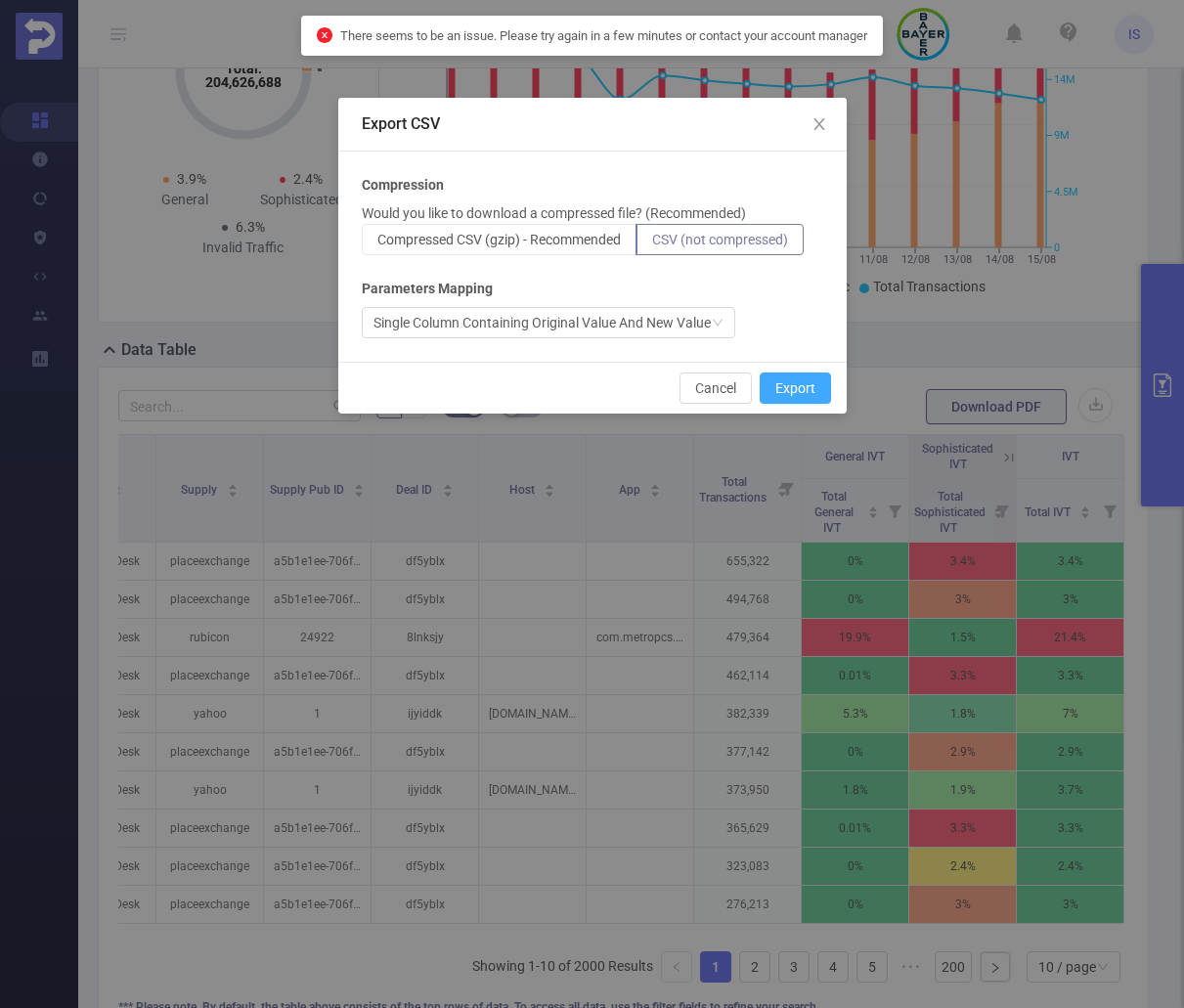
click at [801, 395] on button "Export" at bounding box center [795, 389] width 71 height 31
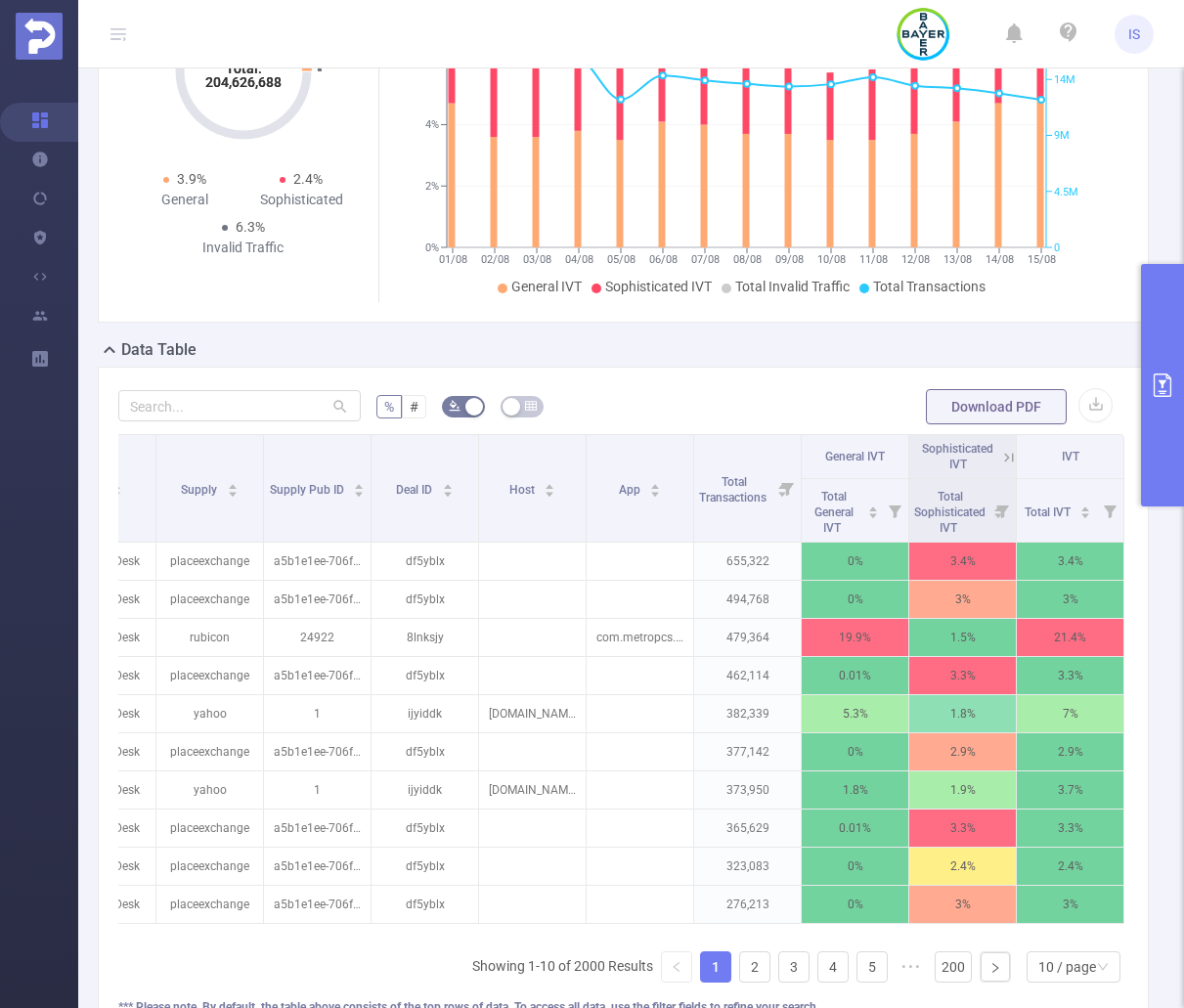
click at [1144, 409] on button "primary" at bounding box center [1162, 386] width 43 height 243
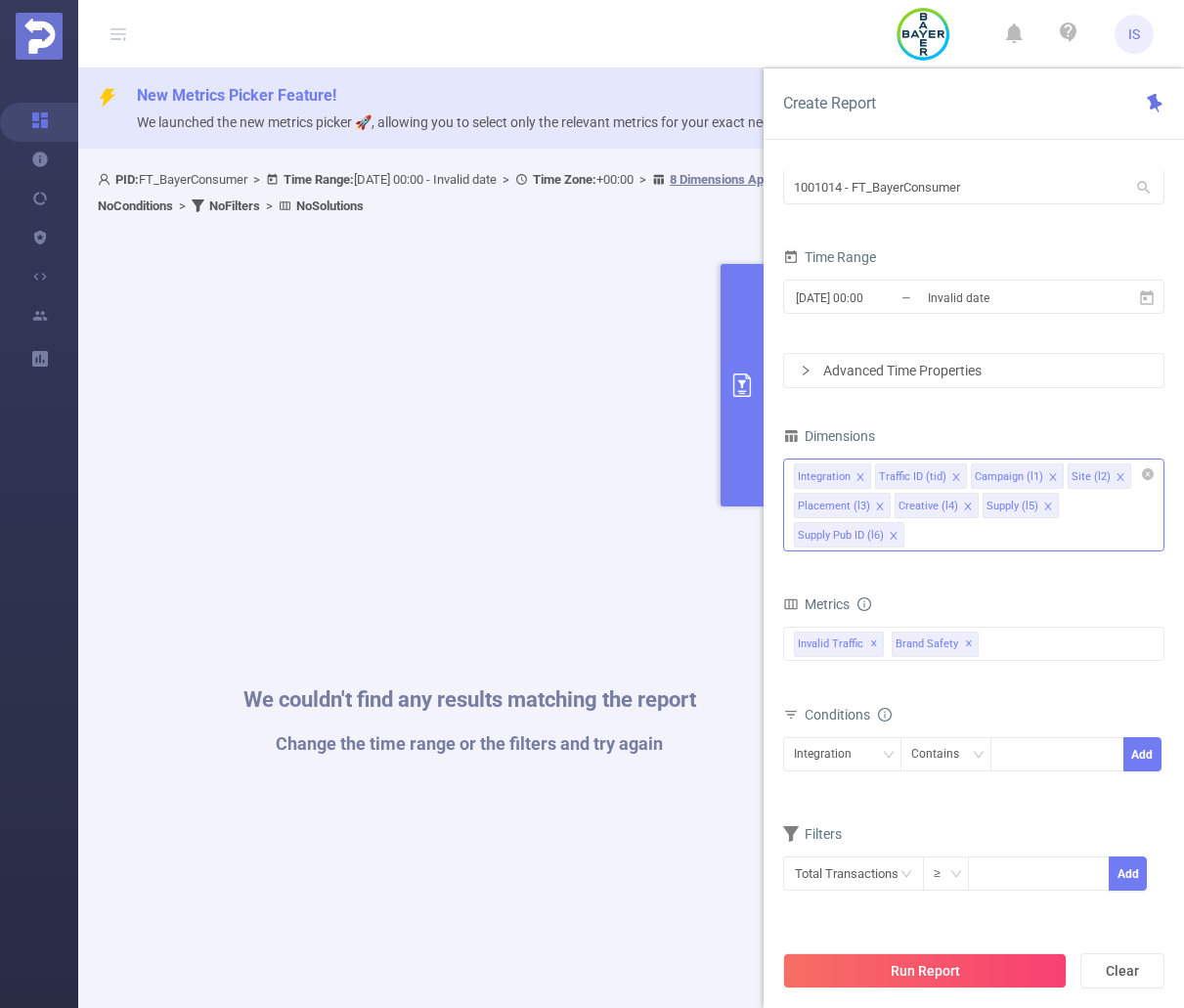
click at [1153, 474] on icon "icon: close-circle" at bounding box center [1148, 475] width 12 height 12
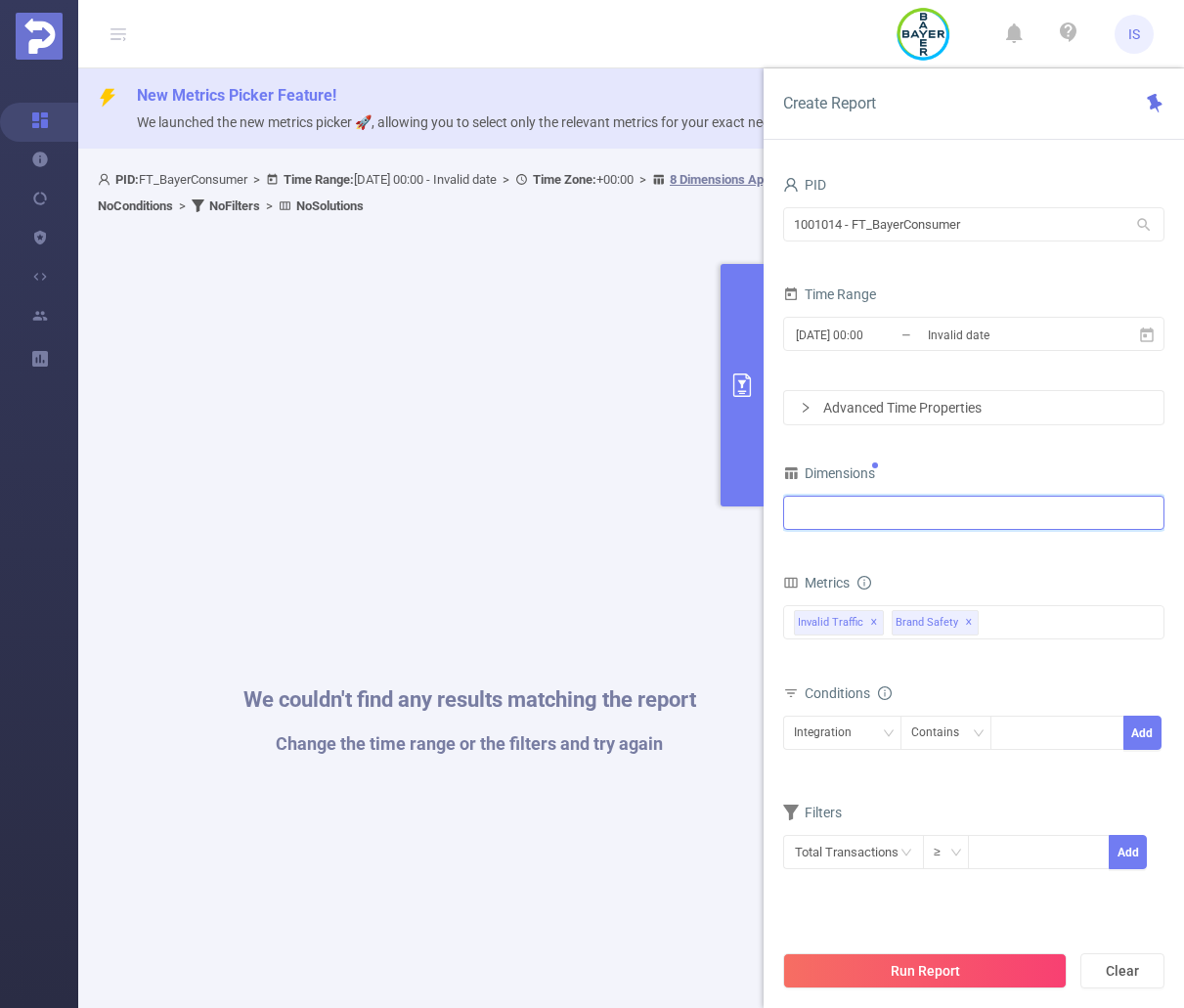
click at [954, 527] on div at bounding box center [974, 513] width 360 height 32
click at [1032, 438] on div "PID 1001014 - FT_BayerConsumer 1001014 - FT_BayerConsumer Time Range [DATE] 00:…" at bounding box center [974, 532] width 382 height 723
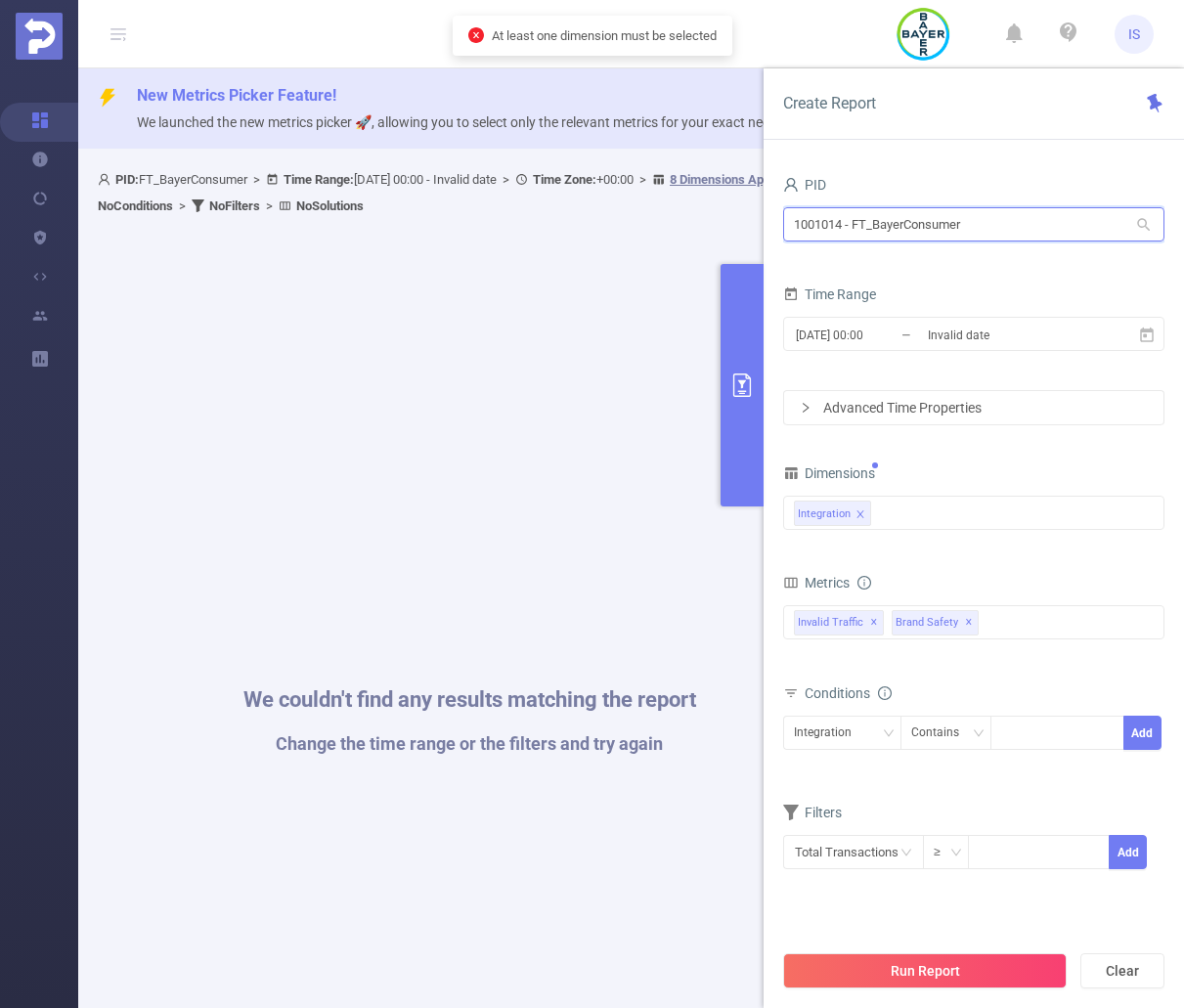
click at [1013, 221] on input "1001014 - FT_BayerConsumer" at bounding box center [974, 224] width 382 height 34
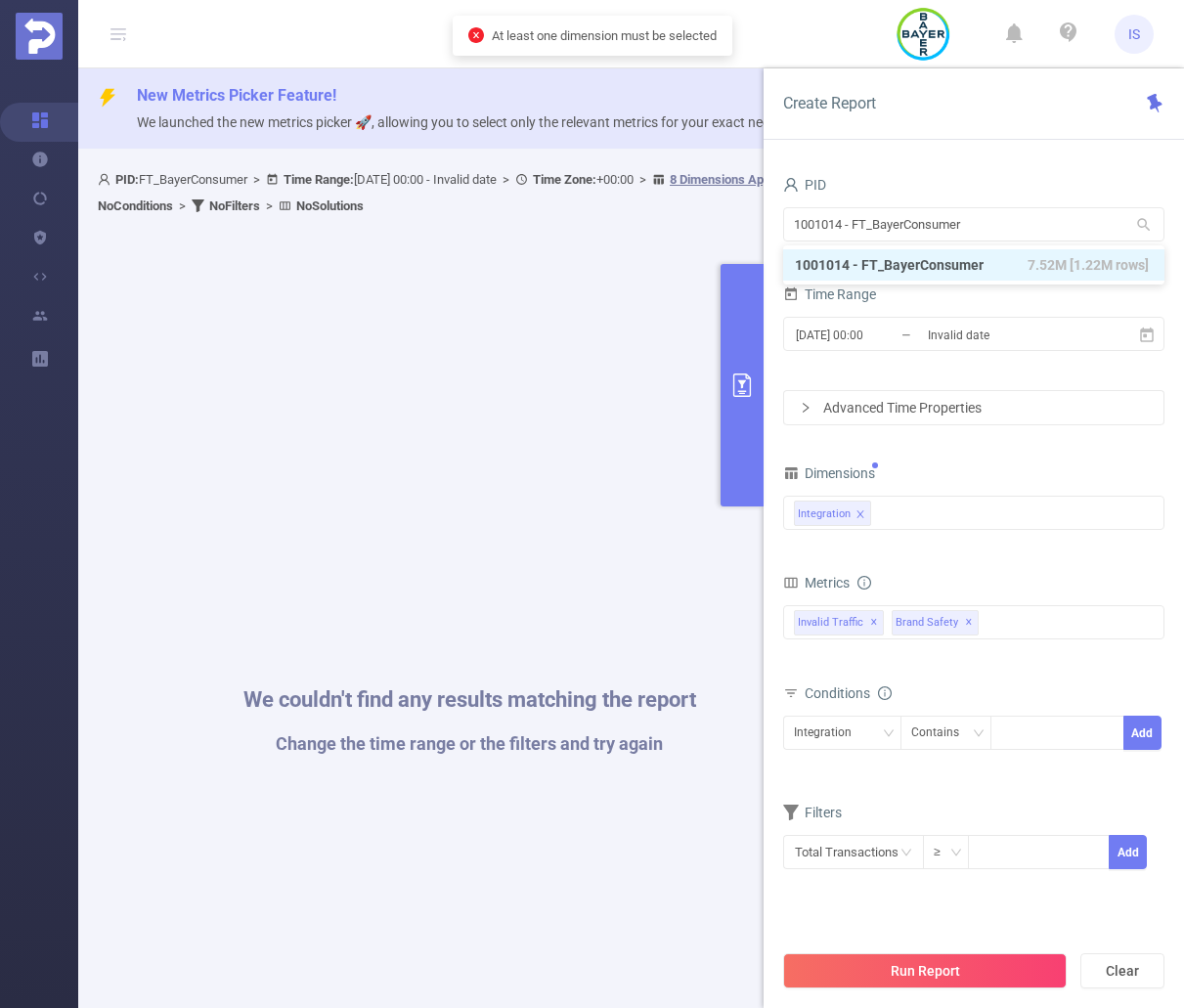
click at [997, 152] on div "PID 1001014 - FT_BayerConsumer 1001014 - FT_BayerConsumer Time Range [DATE] 00:…" at bounding box center [974, 597] width 421 height 891
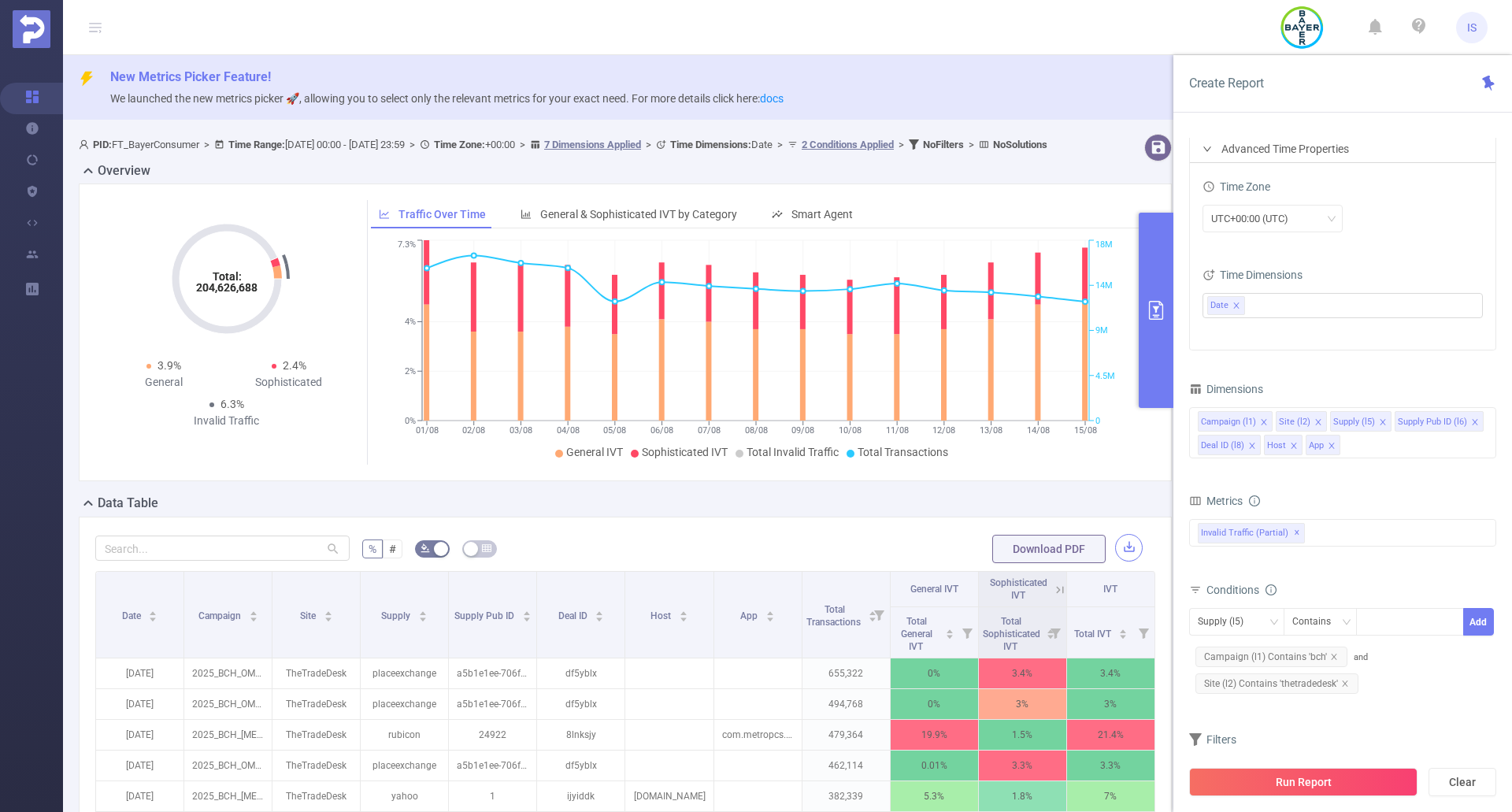
click at [1115, 561] on button "button" at bounding box center [1128, 548] width 28 height 28
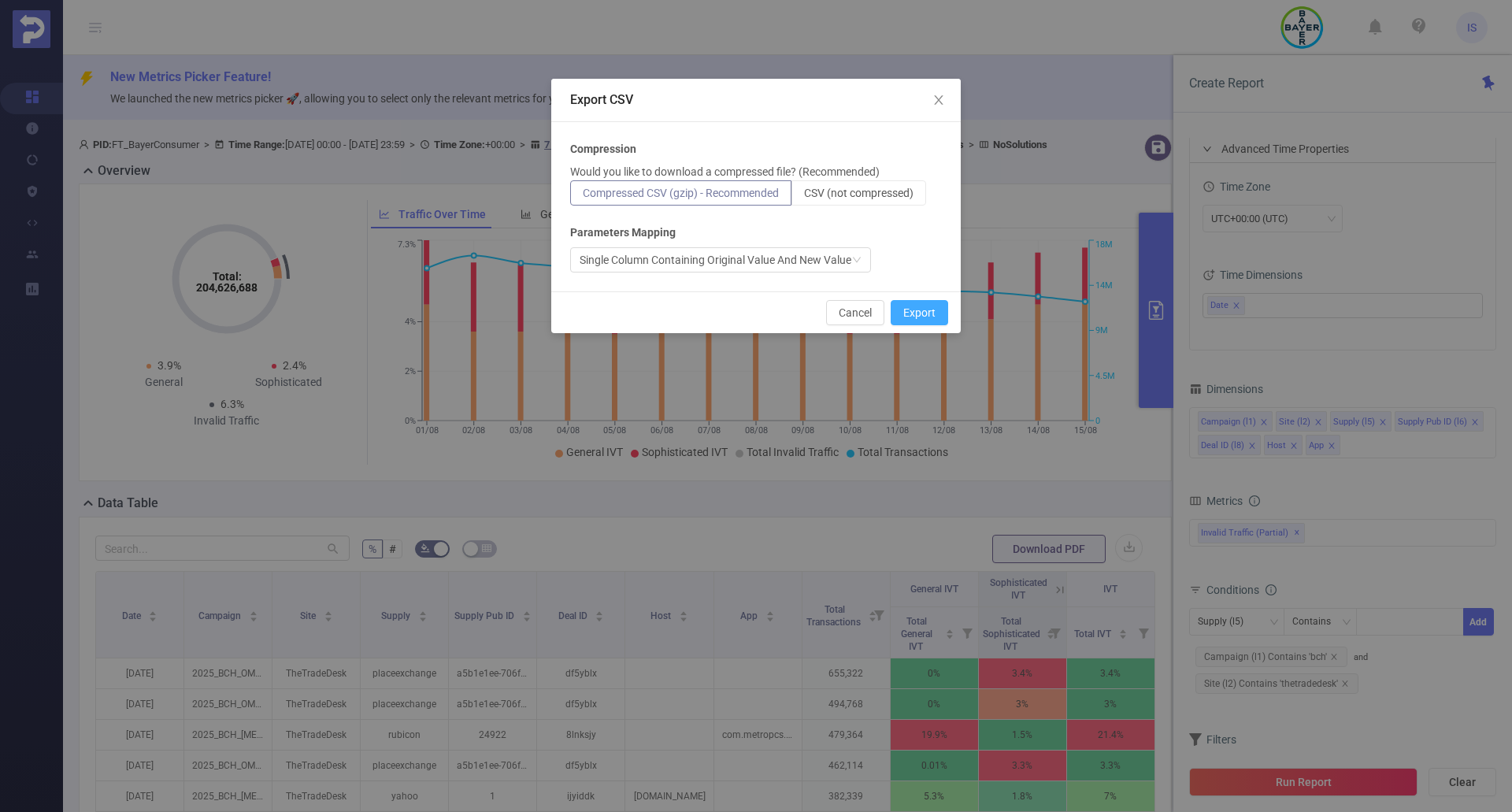
click at [908, 311] on button "Export" at bounding box center [919, 313] width 58 height 25
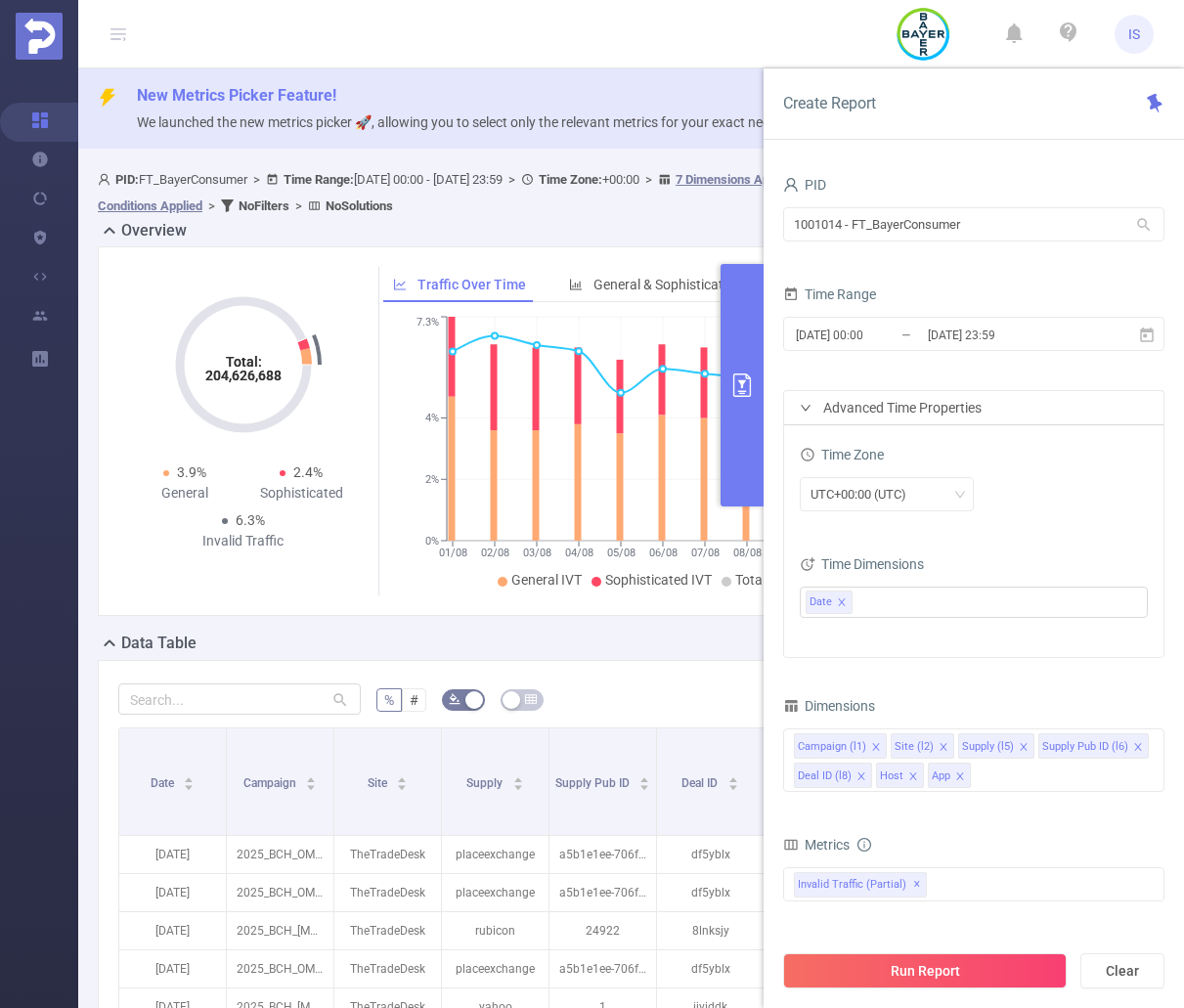
click at [751, 422] on button "primary" at bounding box center [742, 386] width 43 height 243
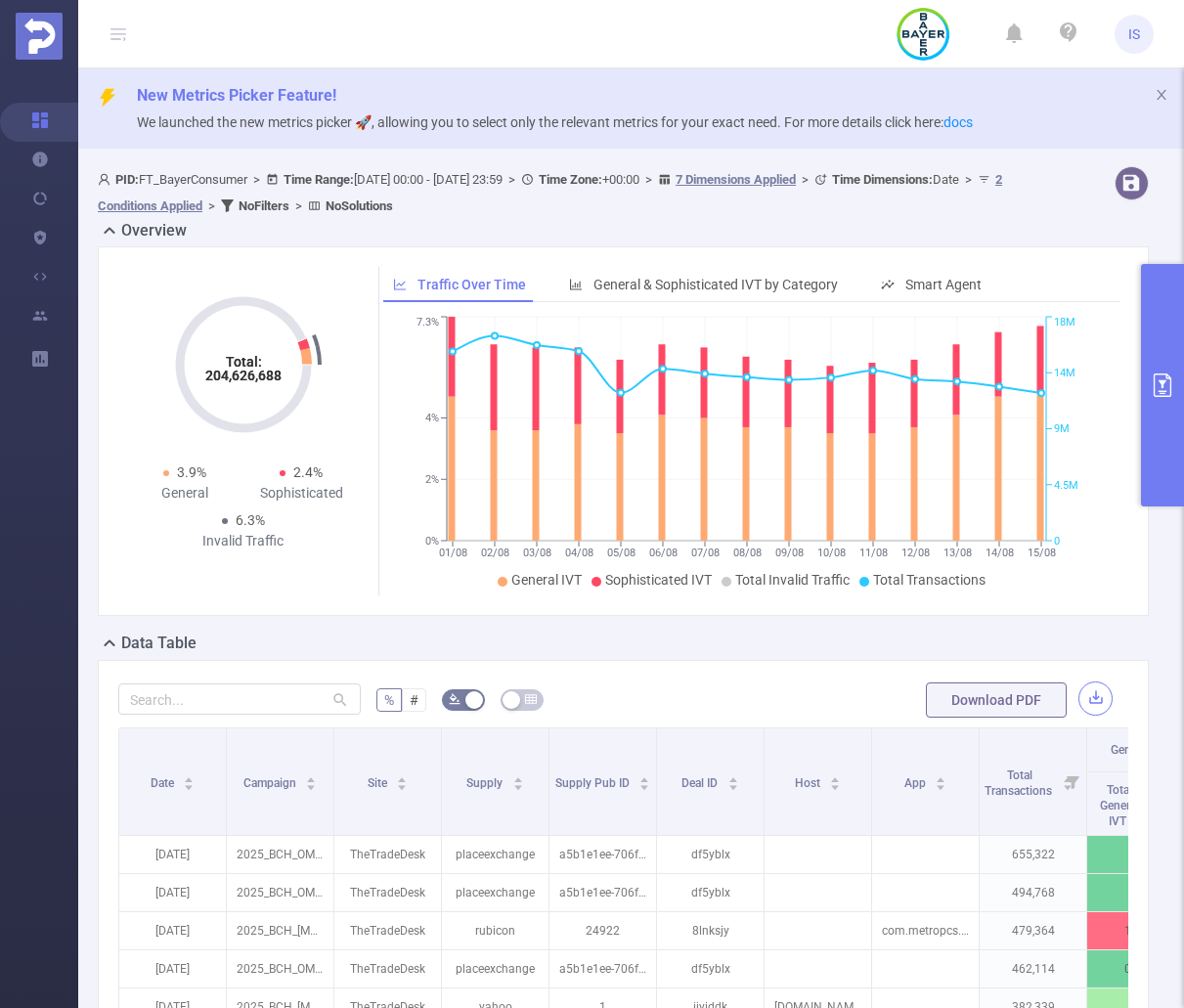
click at [1078, 703] on button "button" at bounding box center [1095, 698] width 34 height 34
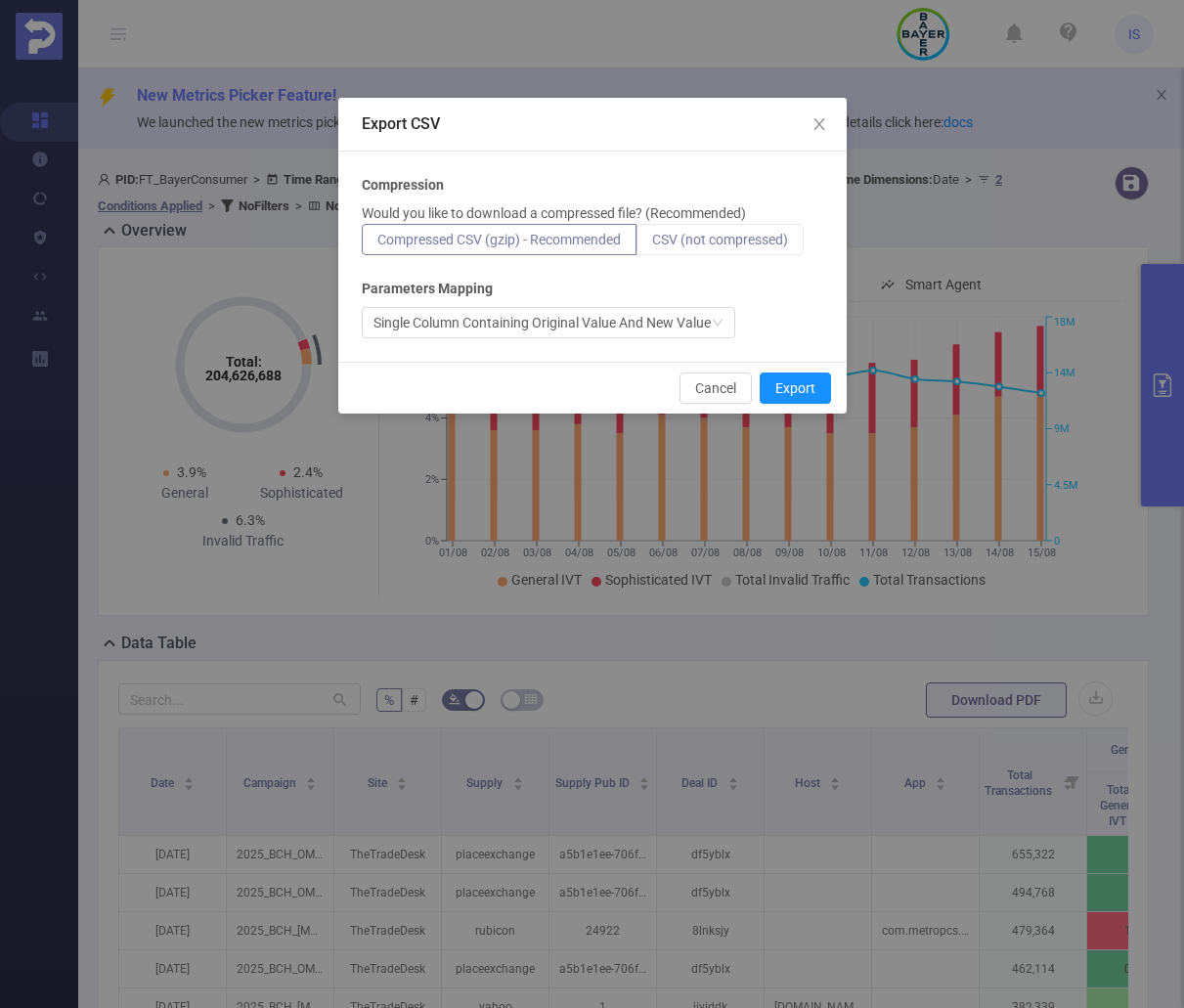
click at [710, 249] on label "CSV (not compressed)" at bounding box center [720, 240] width 167 height 31
click at [653, 245] on input "CSV (not compressed)" at bounding box center [653, 245] width 0 height 0
click at [795, 384] on button "Export" at bounding box center [795, 389] width 71 height 31
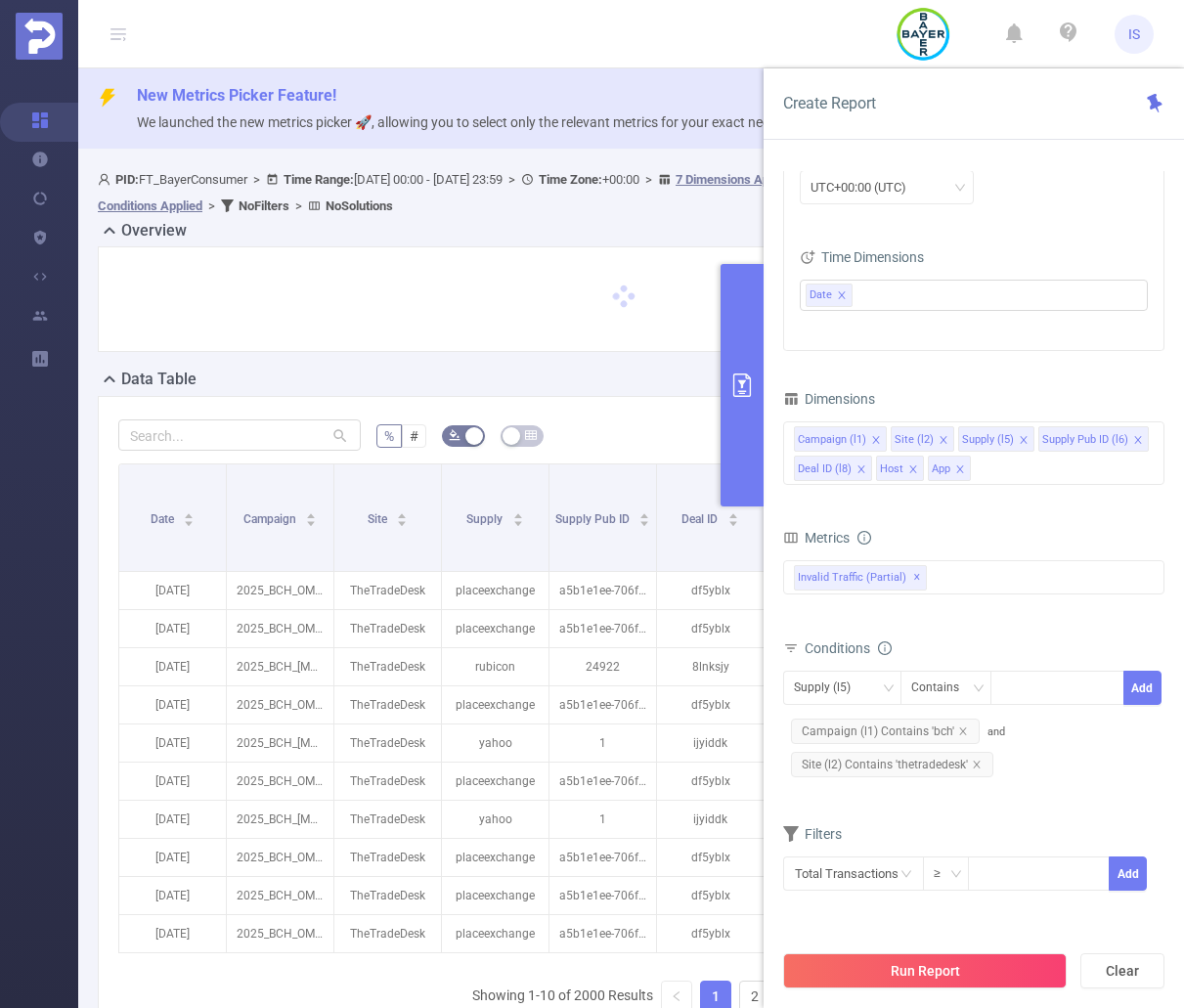
click at [733, 414] on button "primary" at bounding box center [742, 386] width 43 height 243
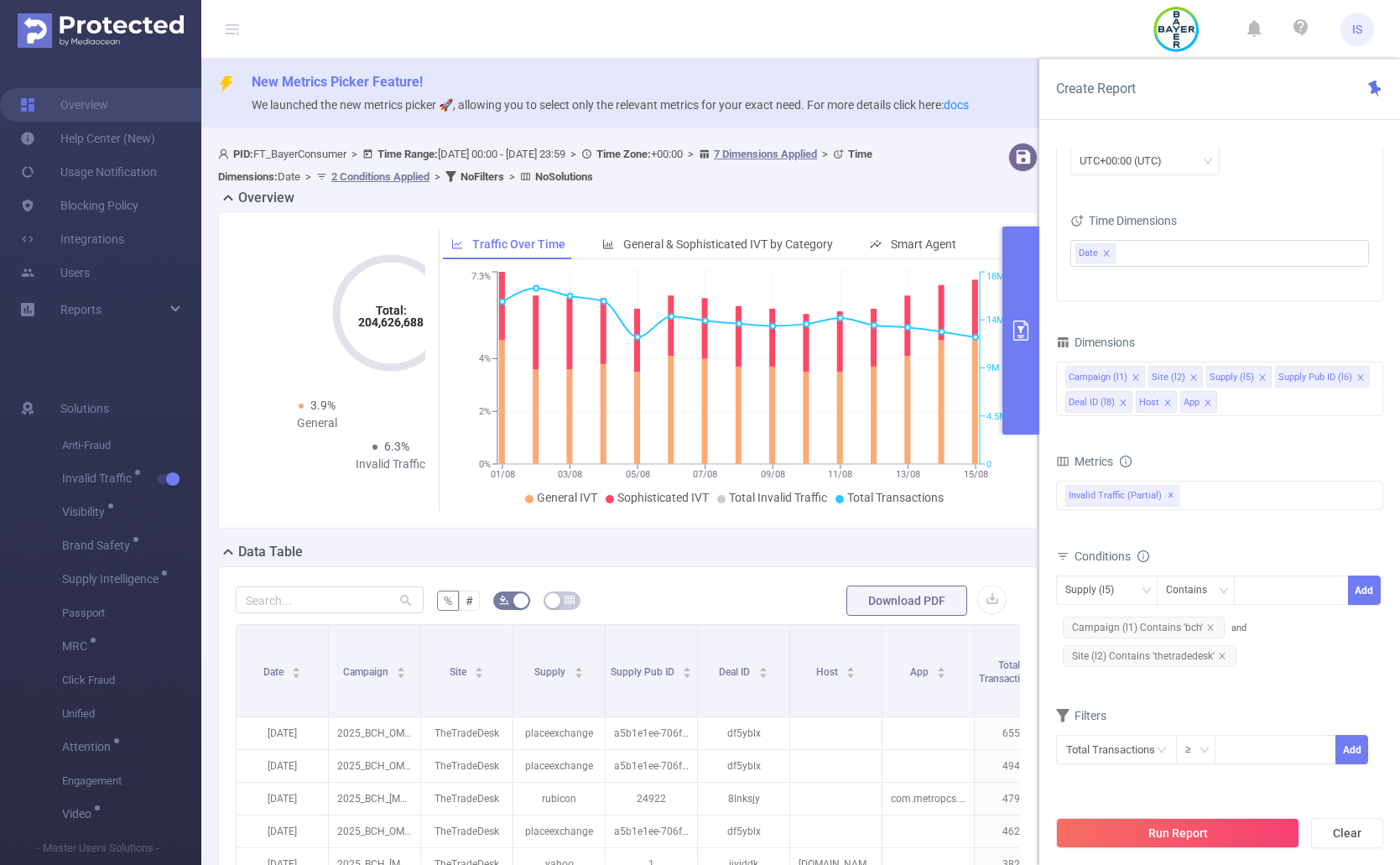
click at [1015, 359] on button "primary" at bounding box center [1021, 331] width 37 height 208
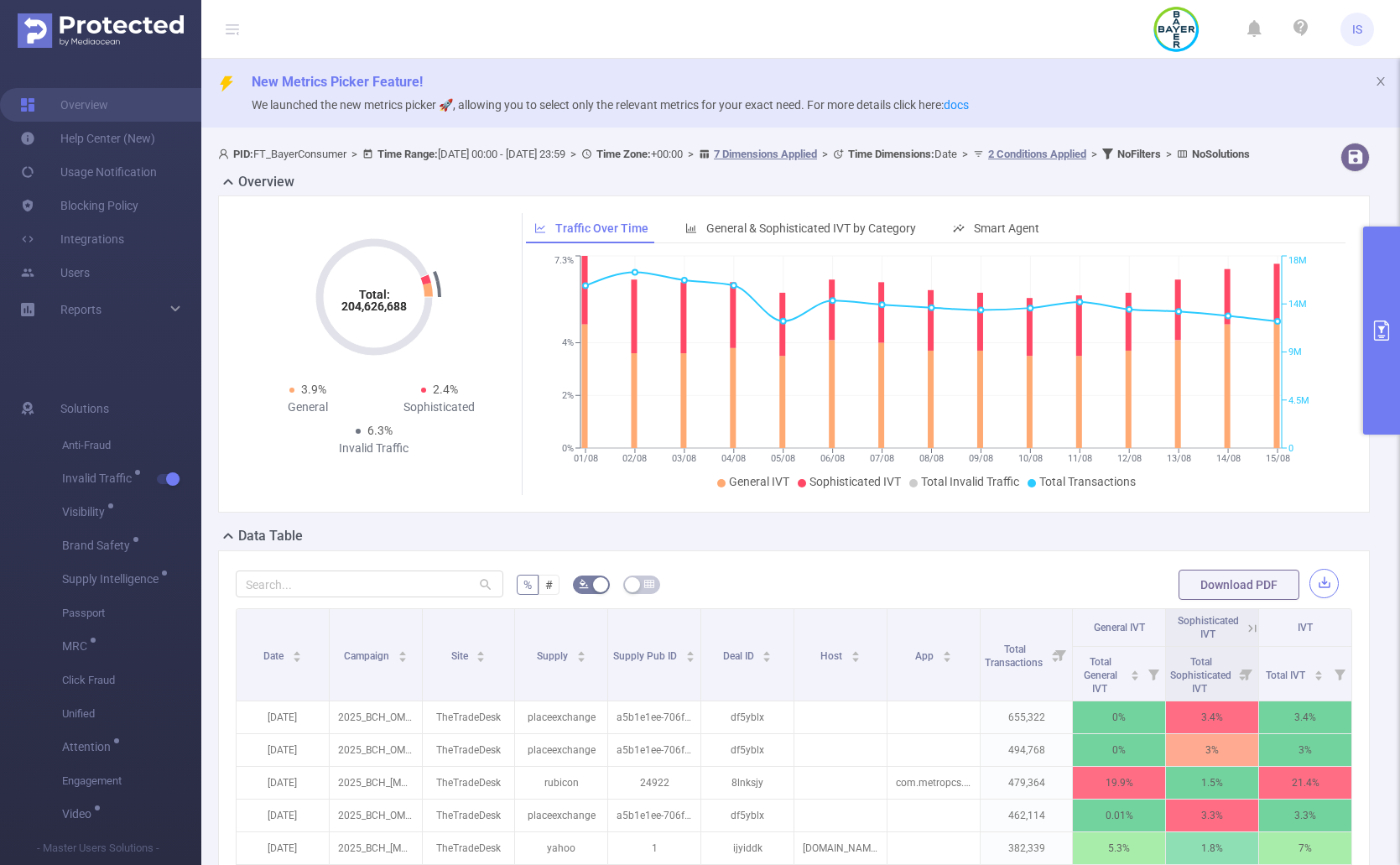
click at [1015, 596] on button "button" at bounding box center [1324, 584] width 29 height 29
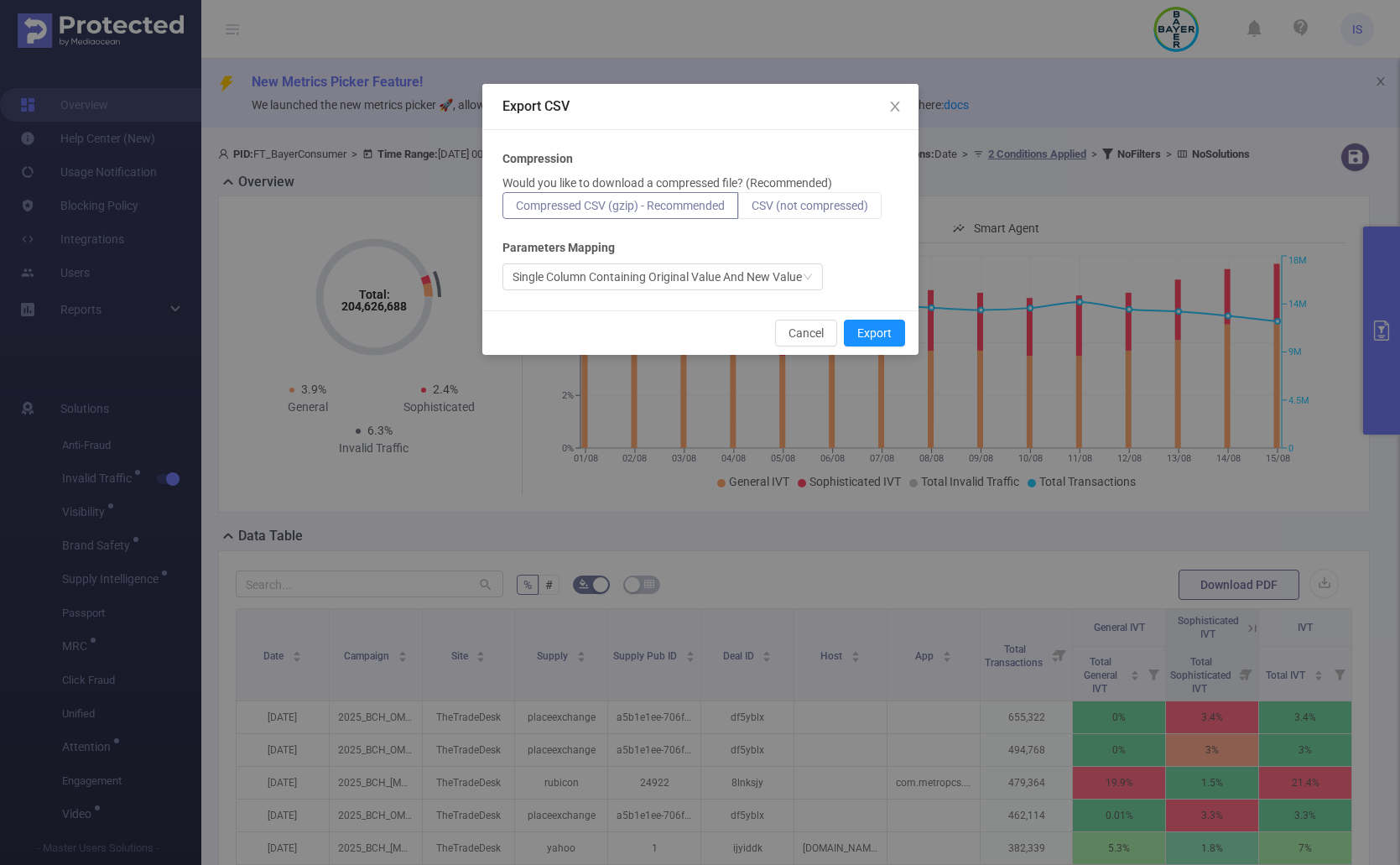
click at [805, 200] on span "CSV (not compressed)" at bounding box center [809, 206] width 117 height 13
click at [751, 210] on input "CSV (not compressed)" at bounding box center [751, 210] width 0 height 0
click at [891, 335] on button "Export" at bounding box center [874, 333] width 61 height 27
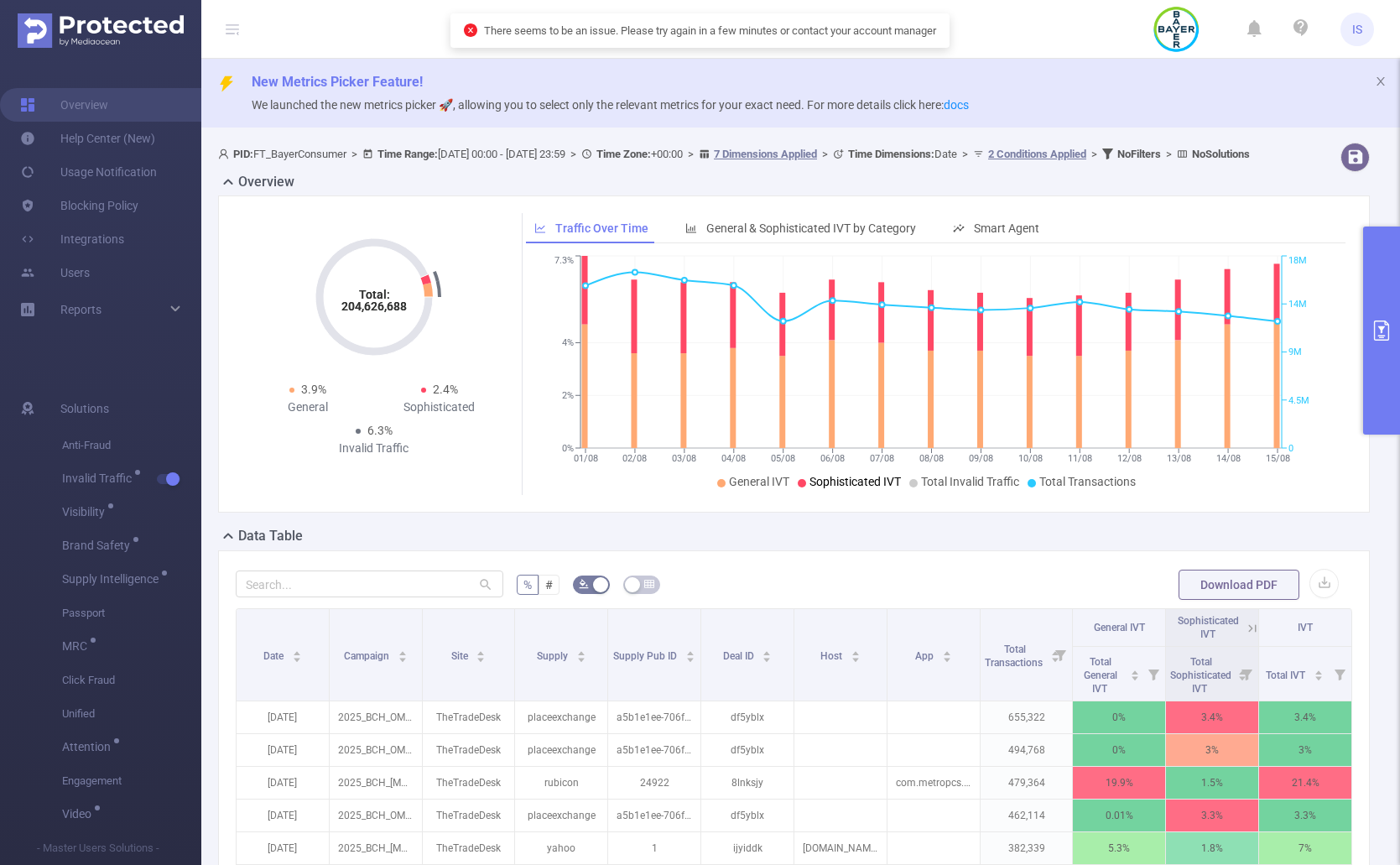
click at [1015, 353] on button "primary" at bounding box center [1382, 331] width 37 height 208
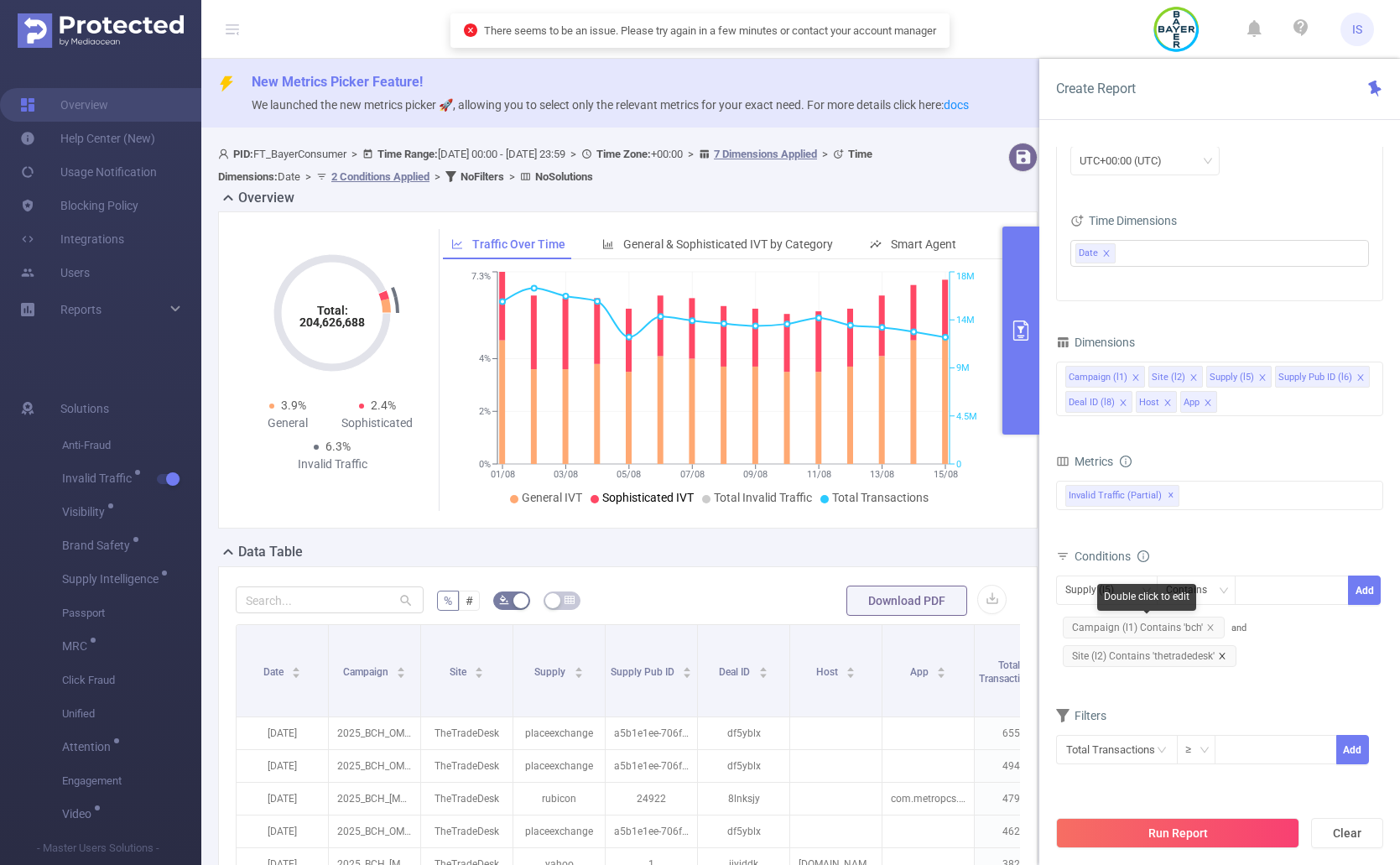
drag, startPoint x: 1205, startPoint y: 629, endPoint x: 1220, endPoint y: 658, distance: 32.6
click at [1015, 629] on icon "icon: close" at bounding box center [1210, 627] width 8 height 8
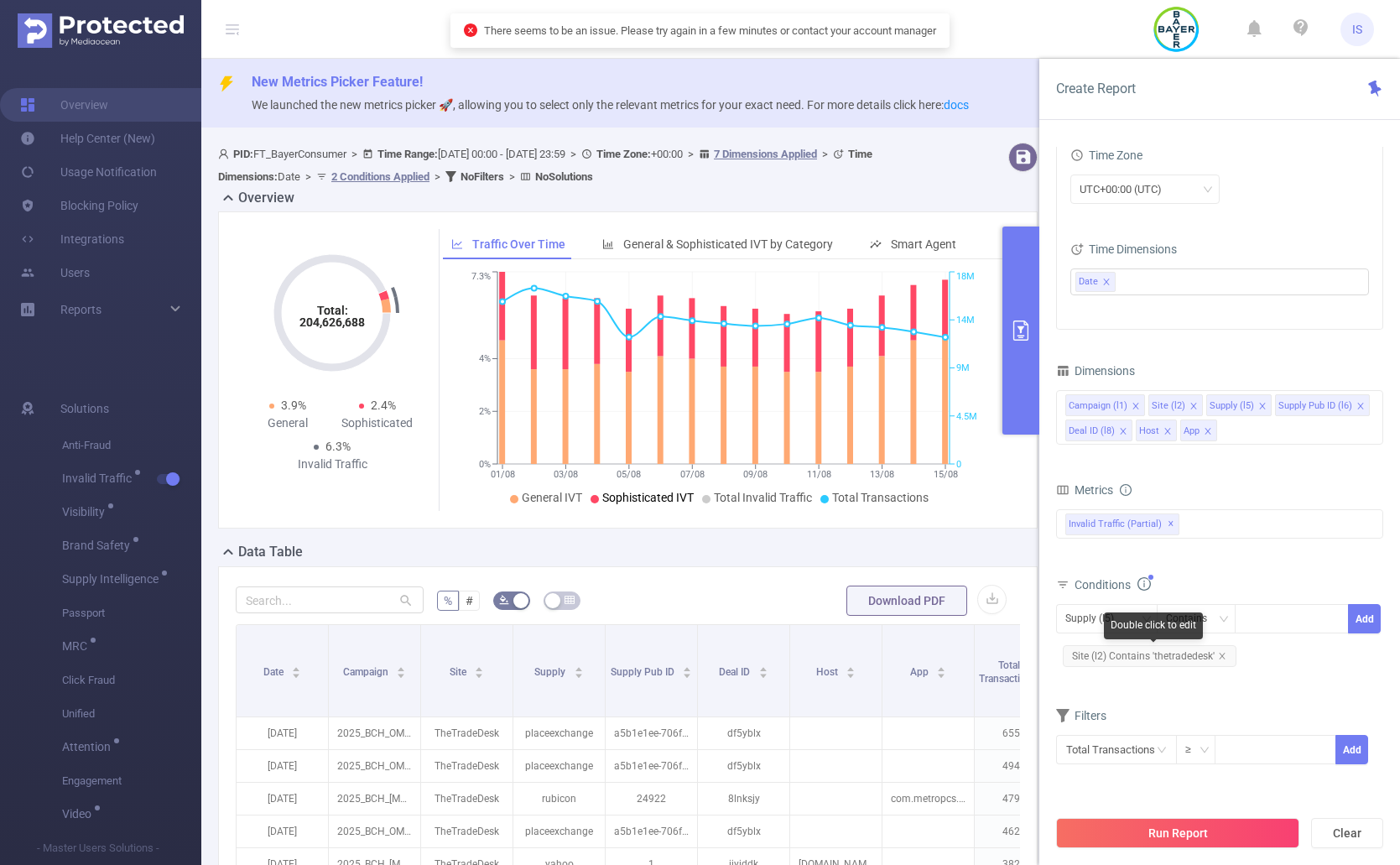
click at [1015, 662] on span "Site (l2) Contains 'thetradedesk'" at bounding box center [1149, 656] width 174 height 22
click at [1015, 658] on icon "icon: close" at bounding box center [1222, 656] width 8 height 8
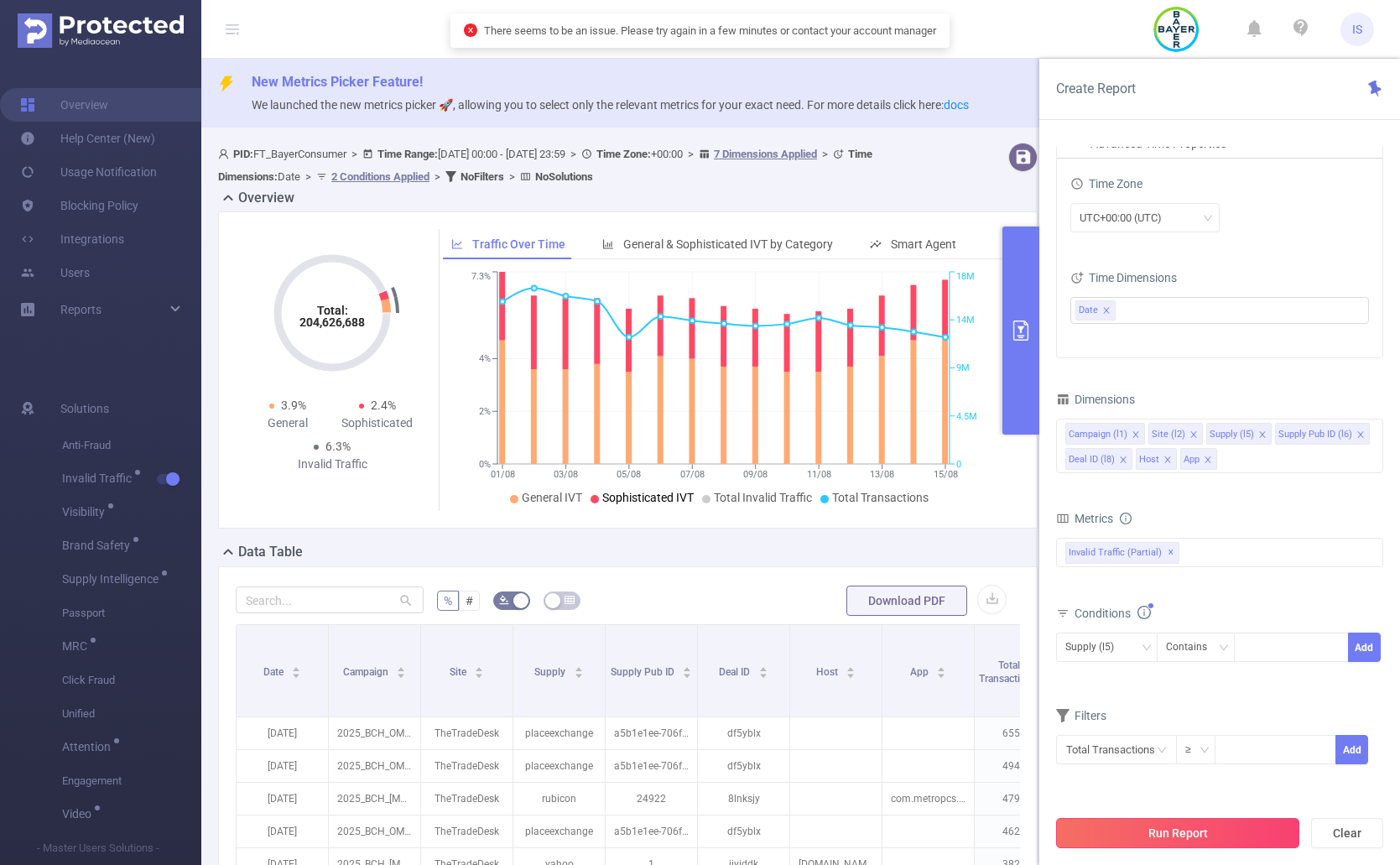
click at [1015, 820] on button "Run Report" at bounding box center [1178, 833] width 243 height 30
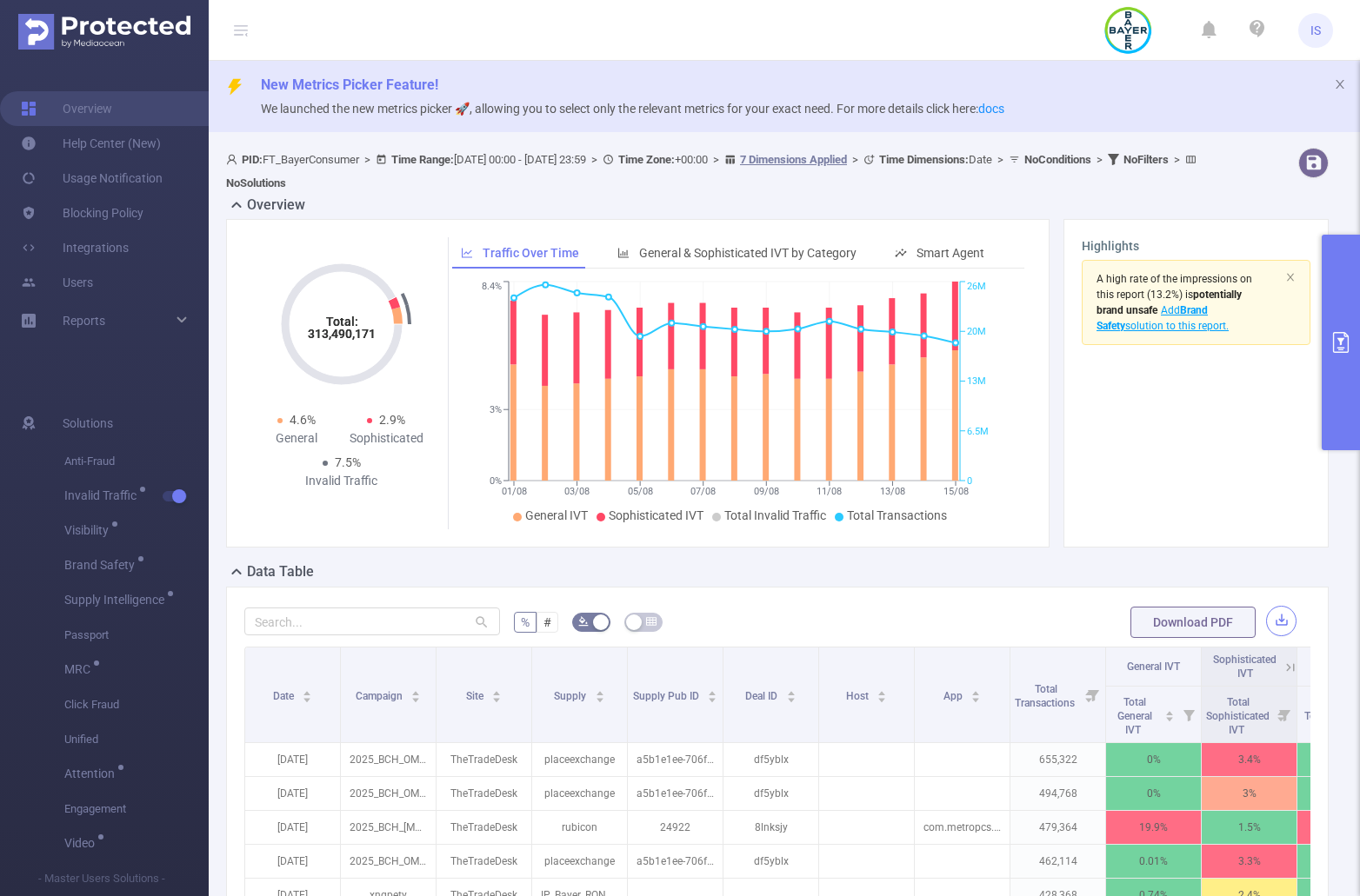
click at [1052, 619] on button "button" at bounding box center [1281, 620] width 30 height 30
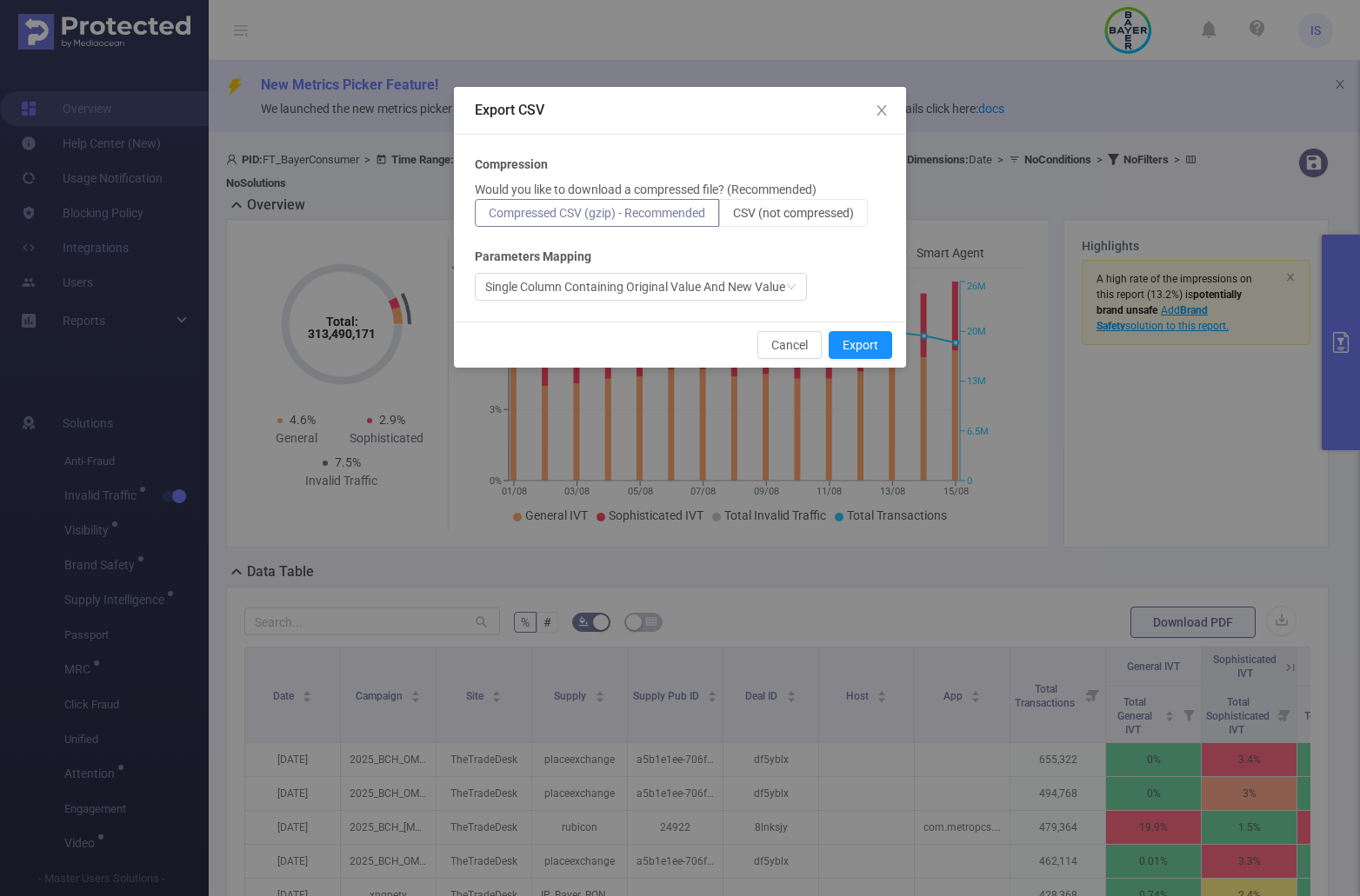
click at [816, 198] on p "Would you like to download a compressed file? (Recommended)" at bounding box center [646, 190] width 342 height 18
click at [834, 217] on span "CSV (not compressed)" at bounding box center [793, 213] width 121 height 14
click at [733, 217] on input "CSV (not compressed)" at bounding box center [733, 217] width 0 height 0
drag, startPoint x: 847, startPoint y: 341, endPoint x: 888, endPoint y: 362, distance: 46.1
click at [847, 341] on button "Export" at bounding box center [860, 345] width 64 height 28
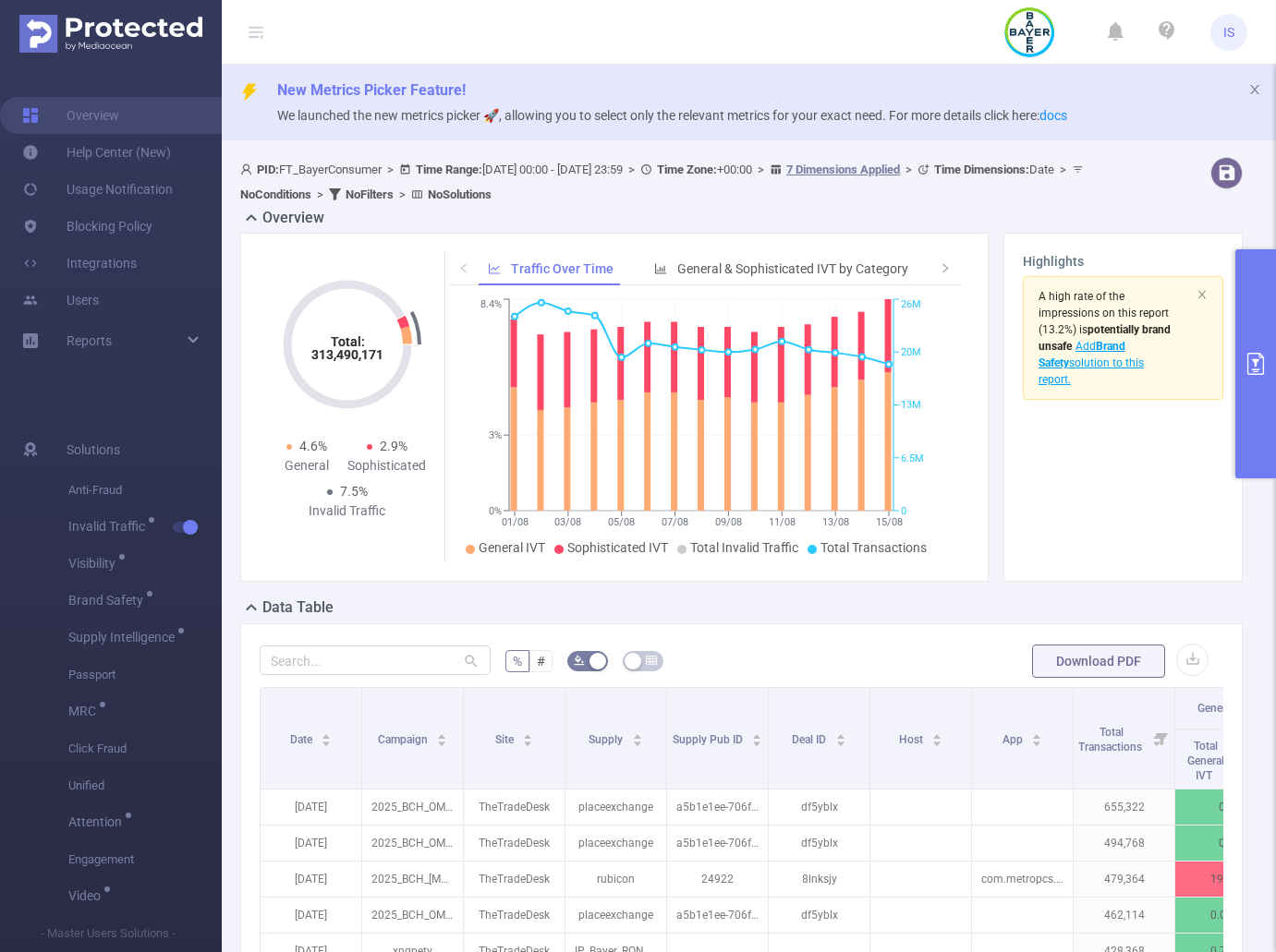
click at [1118, 364] on icon "primary" at bounding box center [1256, 364] width 22 height 22
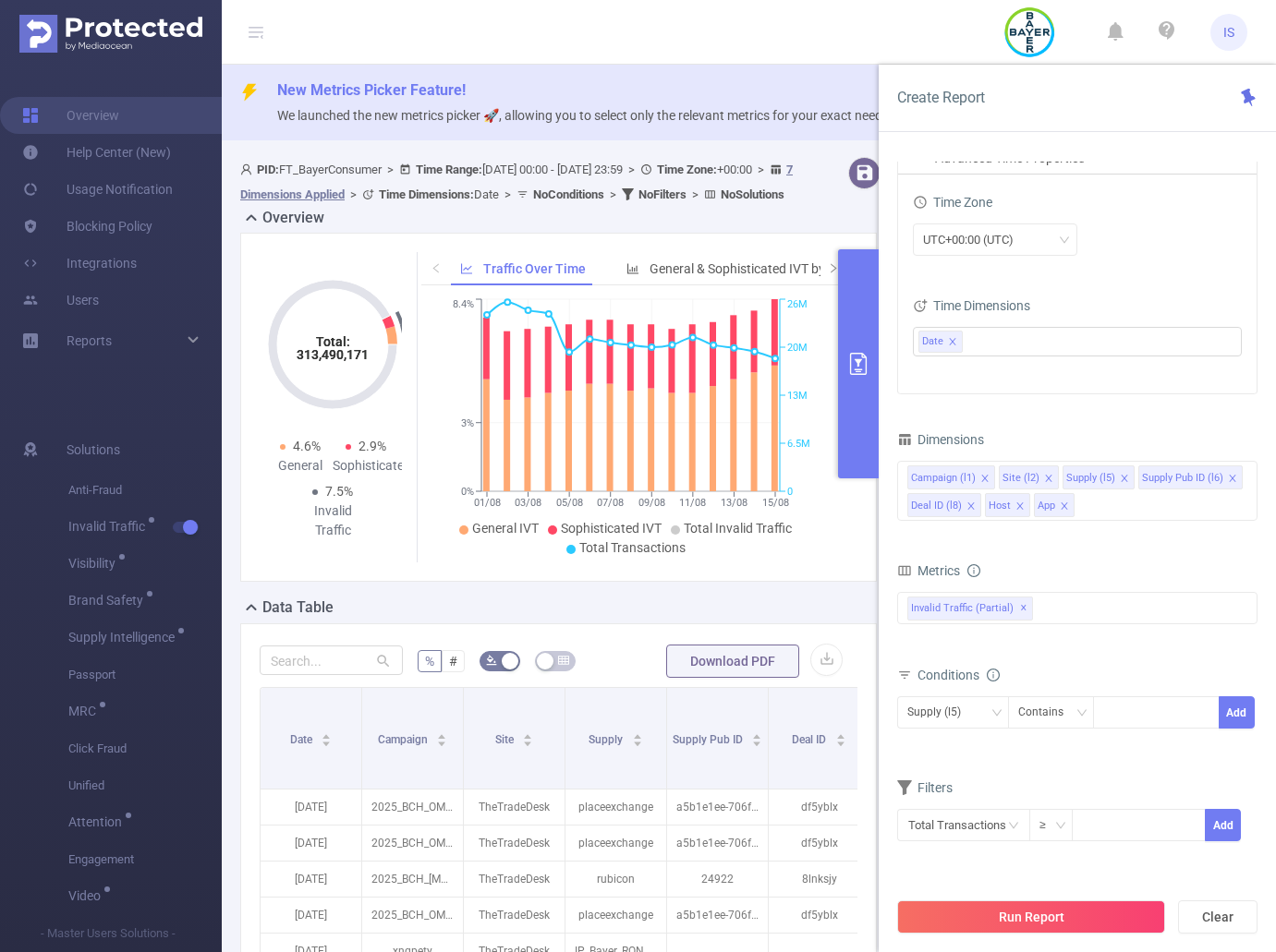
click at [866, 365] on icon "primary" at bounding box center [858, 364] width 17 height 22
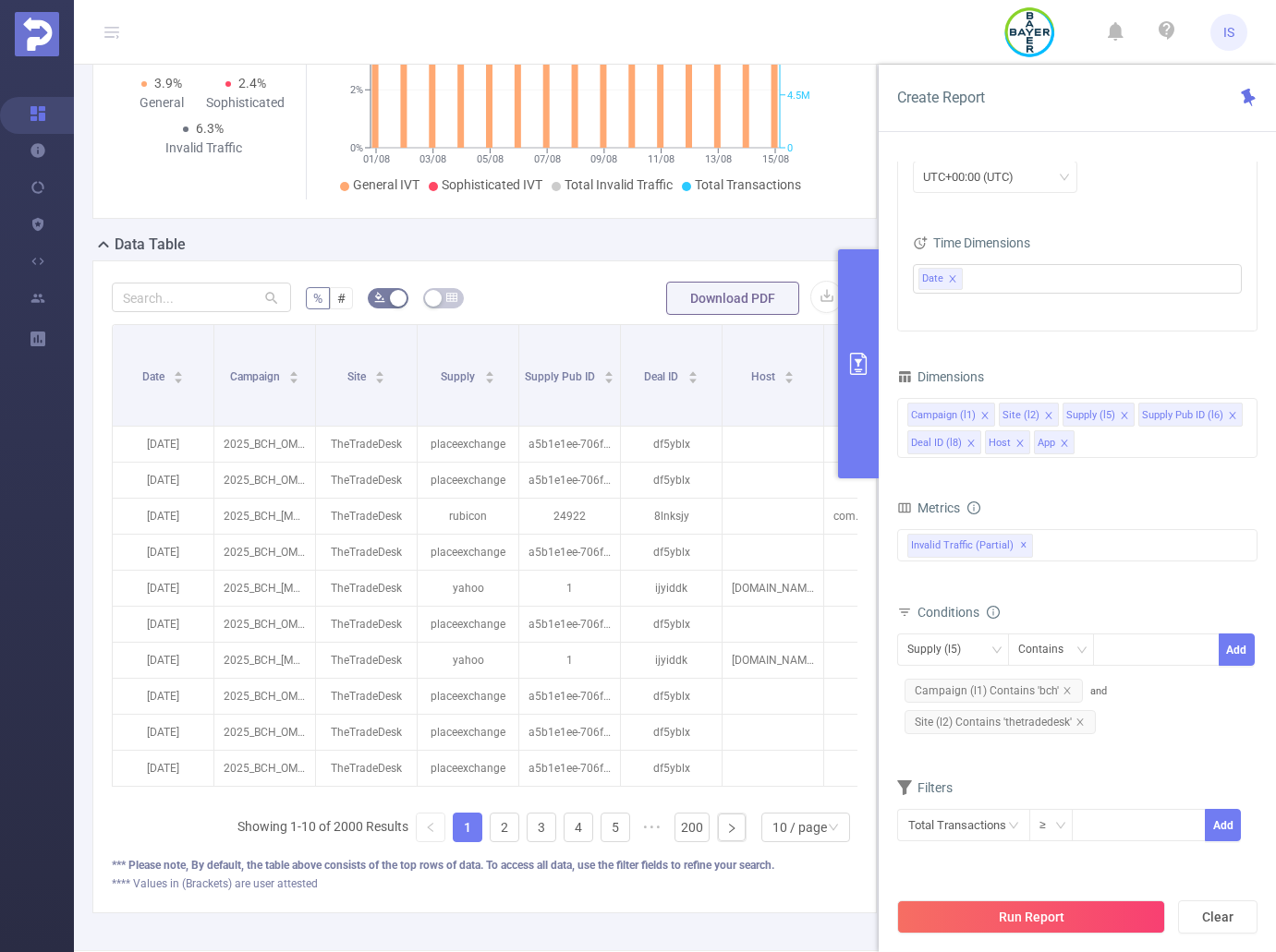
scroll to position [370, 0]
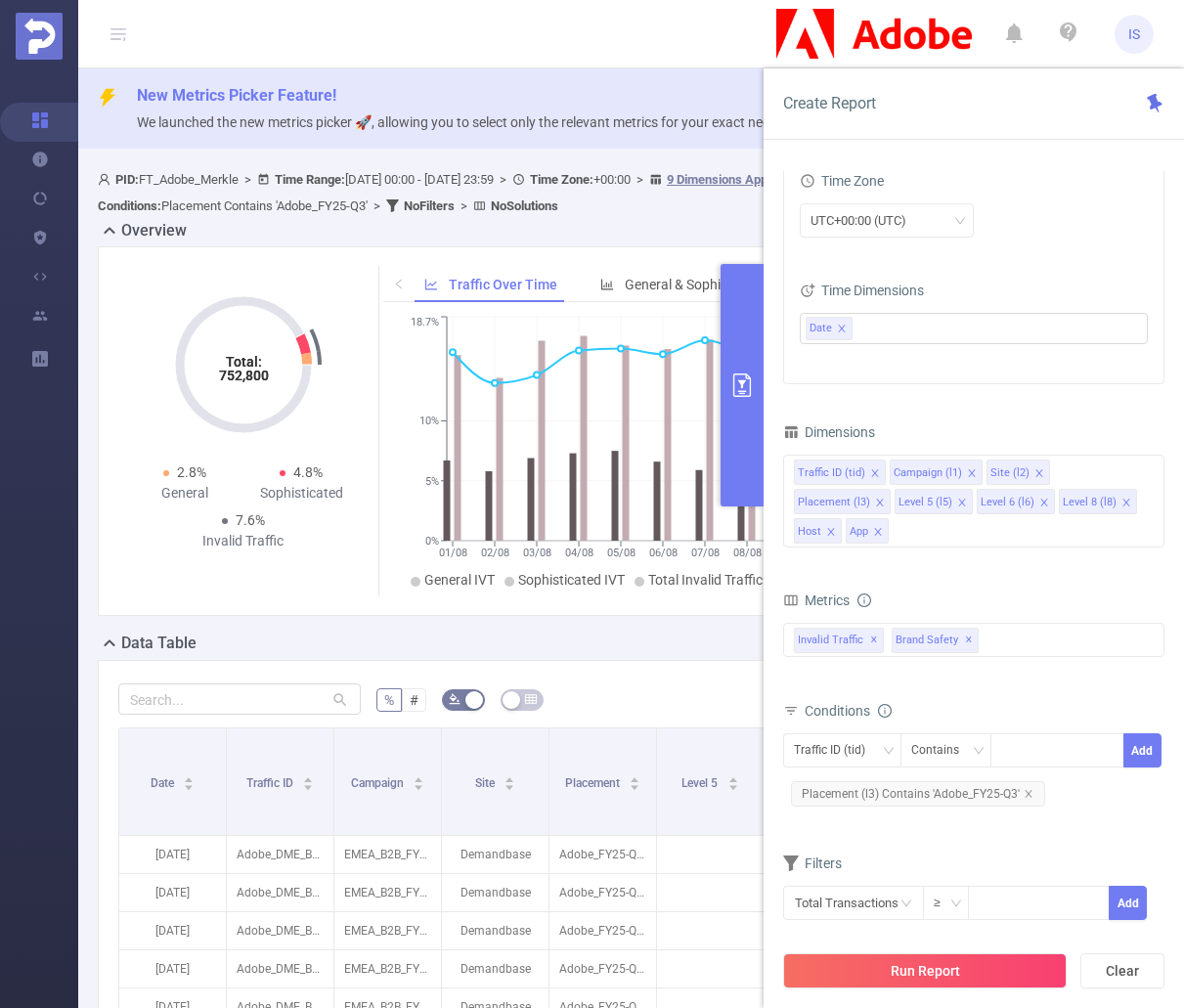
scroll to position [539, 0]
